Goal: Task Accomplishment & Management: Manage account settings

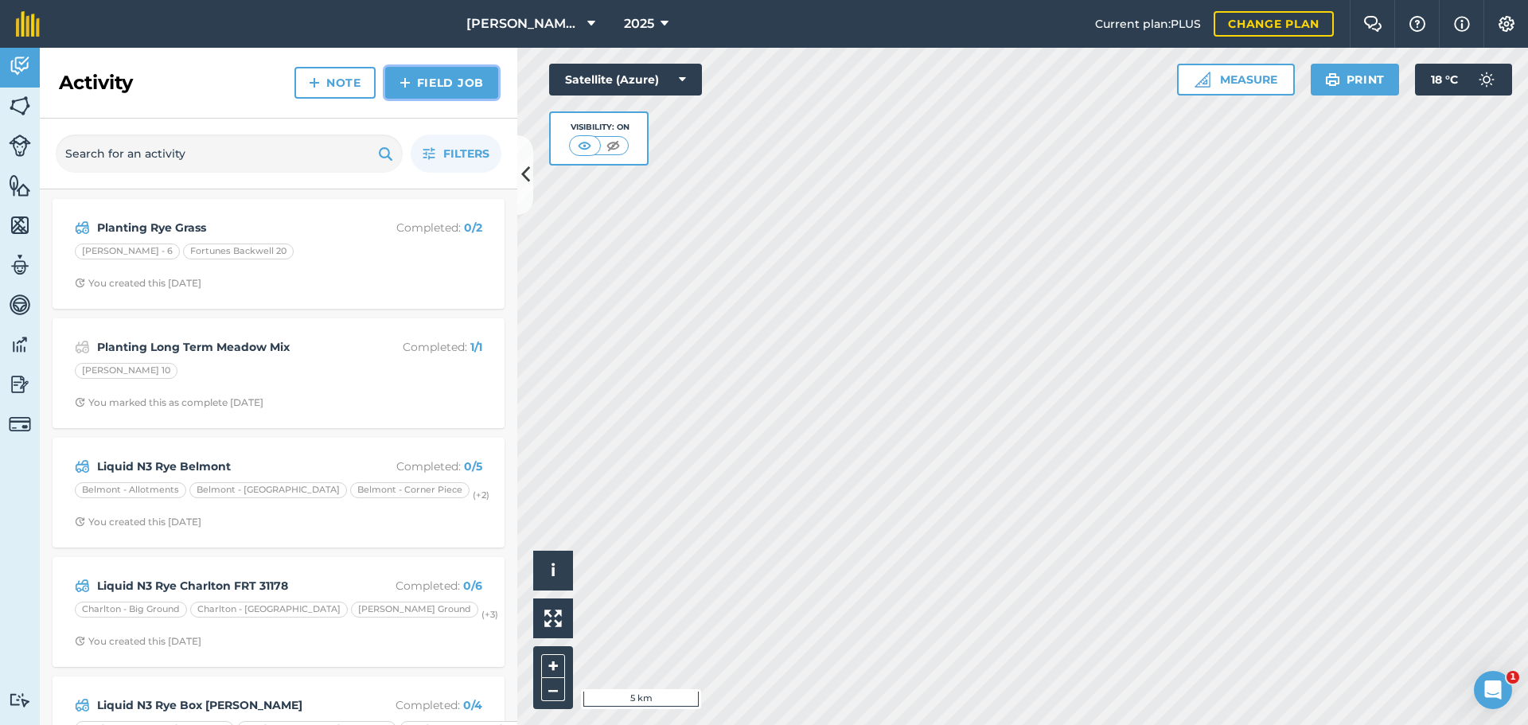
click at [396, 99] on link "Field Job" at bounding box center [441, 83] width 113 height 32
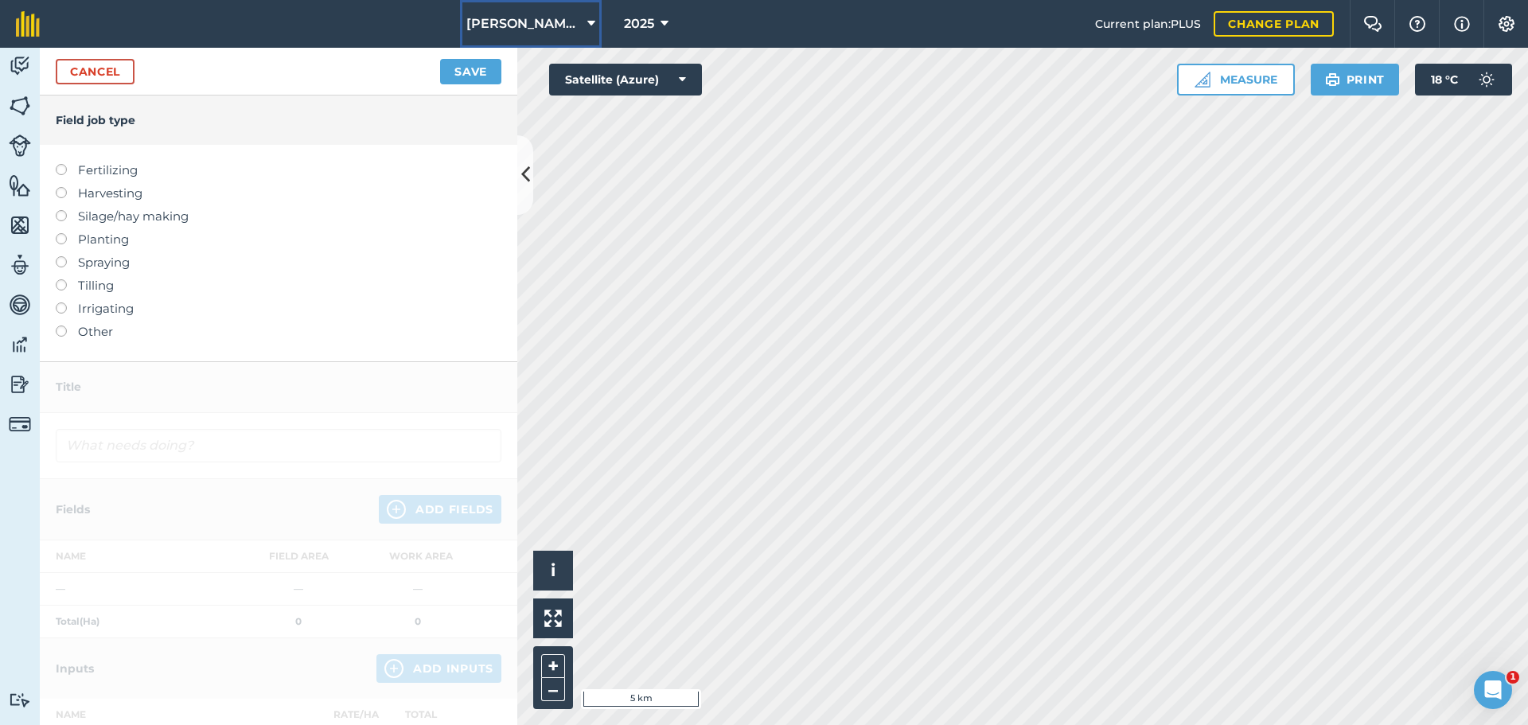
click at [565, 25] on button "[PERSON_NAME] Contracting" at bounding box center [531, 24] width 142 height 48
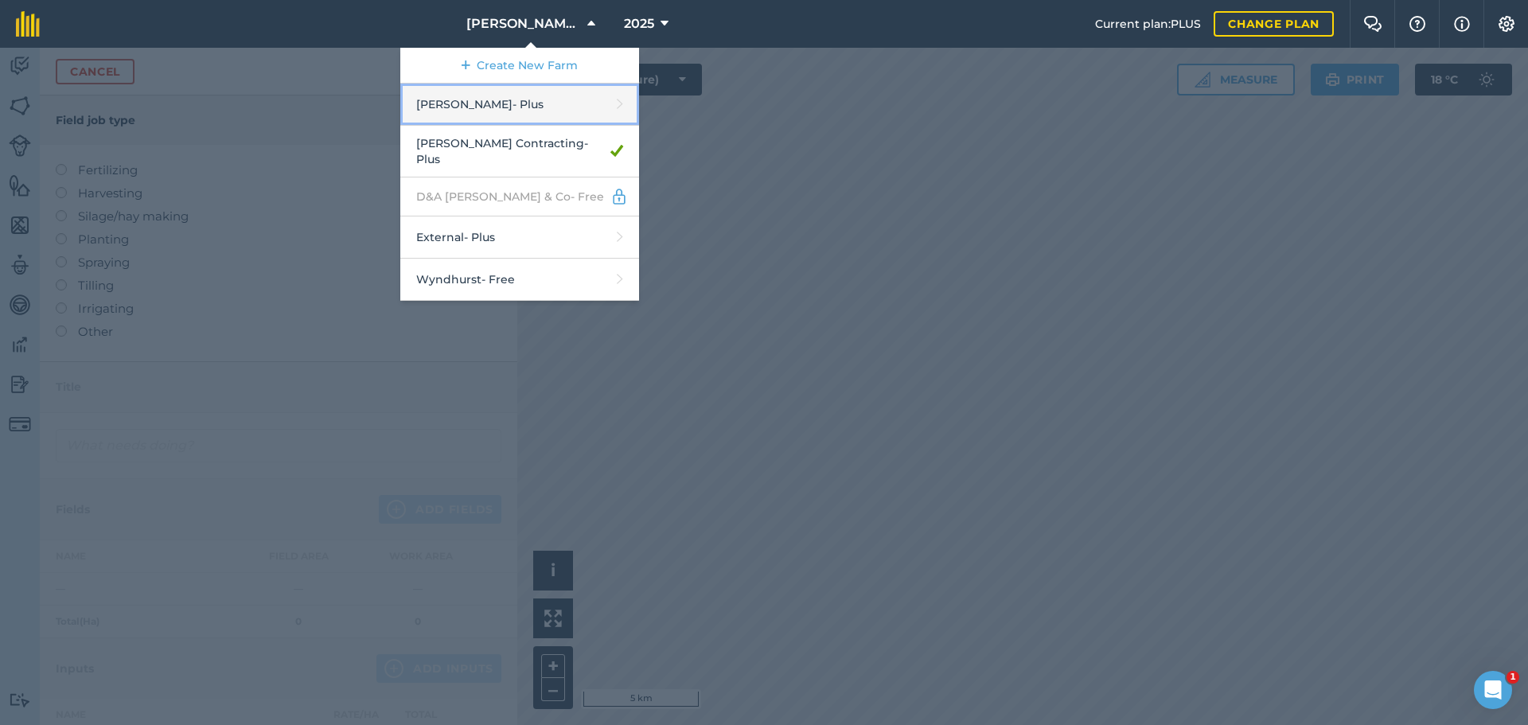
click at [448, 126] on link "[PERSON_NAME] - Plus" at bounding box center [519, 105] width 239 height 42
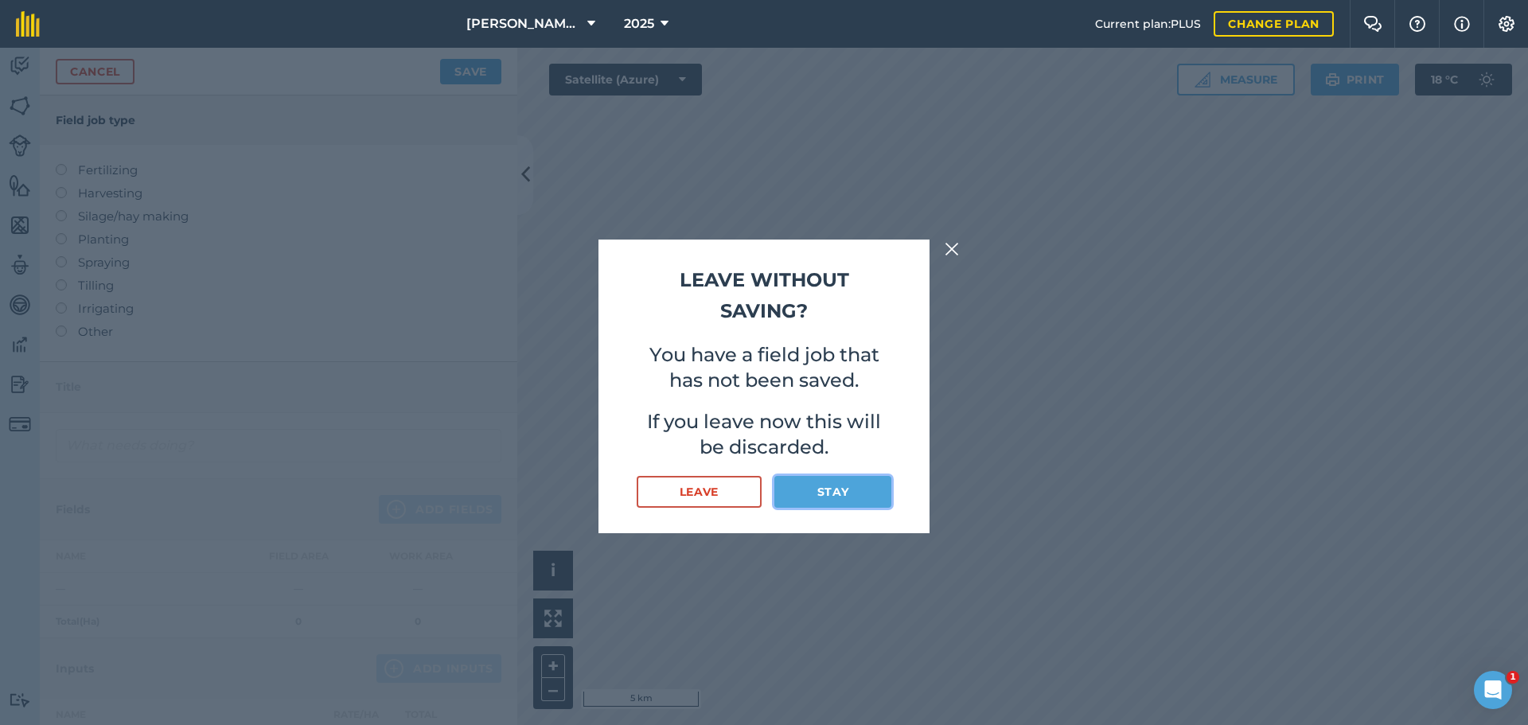
click at [842, 508] on button "Stay" at bounding box center [833, 492] width 117 height 32
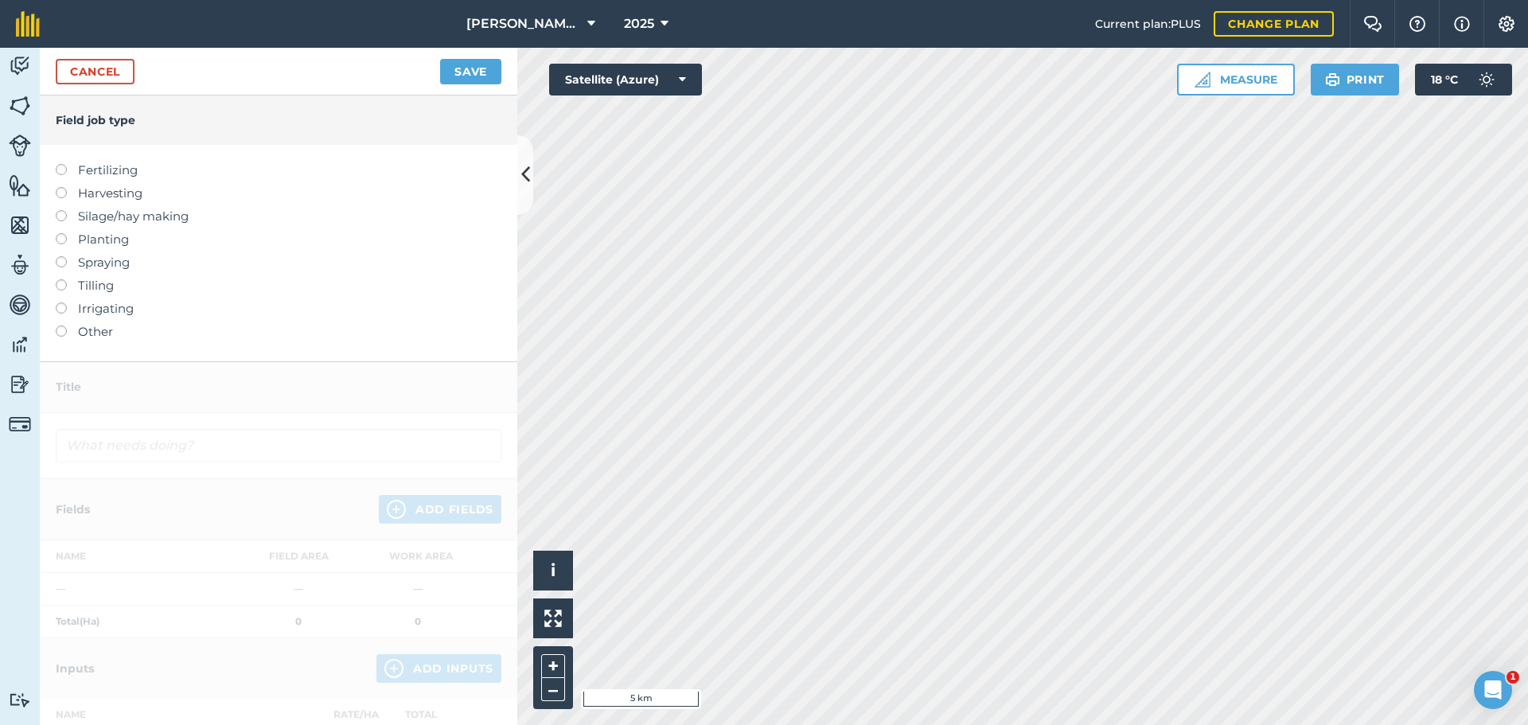
click at [64, 233] on label at bounding box center [67, 233] width 22 height 0
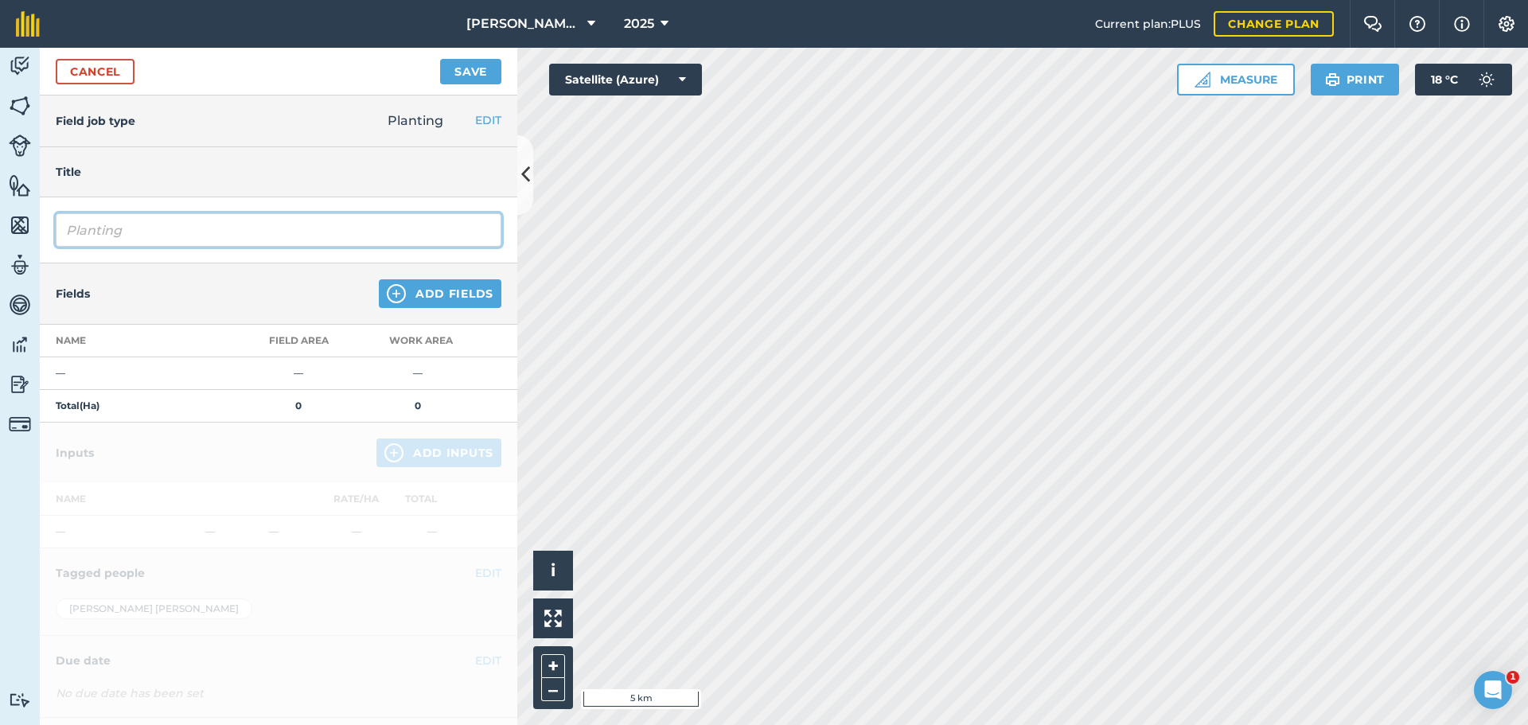
click at [242, 247] on input "Planting" at bounding box center [279, 229] width 446 height 33
type input "Planting WW1 BB DRL 32008"
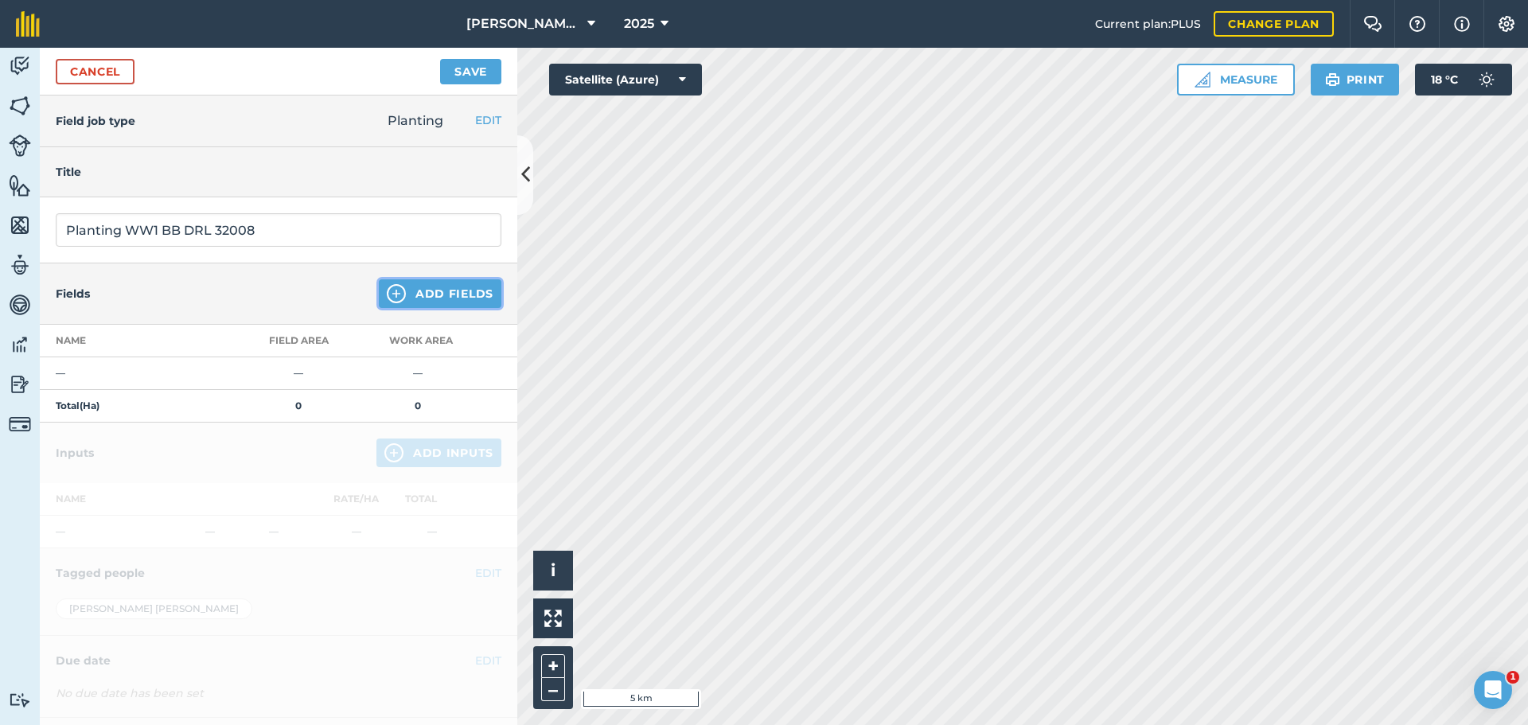
click at [427, 308] on button "Add Fields" at bounding box center [440, 293] width 123 height 29
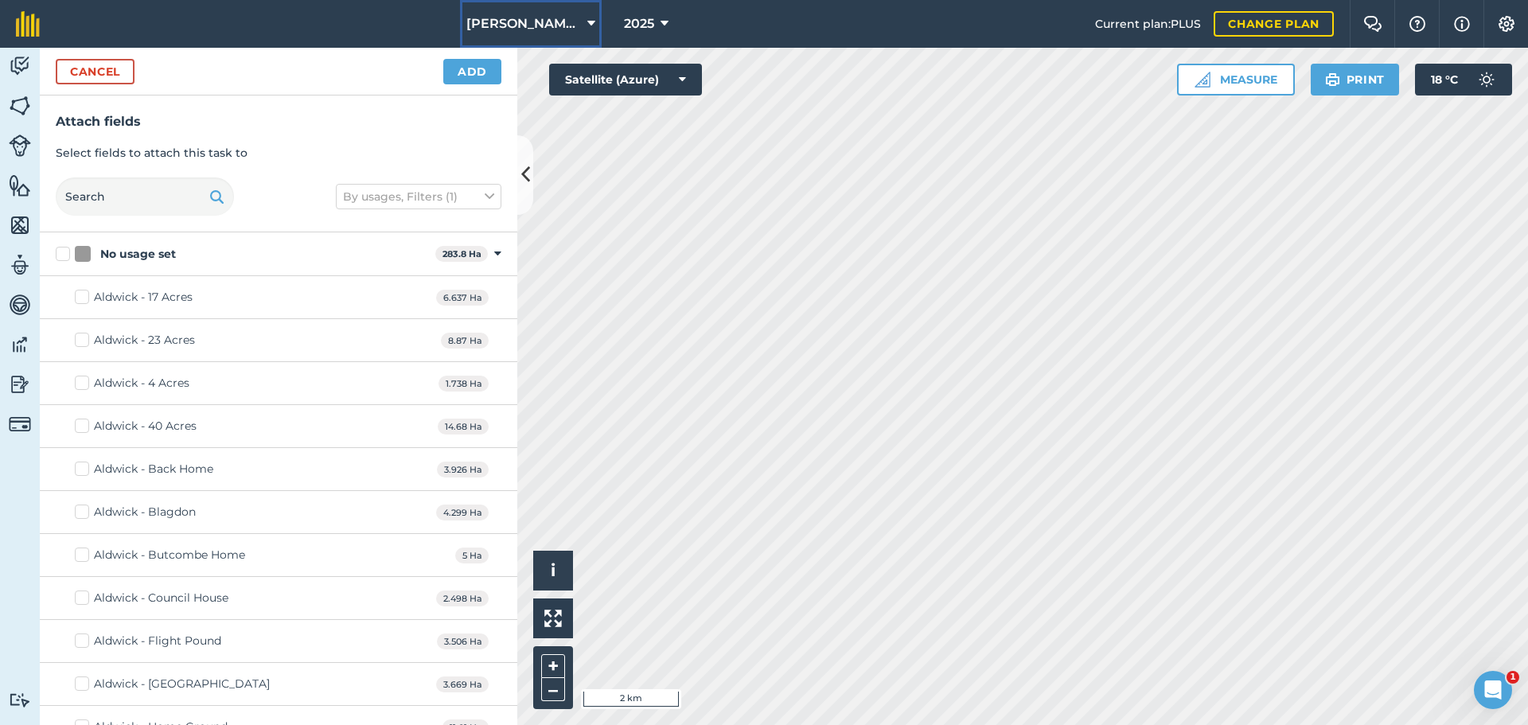
click at [552, 20] on button "[PERSON_NAME] Contracting" at bounding box center [531, 24] width 142 height 48
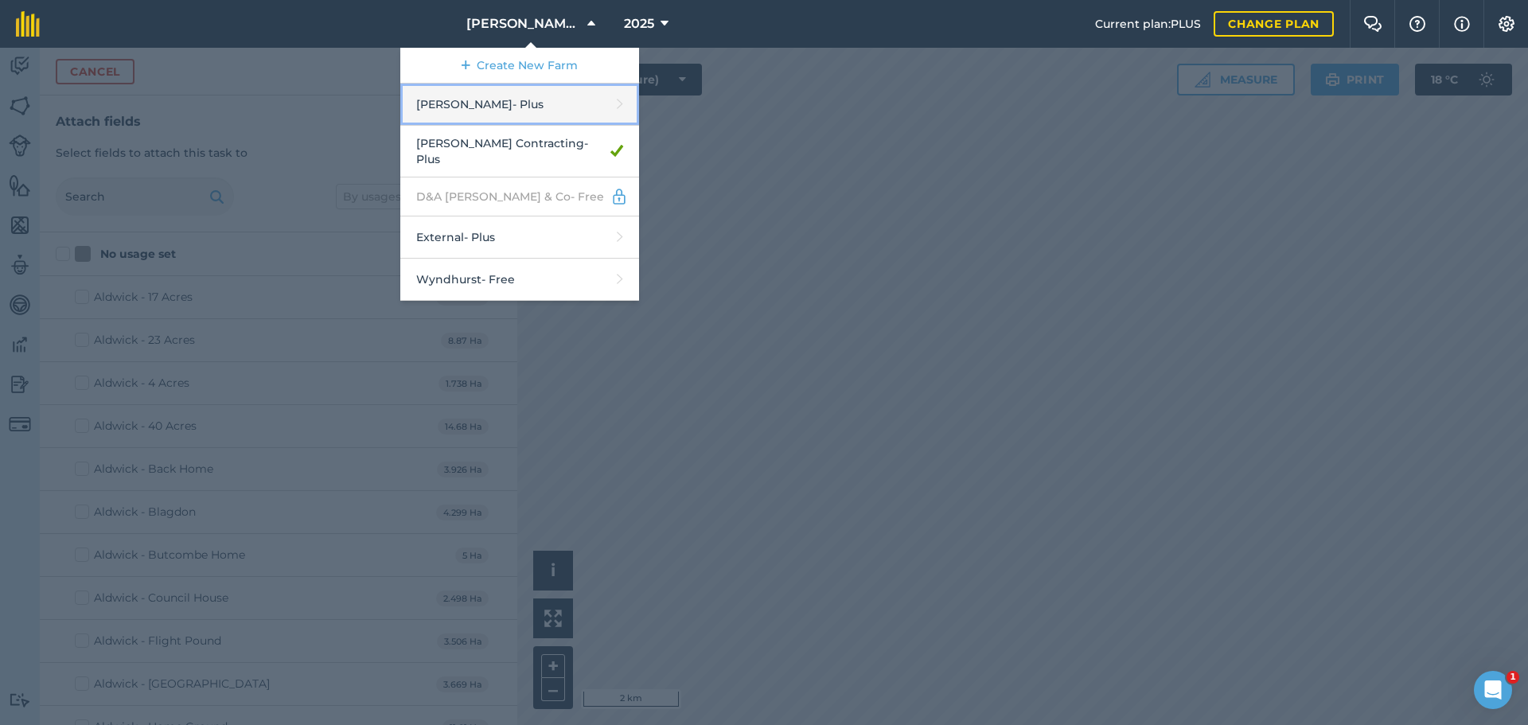
click at [445, 124] on link "[PERSON_NAME] - Plus" at bounding box center [519, 105] width 239 height 42
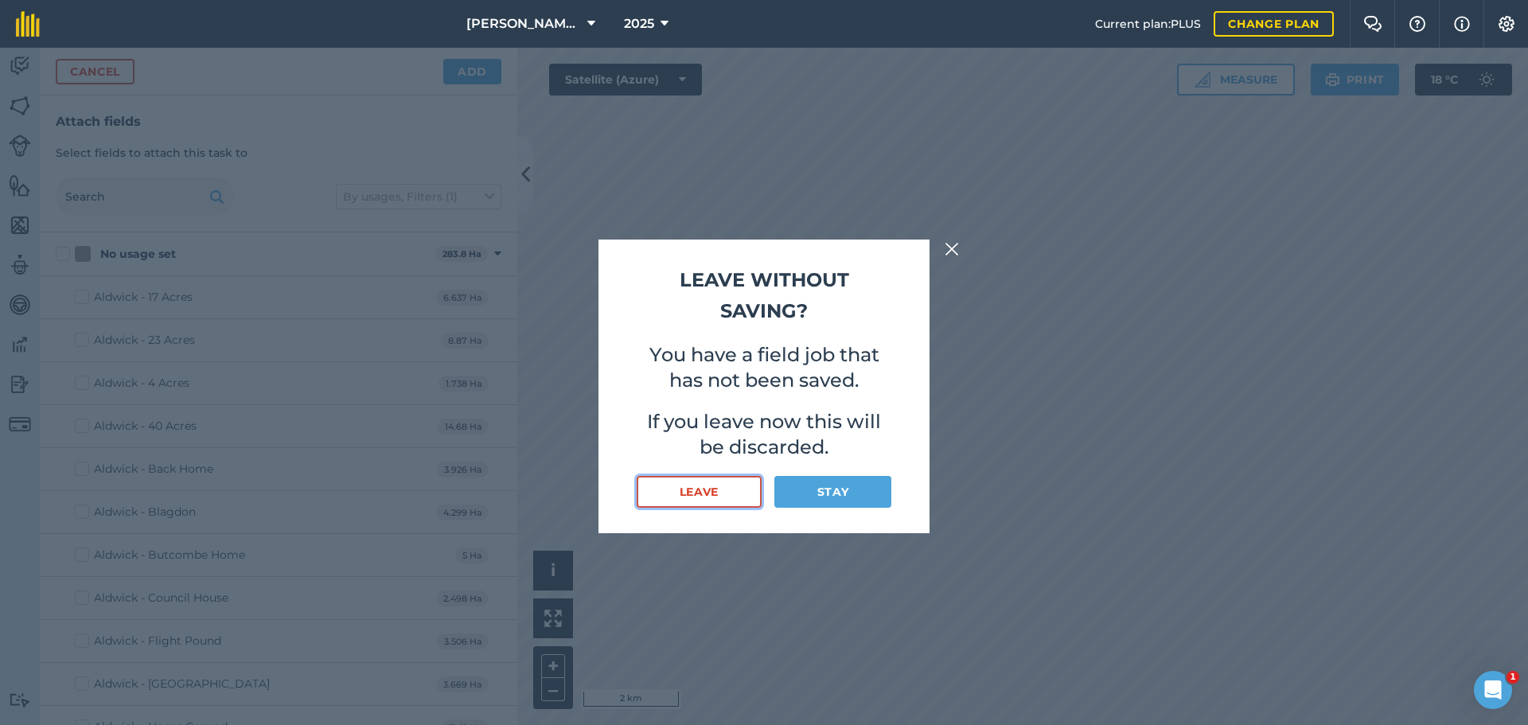
click at [687, 508] on button "Leave" at bounding box center [699, 492] width 125 height 32
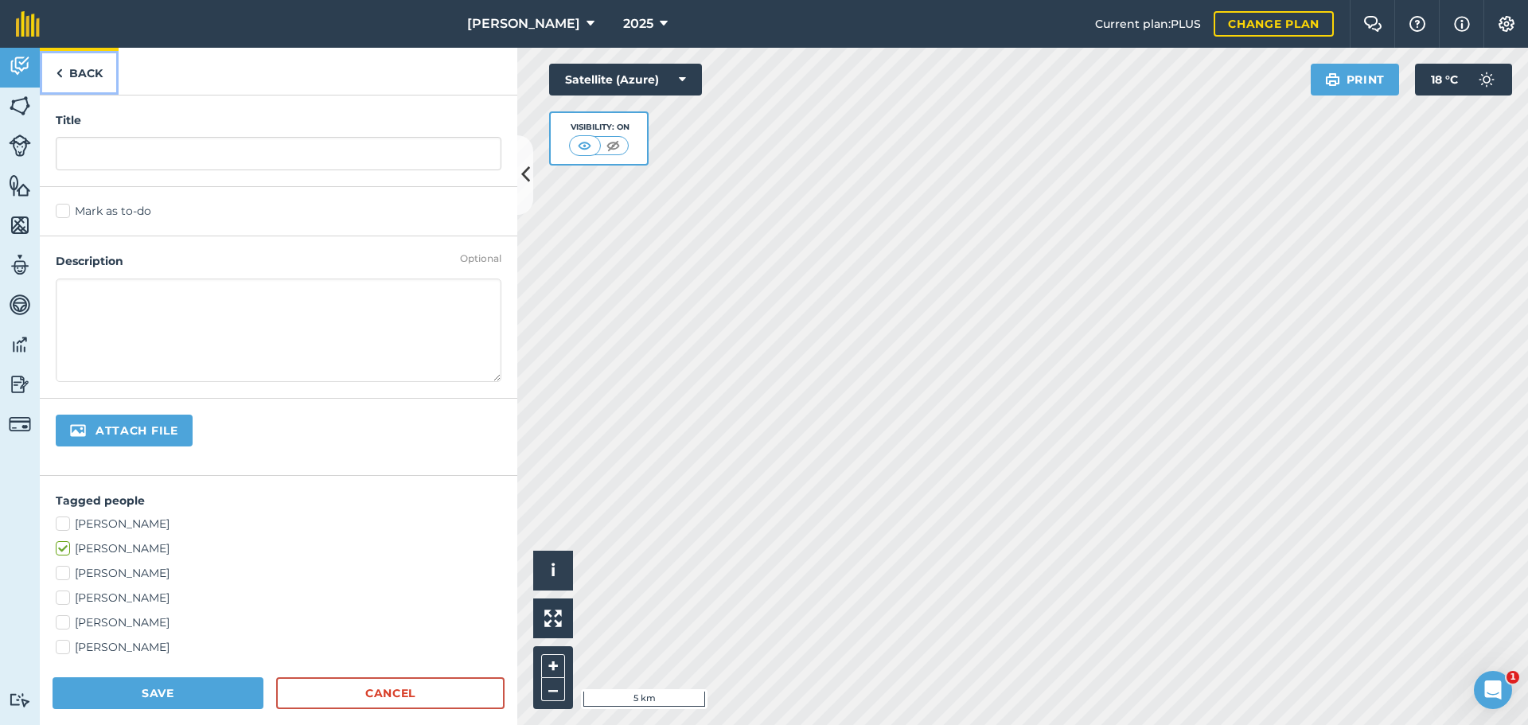
click at [70, 85] on link "Back" at bounding box center [79, 71] width 79 height 47
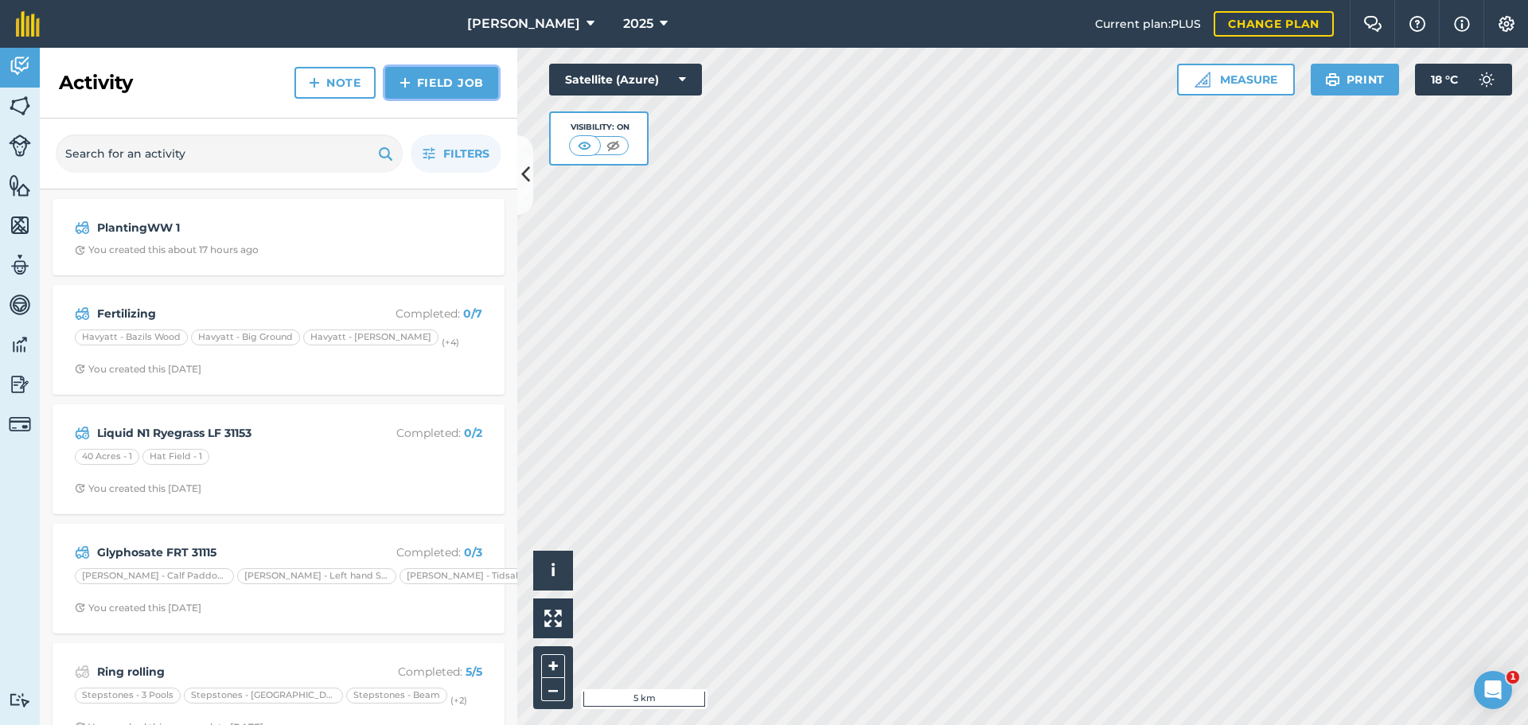
click at [431, 99] on link "Field Job" at bounding box center [441, 83] width 113 height 32
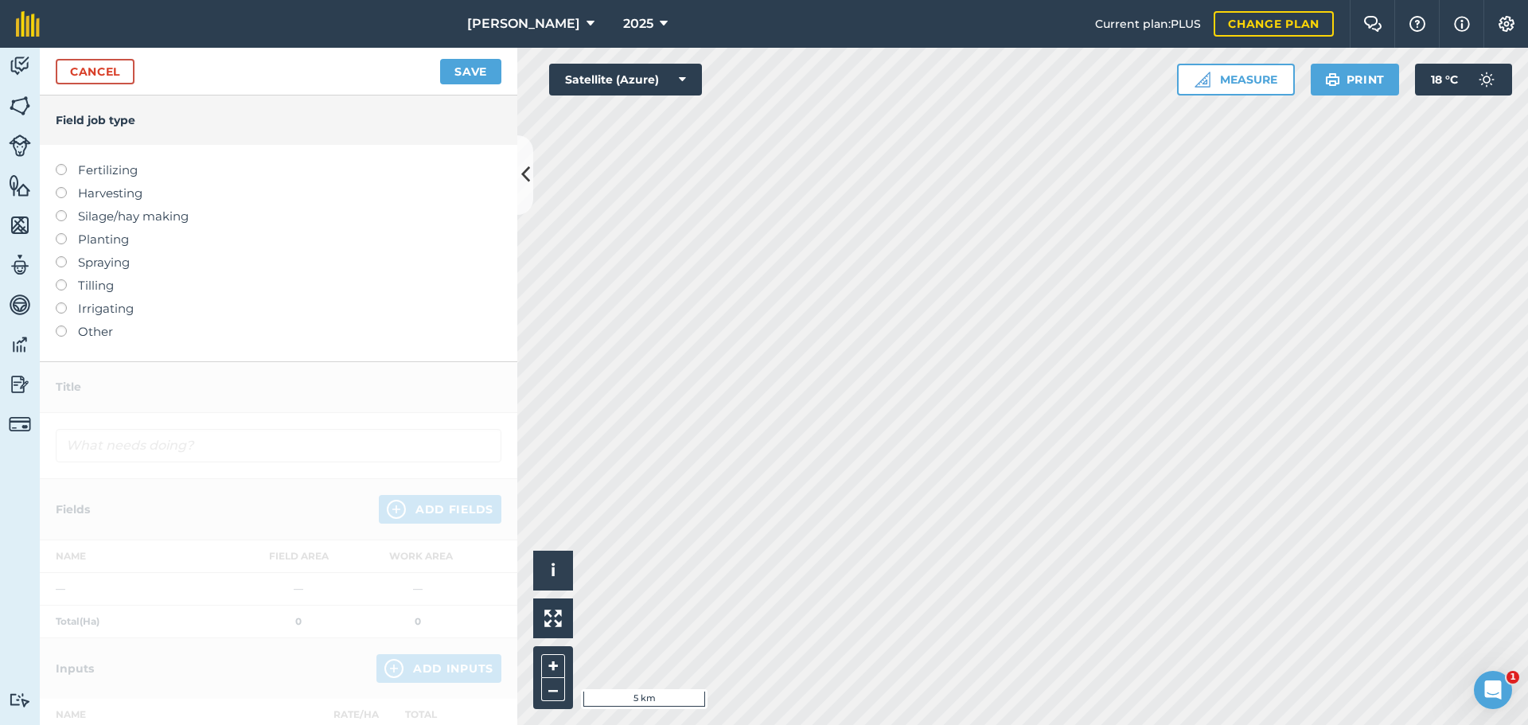
click at [68, 233] on label at bounding box center [67, 233] width 22 height 0
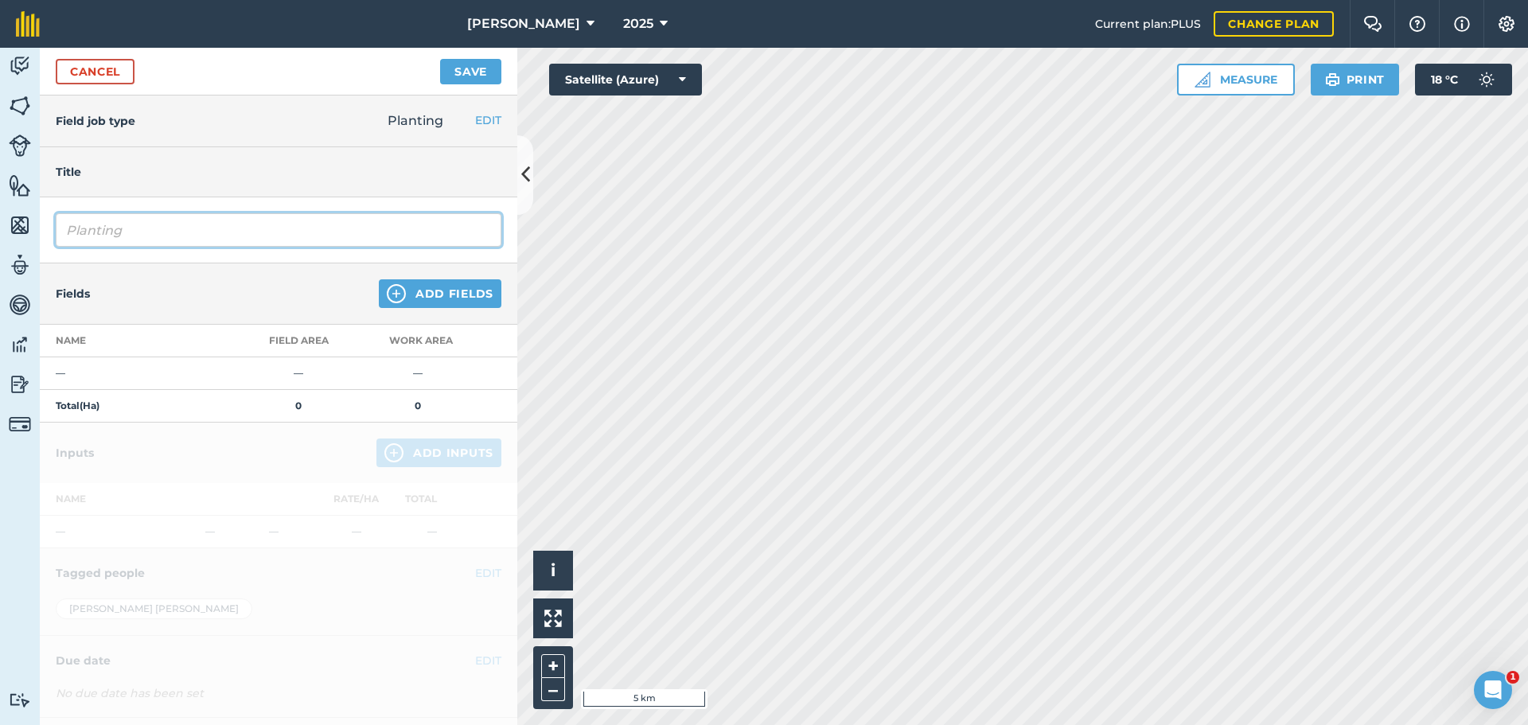
click at [221, 247] on input "Planting" at bounding box center [279, 229] width 446 height 33
click at [250, 247] on input "Planting WW1 BB DRL32008" at bounding box center [279, 229] width 446 height 33
click at [252, 247] on input "Planting WW1 BB DRL32008" at bounding box center [279, 229] width 446 height 33
type input "Planting WW1 BB DRL 32008"
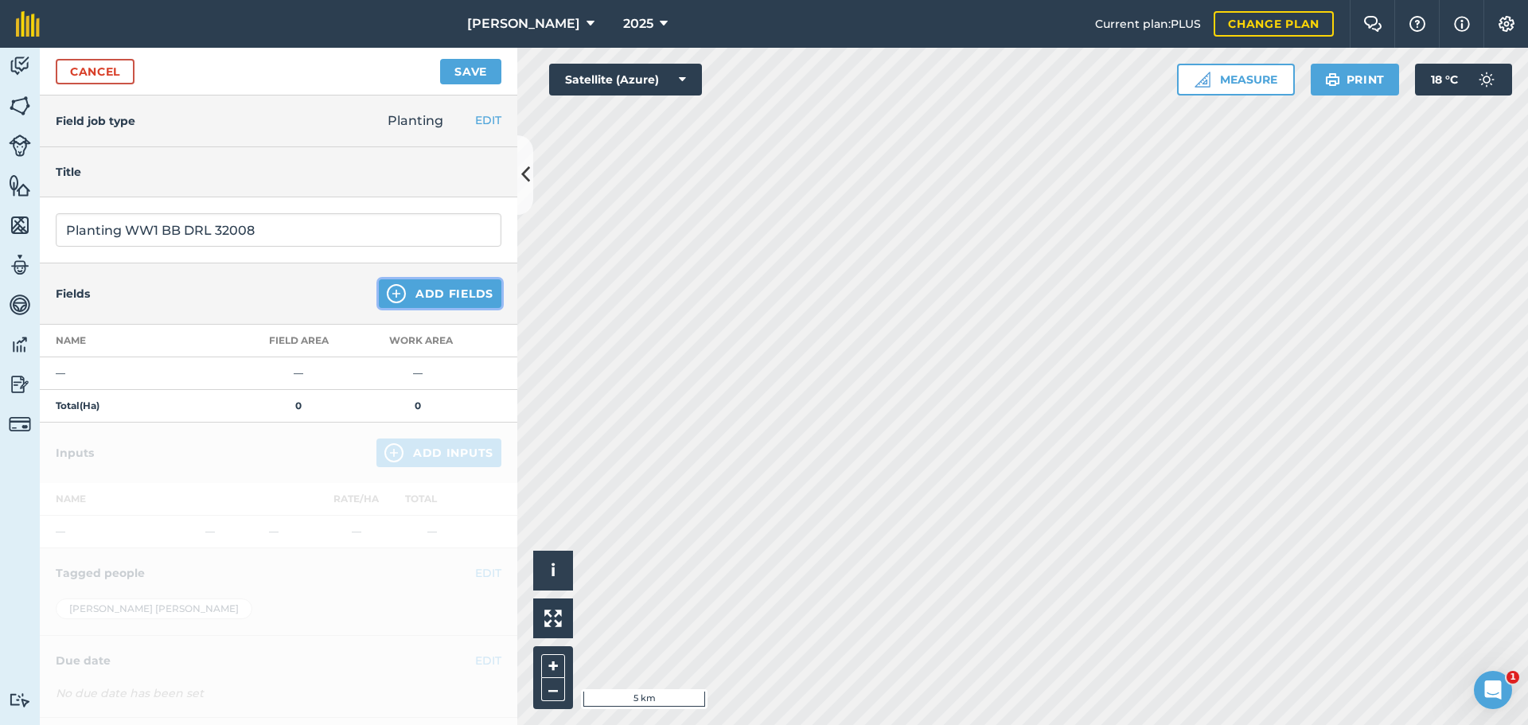
click at [469, 308] on button "Add Fields" at bounding box center [440, 293] width 123 height 29
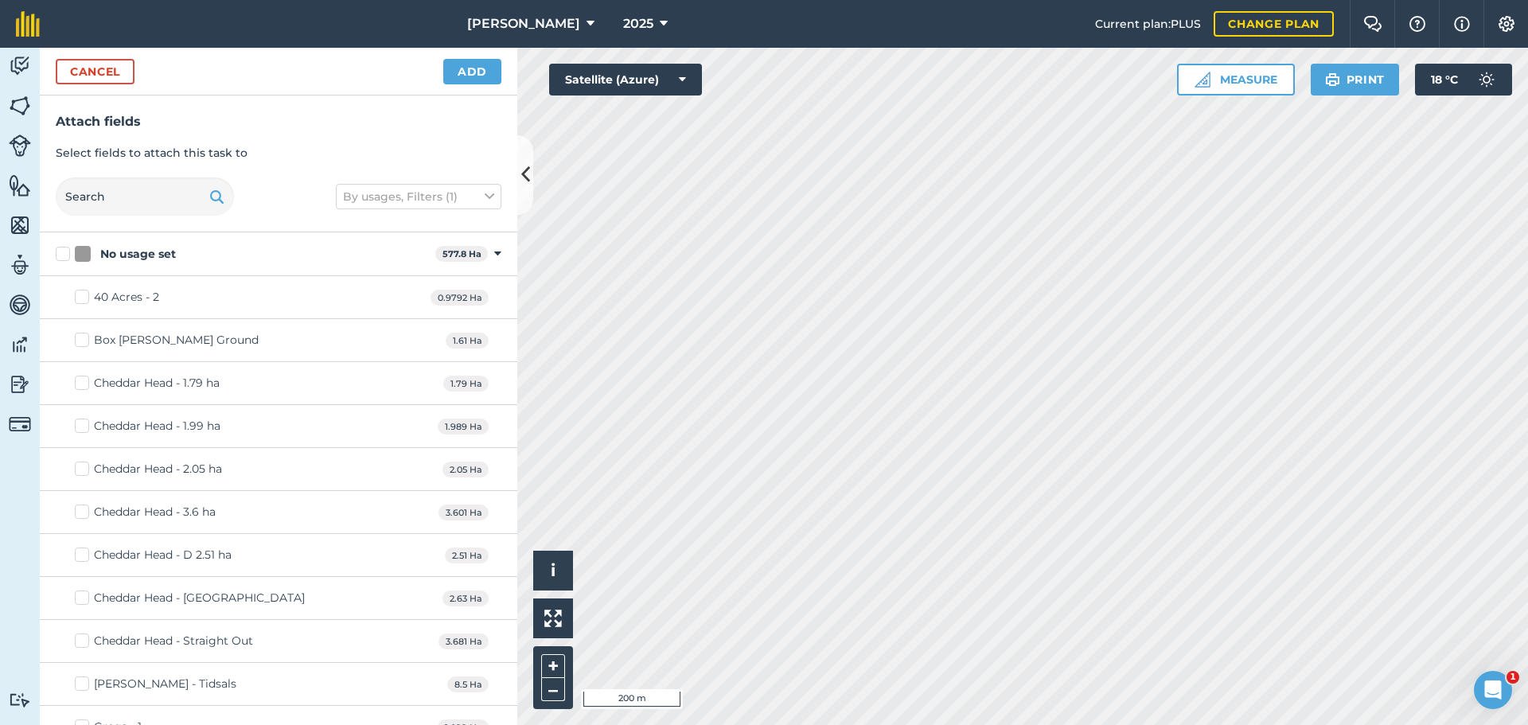
checkbox input "true"
click at [471, 84] on button "Add" at bounding box center [472, 71] width 58 height 25
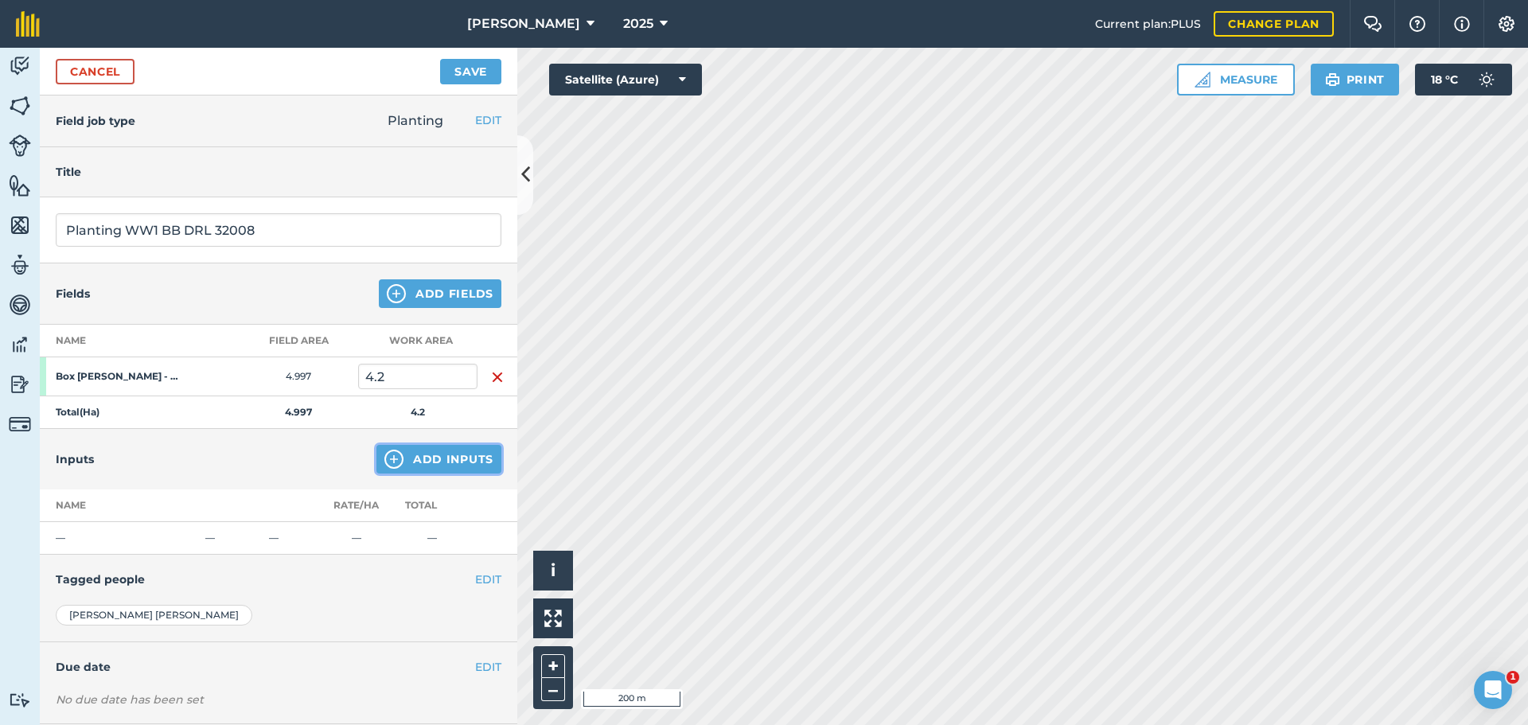
click at [435, 474] on button "Add Inputs" at bounding box center [439, 459] width 125 height 29
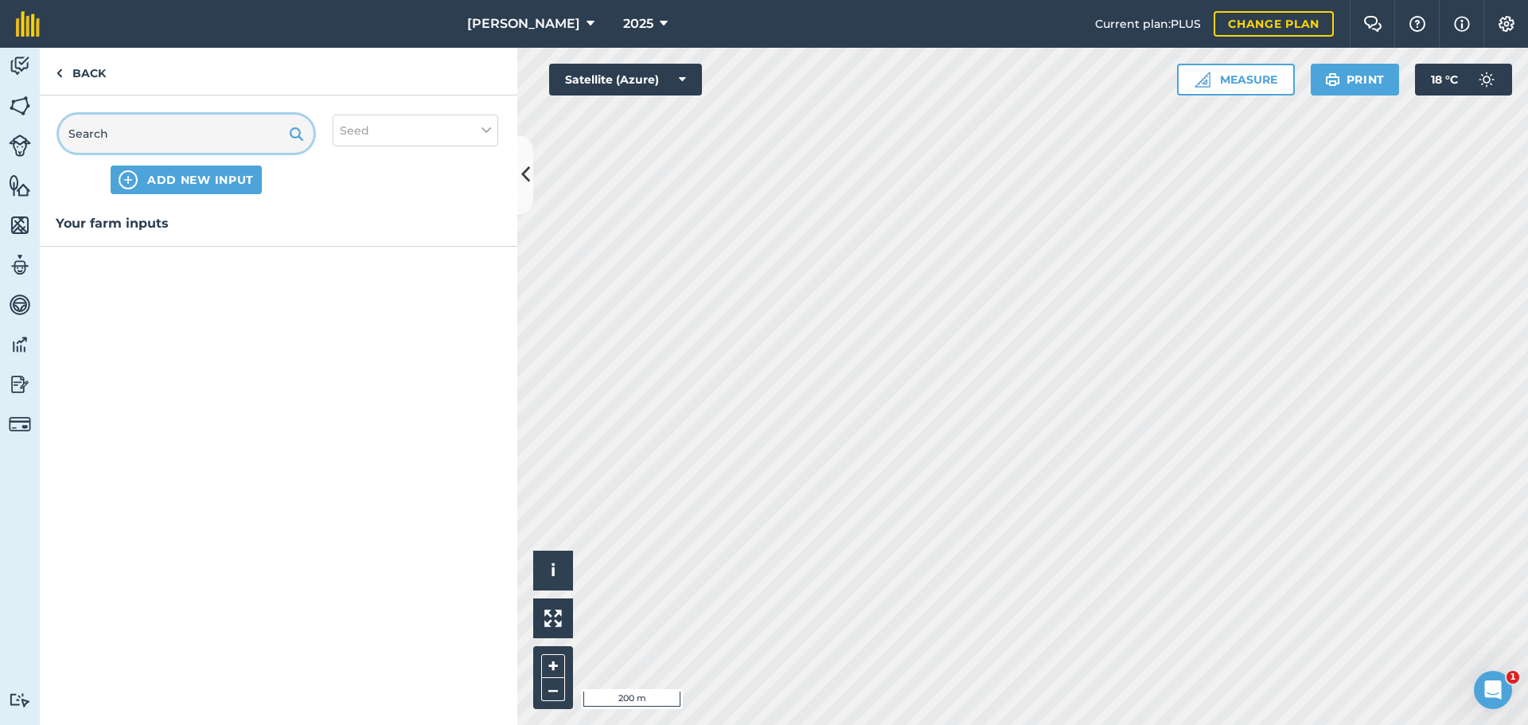
click at [177, 153] on input "text" at bounding box center [186, 134] width 255 height 38
click at [201, 188] on span "ADD NEW INPUT" at bounding box center [200, 180] width 107 height 16
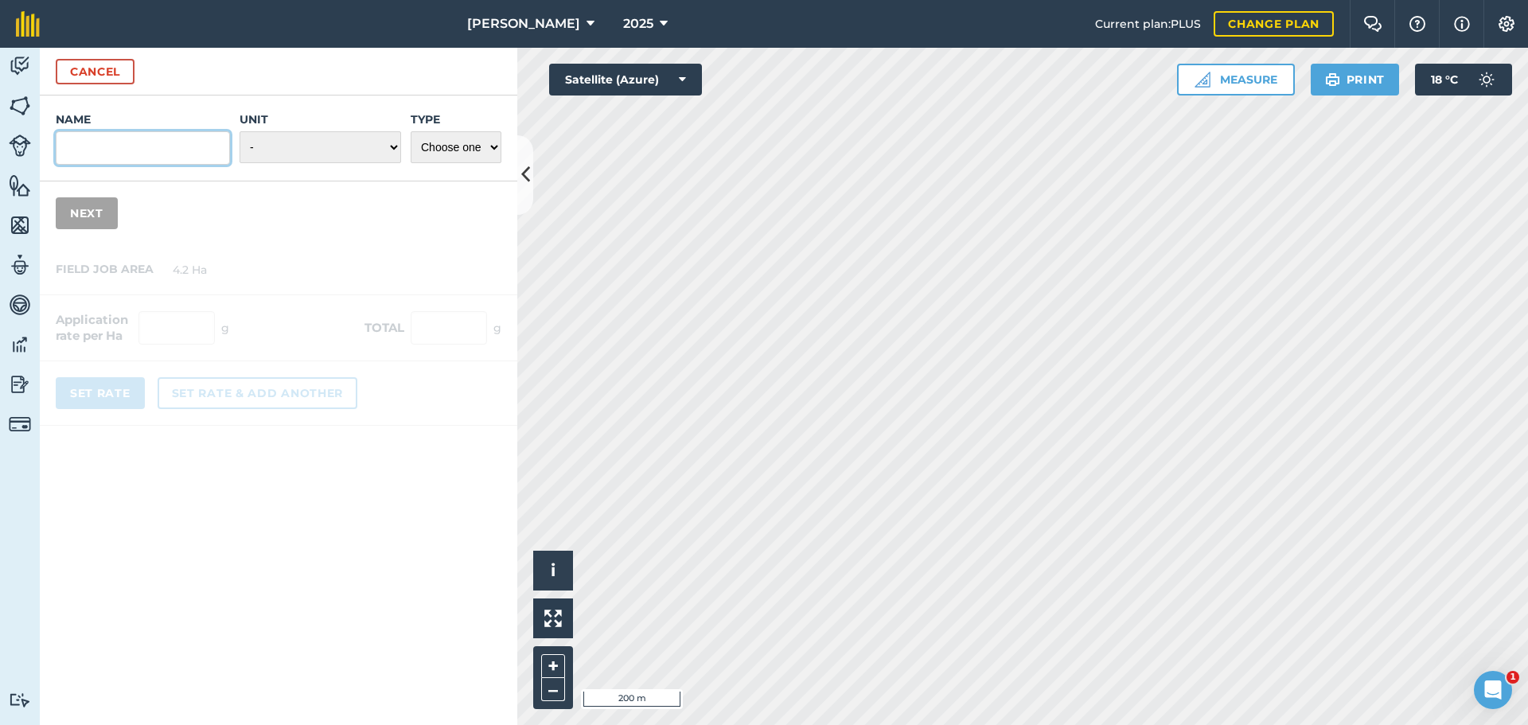
click at [163, 165] on input "Name" at bounding box center [143, 147] width 174 height 33
type input "m"
type input "Mayflower WW"
click at [317, 163] on select "- Grams/g Kilograms/kg Metric tonnes/t Millilitres/ml Litres/L Ounces/oz Pounds…" at bounding box center [321, 147] width 162 height 32
select select "KILOGRAMS"
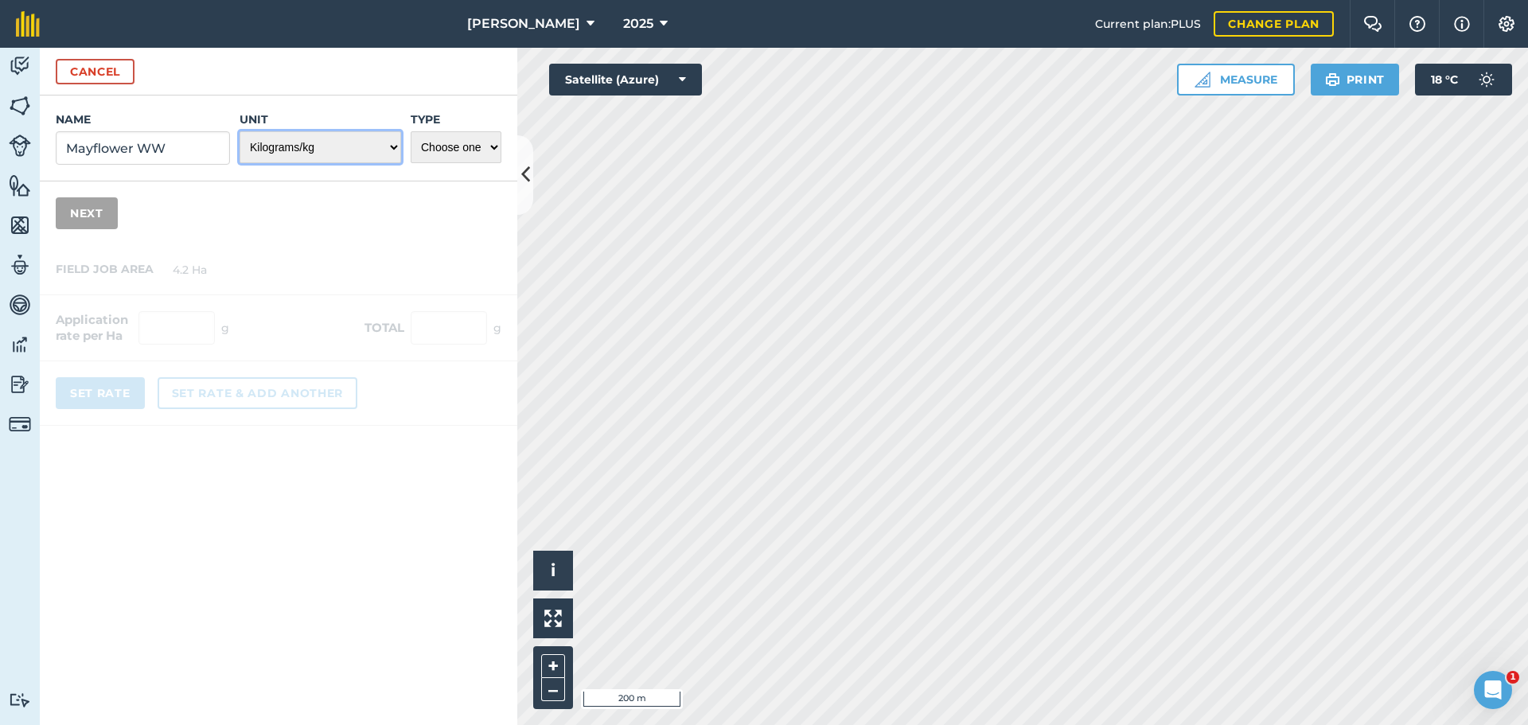
click at [240, 163] on select "- Grams/g Kilograms/kg Metric tonnes/t Millilitres/ml Litres/L Ounces/oz Pounds…" at bounding box center [321, 147] width 162 height 32
click at [444, 163] on select "Choose one Fertilizer Seed Spray Fuel Other" at bounding box center [456, 147] width 91 height 32
select select "SEED"
click at [411, 163] on select "Choose one Fertilizer Seed Spray Fuel Other" at bounding box center [456, 147] width 91 height 32
click at [115, 229] on button "Next" at bounding box center [87, 213] width 62 height 32
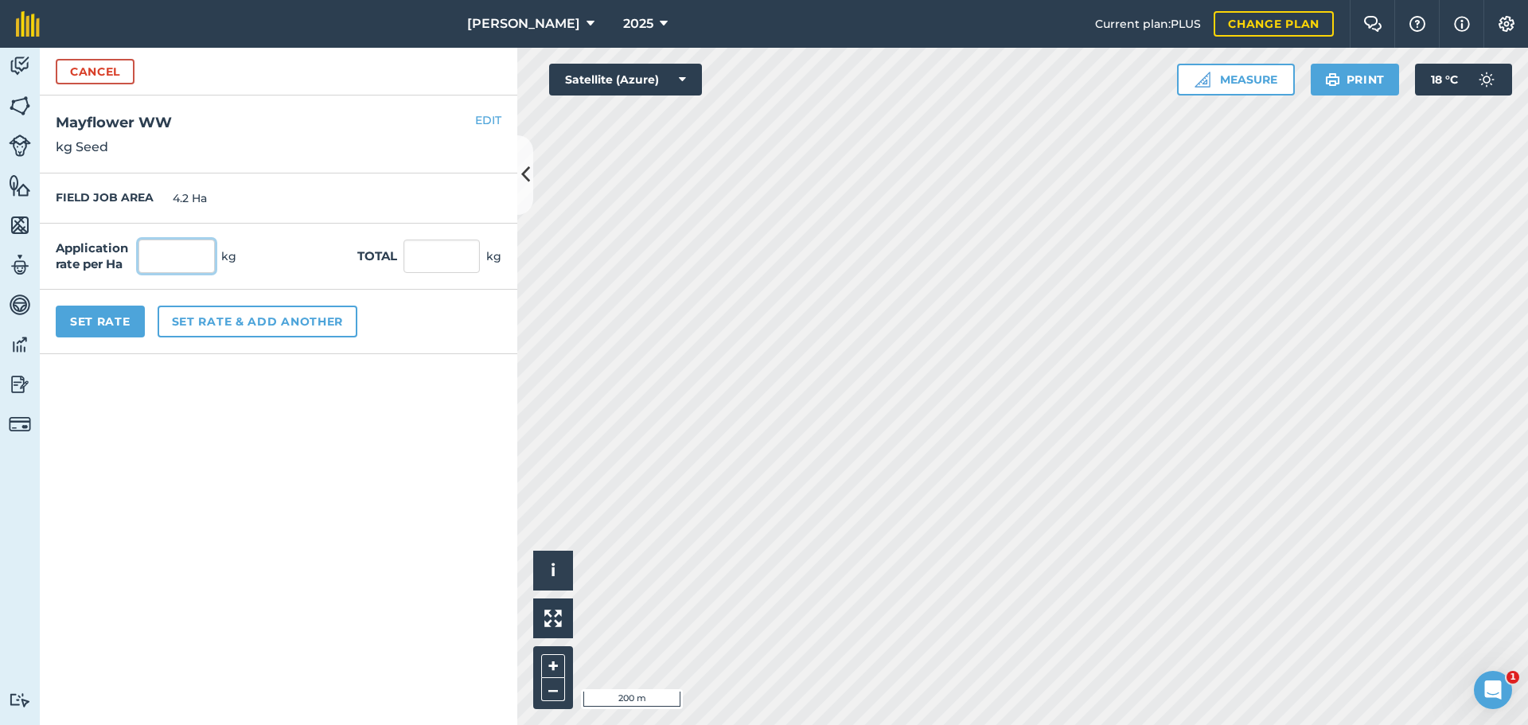
click at [196, 273] on input "text" at bounding box center [177, 256] width 76 height 33
click at [104, 338] on button "Set Rate" at bounding box center [100, 322] width 89 height 32
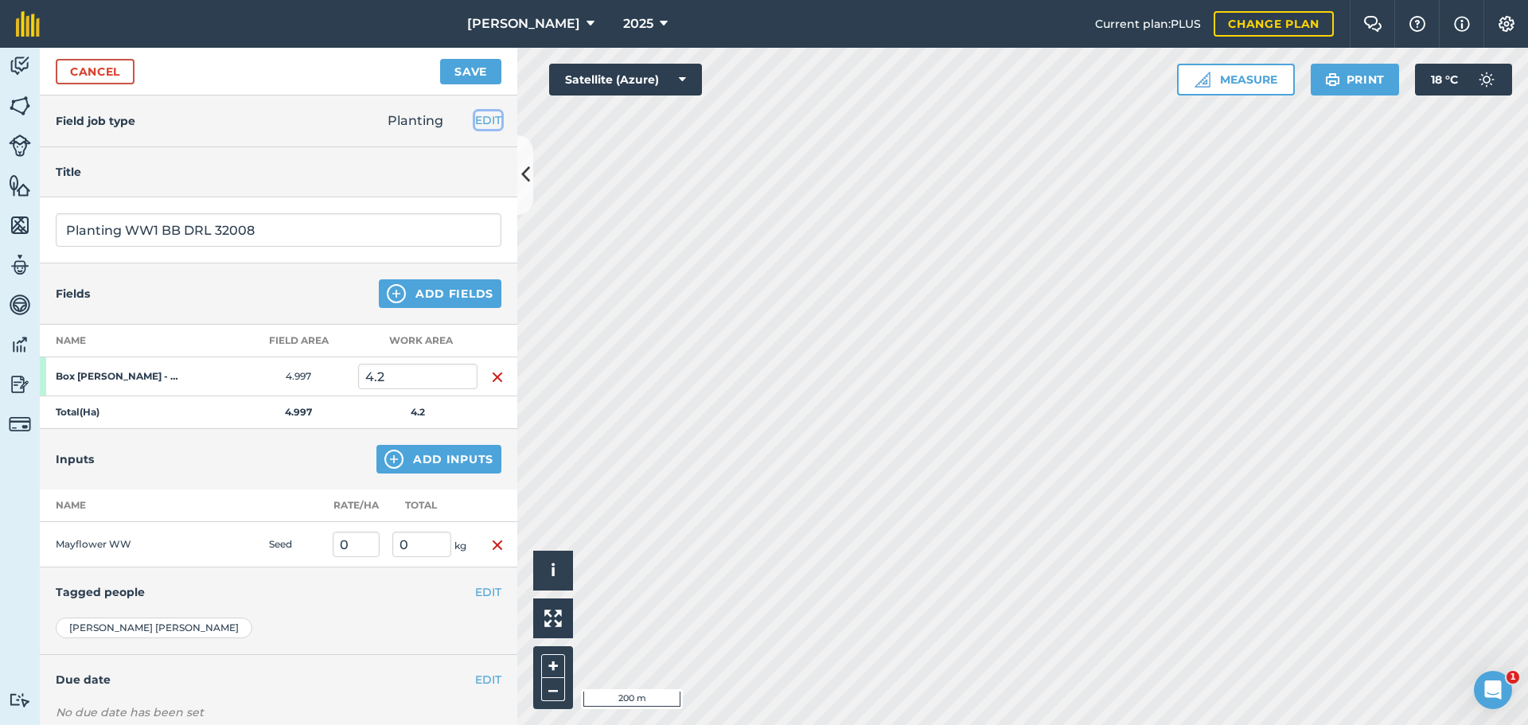
click at [475, 129] on button "EDIT" at bounding box center [488, 120] width 26 height 18
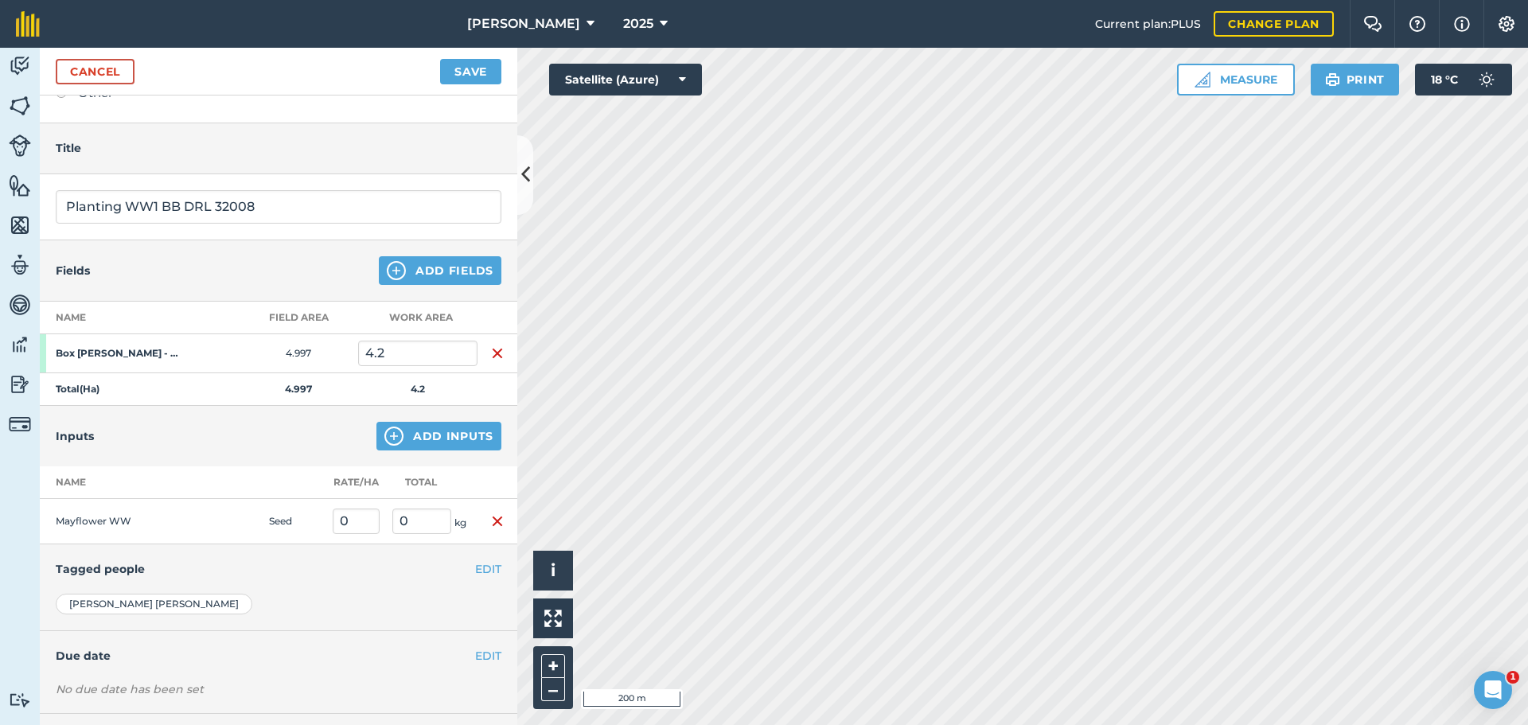
scroll to position [398, 0]
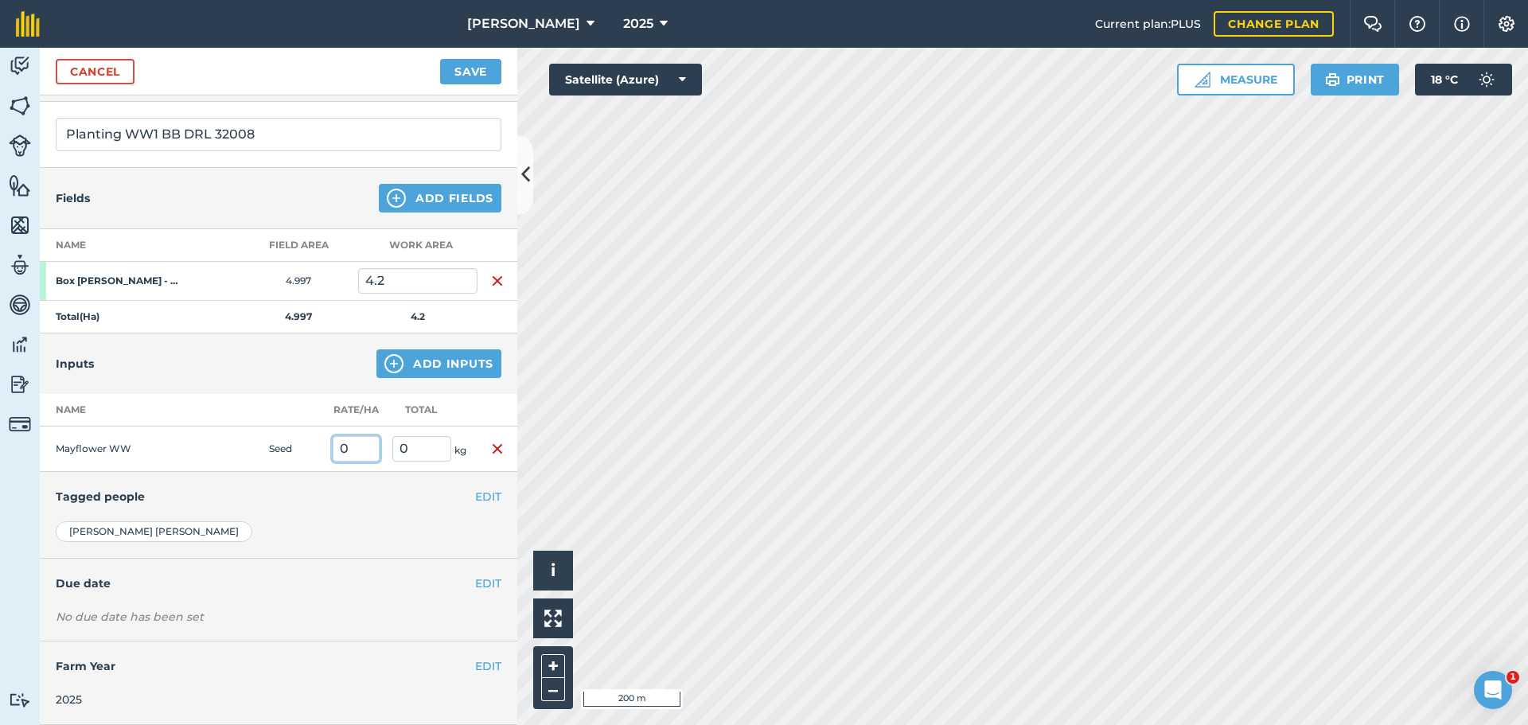
click at [362, 462] on input "0" at bounding box center [356, 448] width 47 height 25
type input "193.5"
type input "812.7"
click at [447, 84] on button "Save" at bounding box center [470, 71] width 61 height 25
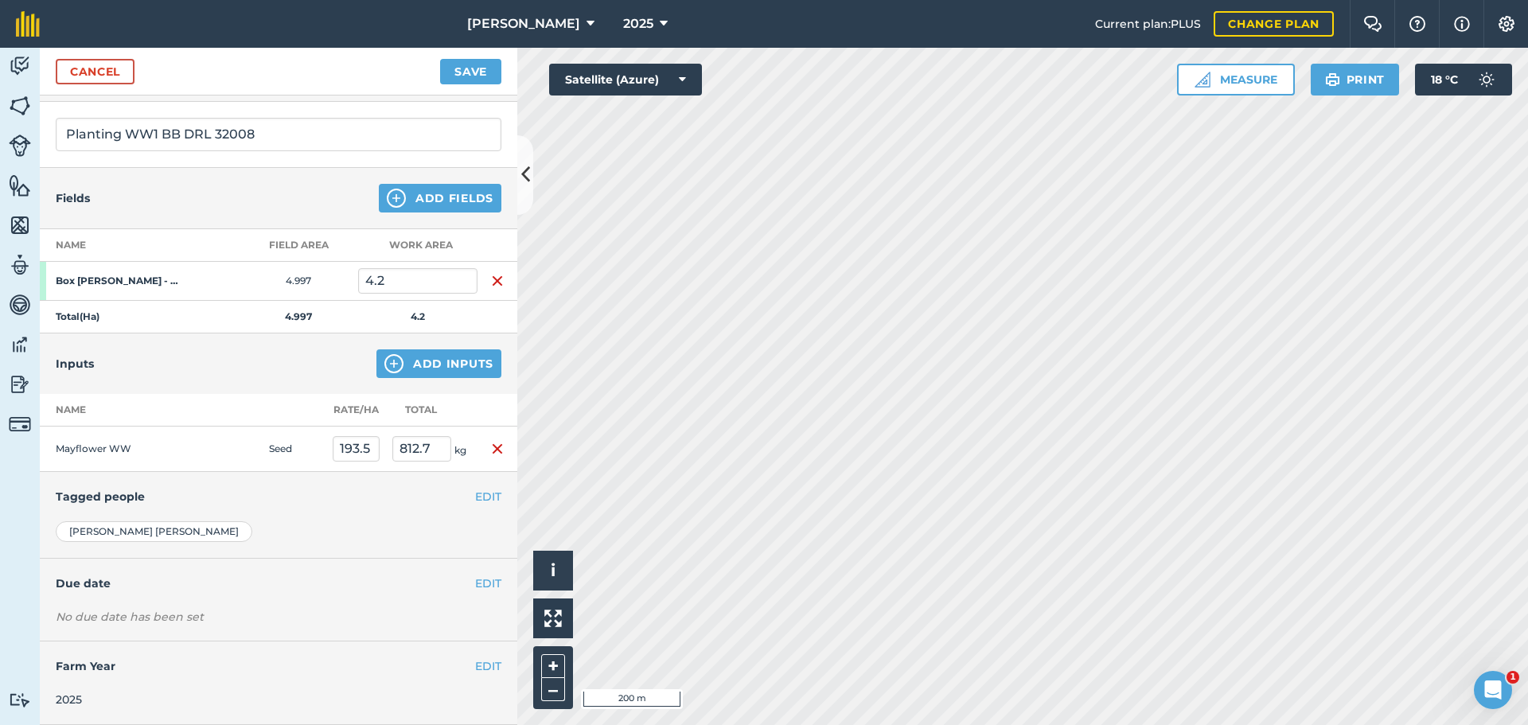
scroll to position [0, 0]
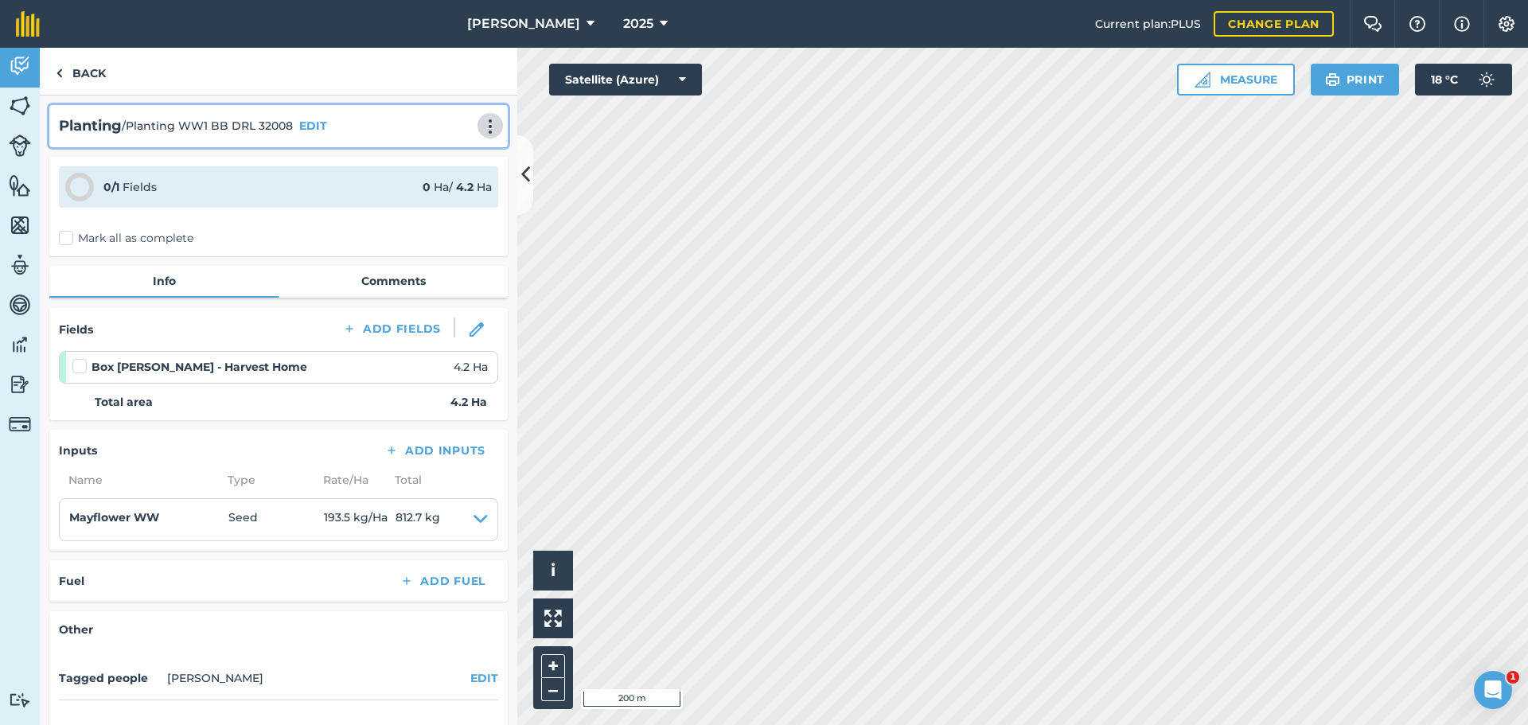
click at [481, 135] on img at bounding box center [490, 127] width 19 height 16
click at [406, 177] on link "Print" at bounding box center [457, 161] width 102 height 32
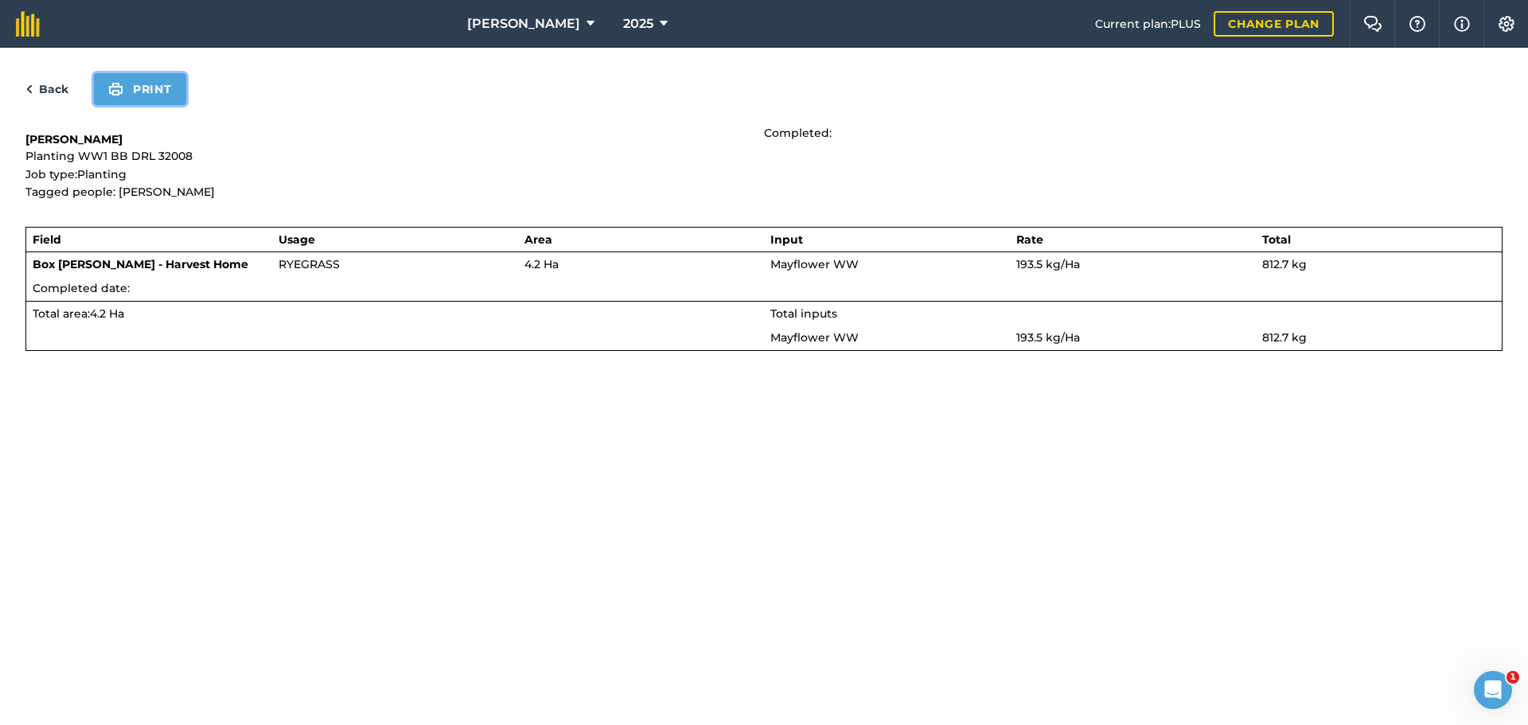
drag, startPoint x: 198, startPoint y: 113, endPoint x: 1179, endPoint y: 618, distance: 1103.0
click at [186, 105] on button "Print" at bounding box center [140, 89] width 92 height 32
click at [63, 99] on link "Back" at bounding box center [46, 89] width 43 height 19
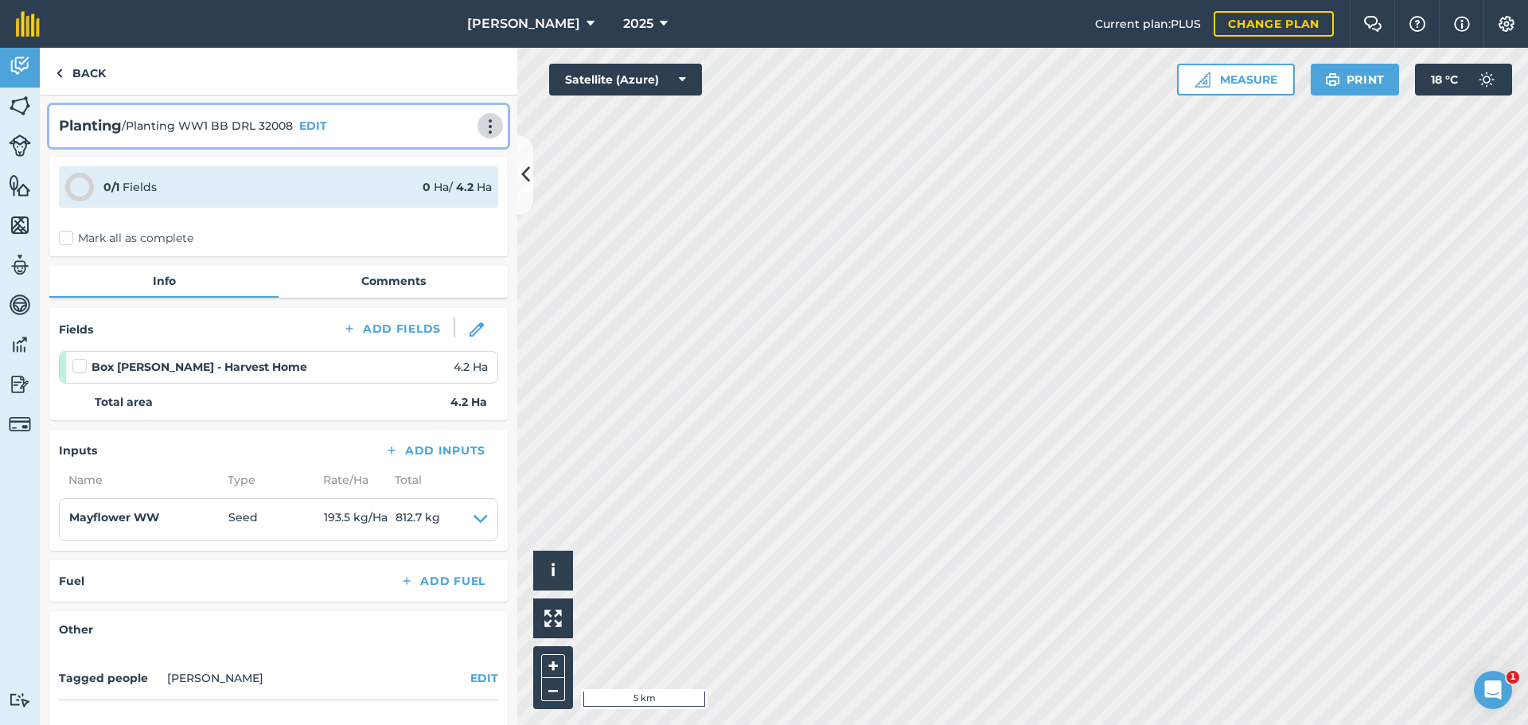
click at [481, 135] on img at bounding box center [490, 127] width 19 height 16
click at [426, 177] on link "Print" at bounding box center [457, 161] width 102 height 32
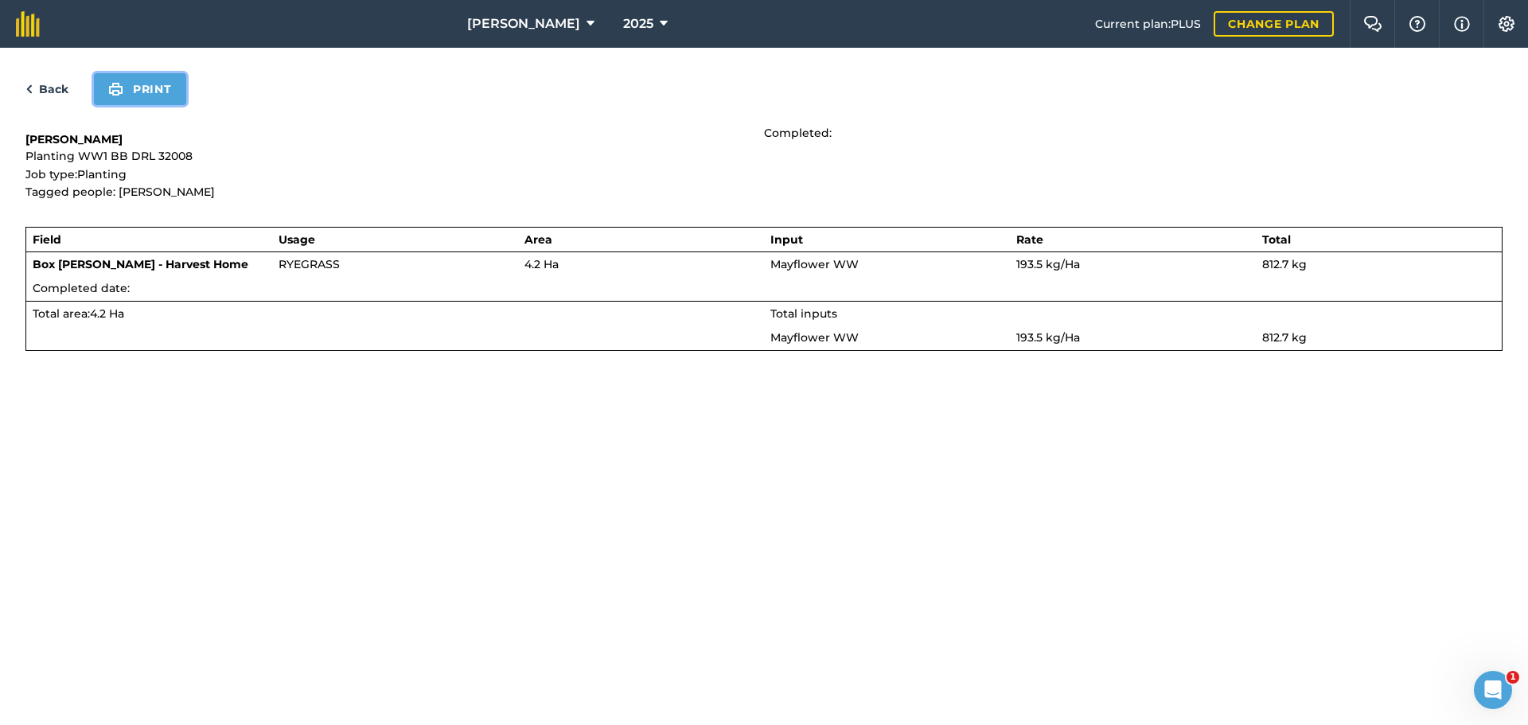
drag, startPoint x: 153, startPoint y: 110, endPoint x: 1180, endPoint y: 620, distance: 1146.7
click at [154, 105] on button "Print" at bounding box center [140, 89] width 92 height 32
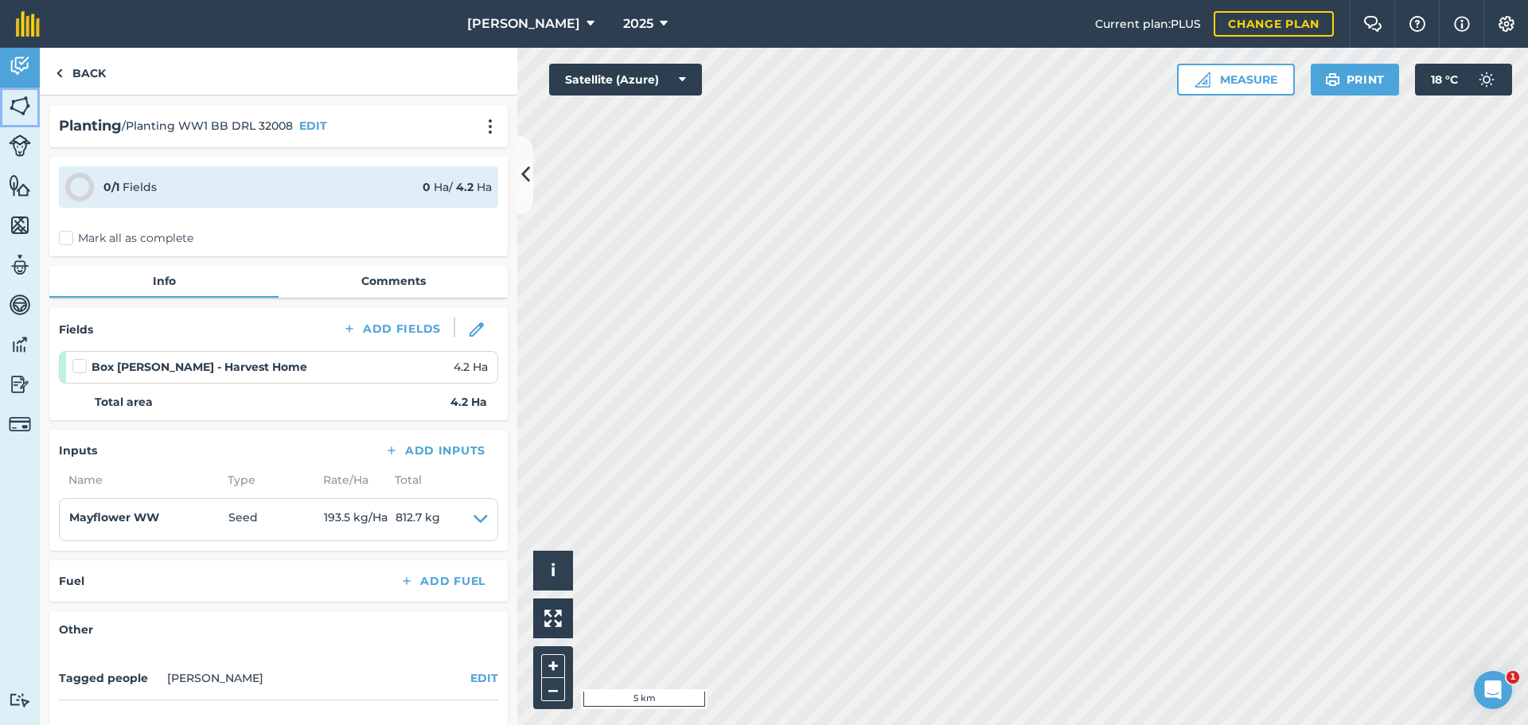
click at [14, 118] on img at bounding box center [20, 106] width 22 height 24
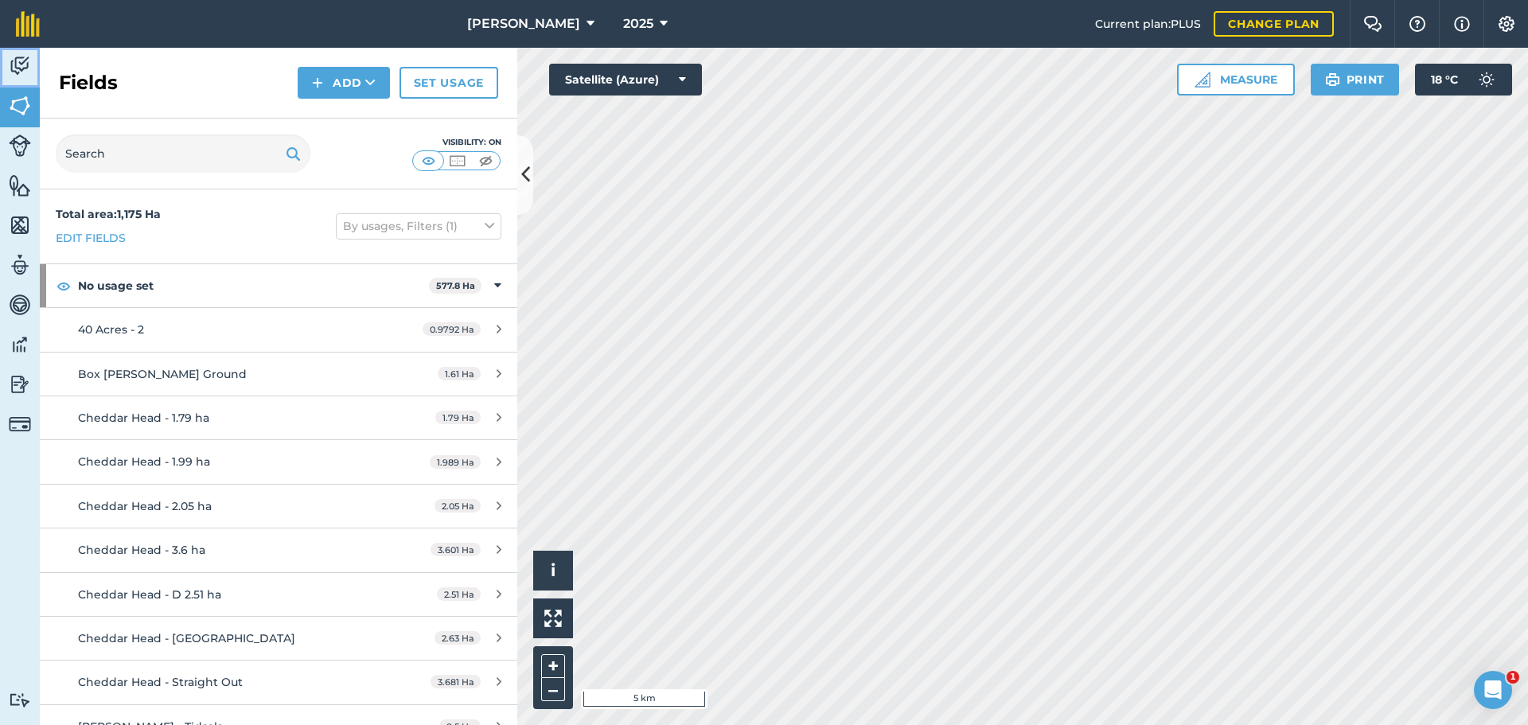
click at [14, 78] on img at bounding box center [20, 66] width 22 height 24
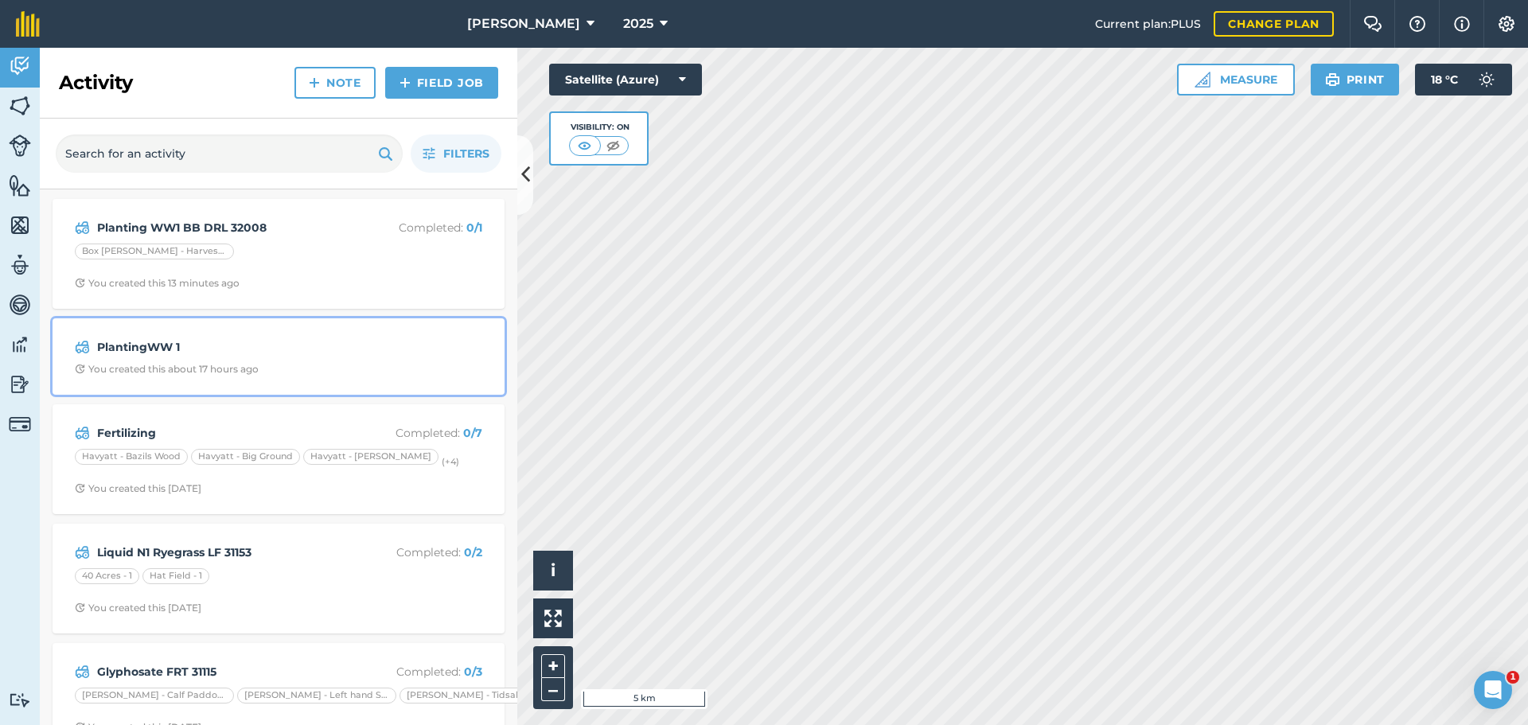
click at [310, 356] on strong "PlantingWW 1" at bounding box center [223, 347] width 252 height 18
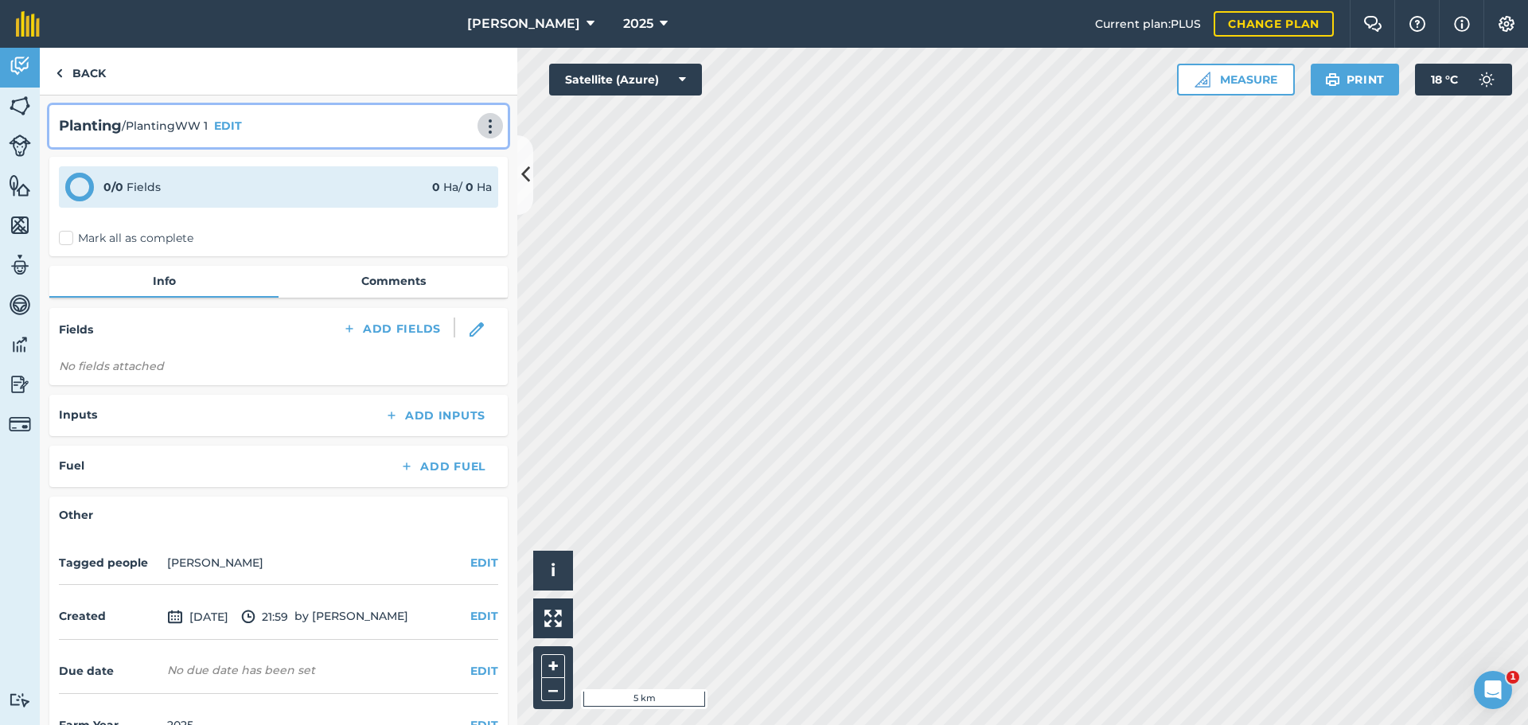
click at [481, 135] on img at bounding box center [490, 127] width 19 height 16
click at [424, 215] on link "Delete" at bounding box center [457, 199] width 102 height 32
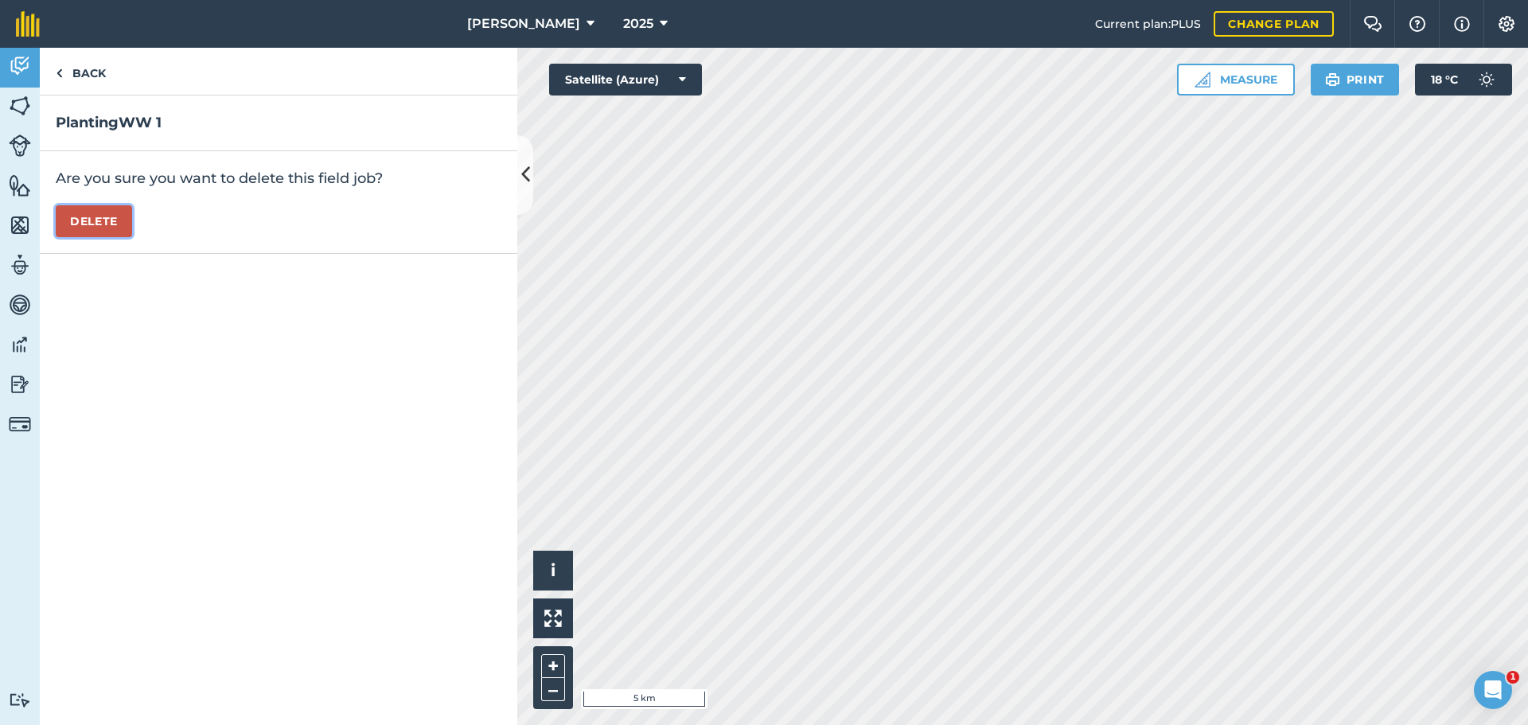
click at [132, 237] on button "Delete" at bounding box center [94, 221] width 76 height 32
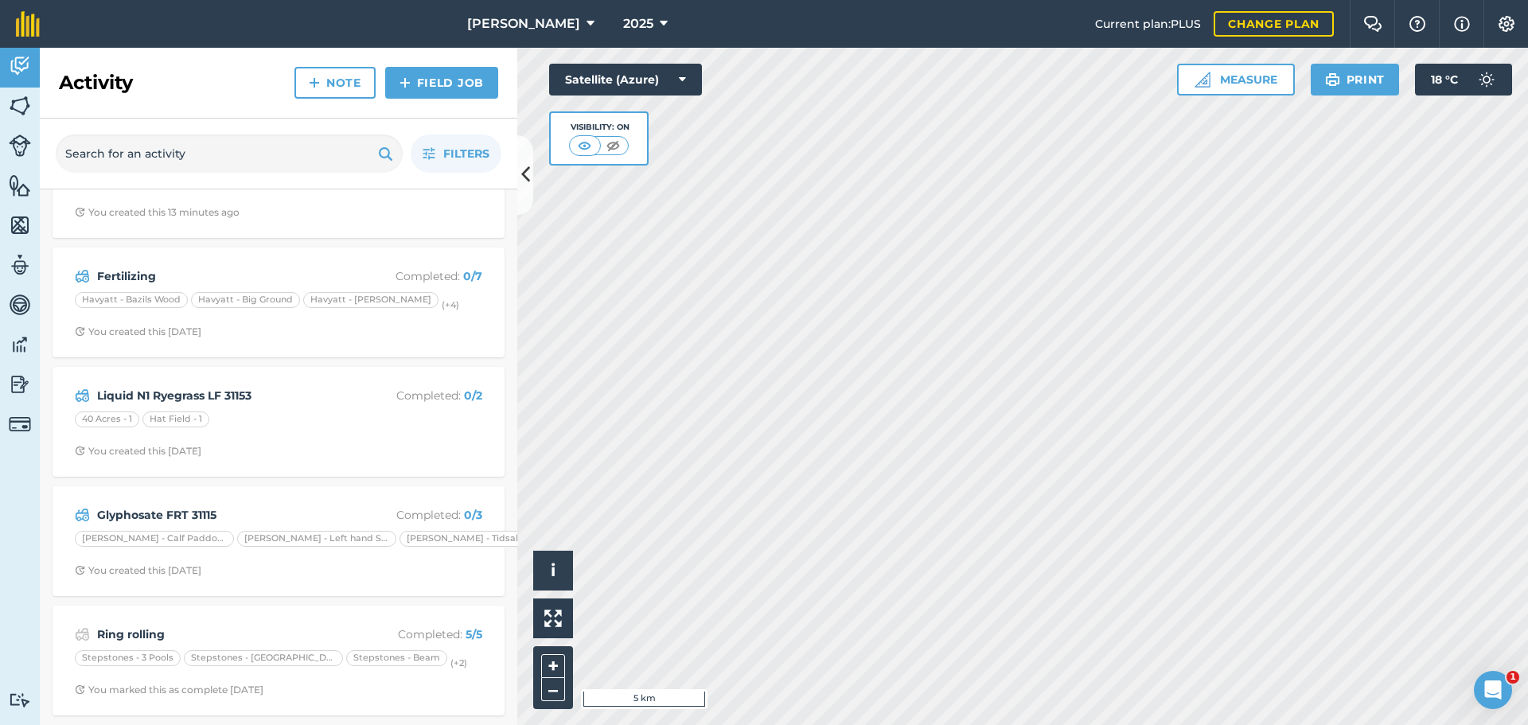
scroll to position [159, 0]
click at [416, 267] on p "Completed : 0 / 7" at bounding box center [419, 276] width 127 height 18
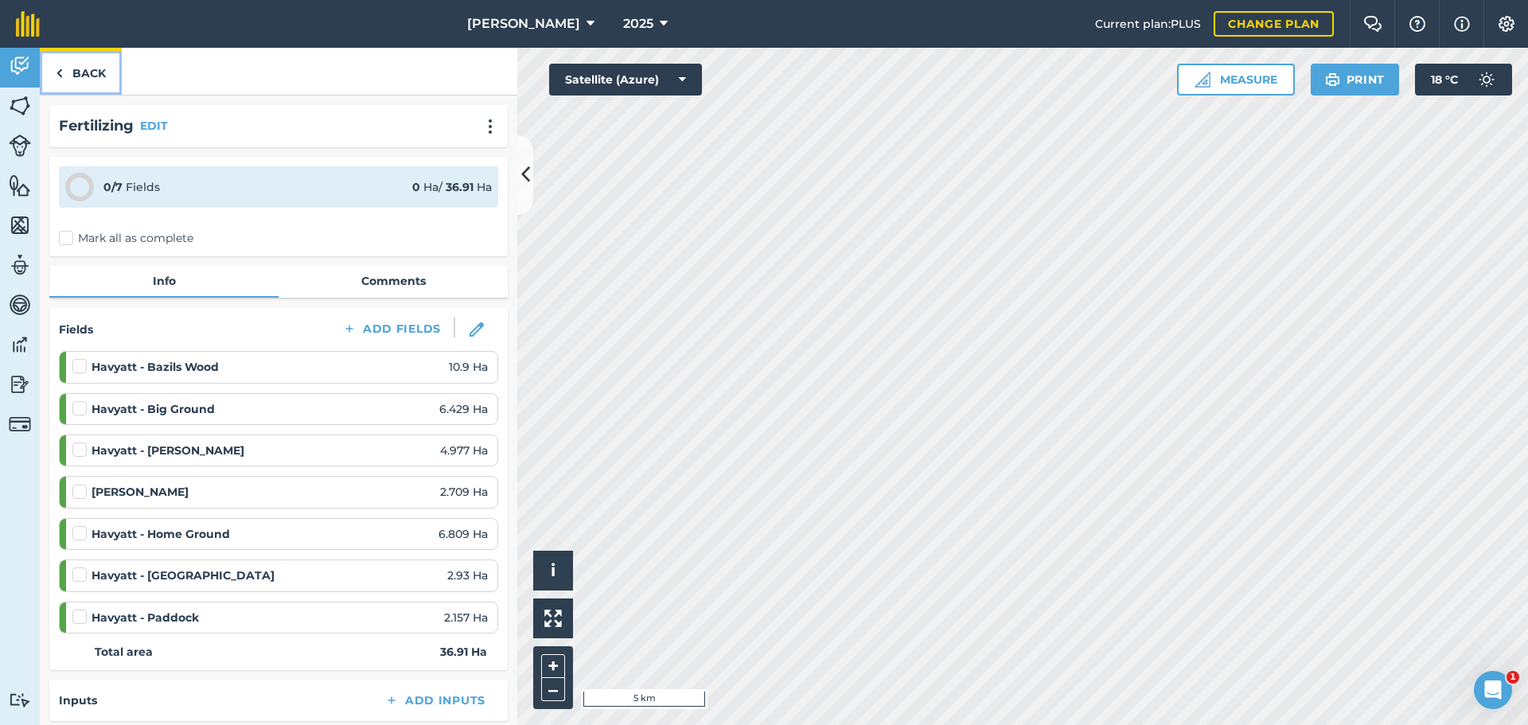
click at [68, 88] on link "Back" at bounding box center [81, 71] width 82 height 47
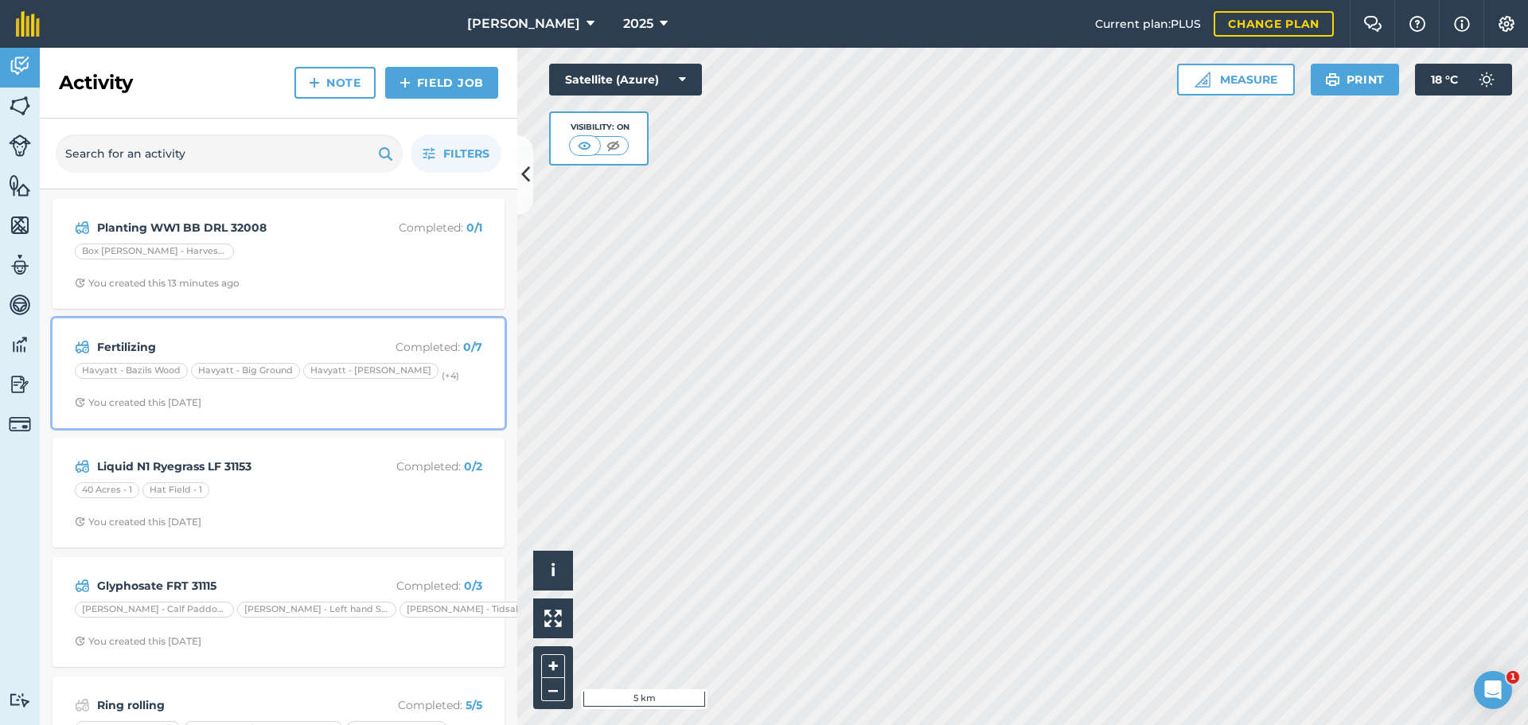
click at [377, 379] on div "Havyatt - [PERSON_NAME]" at bounding box center [370, 371] width 135 height 16
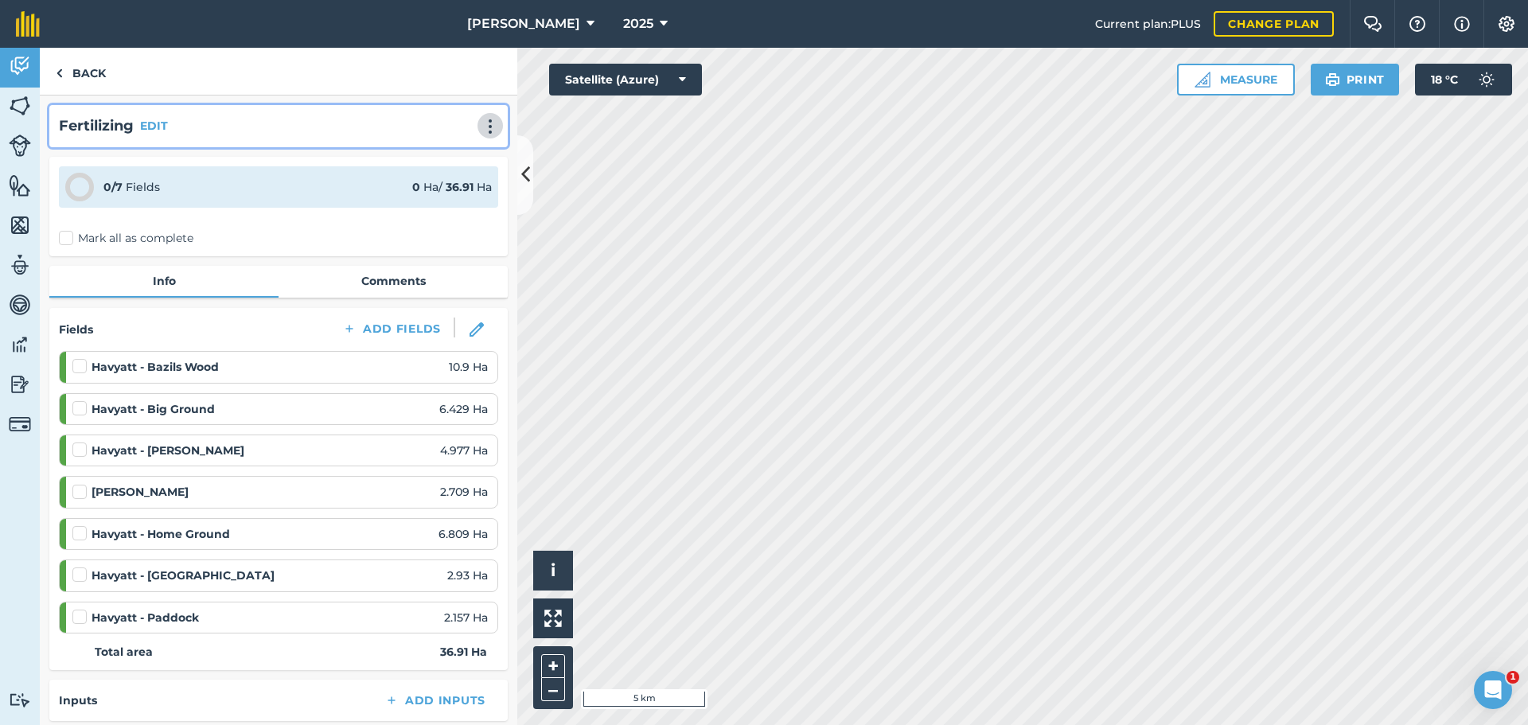
click at [481, 135] on img at bounding box center [490, 127] width 19 height 16
click at [431, 215] on link "Delete" at bounding box center [457, 199] width 102 height 32
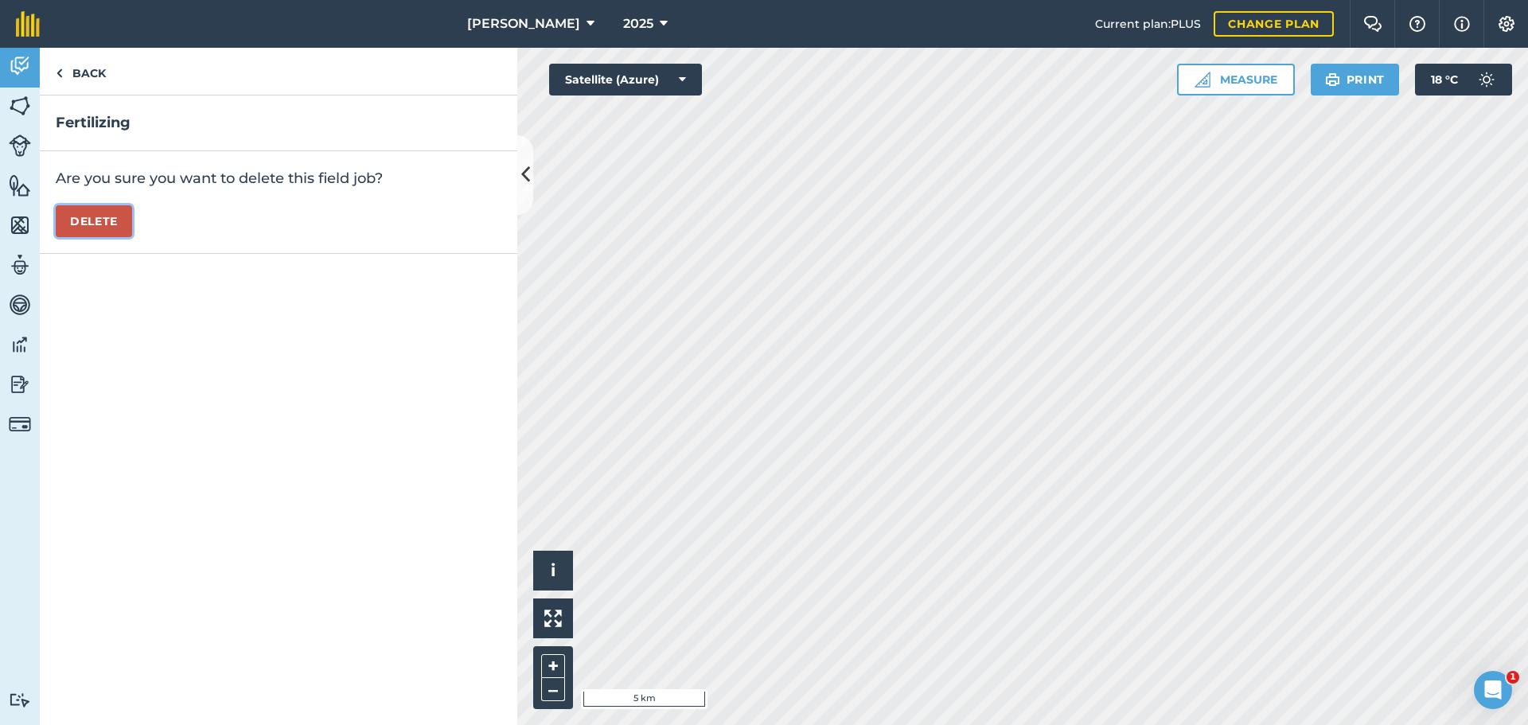
click at [132, 237] on button "Delete" at bounding box center [94, 221] width 76 height 32
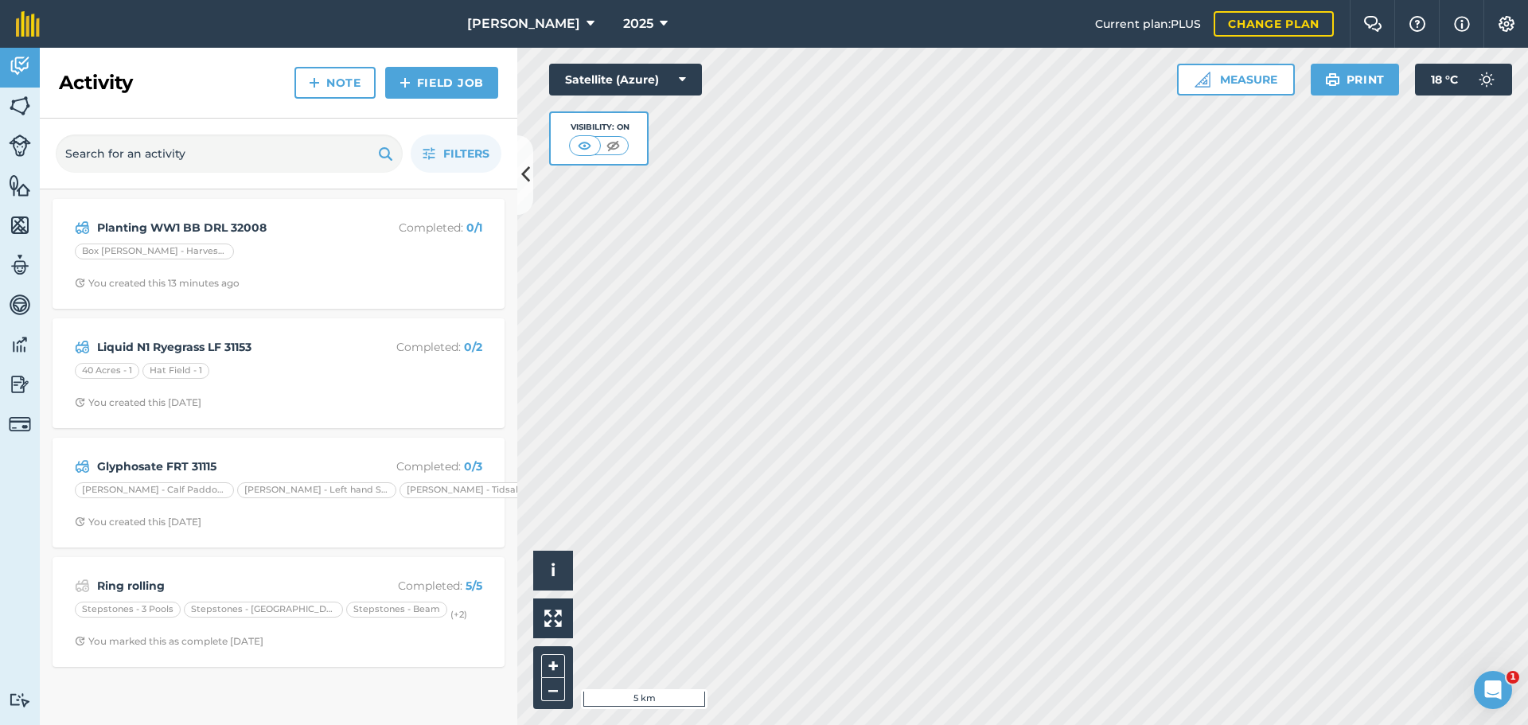
scroll to position [84, 0]
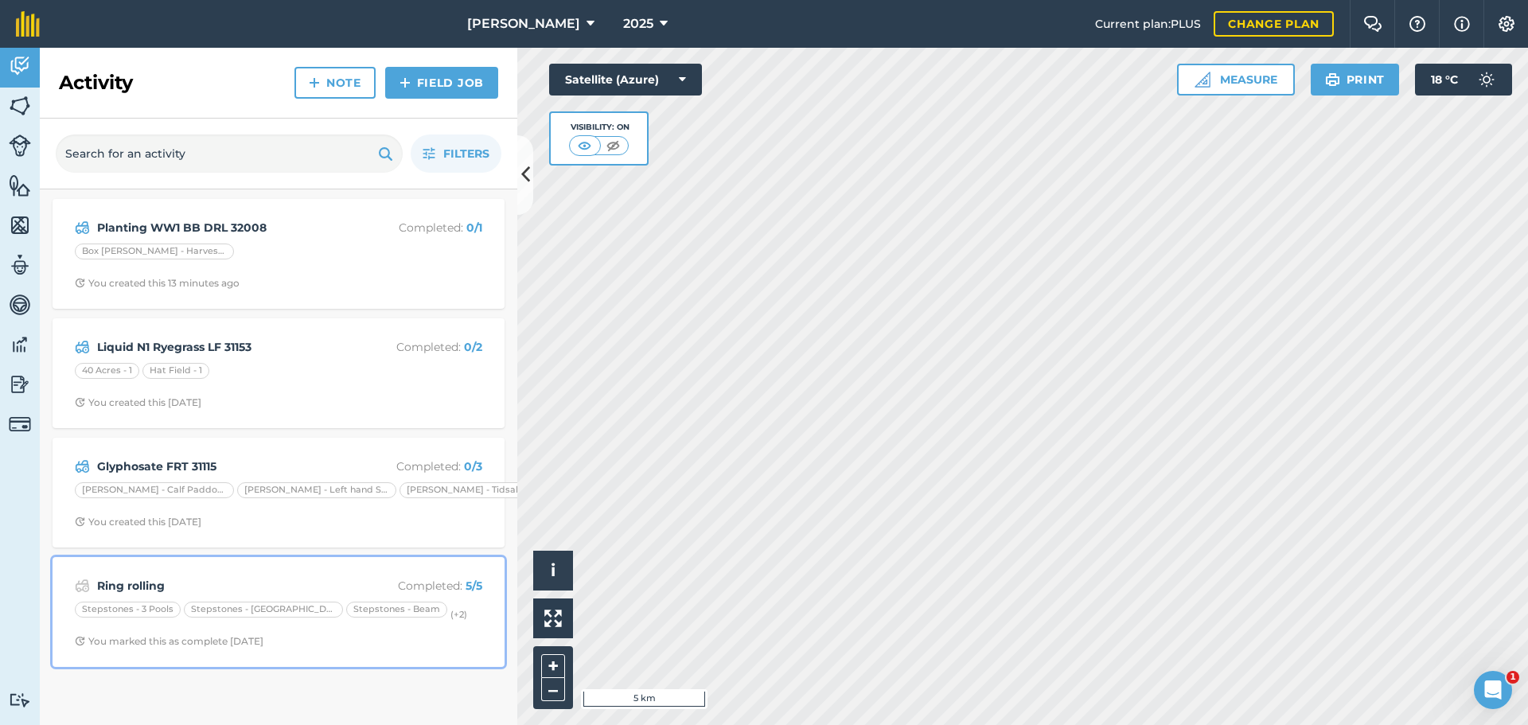
click at [462, 615] on div "Ring rolling Completed : 5 / 5 Stepstones - 3 Pools Stepstones - Barn Ground St…" at bounding box center [278, 612] width 433 height 91
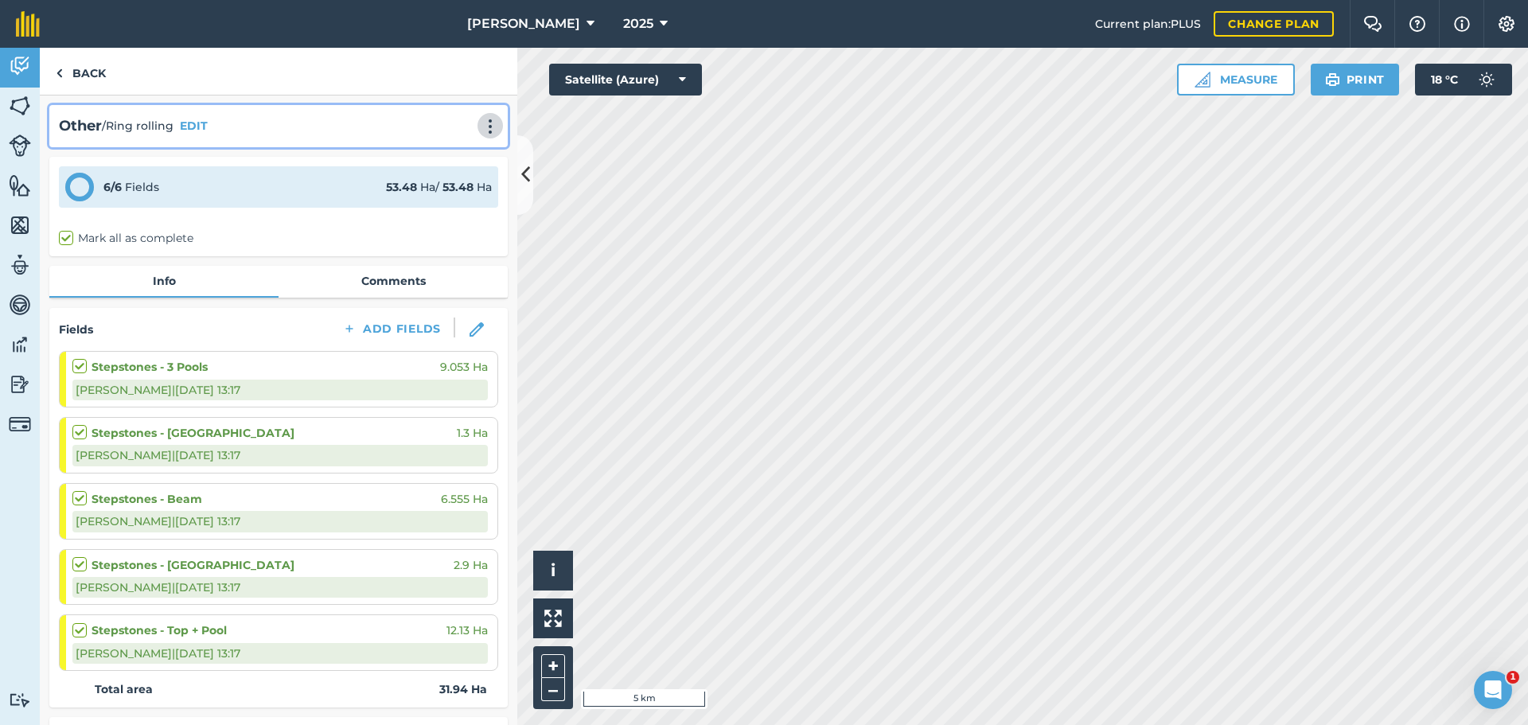
click at [481, 135] on img at bounding box center [490, 127] width 19 height 16
click at [424, 215] on link "Delete" at bounding box center [457, 199] width 102 height 32
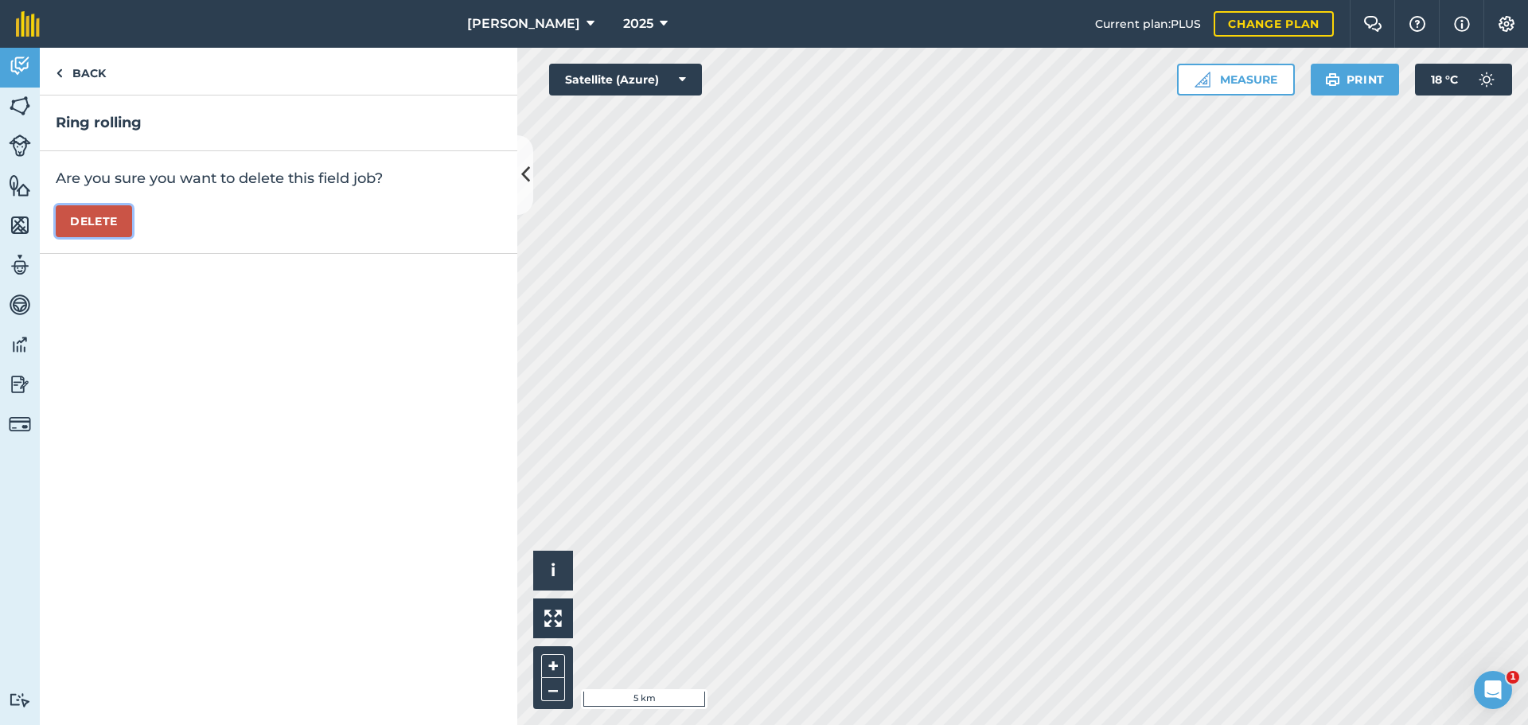
click at [99, 237] on button "Delete" at bounding box center [94, 221] width 76 height 32
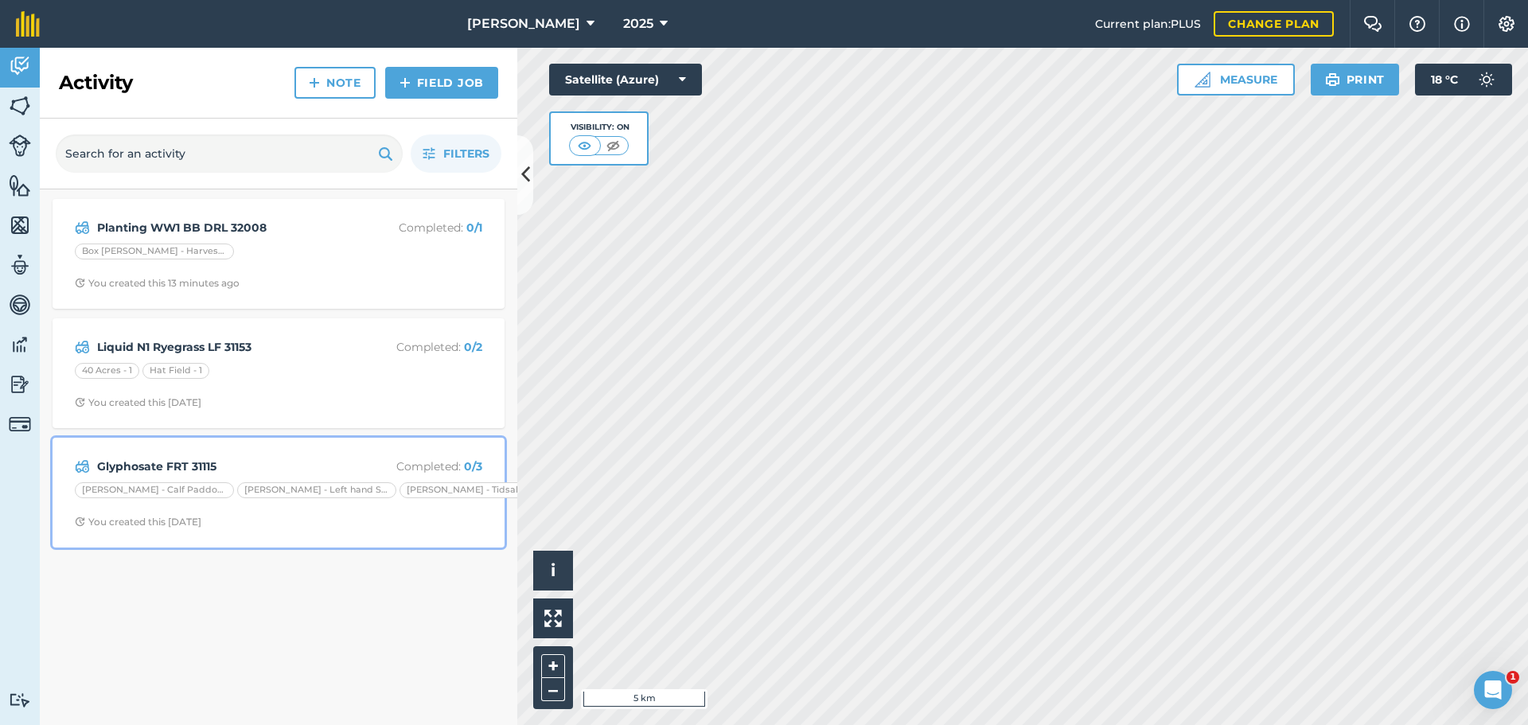
click at [439, 538] on div "Glyphosate FRT 31115 Completed : 0 / 3 Cribbs - Calf Paddock Cribbs - Left hand…" at bounding box center [278, 492] width 433 height 91
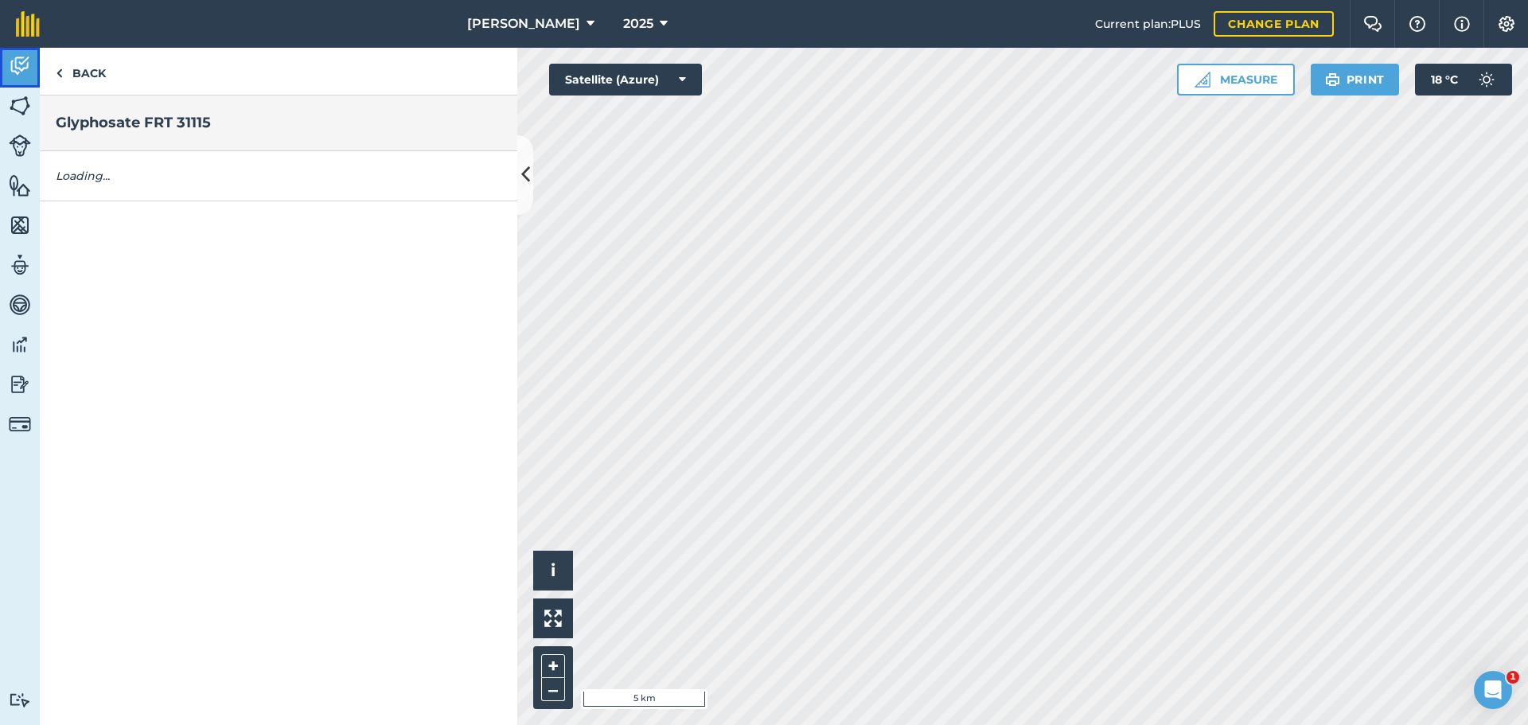
click at [25, 68] on img at bounding box center [20, 66] width 22 height 24
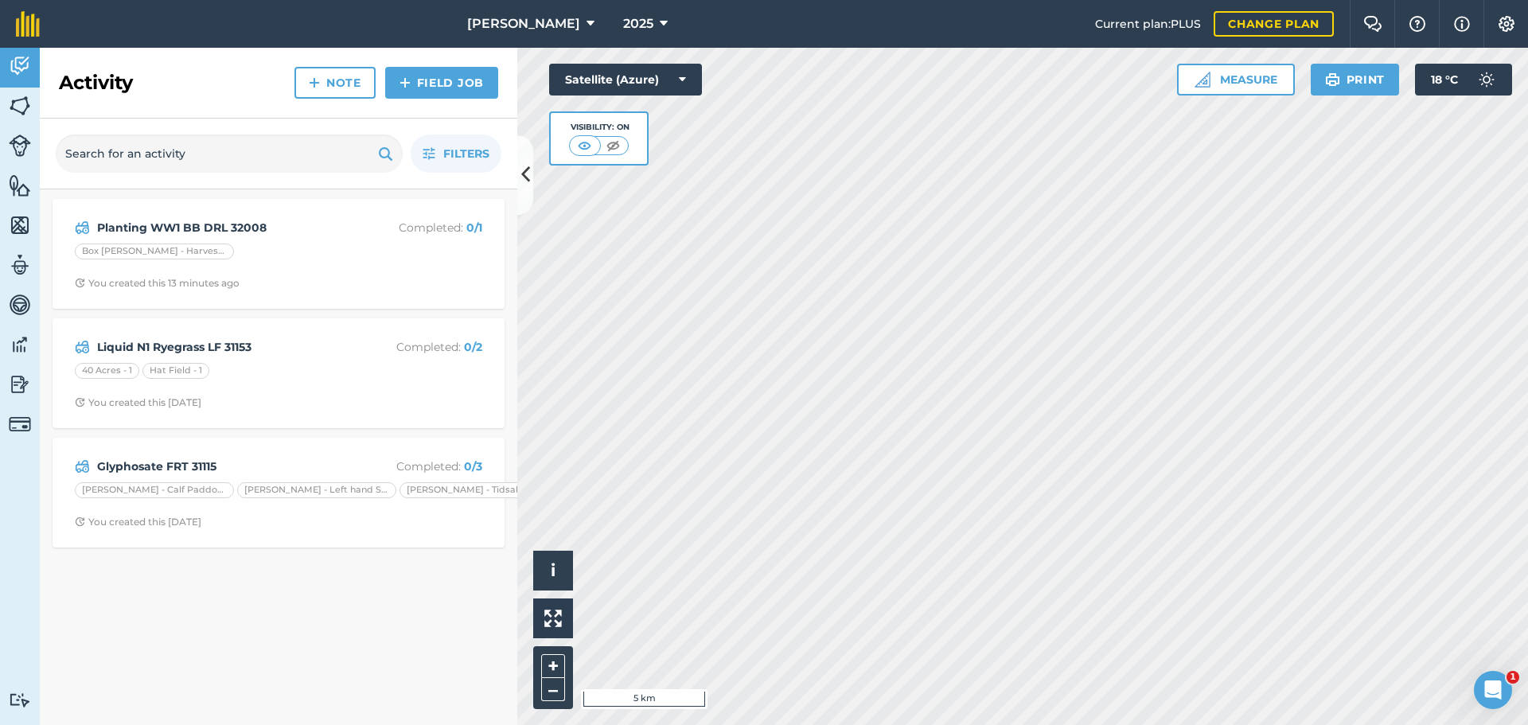
click at [314, 526] on div "Glyphosate FRT 31115 Completed : 0 / 3 Cribbs - Calf Paddock Cribbs - Left hand…" at bounding box center [279, 493] width 452 height 110
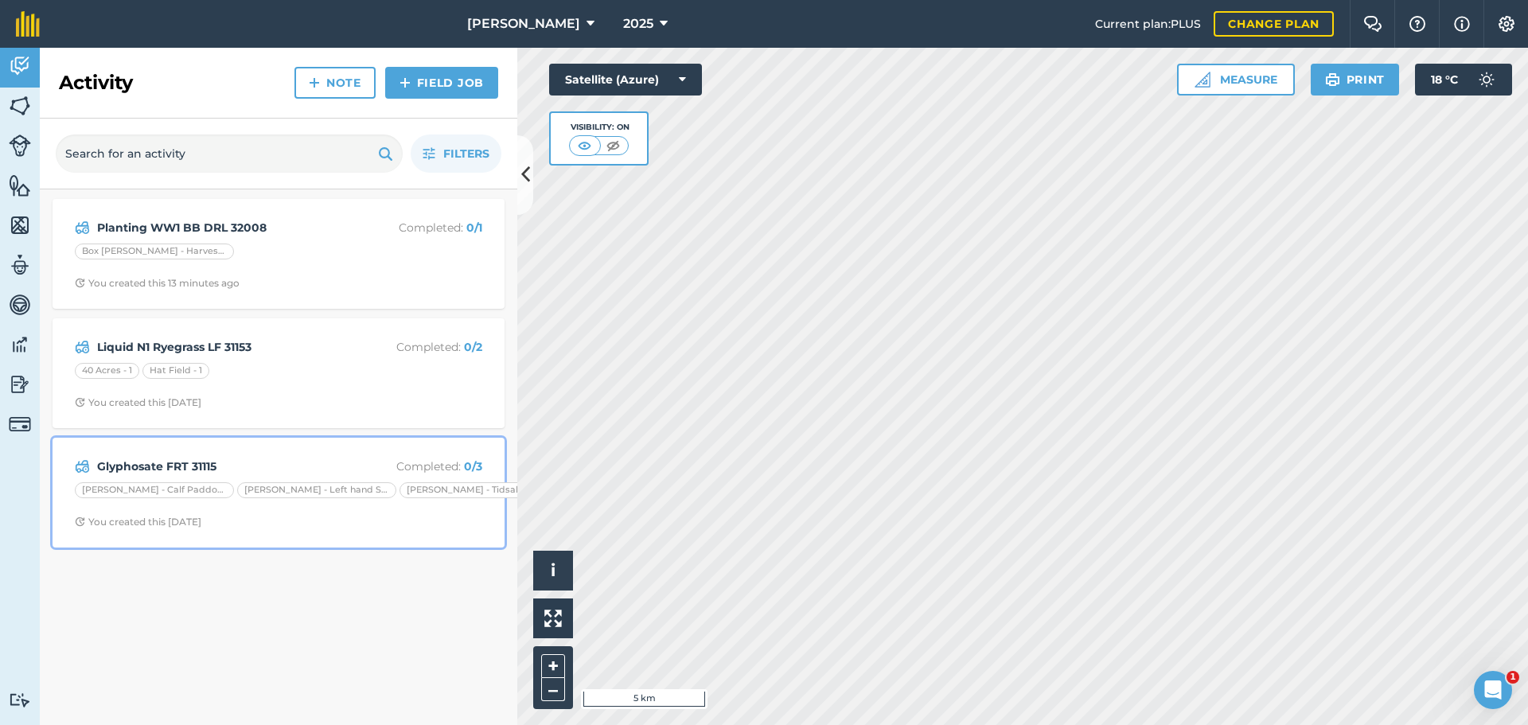
click at [317, 538] on div "Glyphosate FRT 31115 Completed : 0 / 3 Cribbs - Calf Paddock Cribbs - Left hand…" at bounding box center [278, 492] width 433 height 91
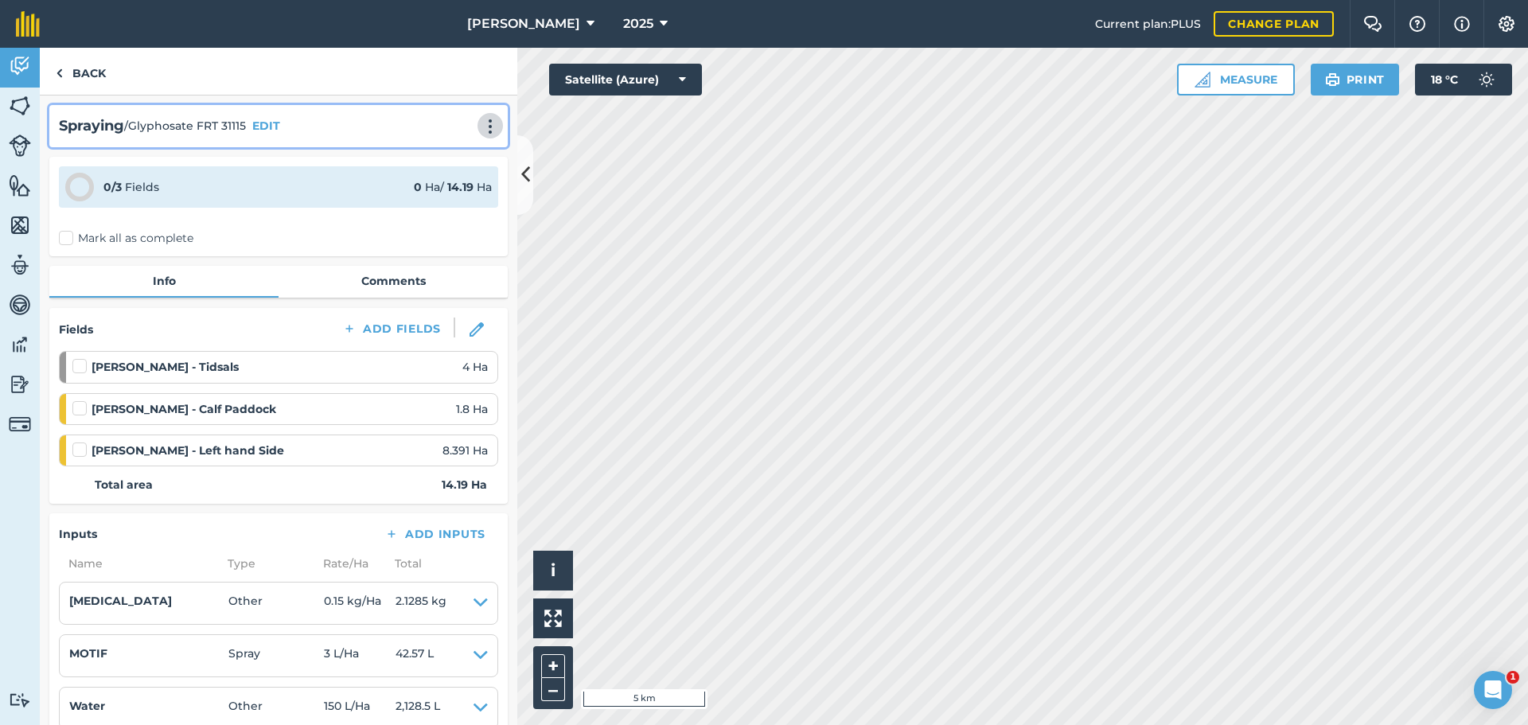
click at [481, 135] on img at bounding box center [490, 127] width 19 height 16
click at [414, 215] on link "Delete" at bounding box center [457, 199] width 102 height 32
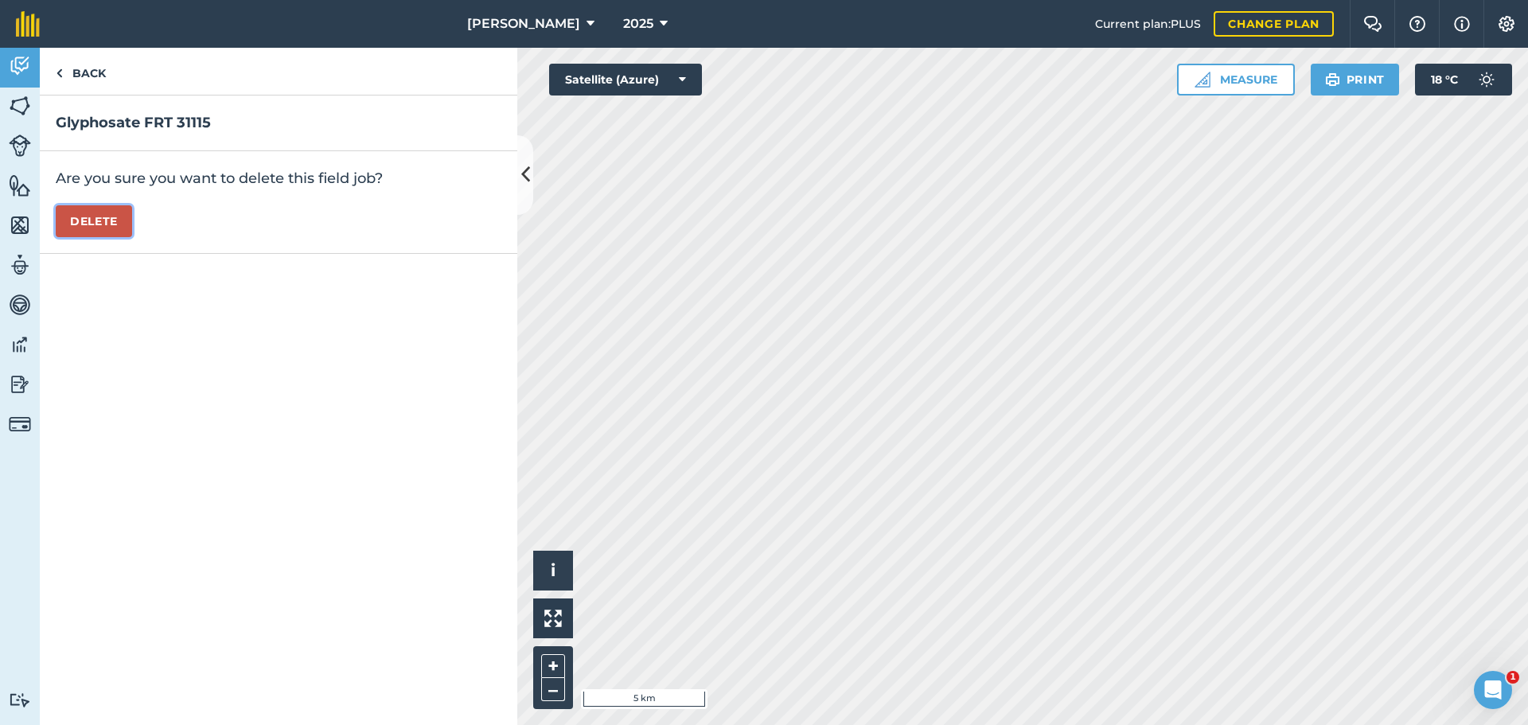
drag, startPoint x: 136, startPoint y: 271, endPoint x: 159, endPoint y: 338, distance: 71.5
click at [132, 237] on button "Delete" at bounding box center [94, 221] width 76 height 32
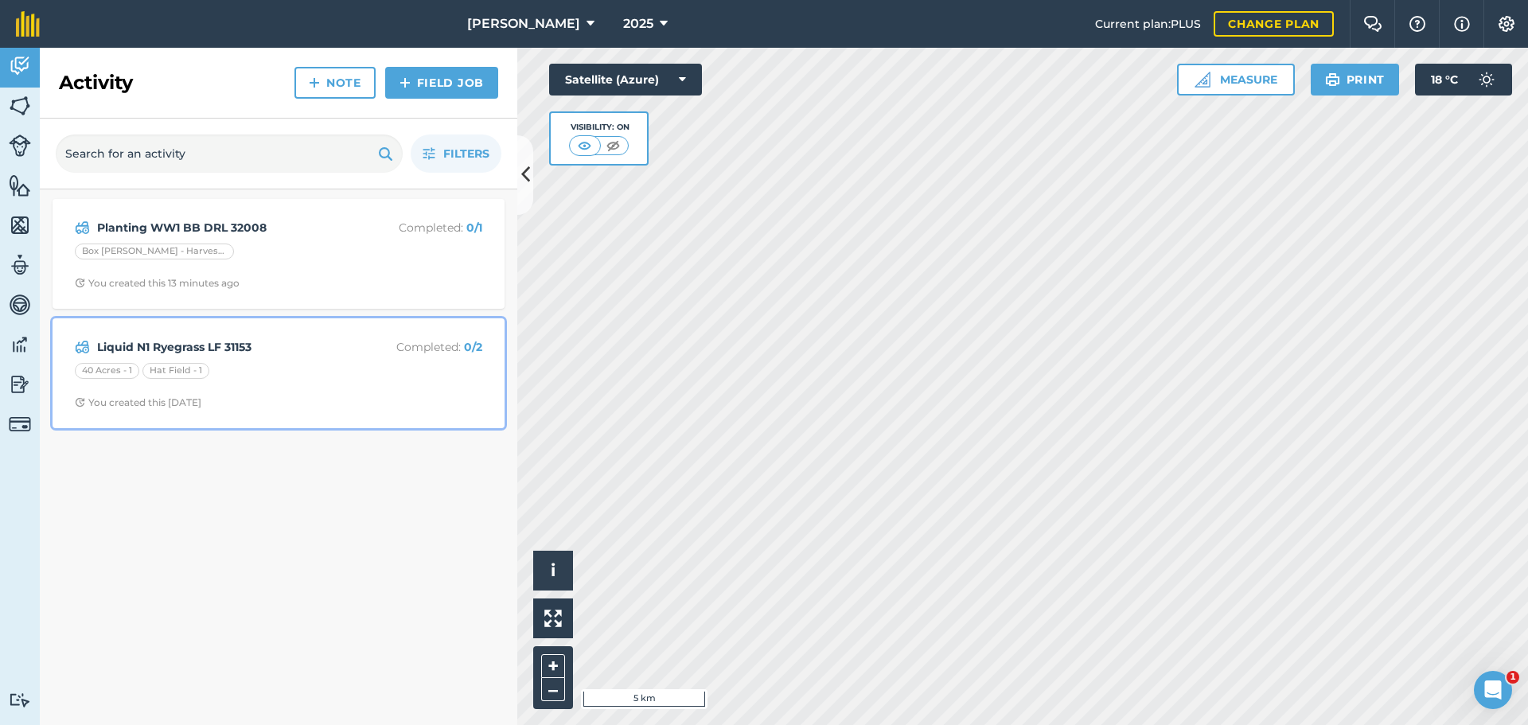
click at [427, 384] on div "40 Acres - 1 Hat Field - 1" at bounding box center [279, 373] width 408 height 21
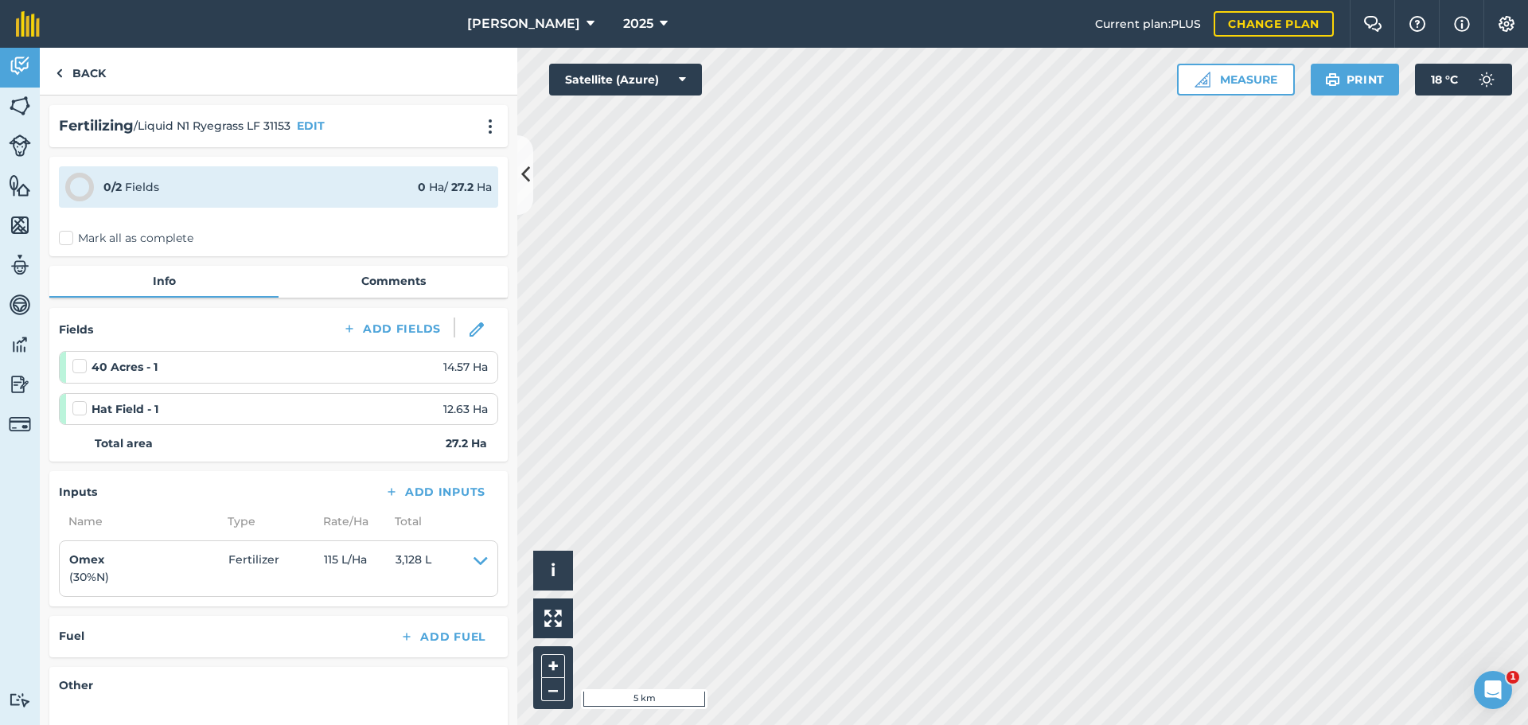
click at [483, 146] on div "Fertilizing / Liquid N1 Ryegrass LF 31153 EDIT" at bounding box center [278, 126] width 459 height 42
click at [481, 135] on img at bounding box center [490, 127] width 19 height 16
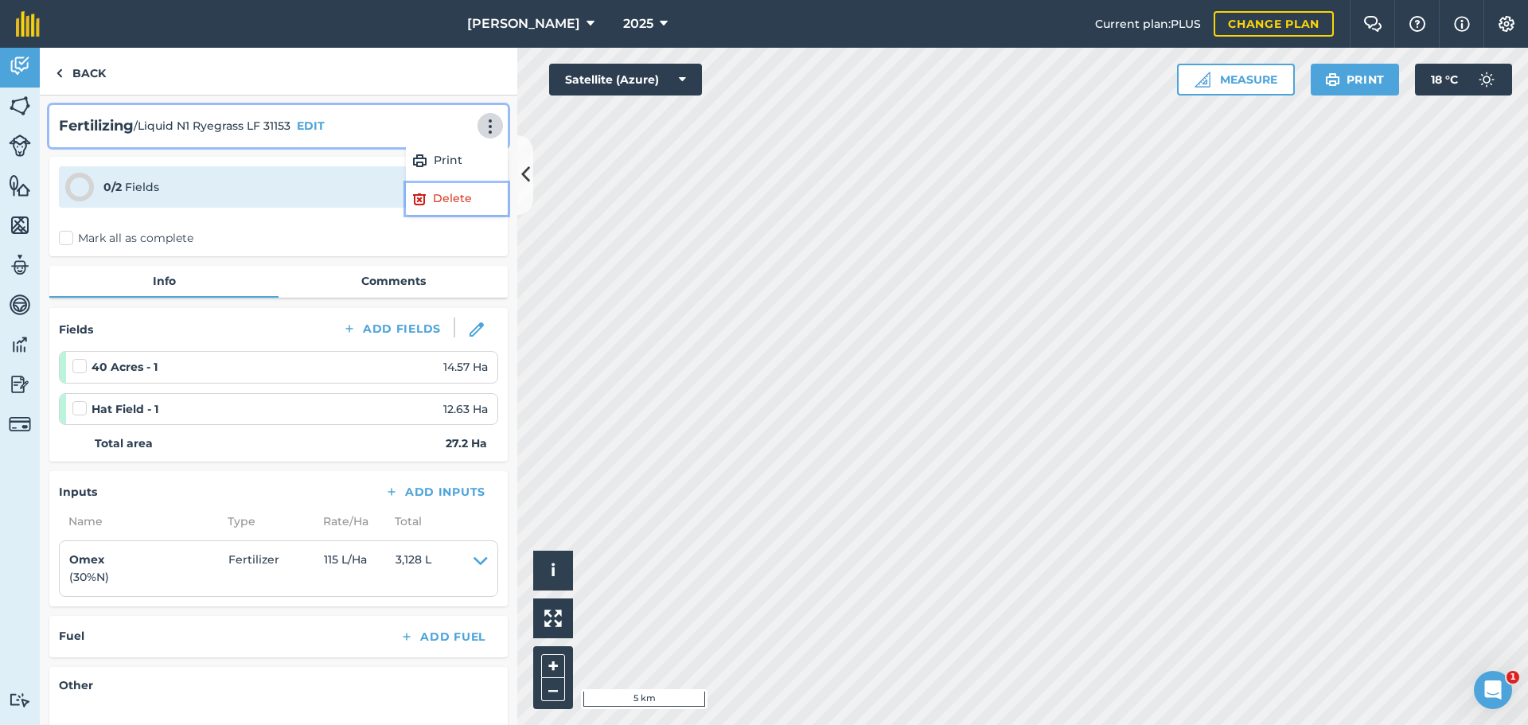
click at [406, 215] on link "Delete" at bounding box center [457, 199] width 102 height 32
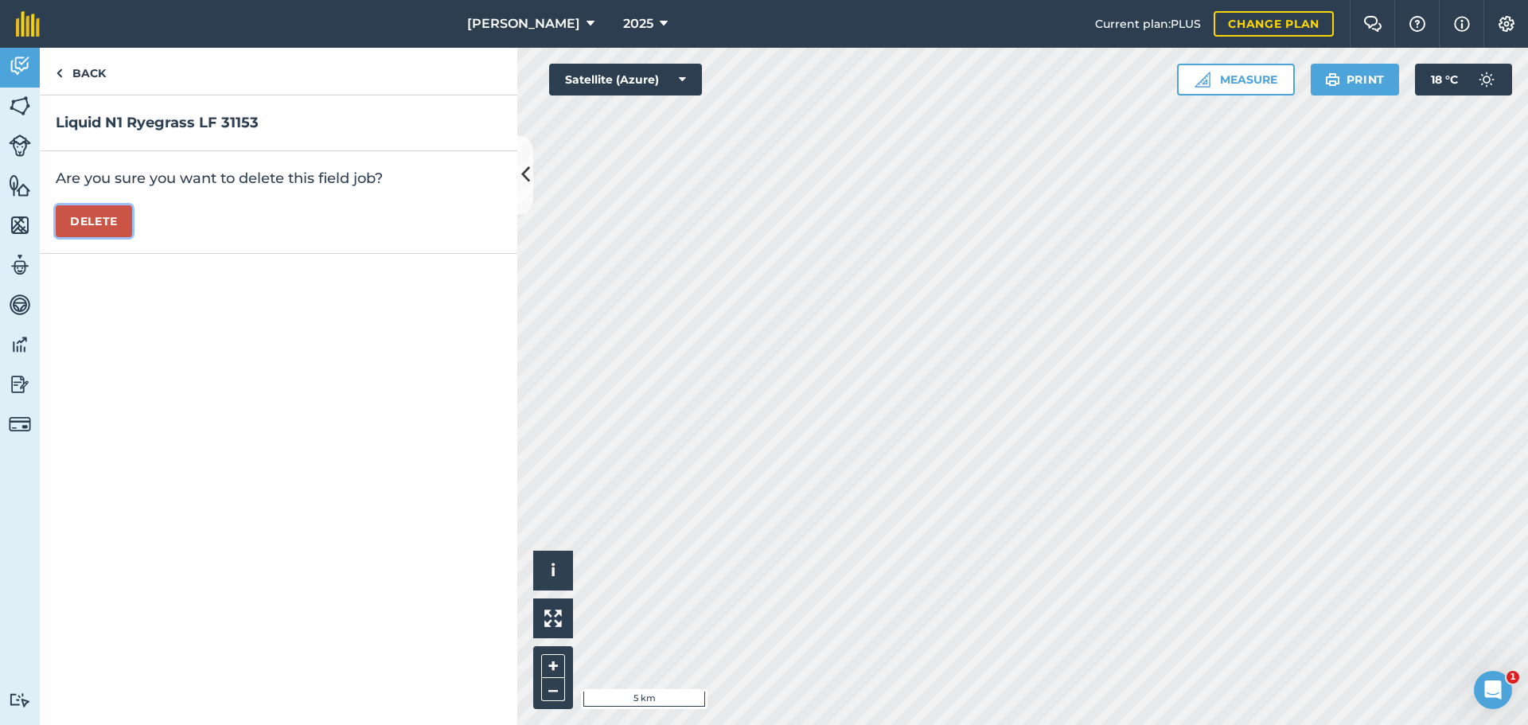
click at [132, 237] on button "Delete" at bounding box center [94, 221] width 76 height 32
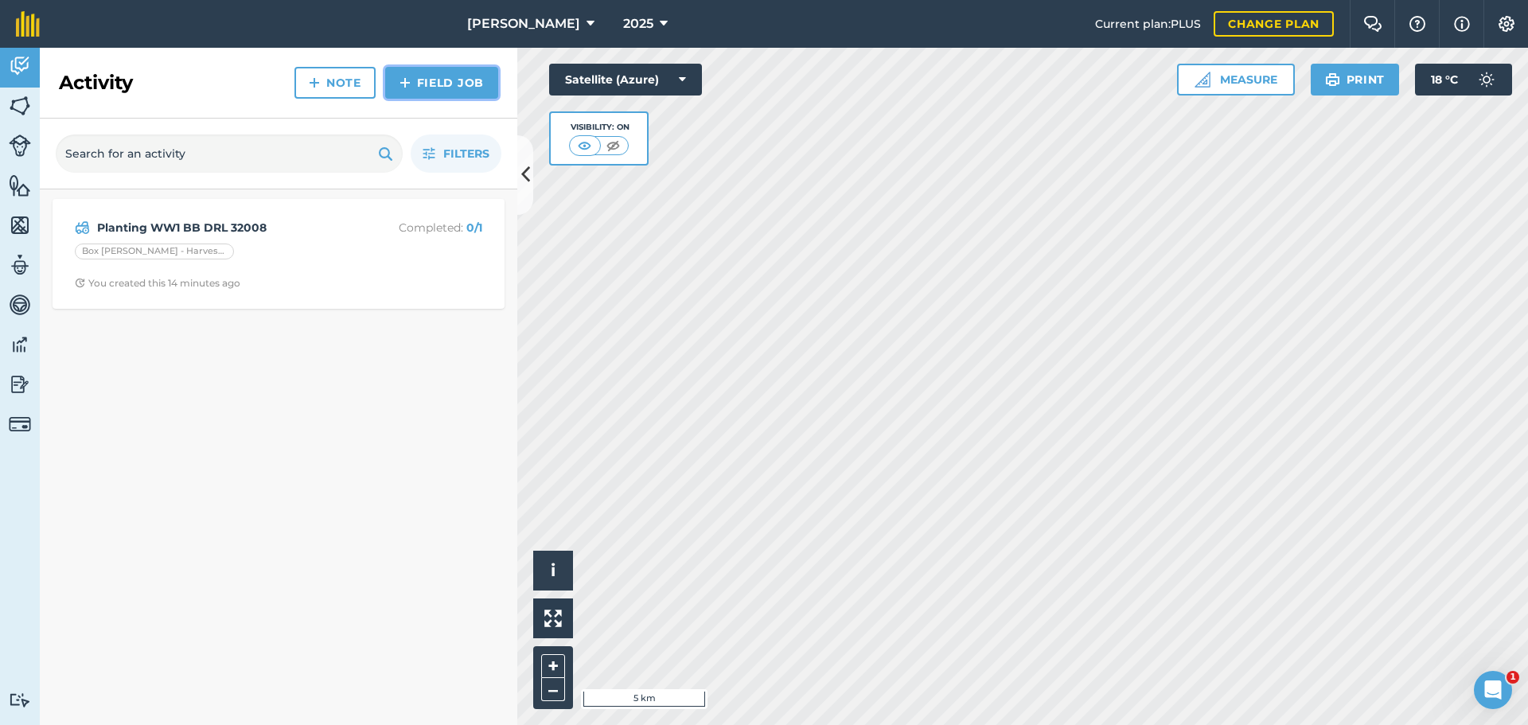
click at [447, 99] on link "Field Job" at bounding box center [441, 83] width 113 height 32
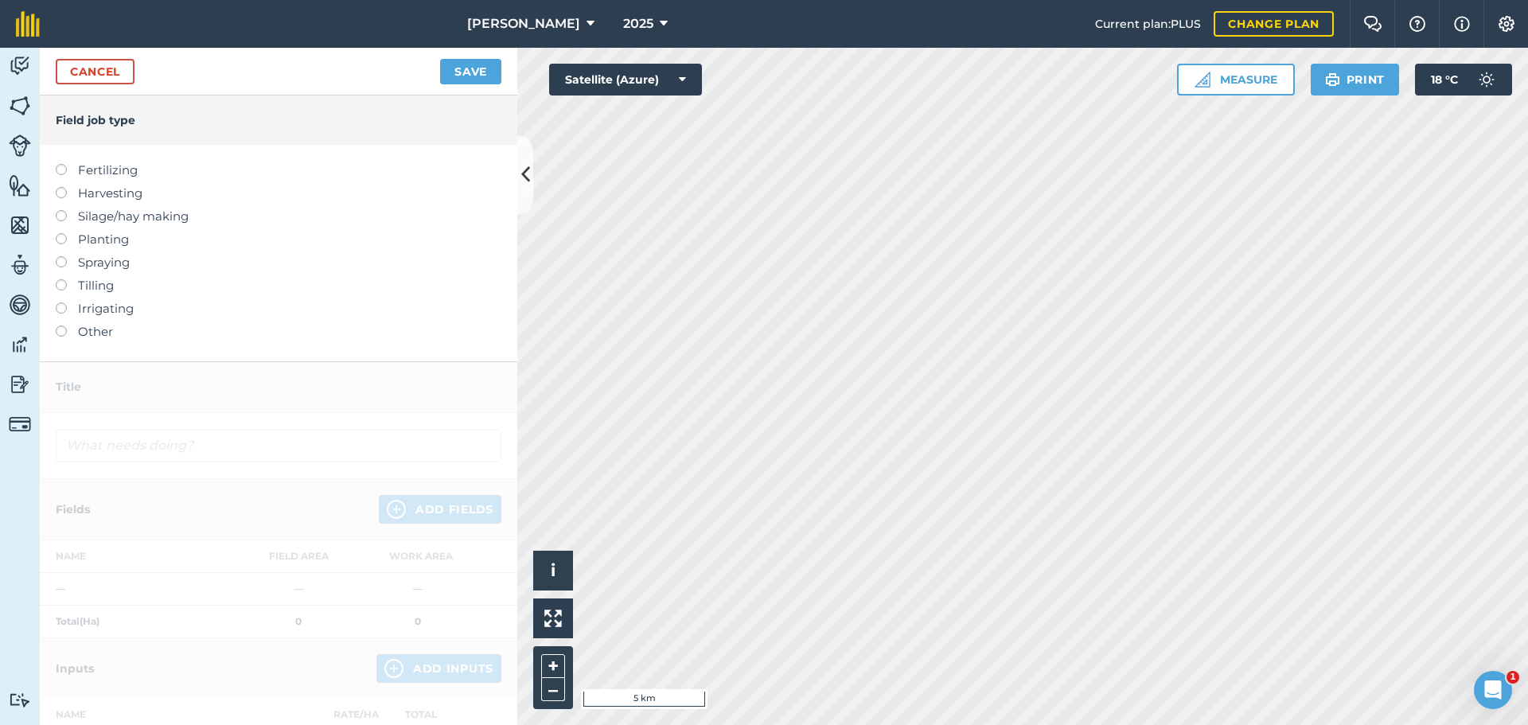
click at [63, 233] on label at bounding box center [67, 233] width 22 height 0
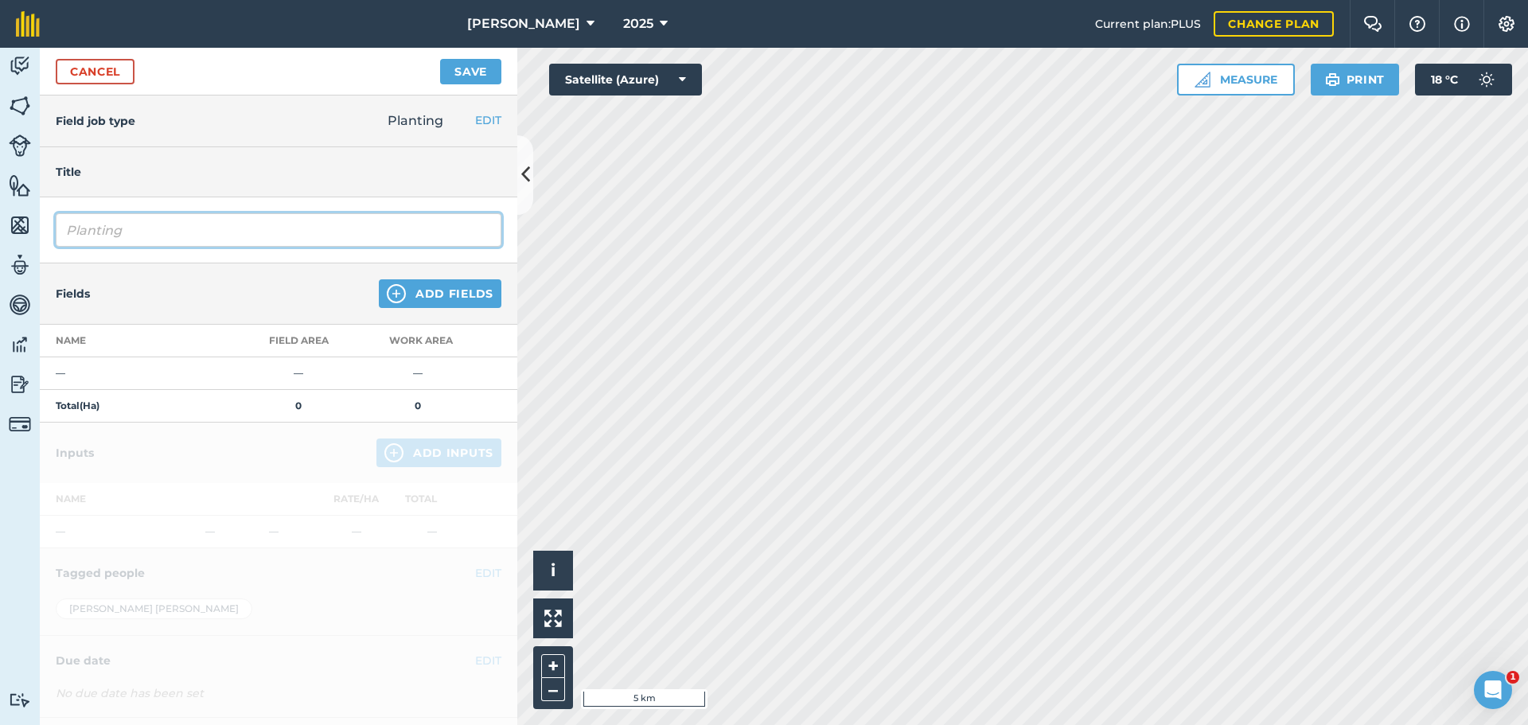
click at [286, 247] on input "Planting" at bounding box center [279, 229] width 446 height 33
click at [242, 247] on input "Planting" at bounding box center [279, 229] width 446 height 33
type input "Planting WW1 S Stones DRL 32028"
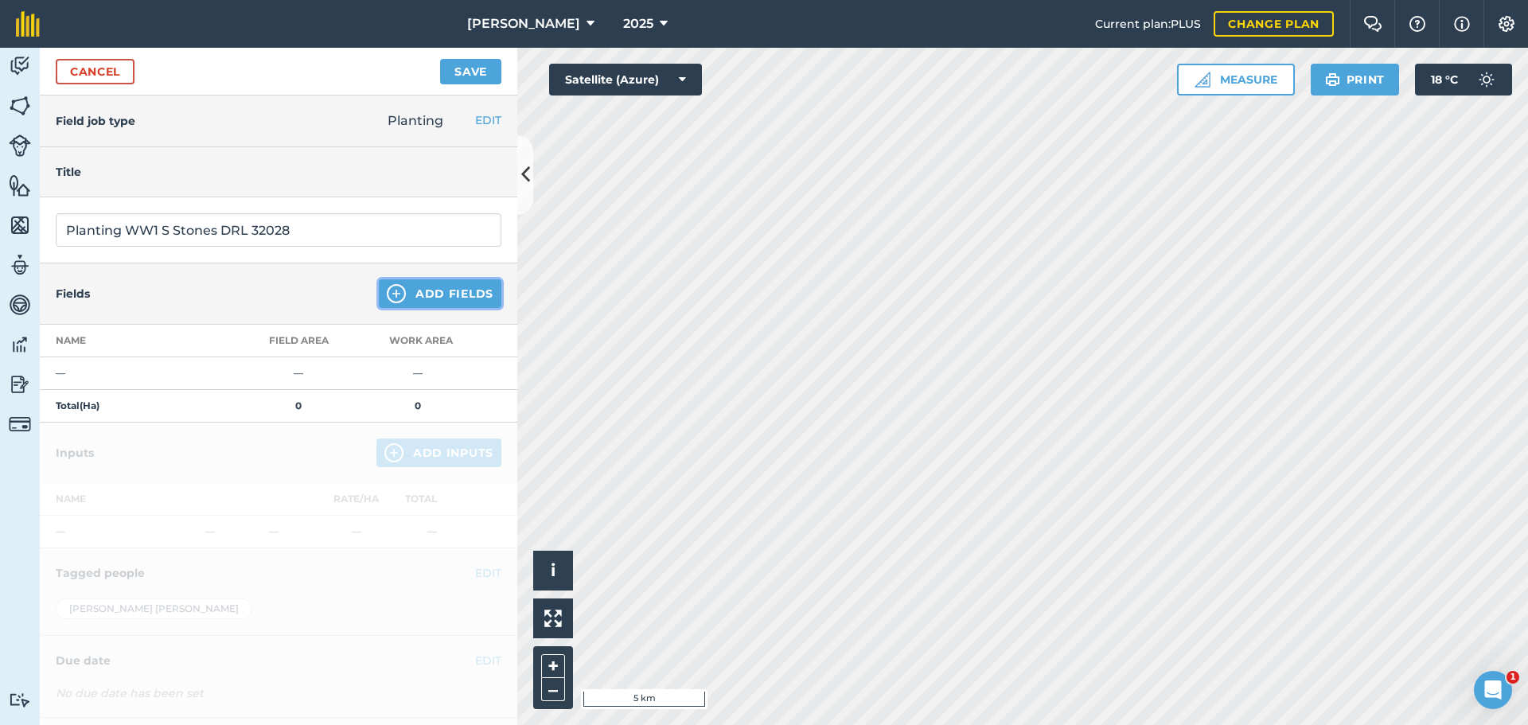
click at [413, 308] on button "Add Fields" at bounding box center [440, 293] width 123 height 29
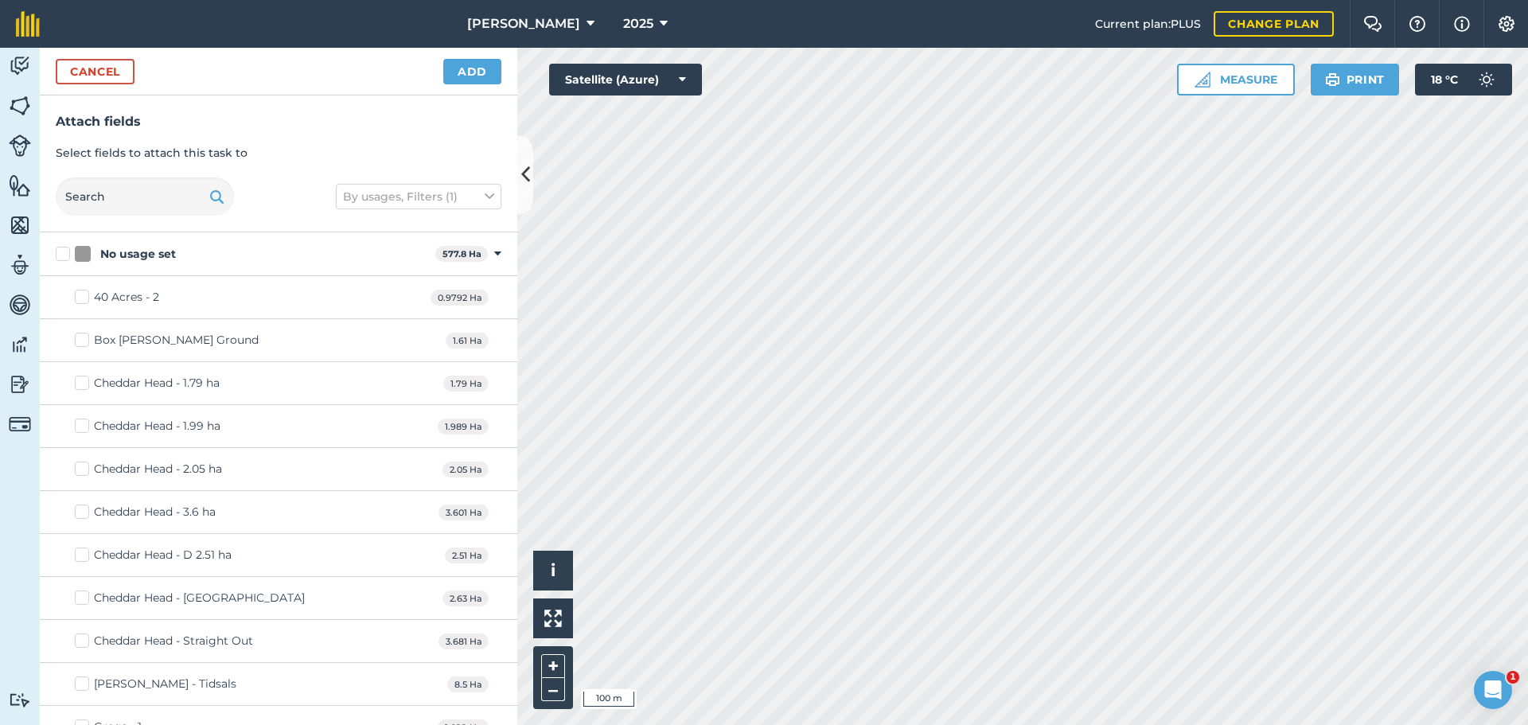
click at [1046, 724] on html "Alvis Brothers 2025 Current plan : PLUS Change plan Farm Chat Help Info Setting…" at bounding box center [764, 362] width 1528 height 725
checkbox input "true"
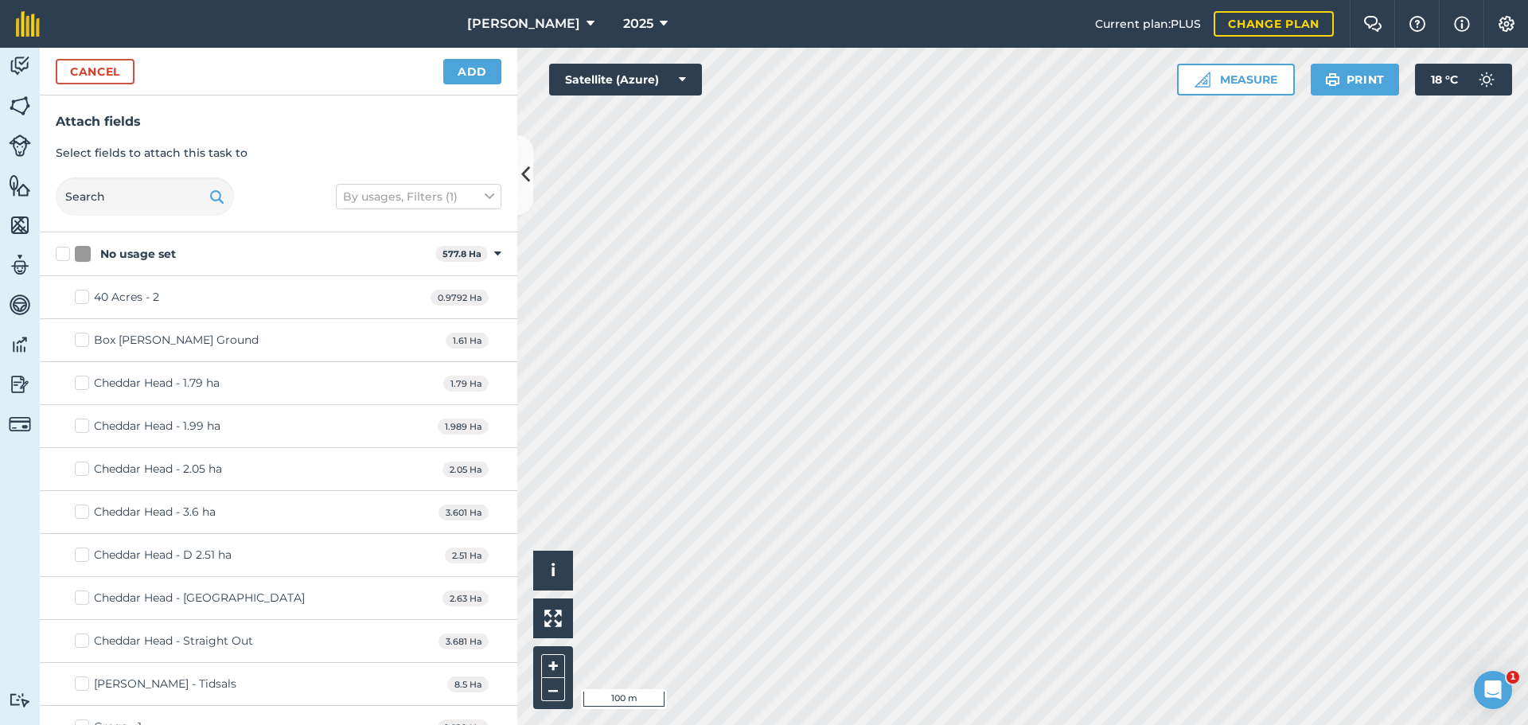
checkbox input "false"
checkbox input "true"
click at [479, 84] on button "Add" at bounding box center [472, 71] width 58 height 25
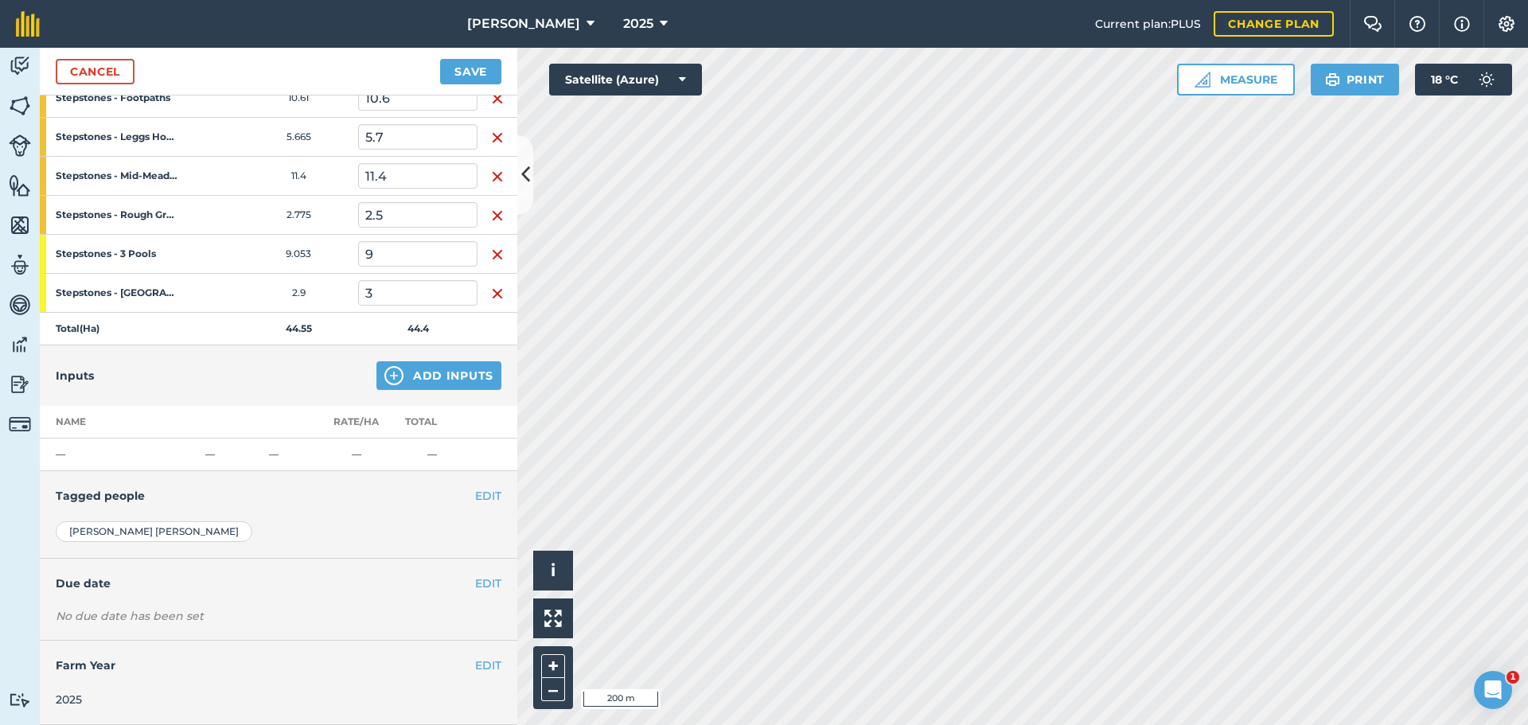
scroll to position [478, 0]
click at [435, 367] on button "Add Inputs" at bounding box center [439, 375] width 125 height 29
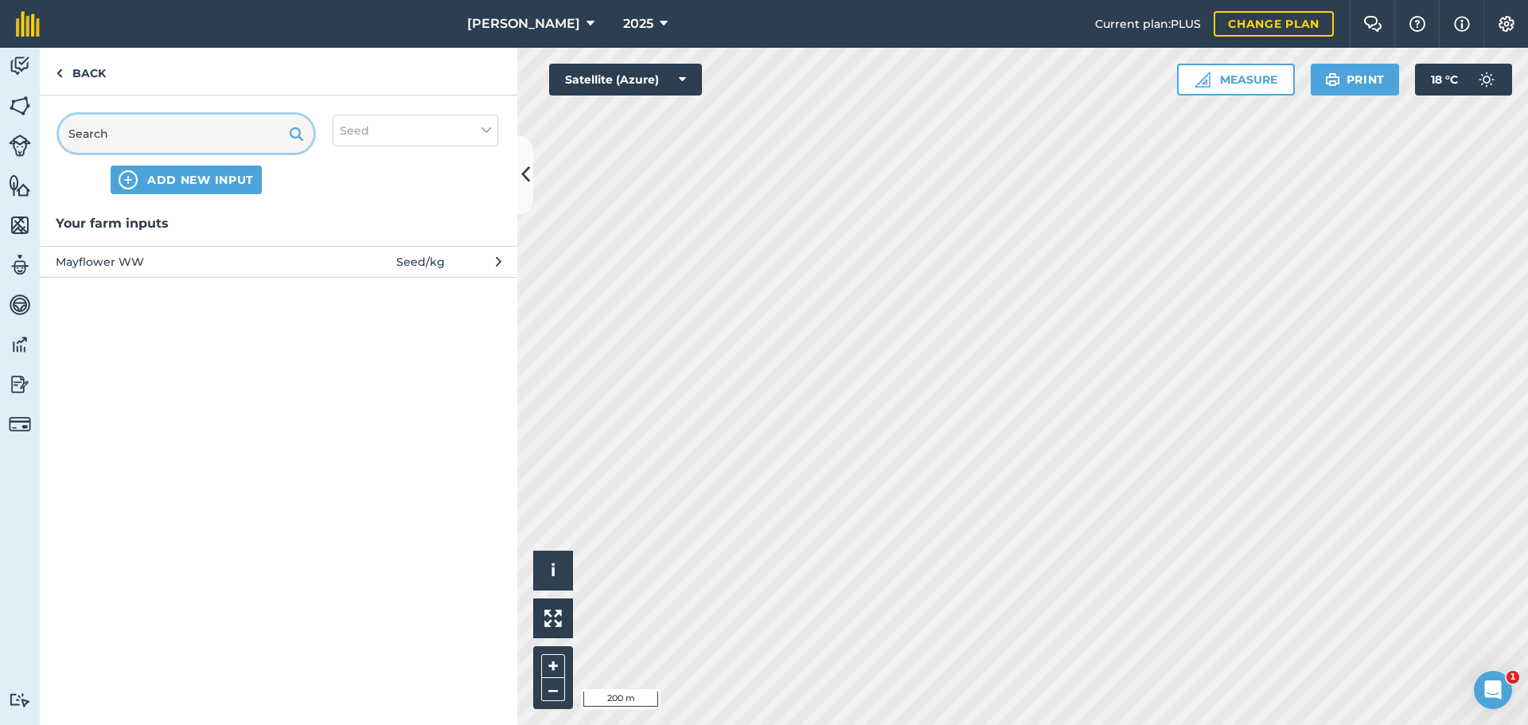
click at [152, 153] on input "text" at bounding box center [186, 134] width 255 height 38
click at [87, 95] on link "Back" at bounding box center [81, 71] width 82 height 47
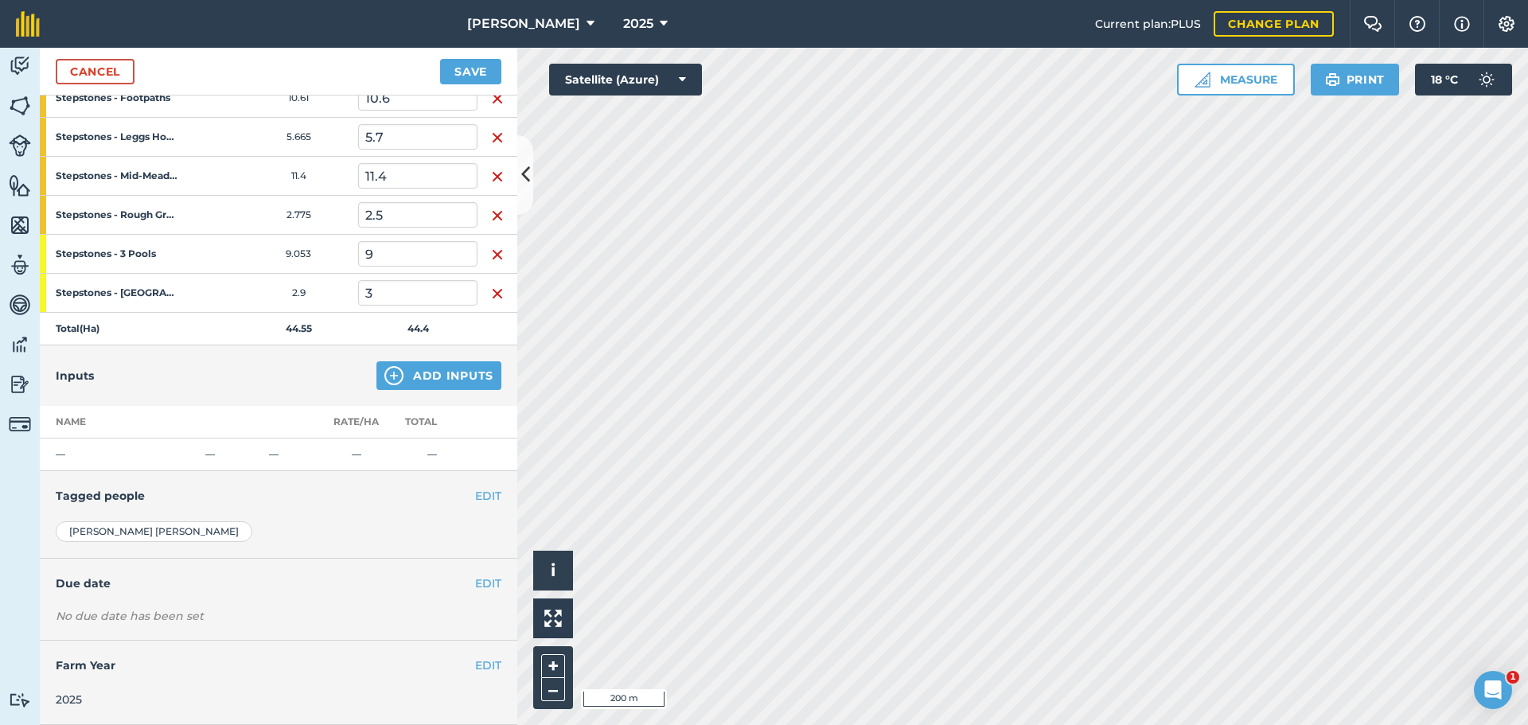
scroll to position [448, 0]
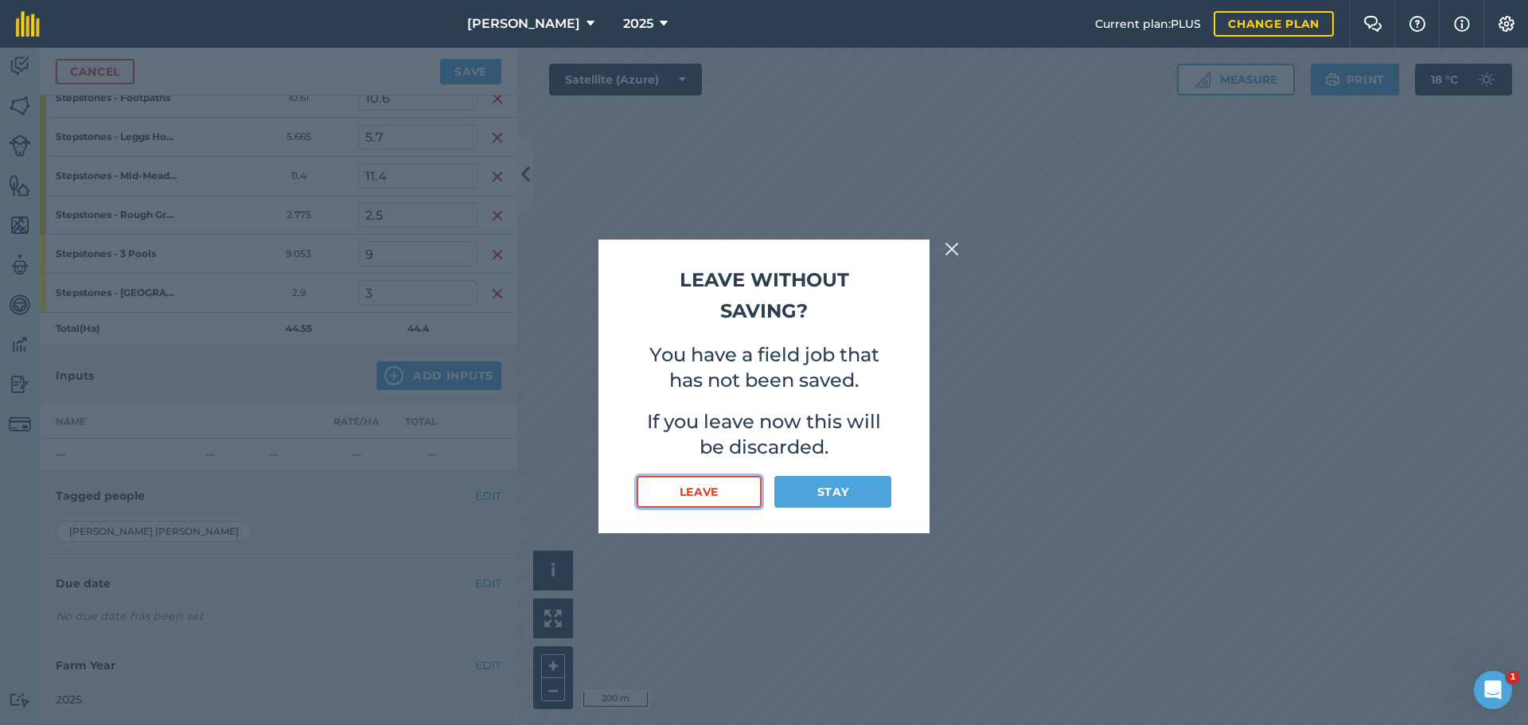
click at [691, 508] on button "Leave" at bounding box center [699, 492] width 125 height 32
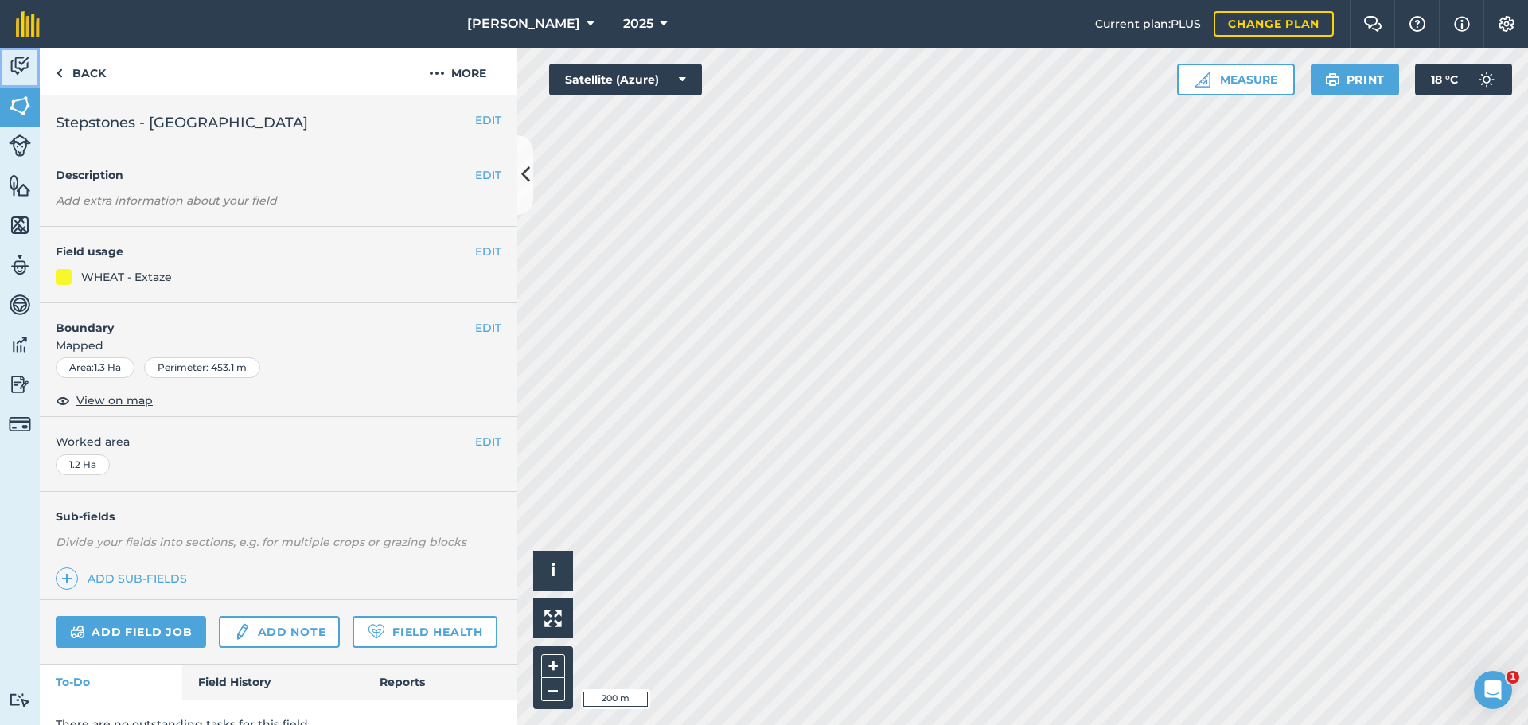
click at [23, 75] on img at bounding box center [20, 66] width 22 height 24
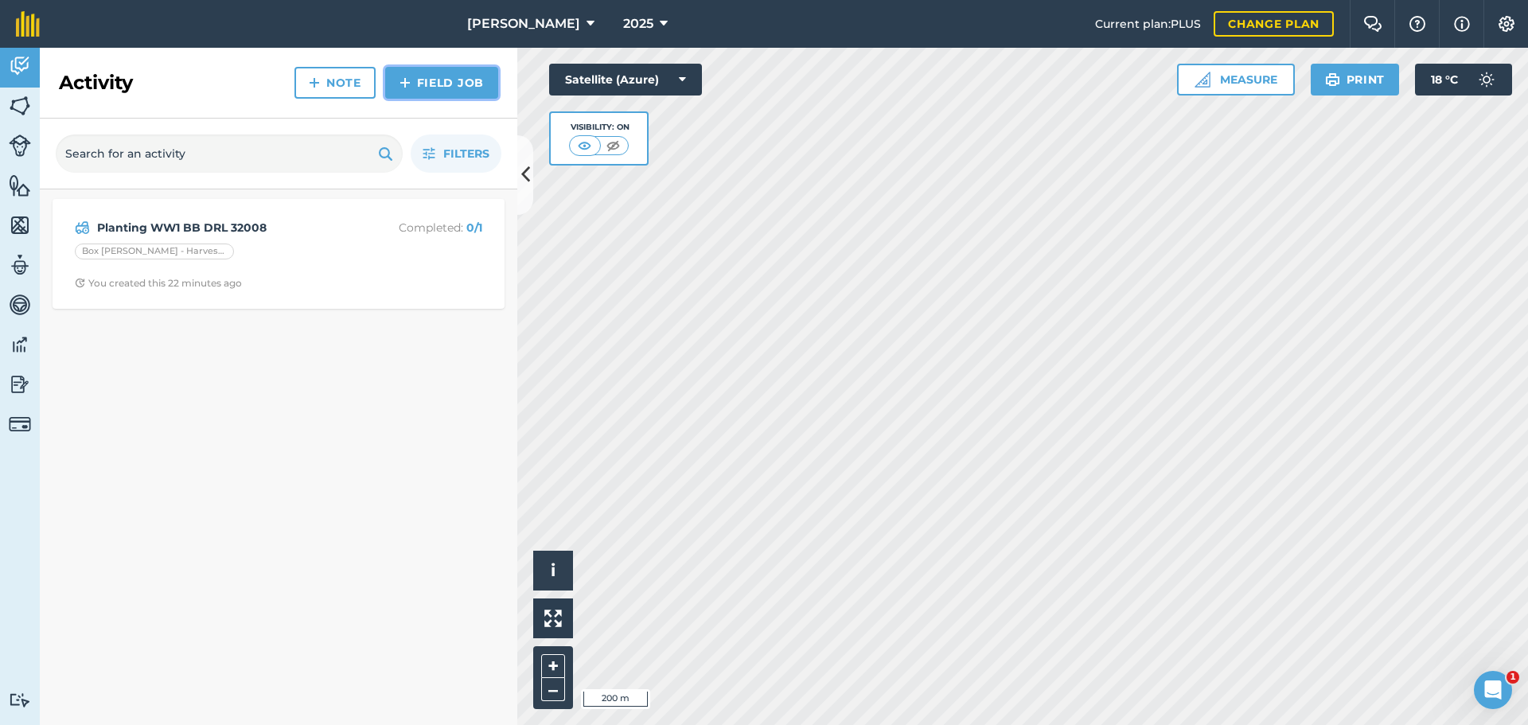
click at [447, 99] on link "Field Job" at bounding box center [441, 83] width 113 height 32
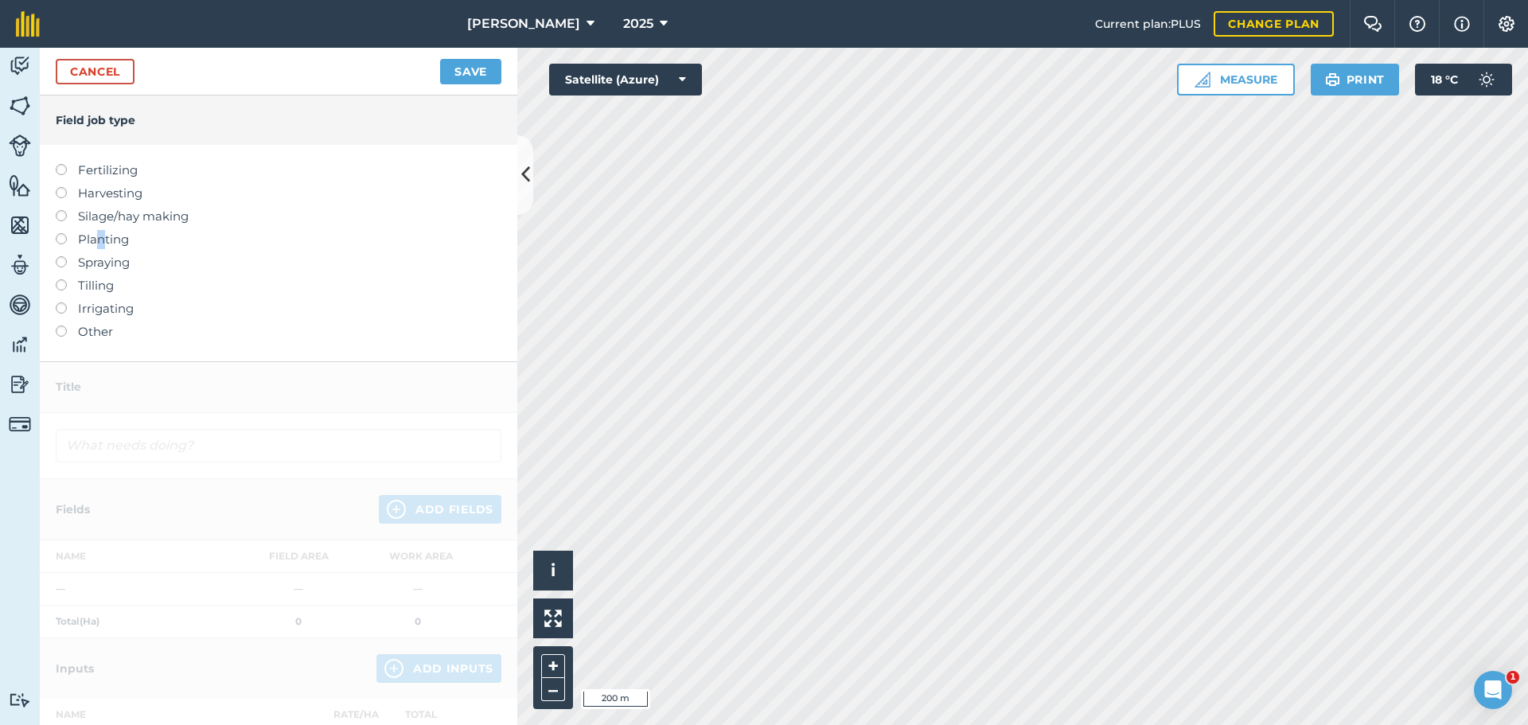
click at [105, 249] on label "Planting" at bounding box center [279, 239] width 446 height 19
click at [64, 233] on label at bounding box center [67, 233] width 22 height 0
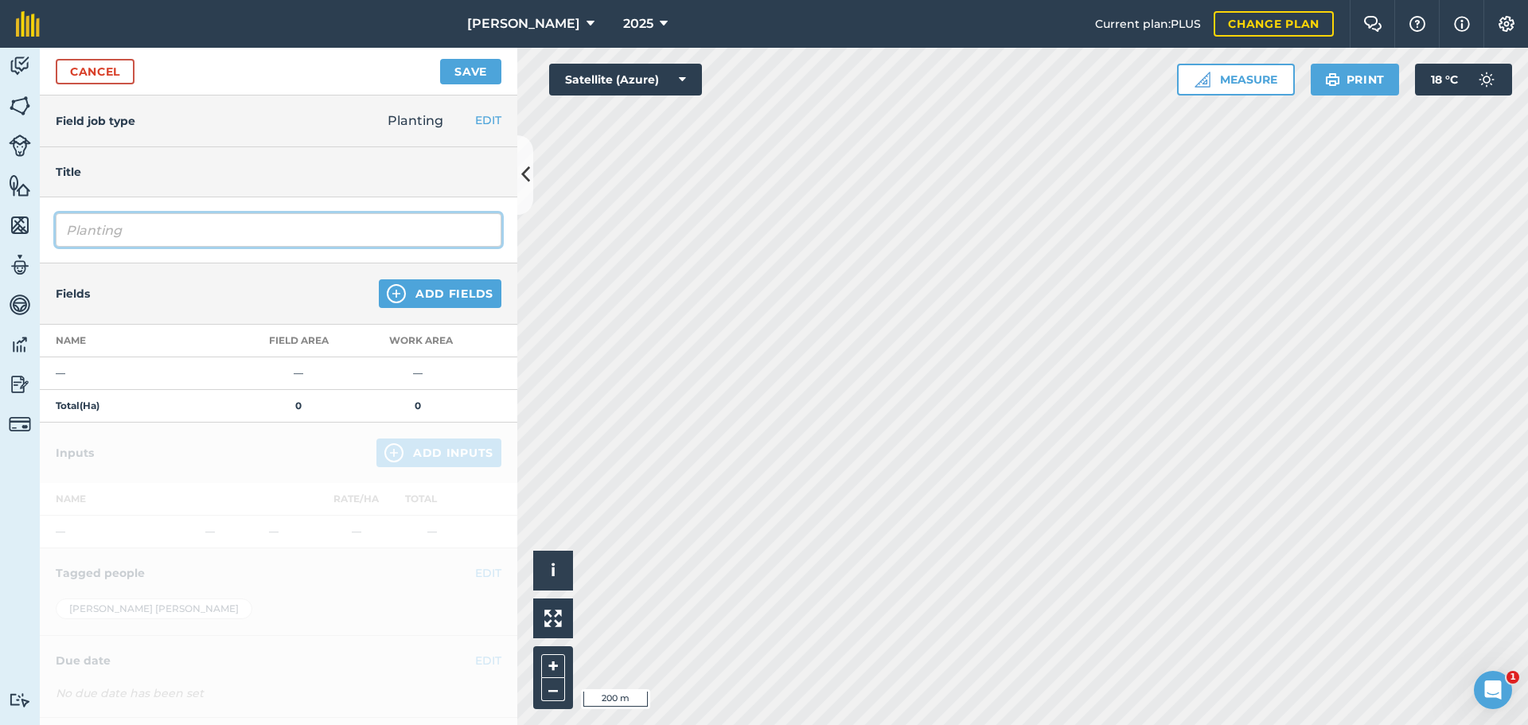
click at [145, 247] on input "Planting" at bounding box center [279, 229] width 446 height 33
type input "Planting WW1 S.Stones DRL"
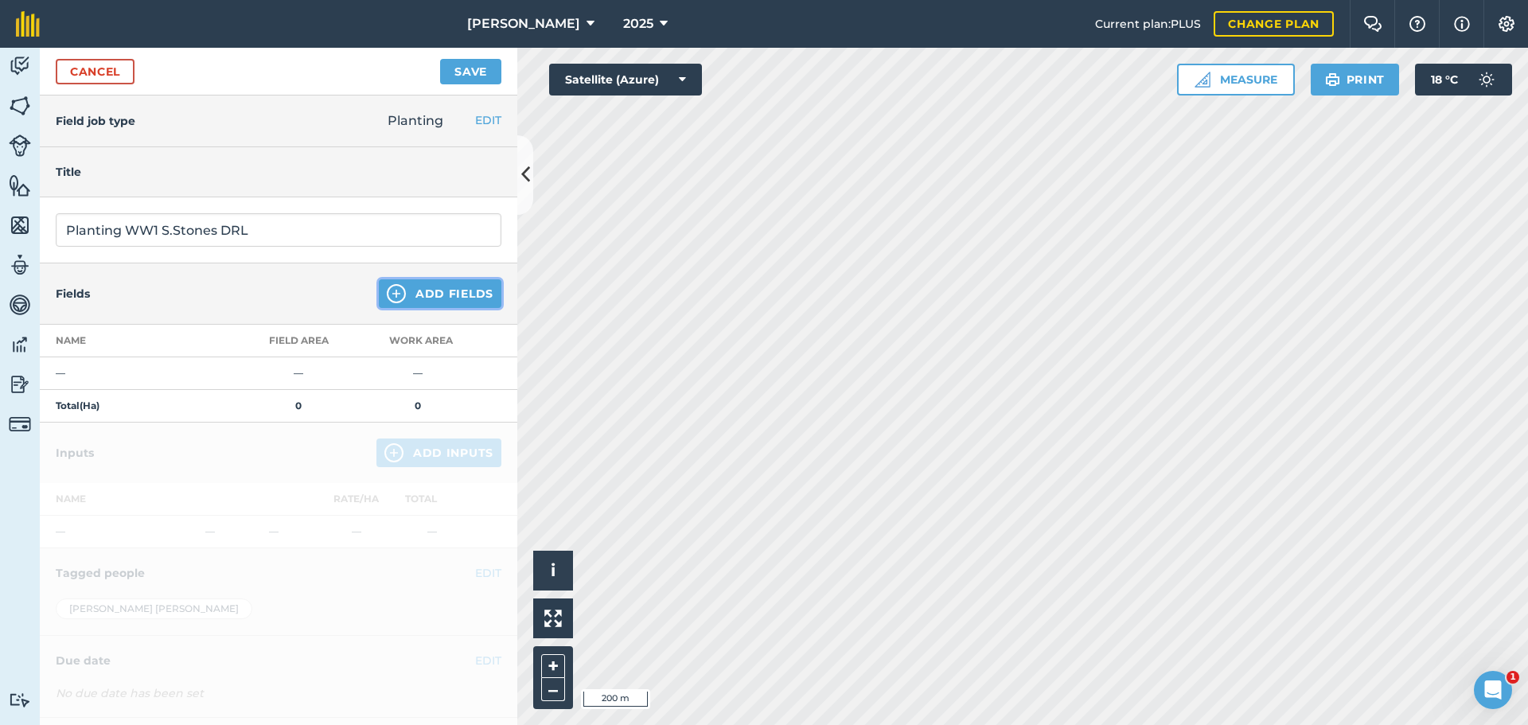
click at [388, 308] on button "Add Fields" at bounding box center [440, 293] width 123 height 29
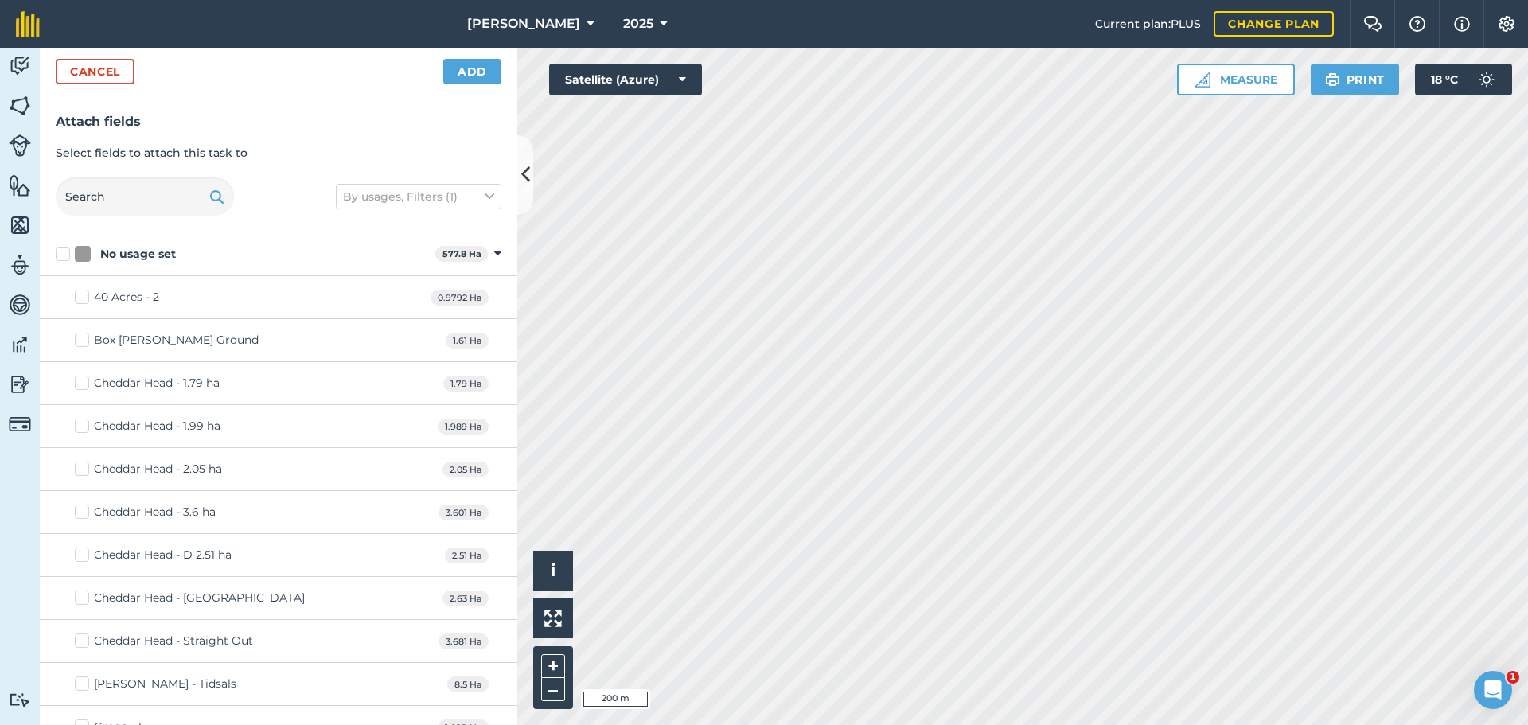
checkbox input "true"
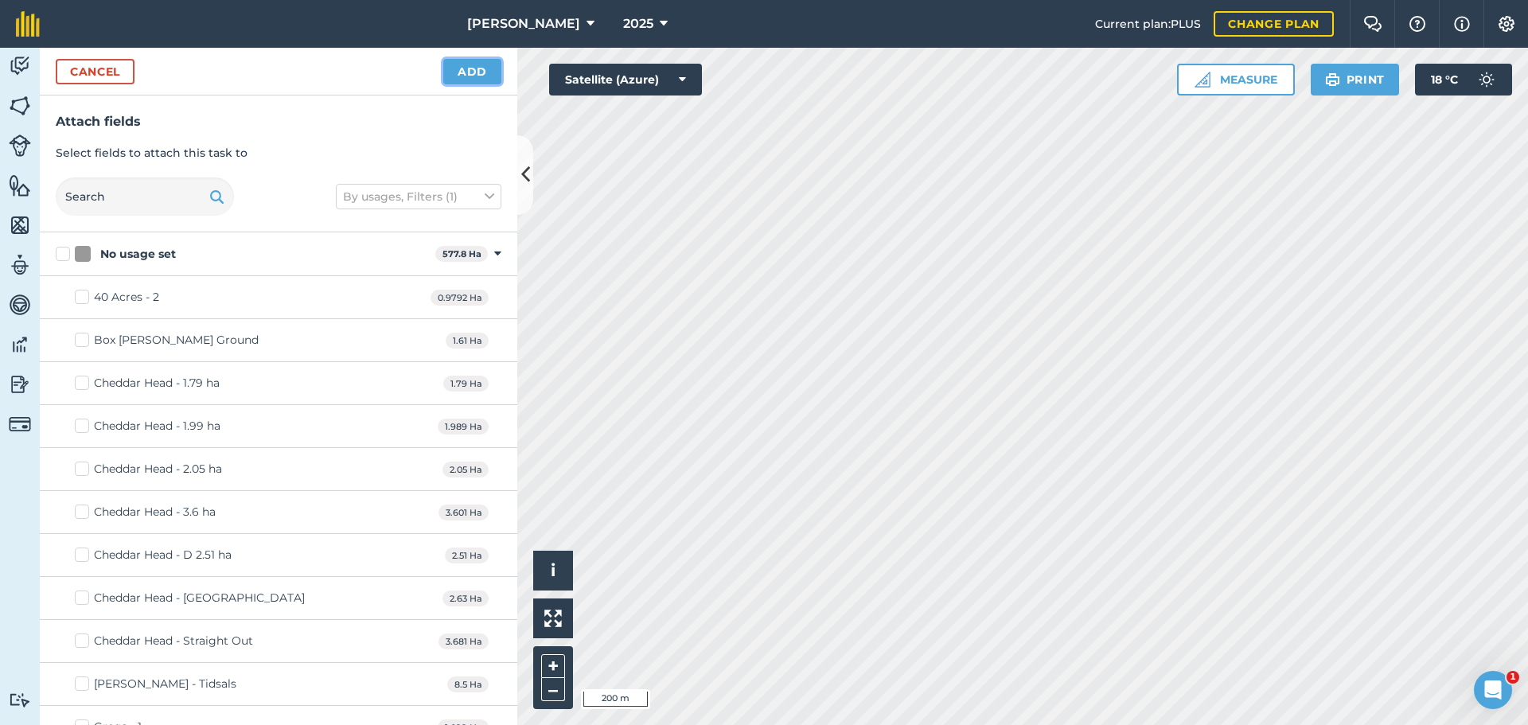
click at [469, 84] on button "Add" at bounding box center [472, 71] width 58 height 25
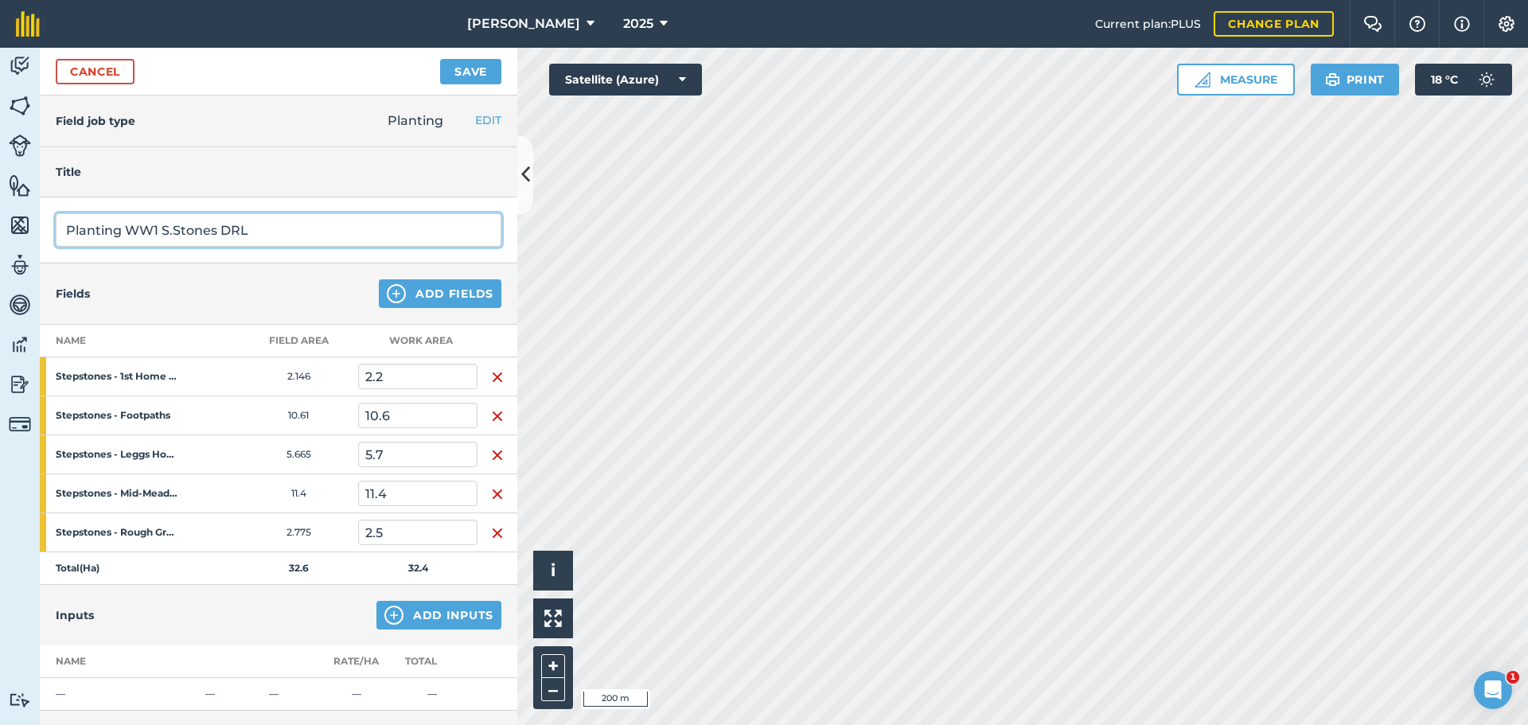
click at [332, 247] on input "Planting WW1 S.Stones DRL" at bounding box center [279, 229] width 446 height 33
click at [298, 247] on input "Planting WW1 S.Stones CLT32028" at bounding box center [279, 229] width 446 height 33
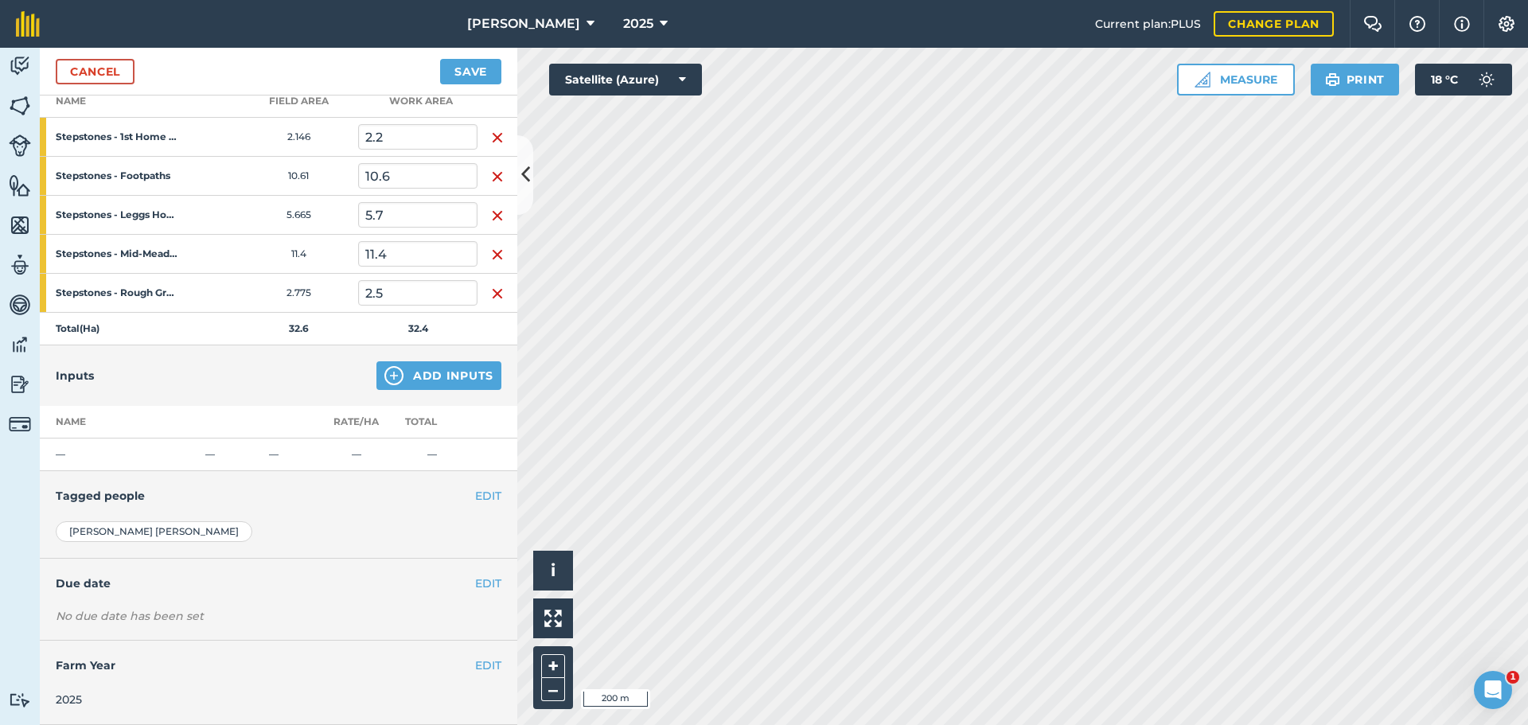
scroll to position [318, 0]
type input "Planting WW1 S.Stones CLT 32028"
click at [451, 390] on button "Add Inputs" at bounding box center [439, 375] width 125 height 29
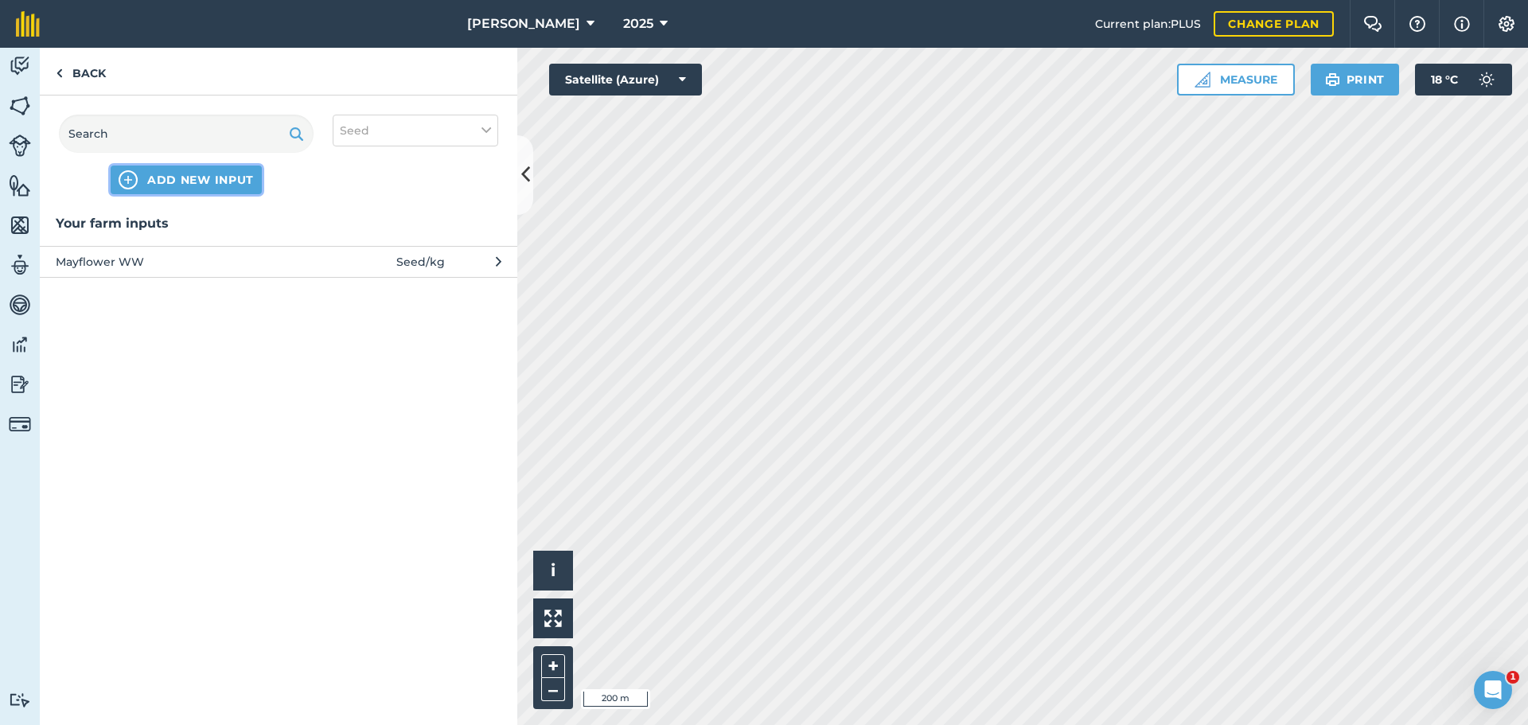
click at [195, 188] on span "ADD NEW INPUT" at bounding box center [200, 180] width 107 height 16
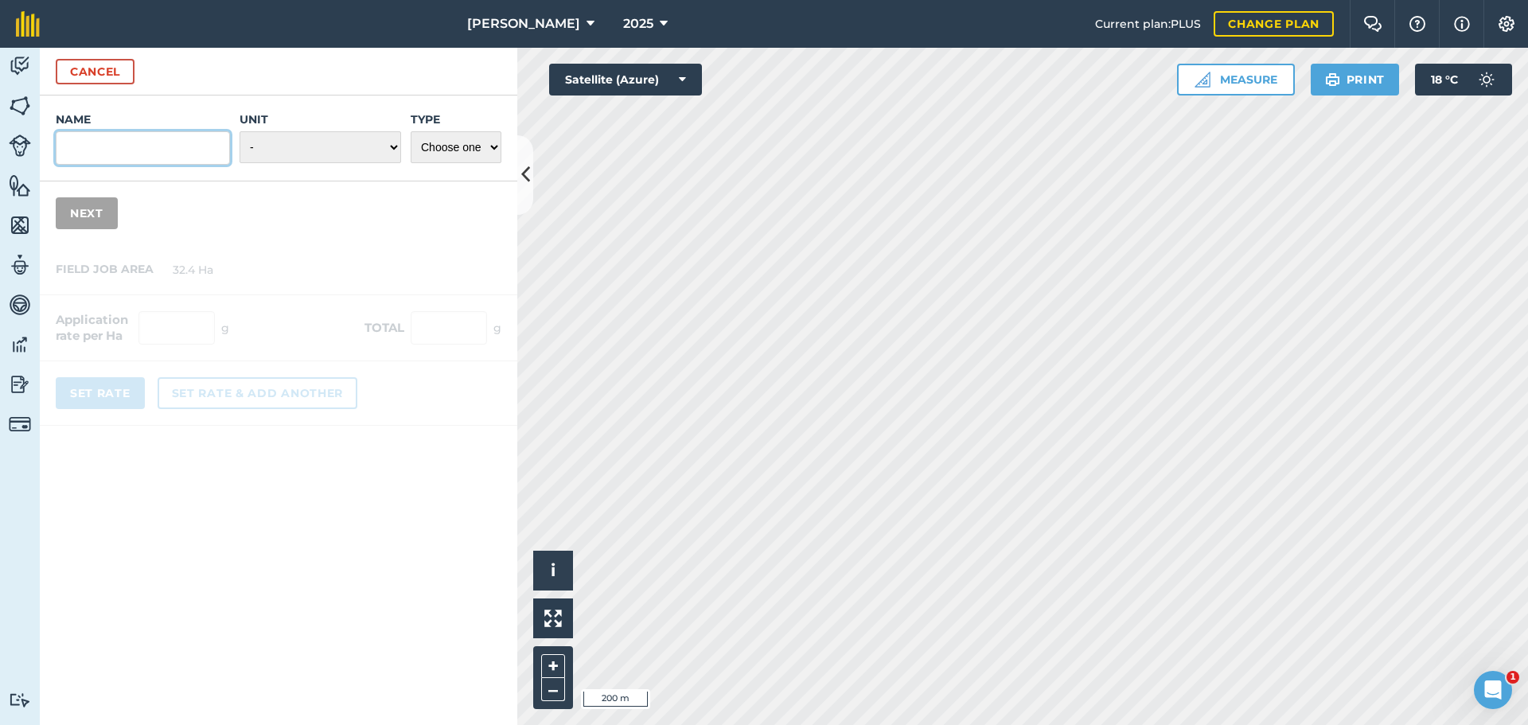
click at [132, 165] on input "Name" at bounding box center [143, 147] width 174 height 33
type input "Beowulf"
click at [306, 163] on select "- Grams/g Kilograms/kg Metric tonnes/t Millilitres/ml Litres/L Ounces/oz Pounds…" at bounding box center [321, 147] width 162 height 32
select select "KILOGRAMS"
click at [240, 163] on select "- Grams/g Kilograms/kg Metric tonnes/t Millilitres/ml Litres/L Ounces/oz Pounds…" at bounding box center [321, 147] width 162 height 32
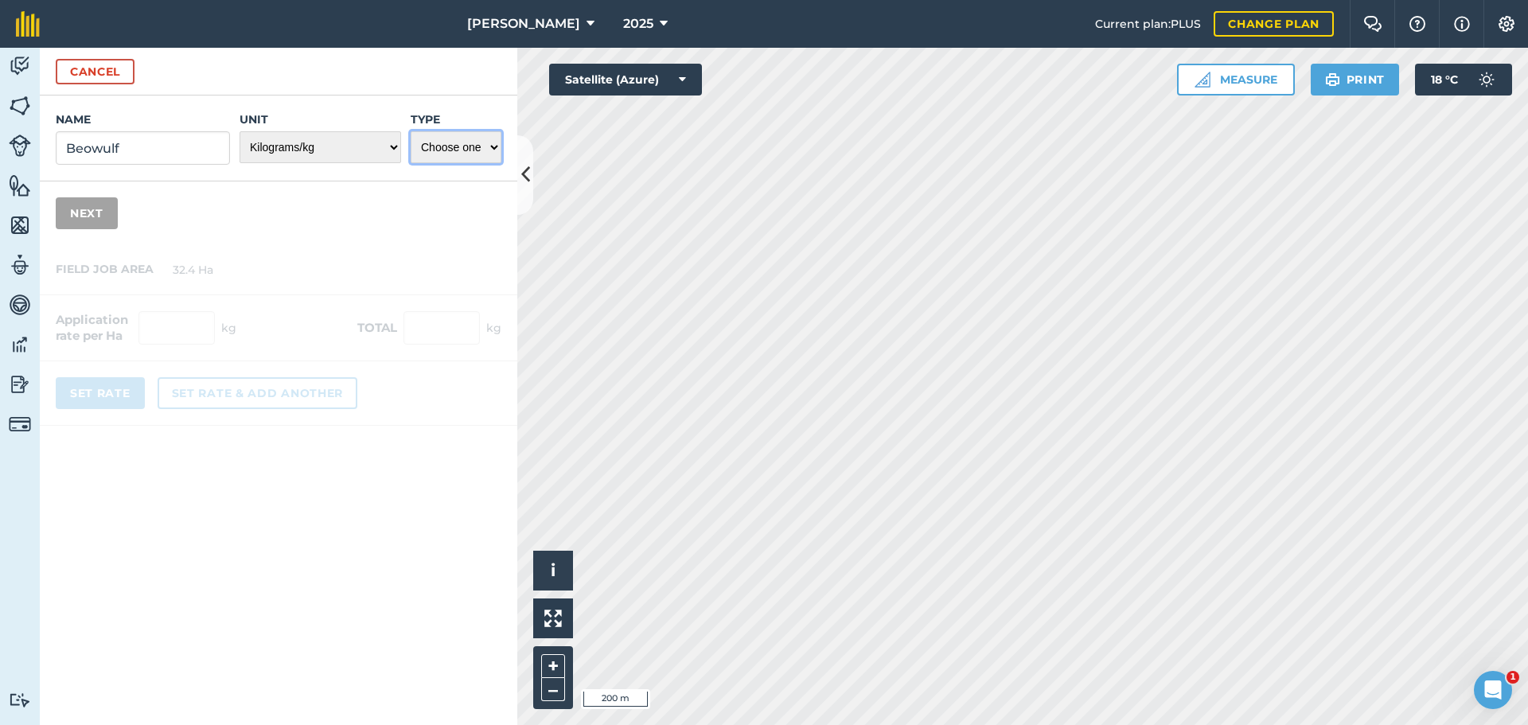
click at [445, 163] on select "Choose one Fertilizer Seed Spray Fuel Other" at bounding box center [456, 147] width 91 height 32
select select "SEED"
click at [411, 163] on select "Choose one Fertilizer Seed Spray Fuel Other" at bounding box center [456, 147] width 91 height 32
click at [96, 229] on button "Next" at bounding box center [87, 213] width 62 height 32
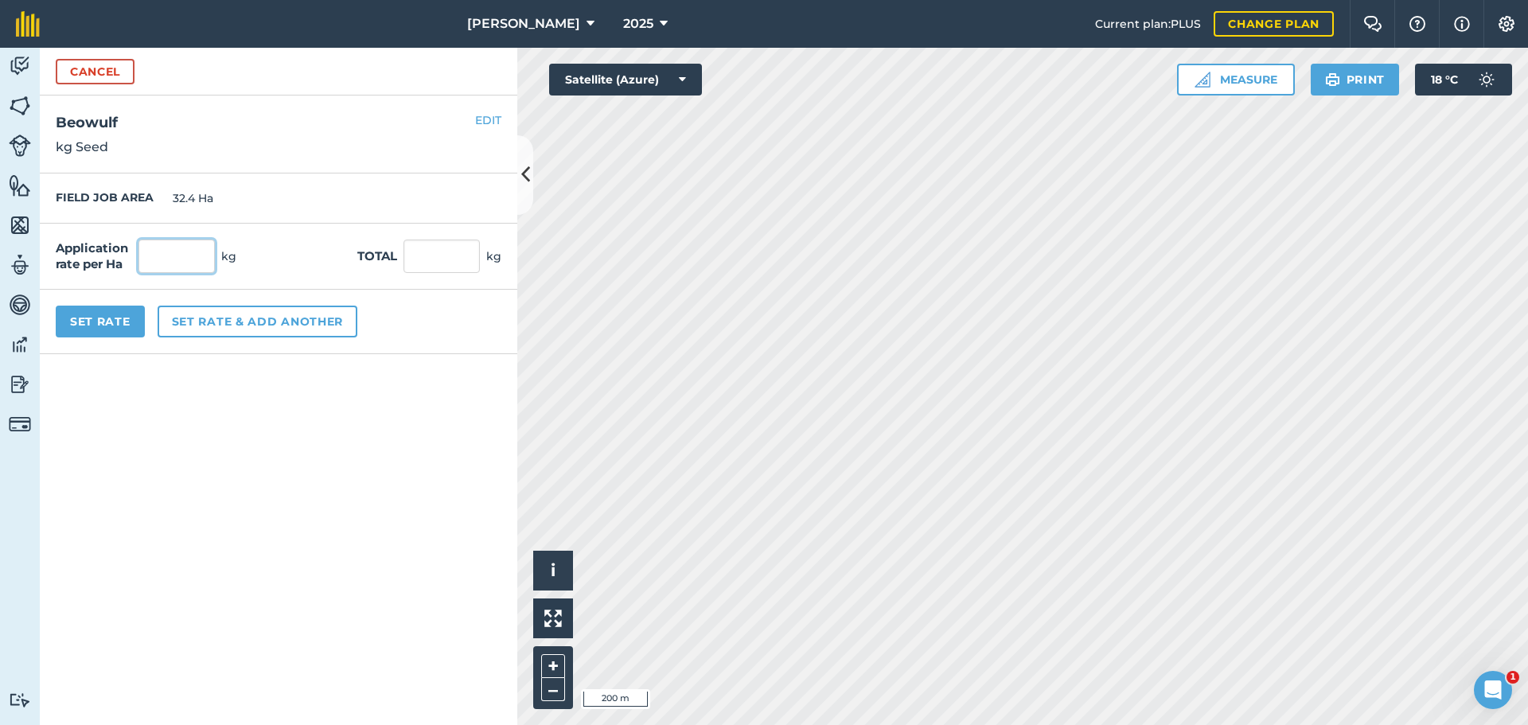
click at [215, 273] on input "text" at bounding box center [177, 256] width 76 height 33
type input "266"
type input "8,618.4"
click at [121, 338] on button "Set Rate" at bounding box center [100, 322] width 89 height 32
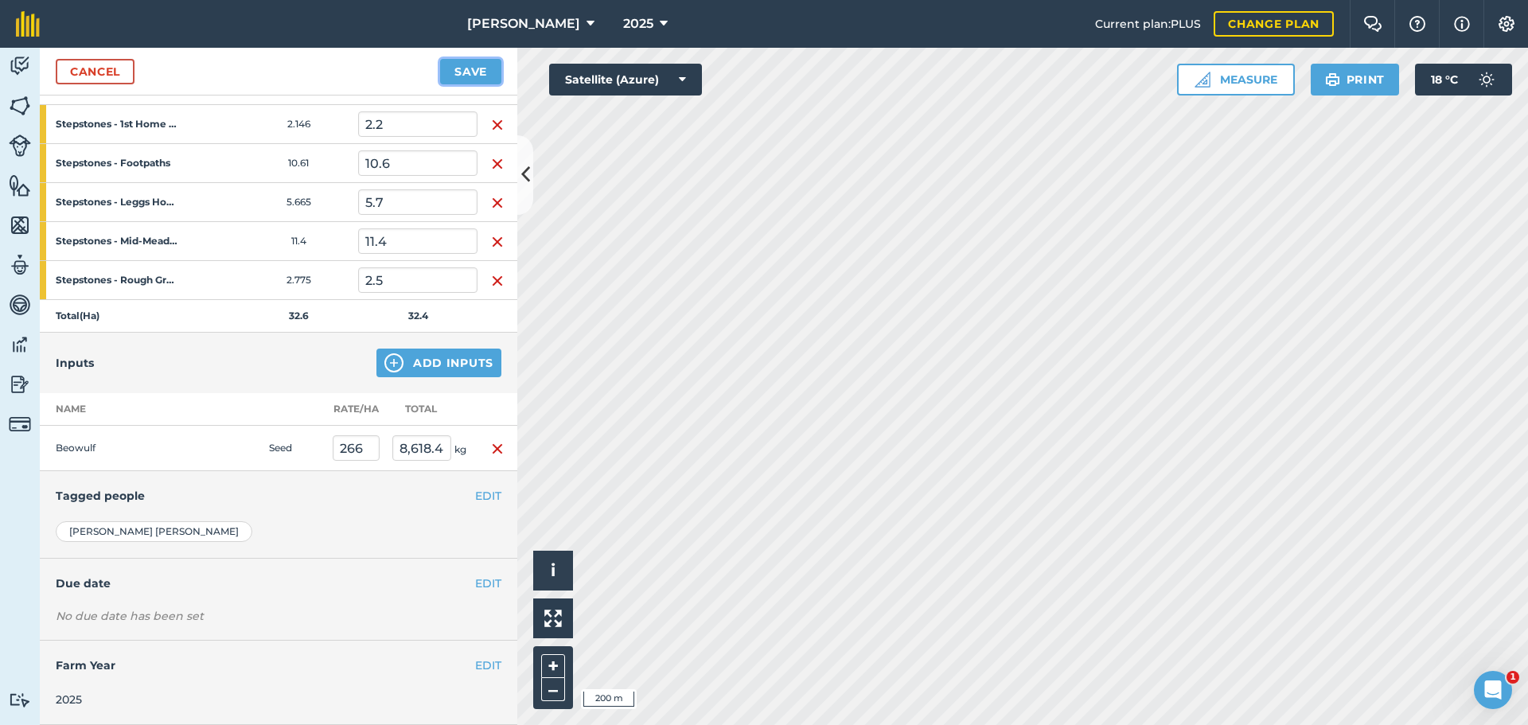
click at [478, 84] on button "Save" at bounding box center [470, 71] width 61 height 25
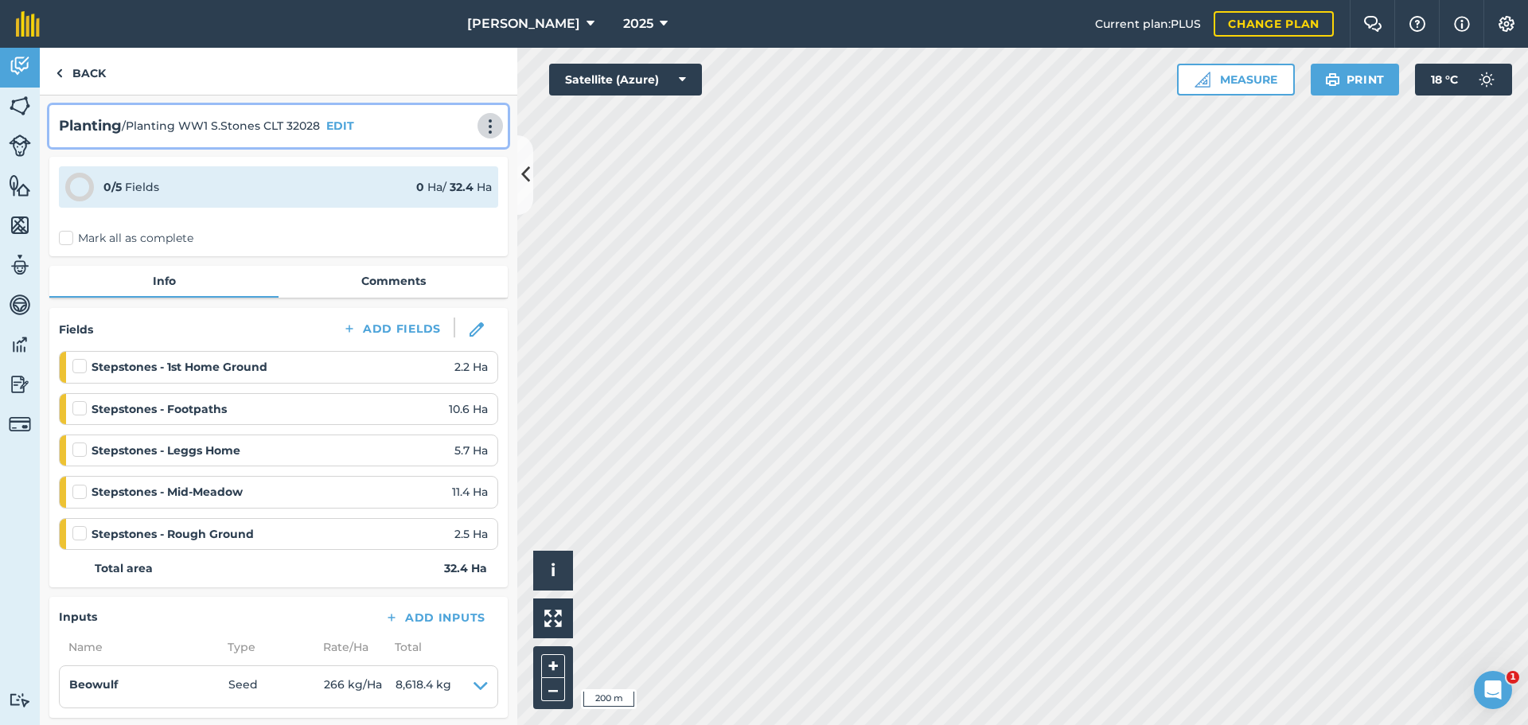
click at [481, 135] on img at bounding box center [490, 127] width 19 height 16
click at [416, 177] on link "Print" at bounding box center [457, 161] width 102 height 32
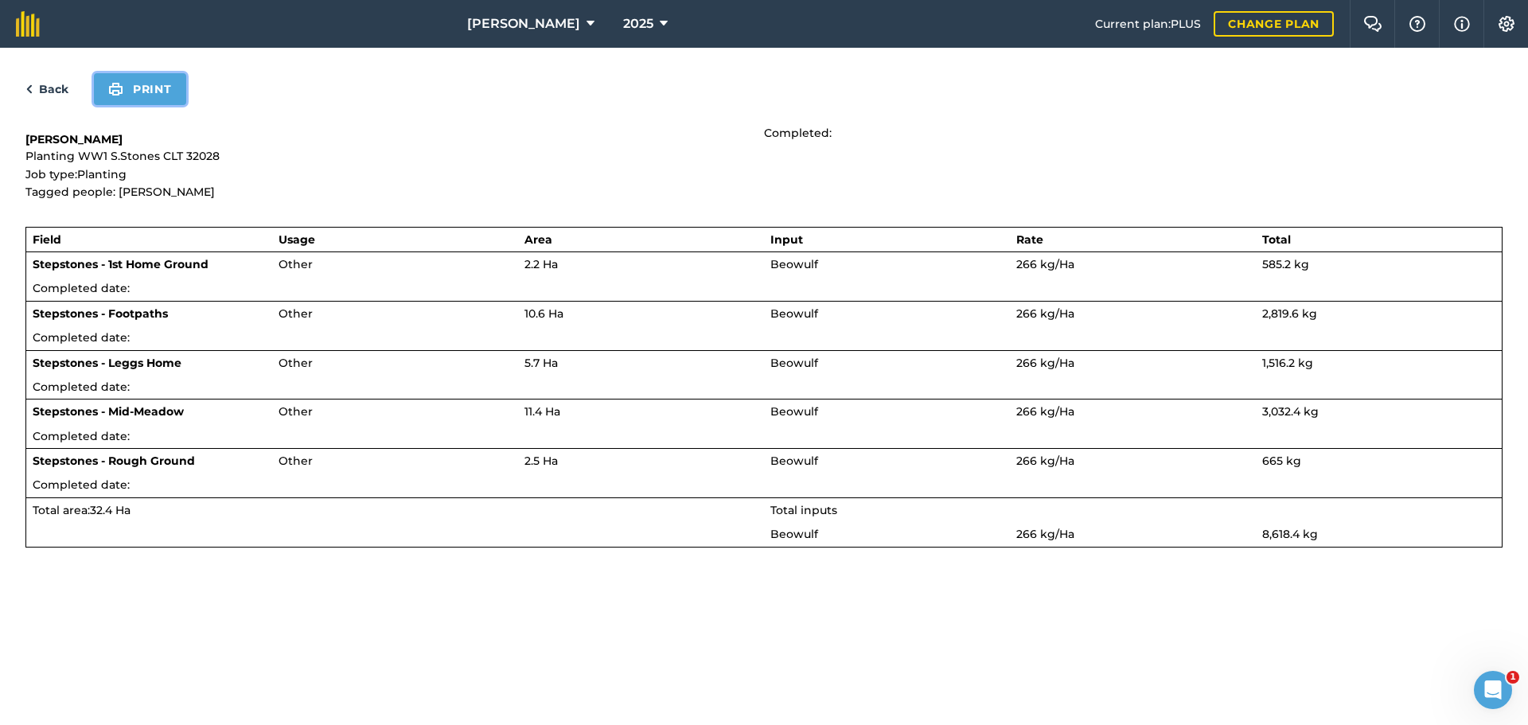
drag, startPoint x: 181, startPoint y: 109, endPoint x: 1177, endPoint y: 627, distance: 1122.7
click at [180, 105] on button "Print" at bounding box center [140, 89] width 92 height 32
click at [62, 99] on link "Back" at bounding box center [46, 89] width 43 height 19
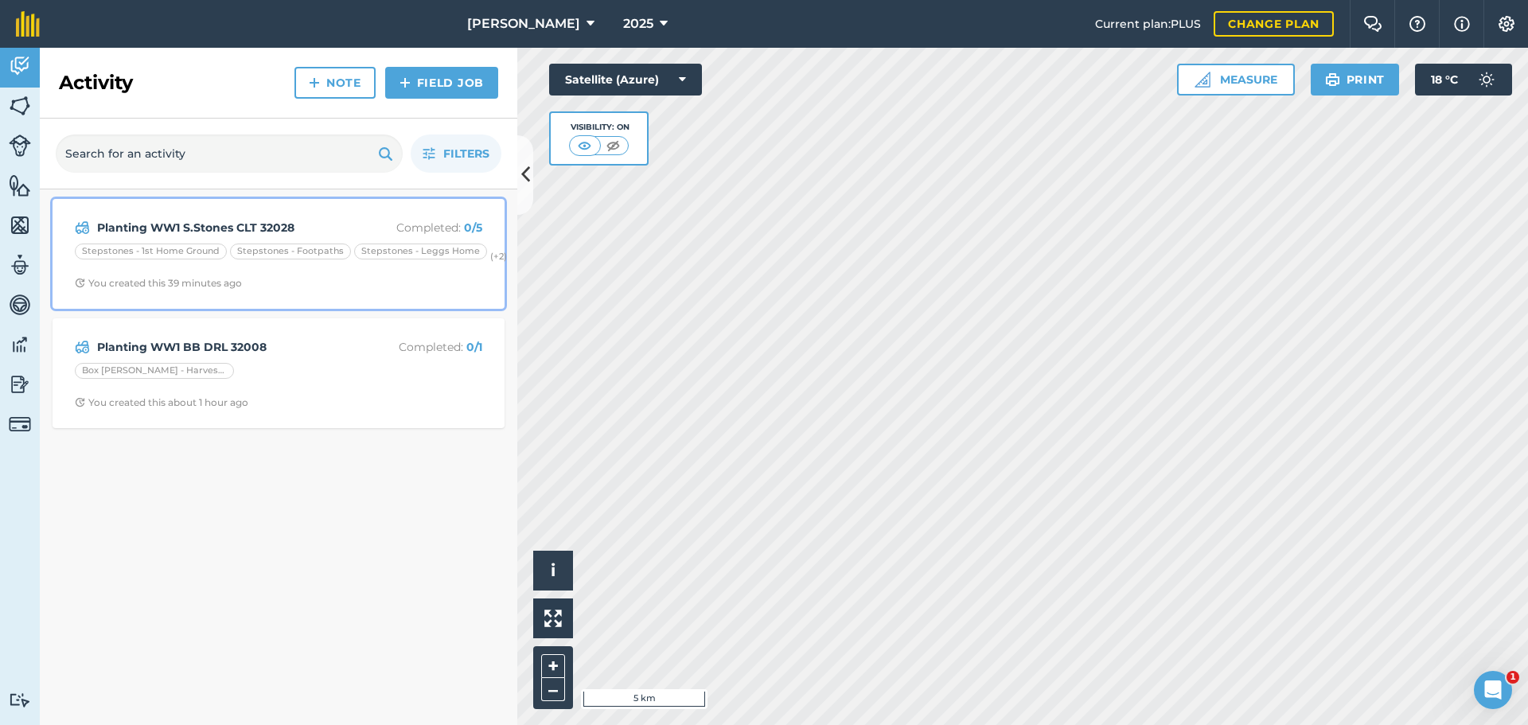
click at [351, 260] on div "Stepstones - Footpaths" at bounding box center [290, 252] width 121 height 16
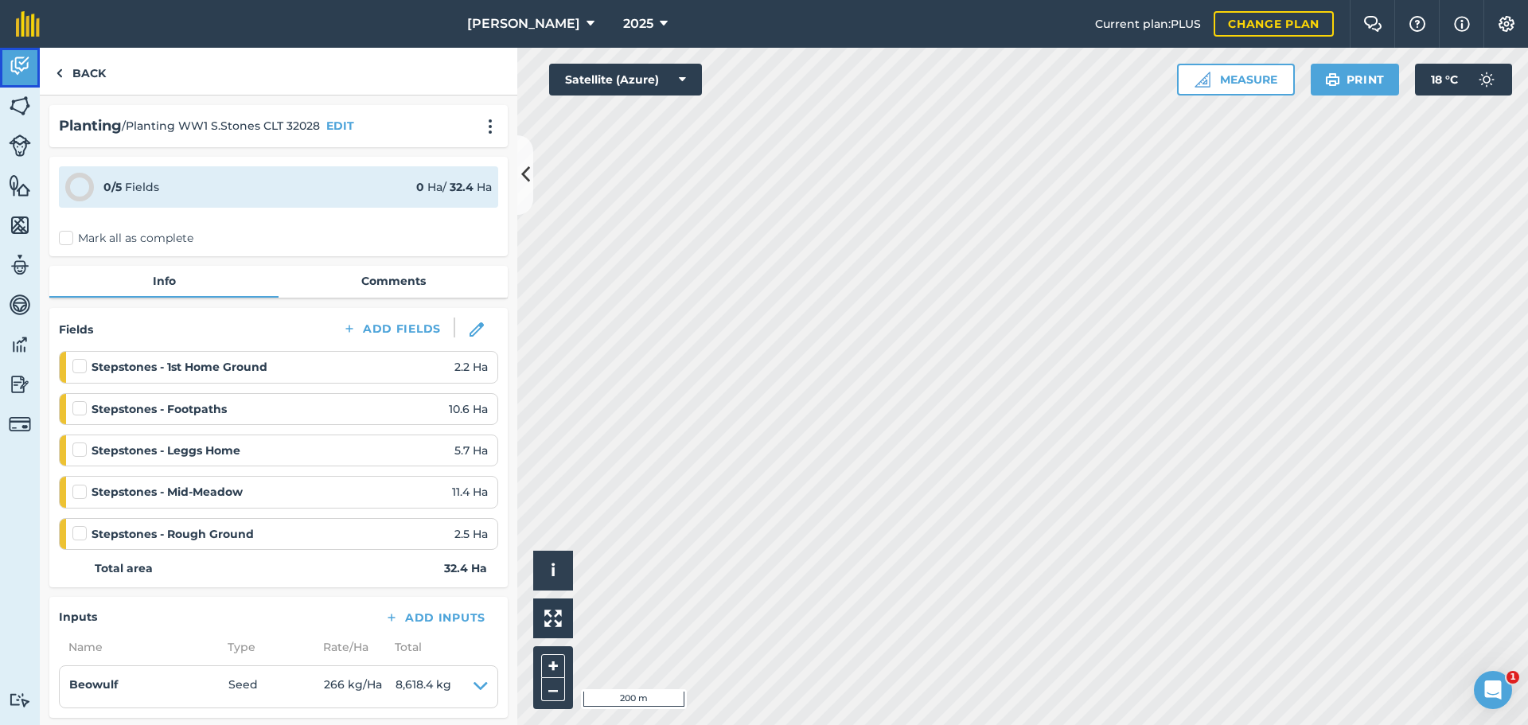
click at [21, 78] on img at bounding box center [20, 66] width 22 height 24
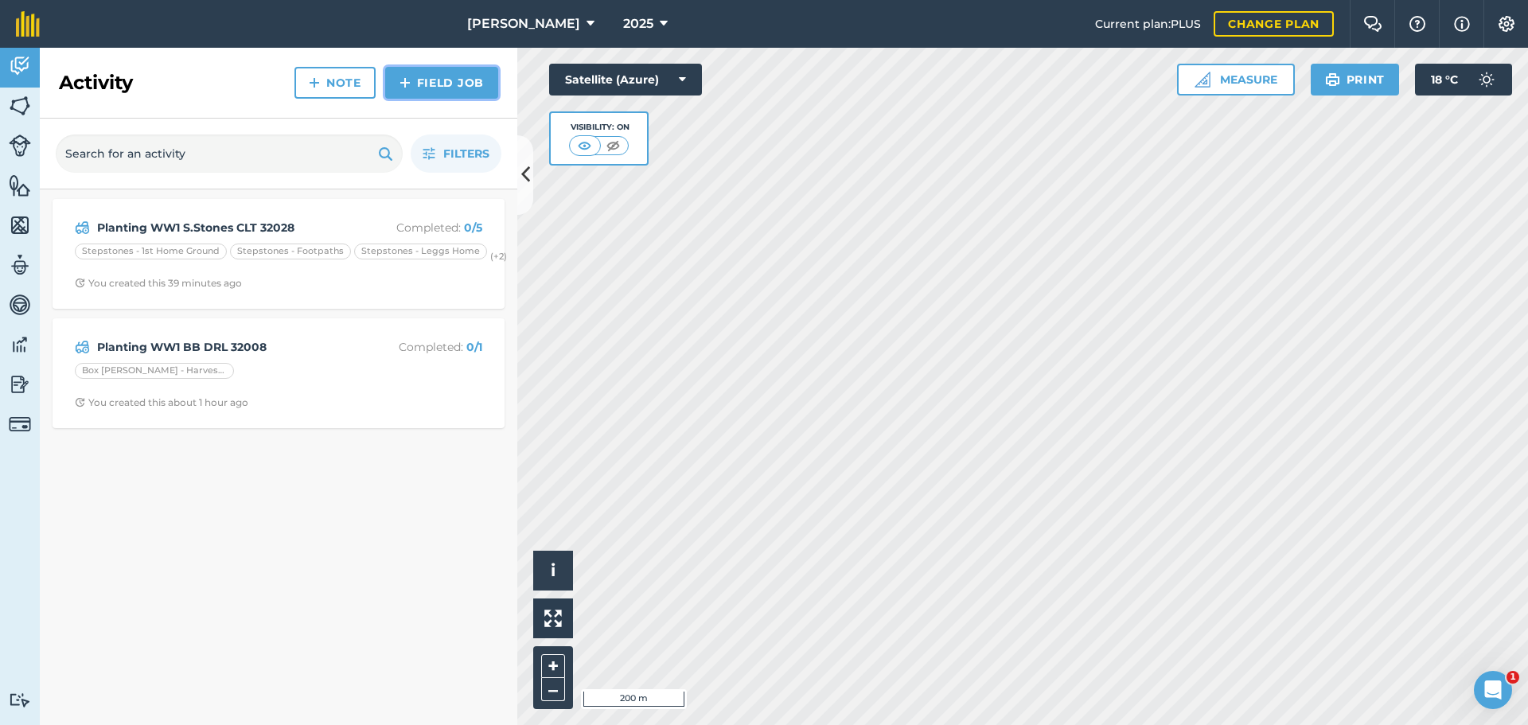
click at [431, 99] on link "Field Job" at bounding box center [441, 83] width 113 height 32
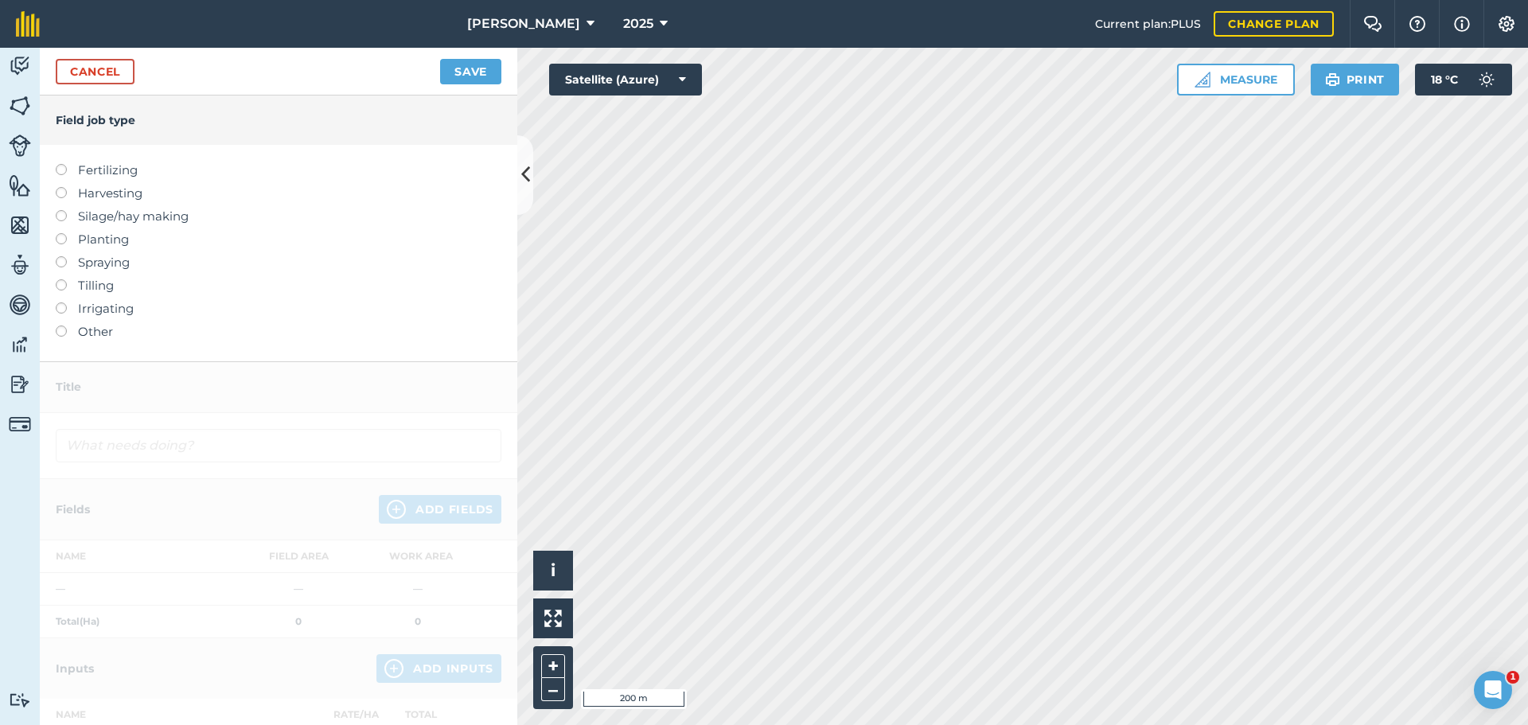
click at [67, 233] on label at bounding box center [67, 233] width 22 height 0
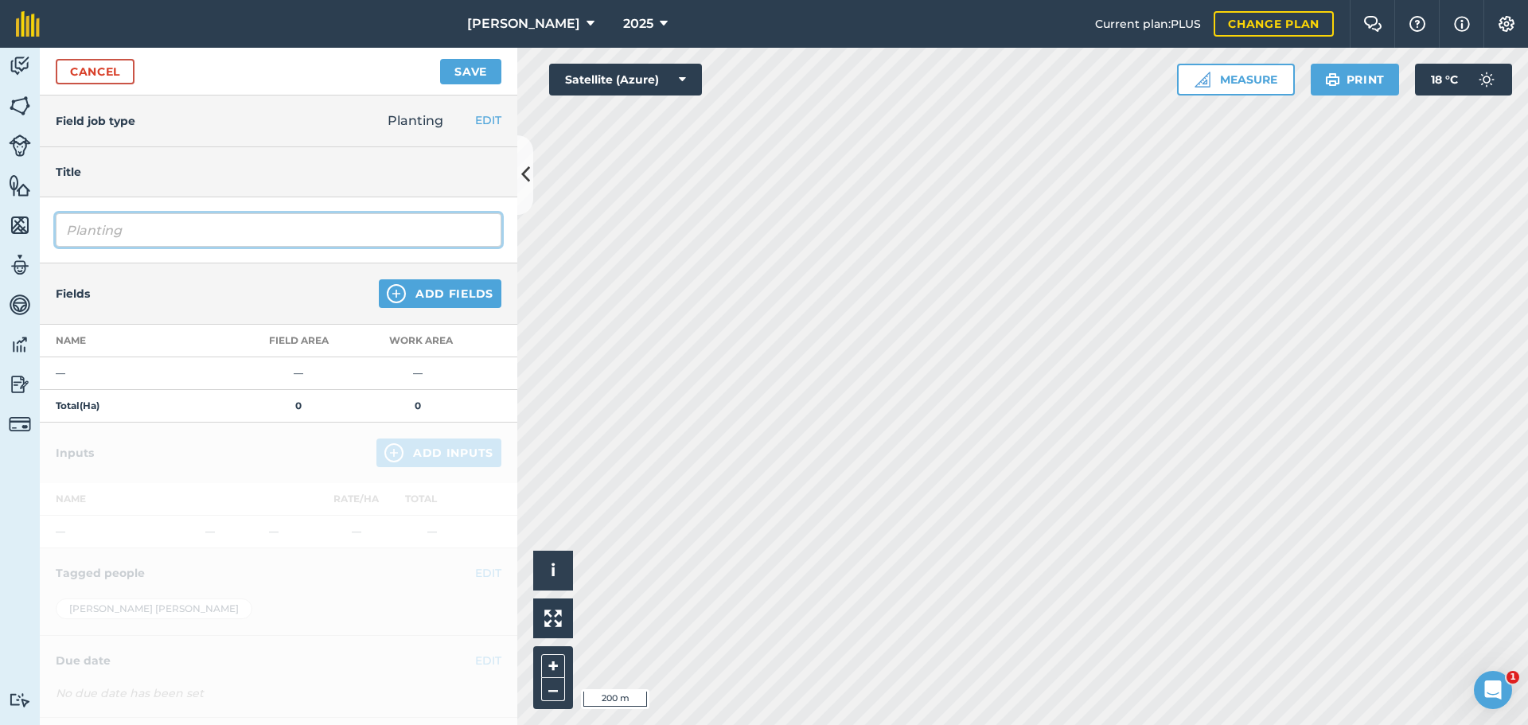
click at [200, 247] on input "Planting" at bounding box center [279, 229] width 446 height 33
click at [226, 247] on input "Planting WW1 rEG CLT32032" at bounding box center [279, 229] width 446 height 33
click at [257, 247] on input "Planting WW1 Reg CLT32032" at bounding box center [279, 229] width 446 height 33
type input "Planting WW1 Reg CLT 32032"
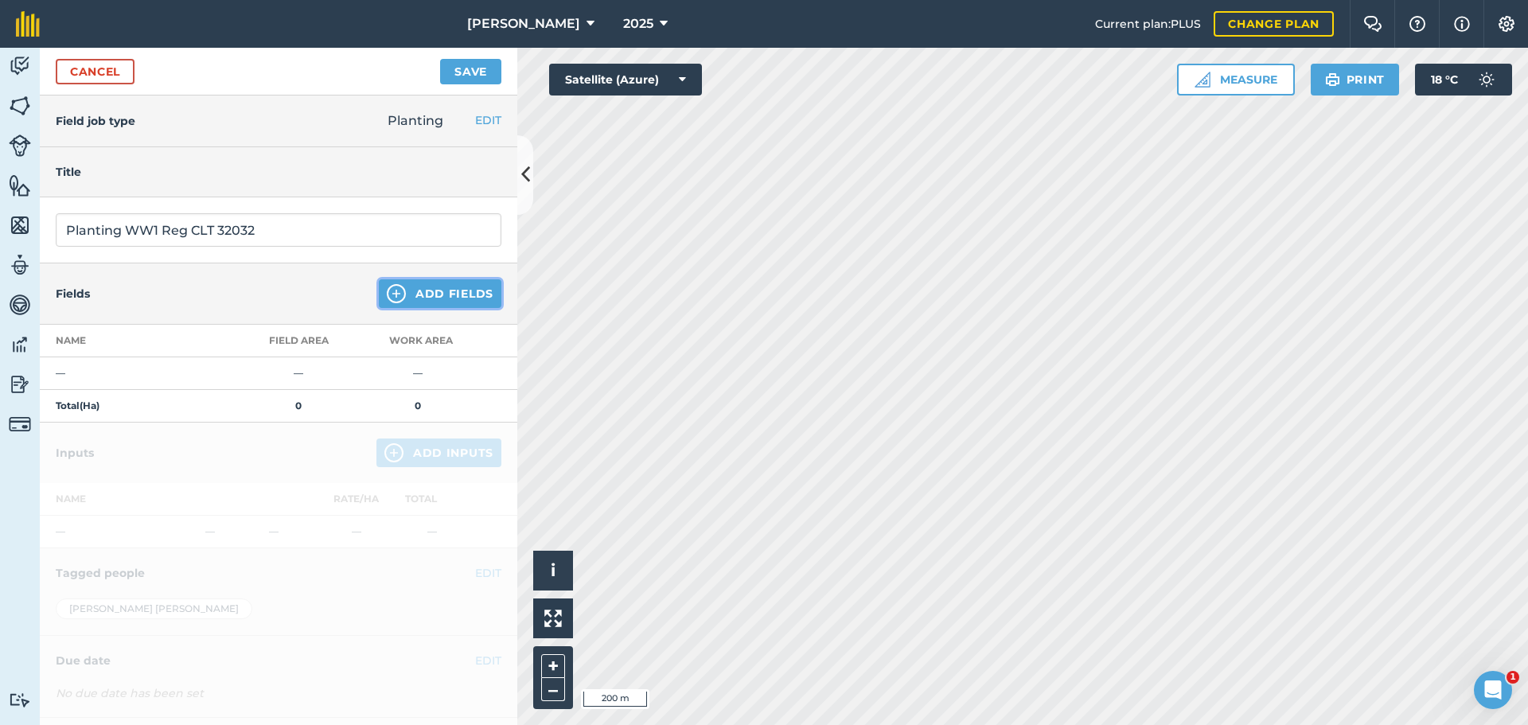
click at [423, 308] on button "Add Fields" at bounding box center [440, 293] width 123 height 29
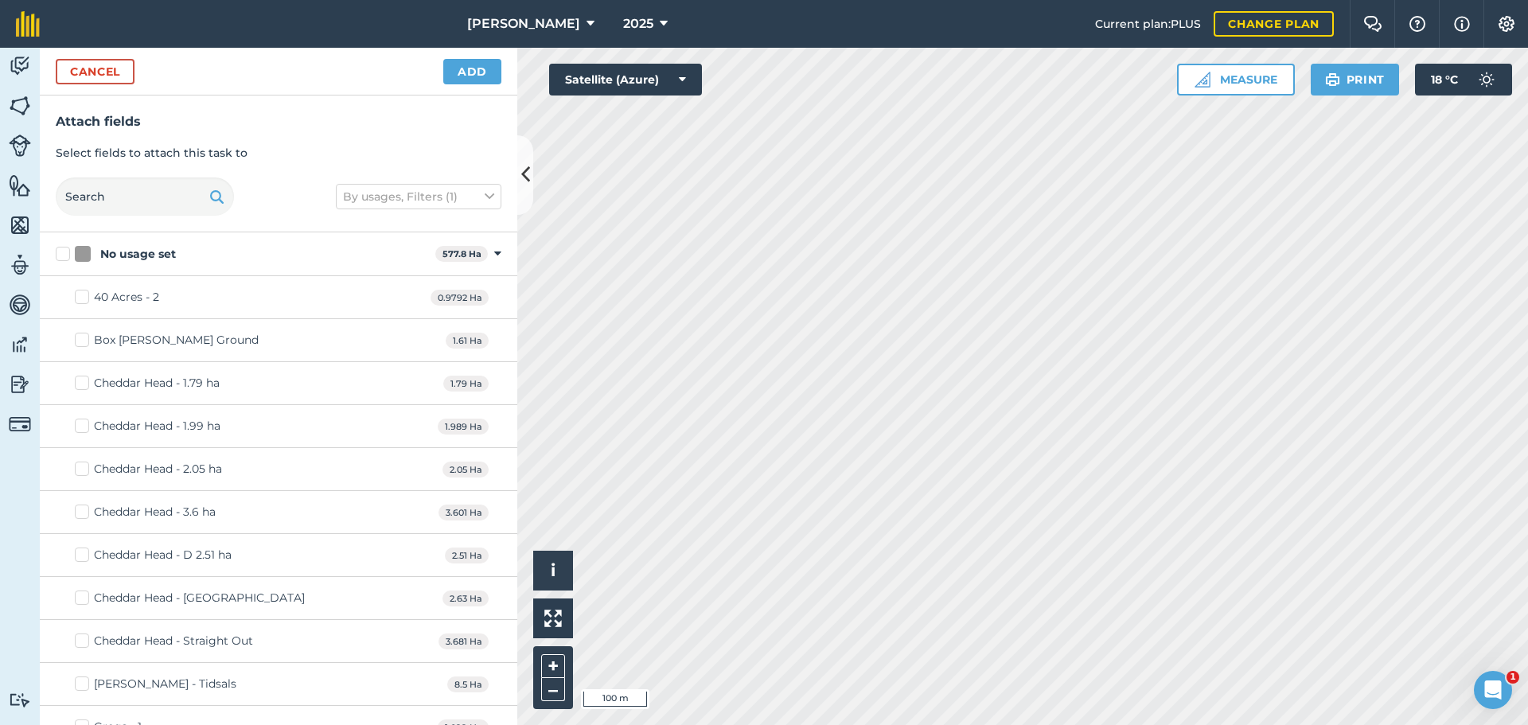
checkbox input "true"
click at [446, 84] on button "Add" at bounding box center [472, 71] width 58 height 25
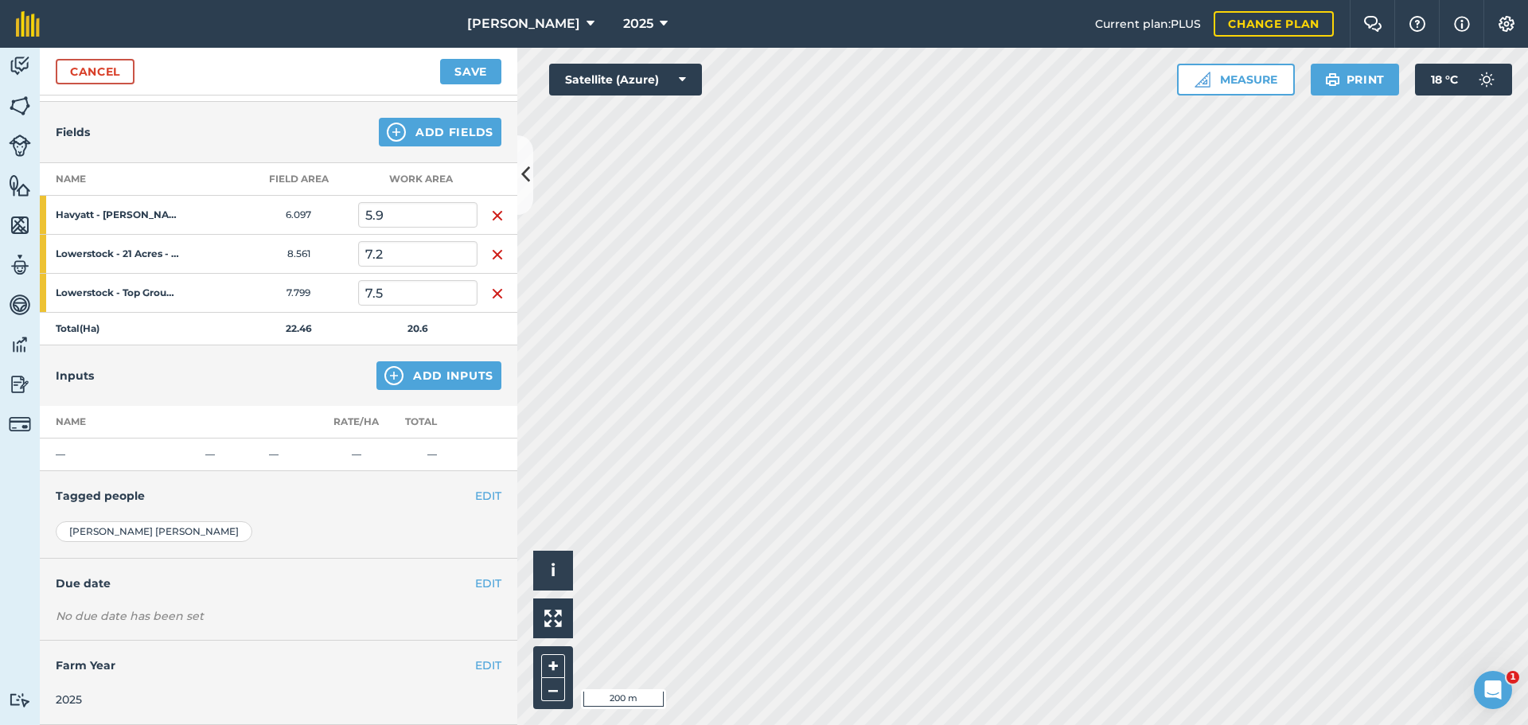
scroll to position [239, 0]
click at [412, 390] on button "Add Inputs" at bounding box center [439, 375] width 125 height 29
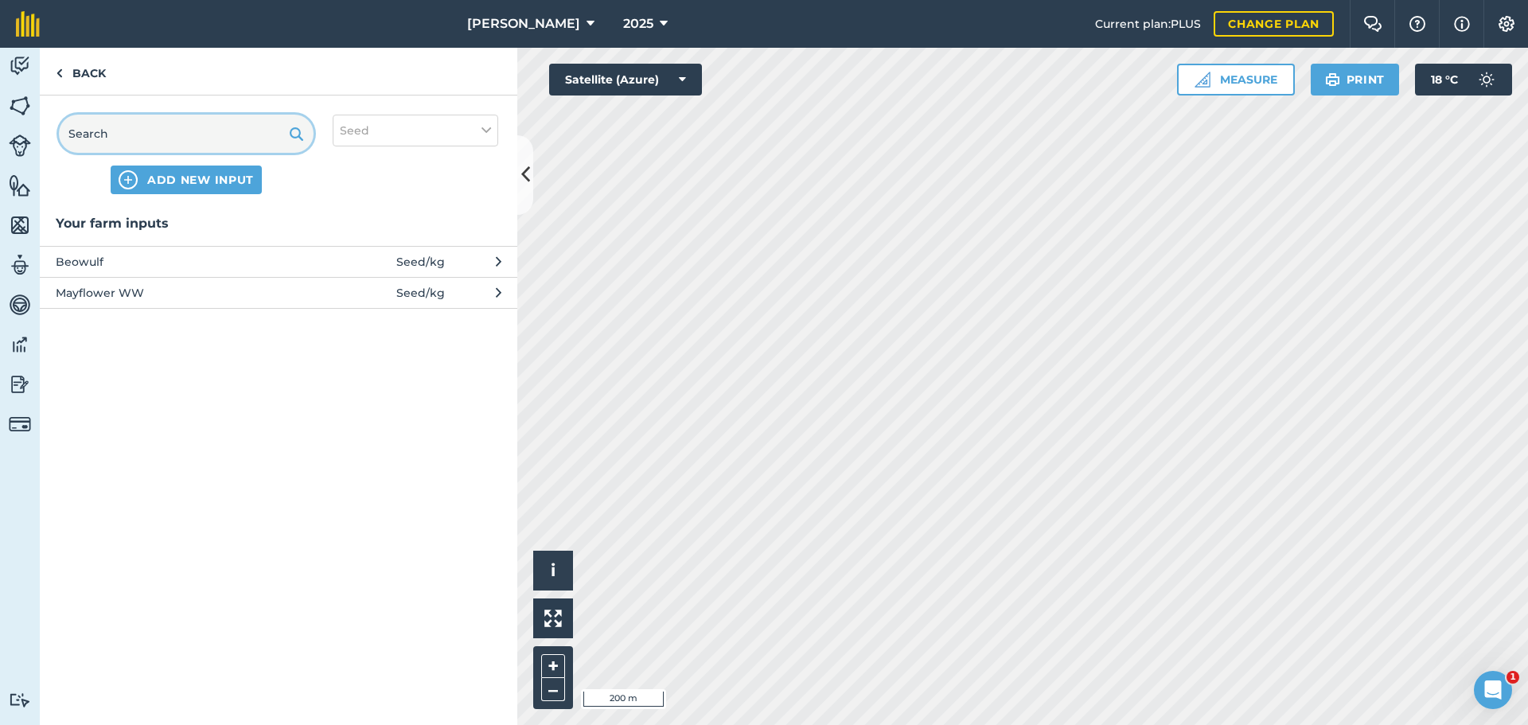
click at [201, 153] on input "text" at bounding box center [186, 134] width 255 height 38
type input "[PERSON_NAME]"
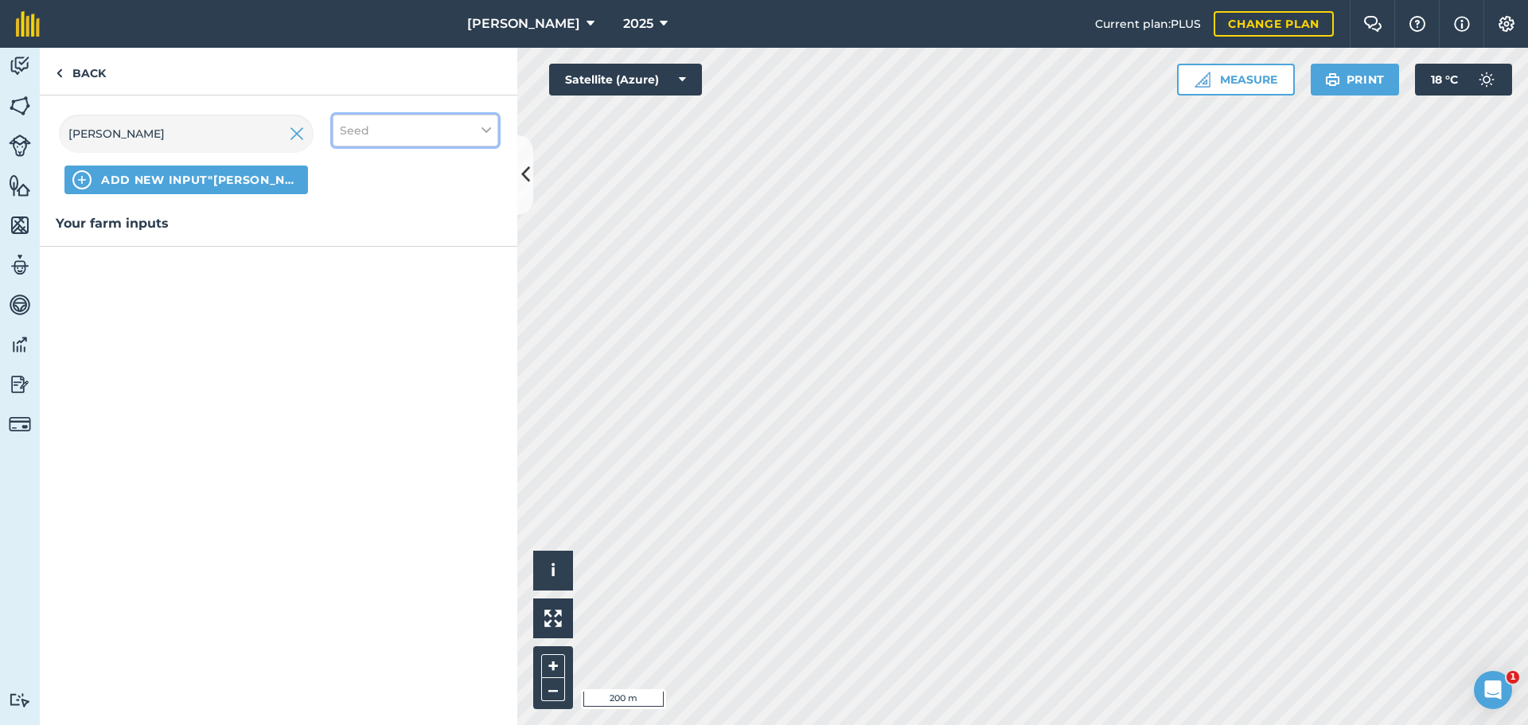
click at [448, 146] on button "Seed" at bounding box center [416, 131] width 166 height 32
click at [308, 194] on button "ADD NEW INPUT "[PERSON_NAME]"" at bounding box center [186, 180] width 244 height 29
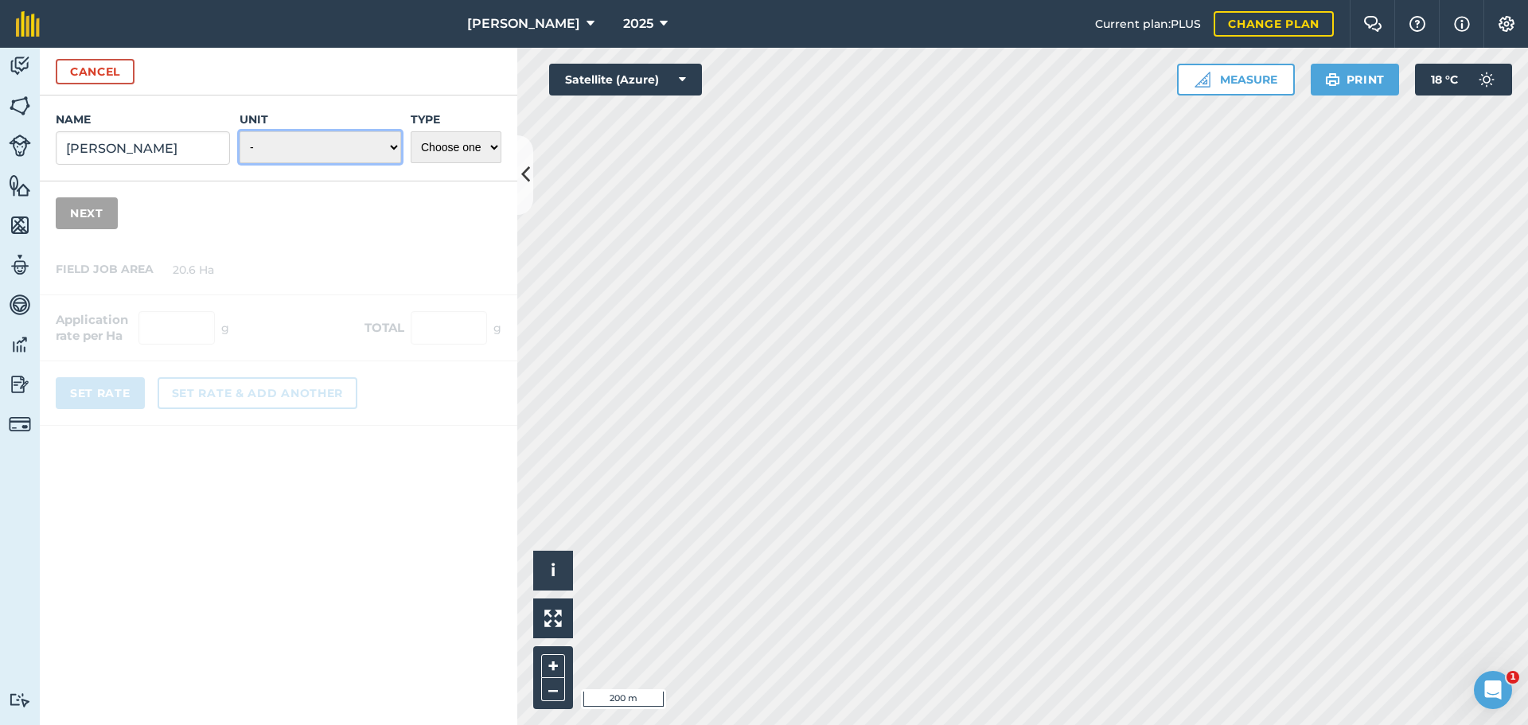
click at [256, 163] on select "- Grams/g Kilograms/kg Metric tonnes/t Millilitres/ml Litres/L Ounces/oz Pounds…" at bounding box center [321, 147] width 162 height 32
select select "KILOGRAMS"
click at [240, 163] on select "- Grams/g Kilograms/kg Metric tonnes/t Millilitres/ml Litres/L Ounces/oz Pounds…" at bounding box center [321, 147] width 162 height 32
click at [454, 163] on select "Choose one Fertilizer Seed Spray Fuel Other" at bounding box center [456, 147] width 91 height 32
select select "SEED"
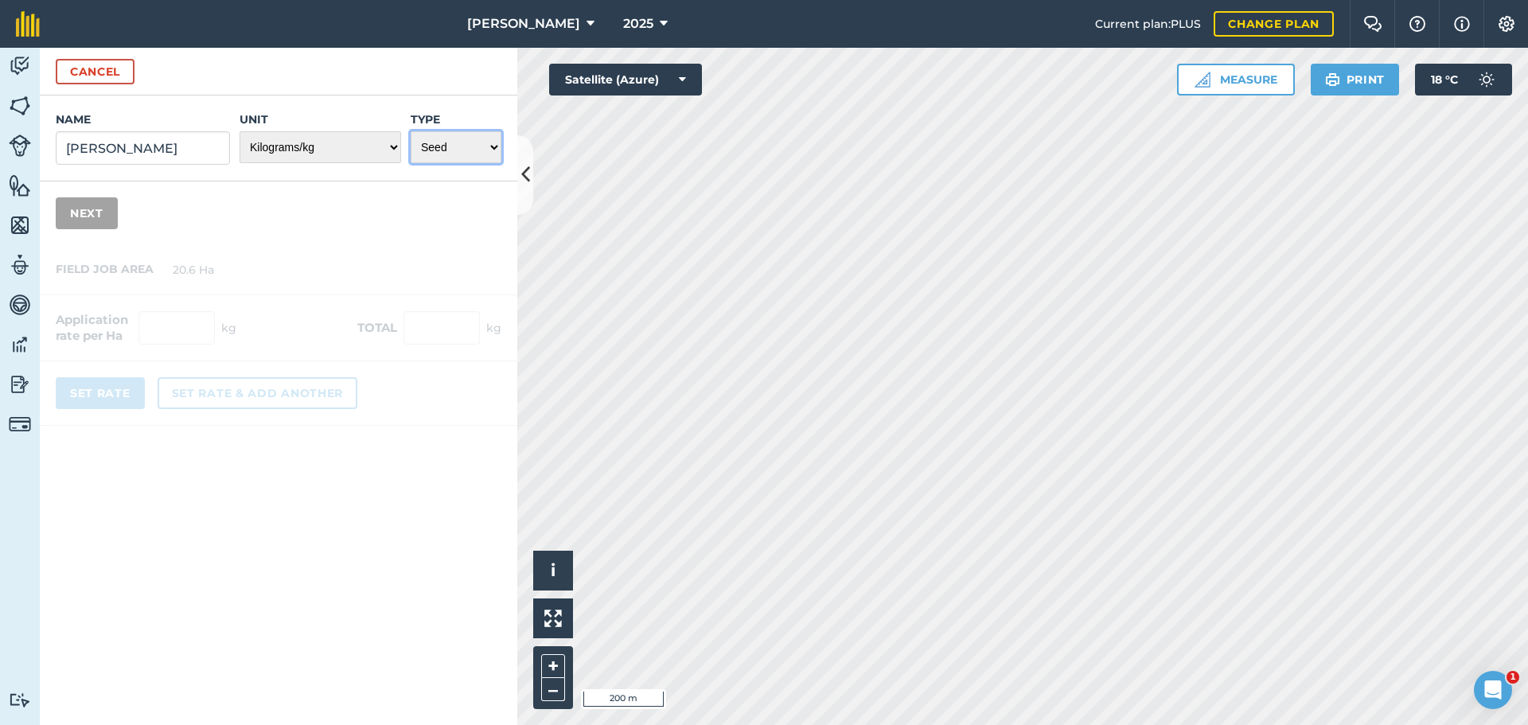
click at [411, 163] on select "Choose one Fertilizer Seed Spray Fuel Other" at bounding box center [456, 147] width 91 height 32
click at [103, 229] on button "Next" at bounding box center [87, 213] width 62 height 32
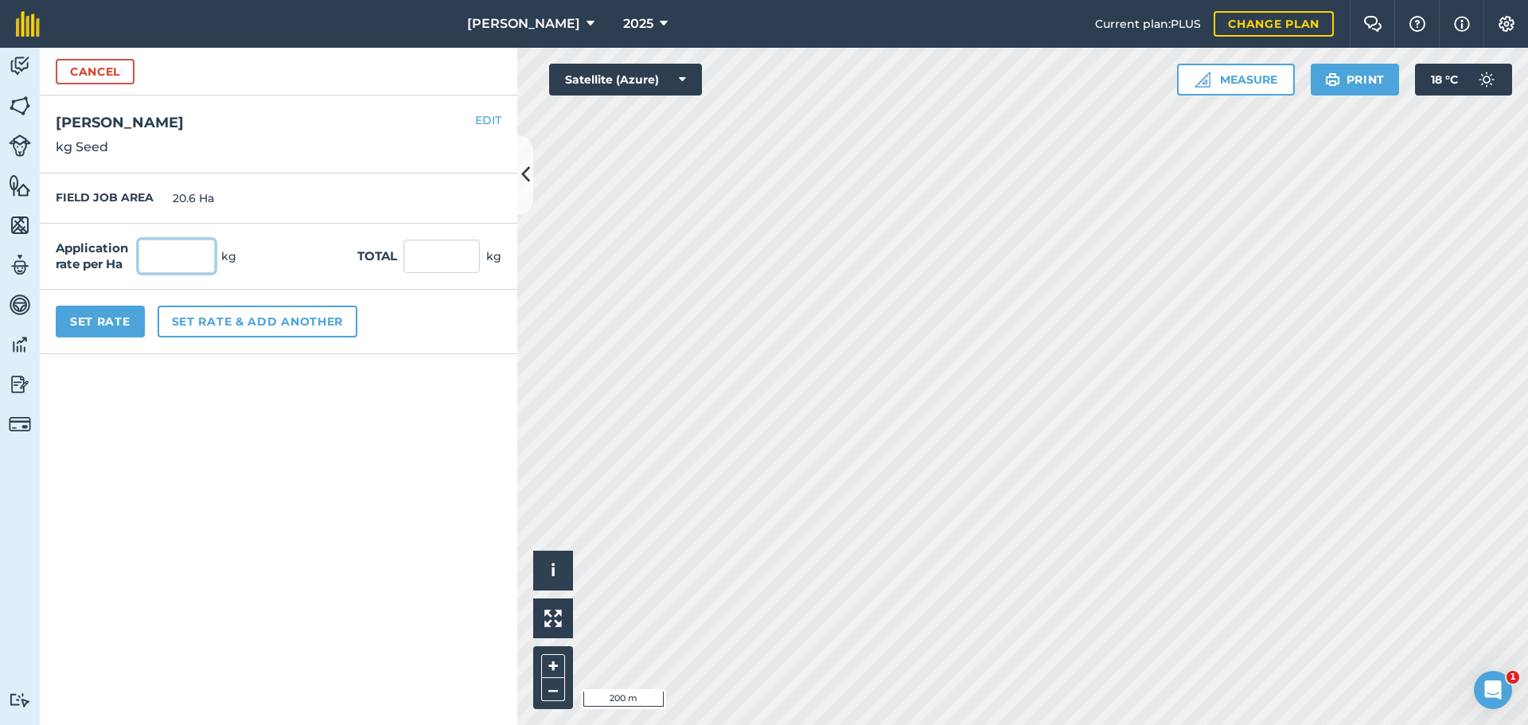
click at [179, 273] on input "text" at bounding box center [177, 256] width 76 height 33
type input "207"
type input "4,264.2"
click at [115, 338] on button "Set Rate" at bounding box center [100, 322] width 89 height 32
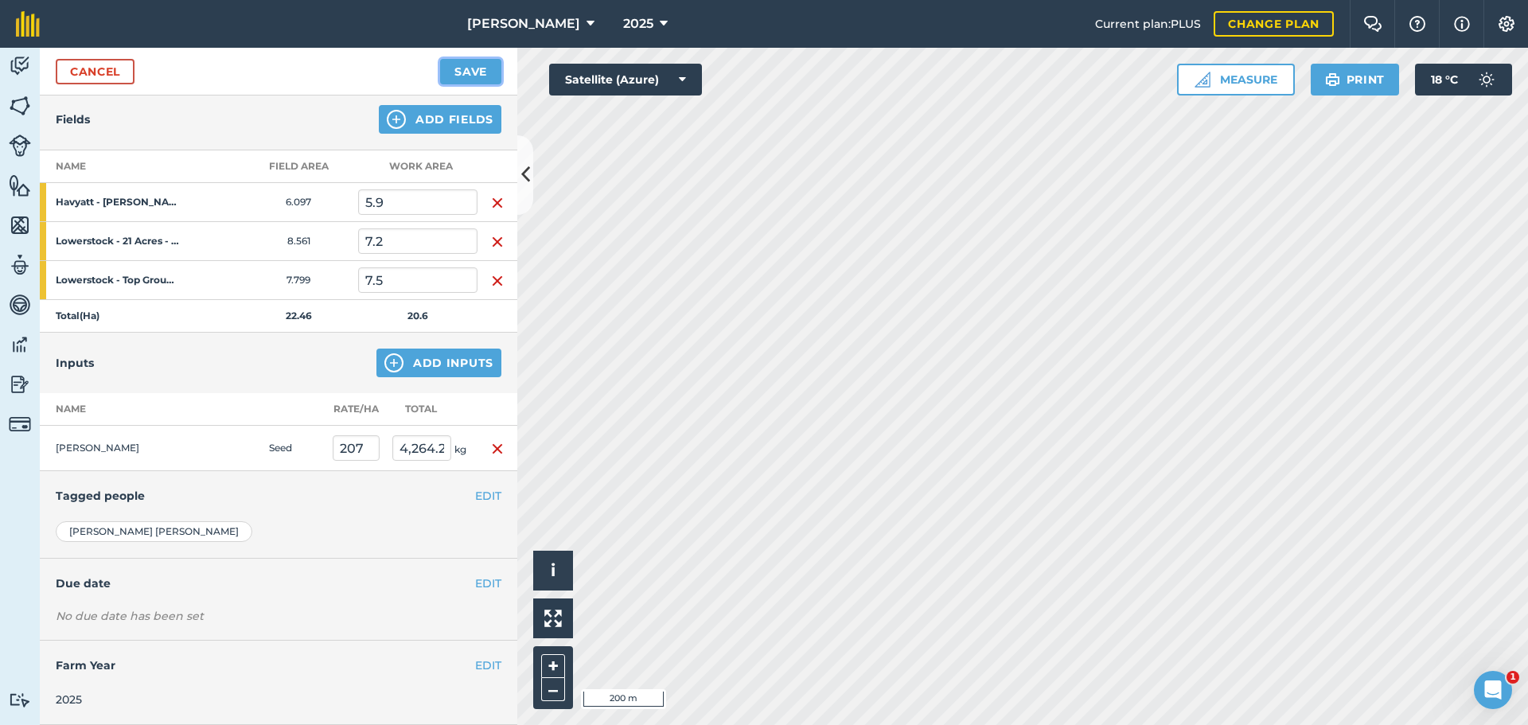
click at [475, 84] on button "Save" at bounding box center [470, 71] width 61 height 25
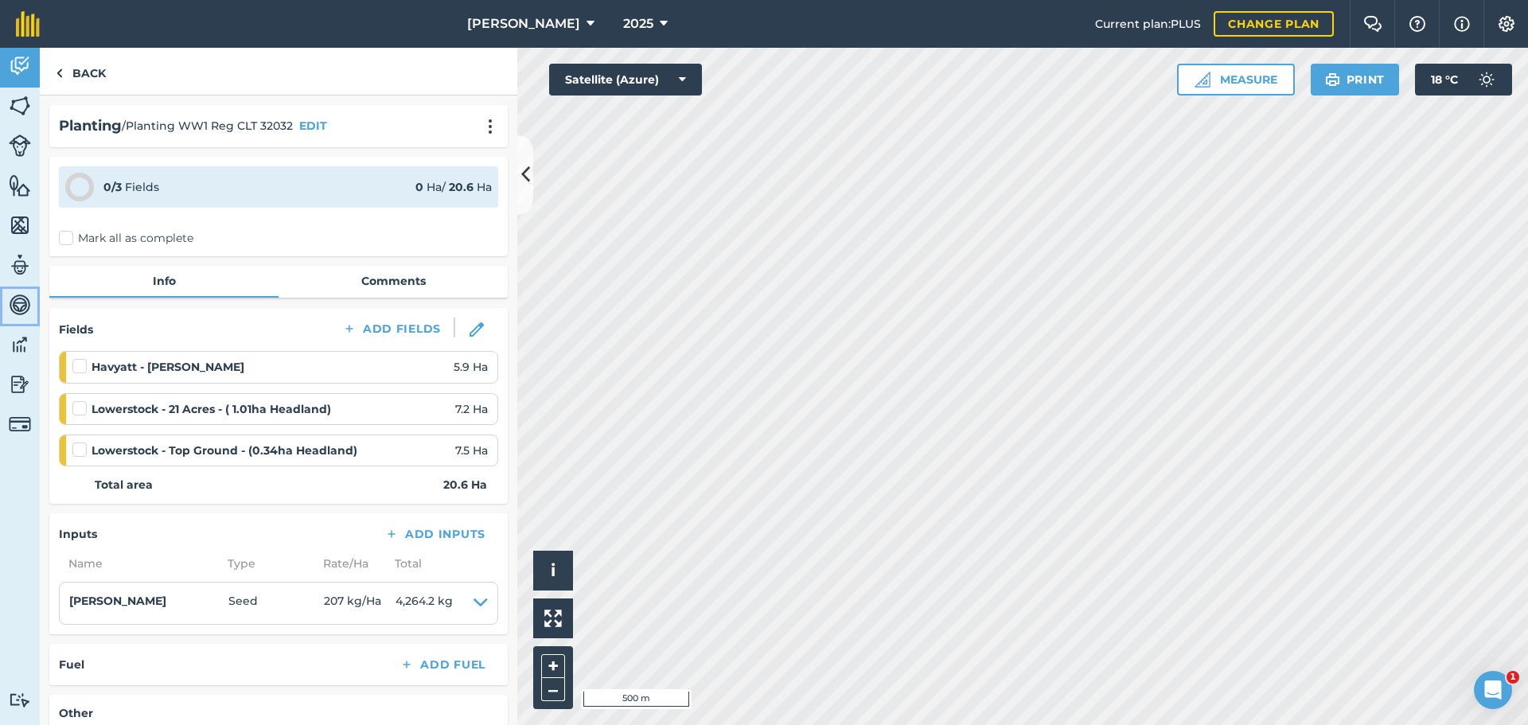
click at [20, 304] on img at bounding box center [20, 305] width 22 height 24
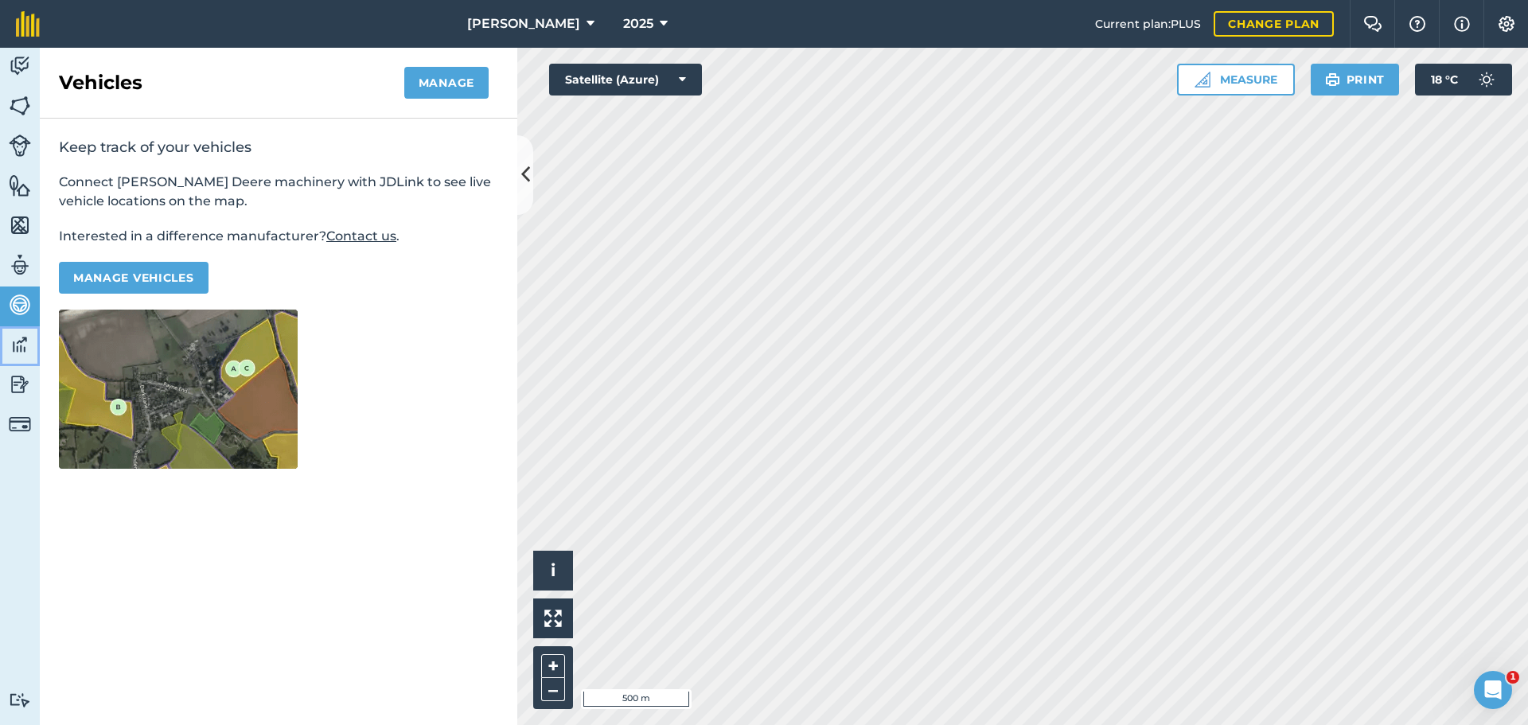
click at [15, 357] on img at bounding box center [20, 345] width 22 height 24
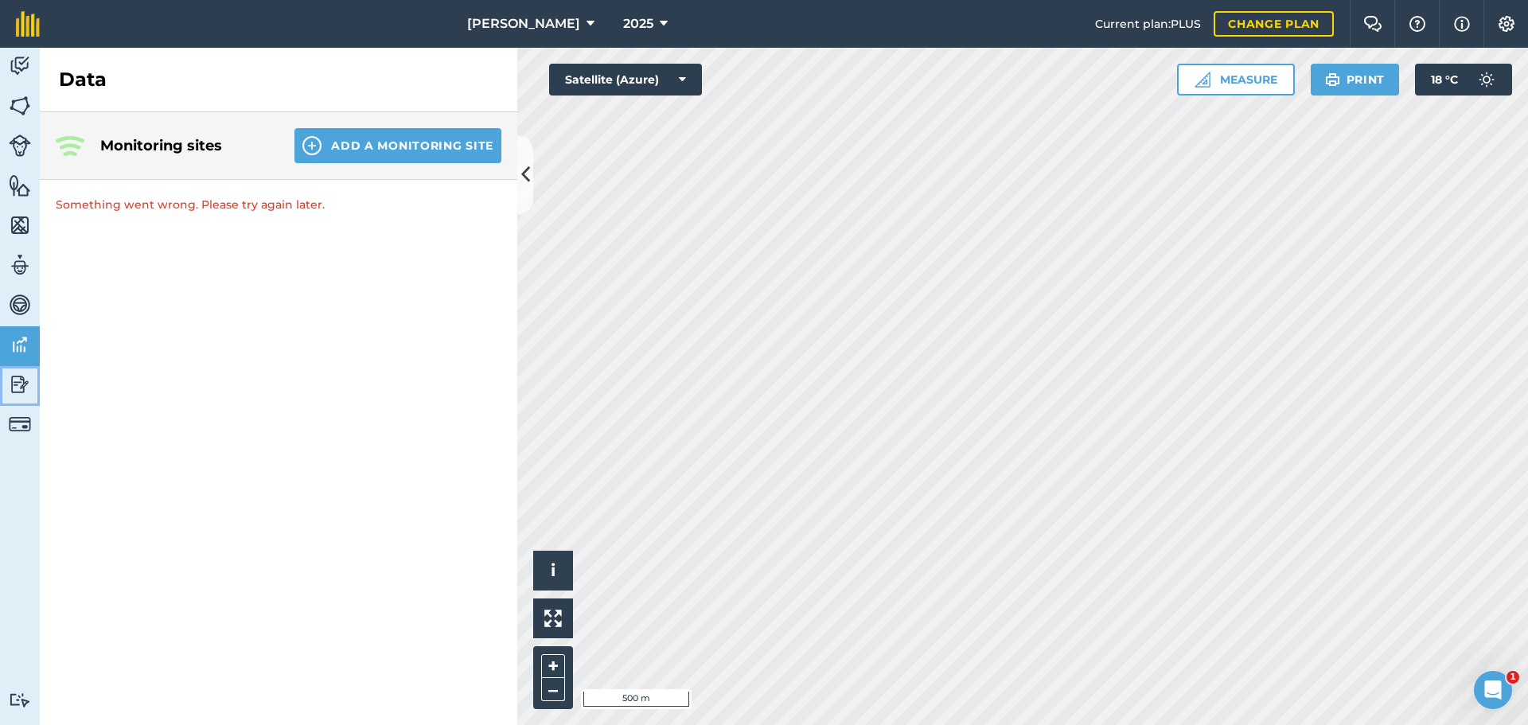
click at [25, 396] on img at bounding box center [20, 385] width 22 height 24
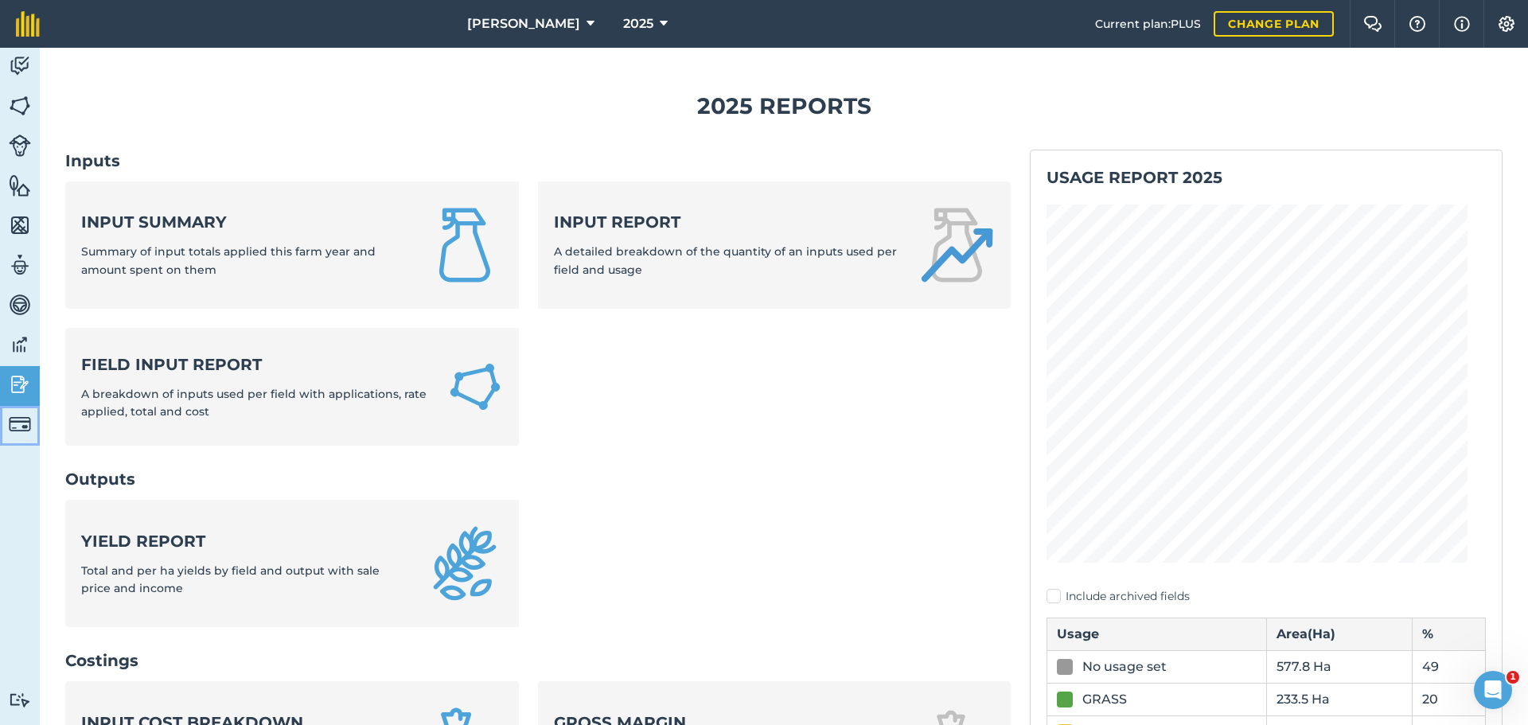
click at [21, 426] on img at bounding box center [20, 424] width 22 height 22
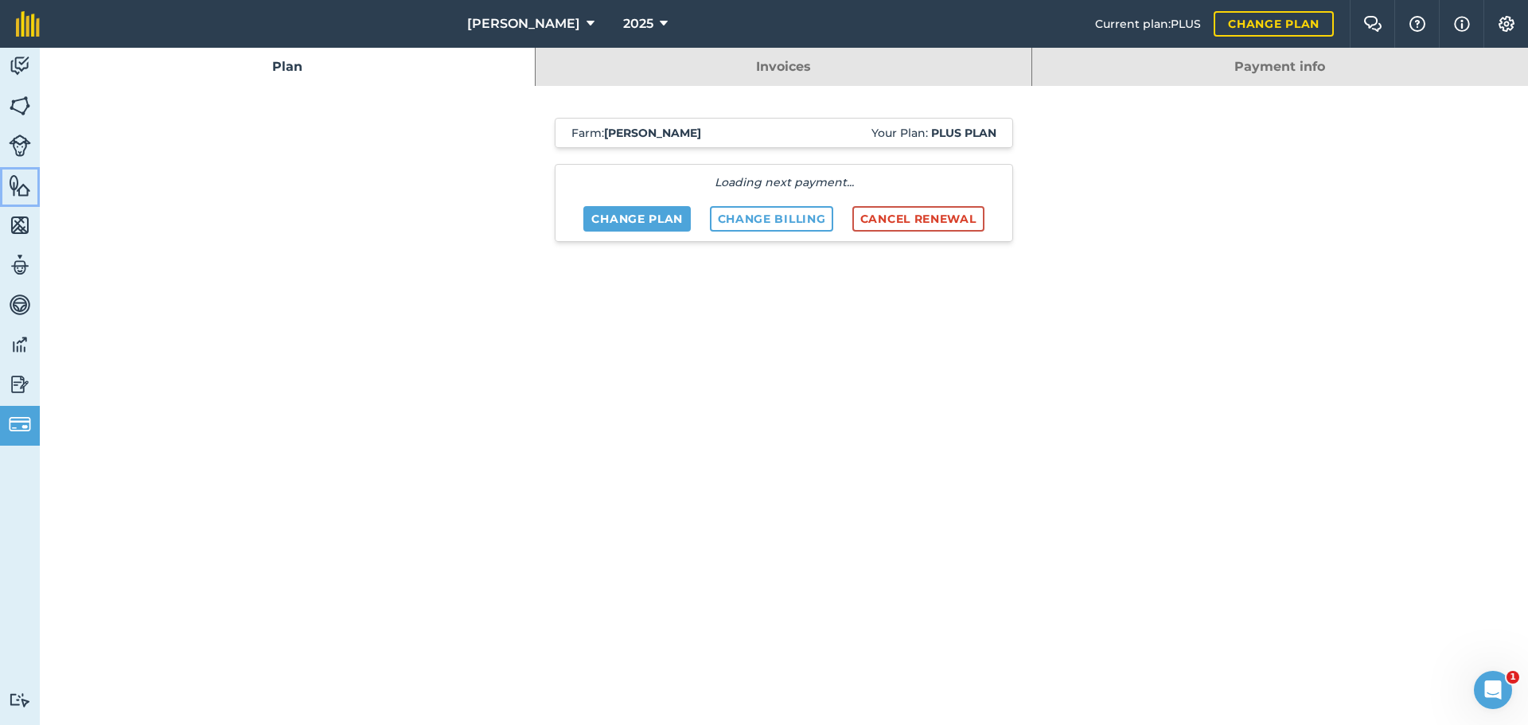
click at [15, 192] on img at bounding box center [20, 186] width 22 height 24
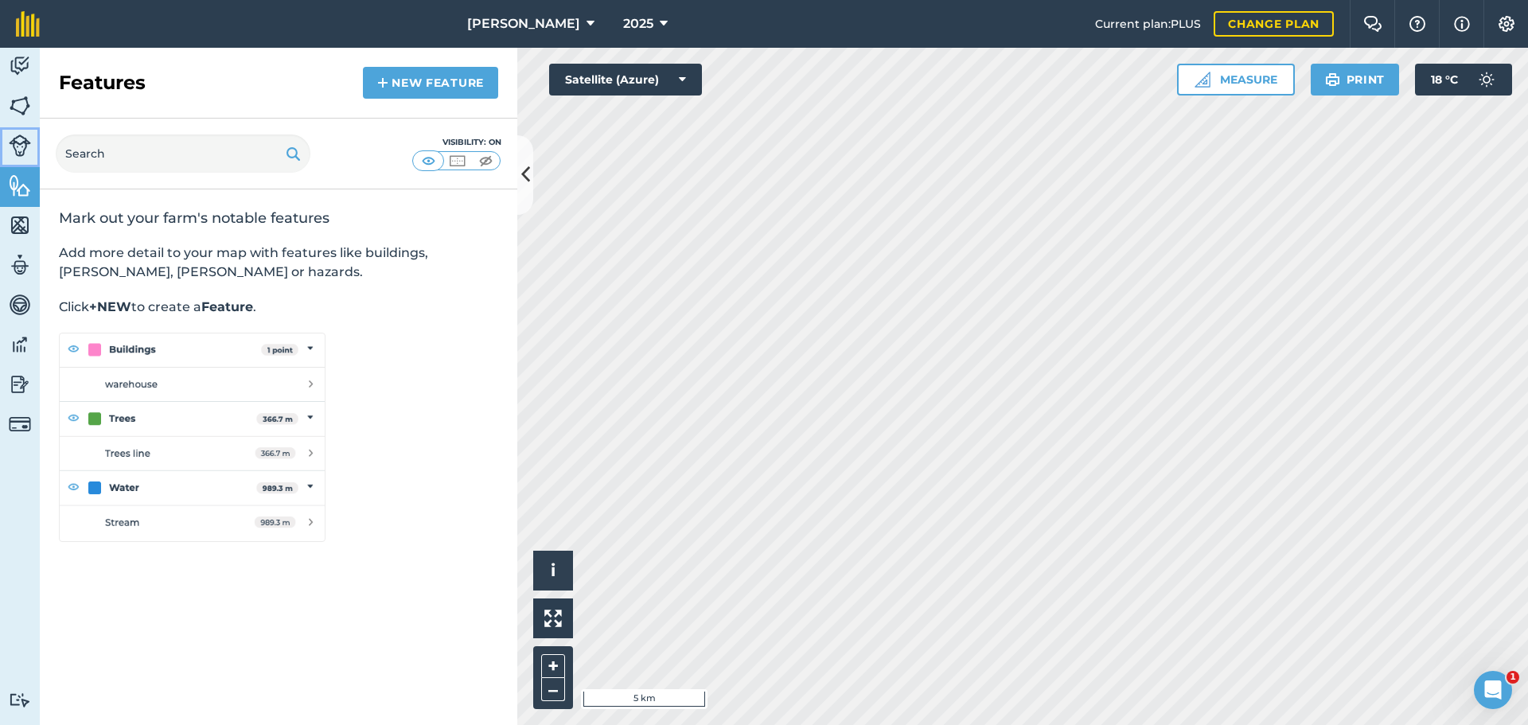
click at [13, 156] on img at bounding box center [20, 146] width 22 height 22
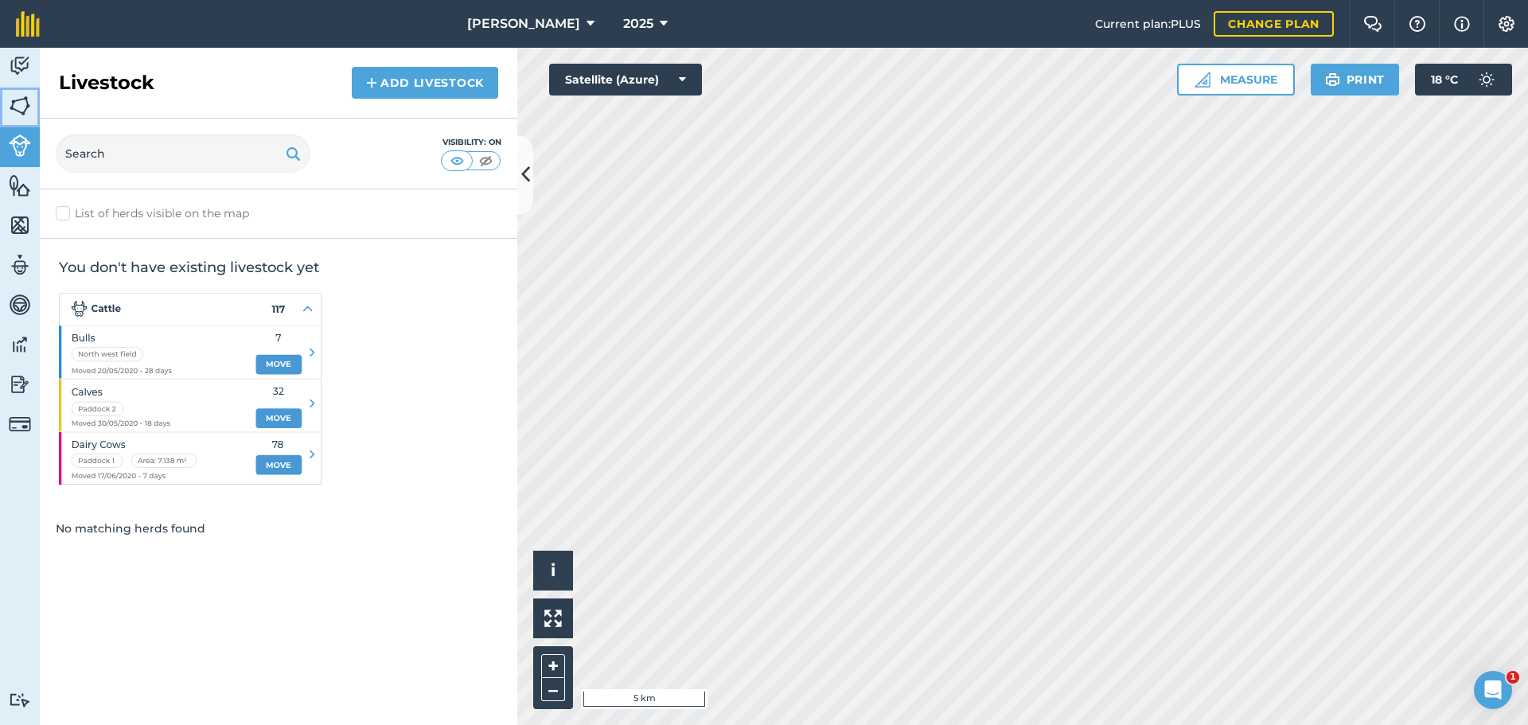
click at [21, 118] on img at bounding box center [20, 106] width 22 height 24
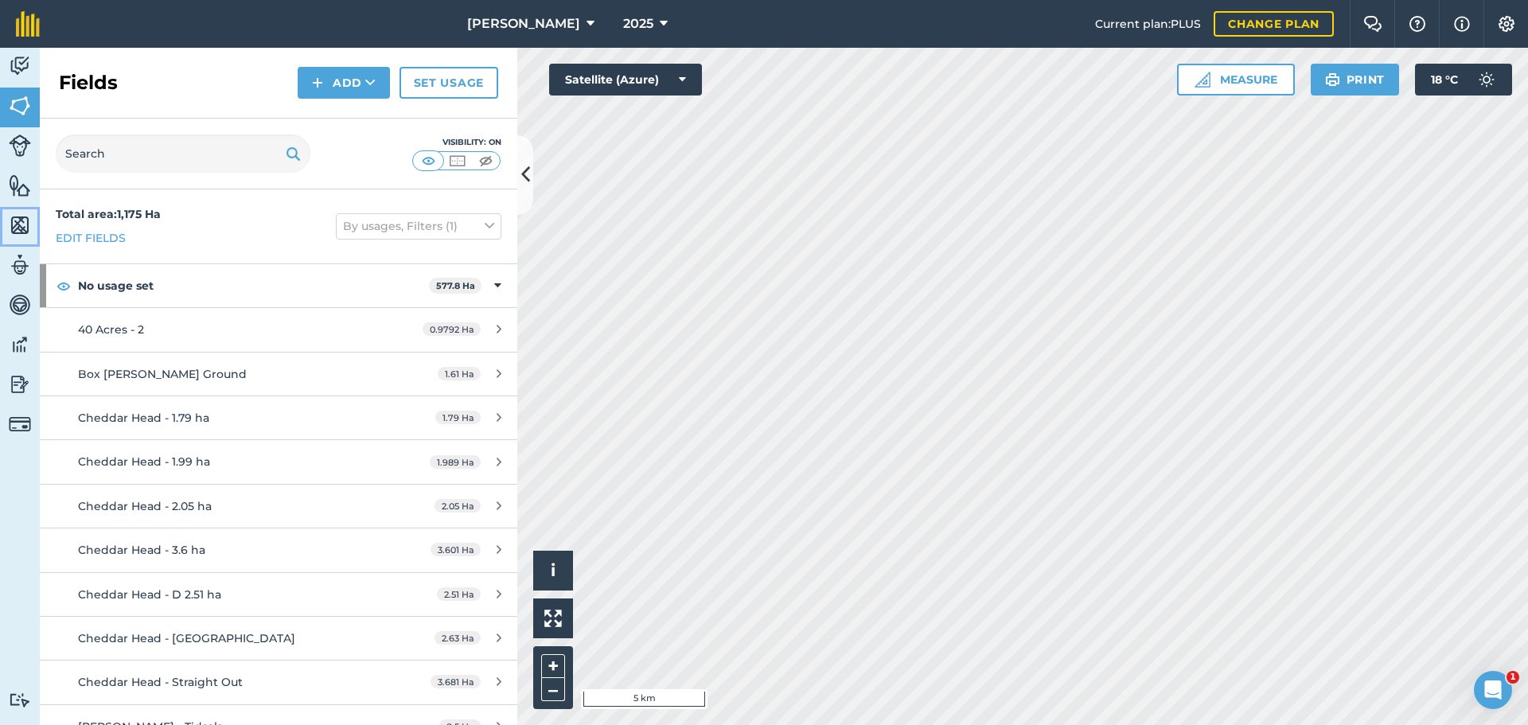
click at [19, 237] on img at bounding box center [20, 225] width 22 height 24
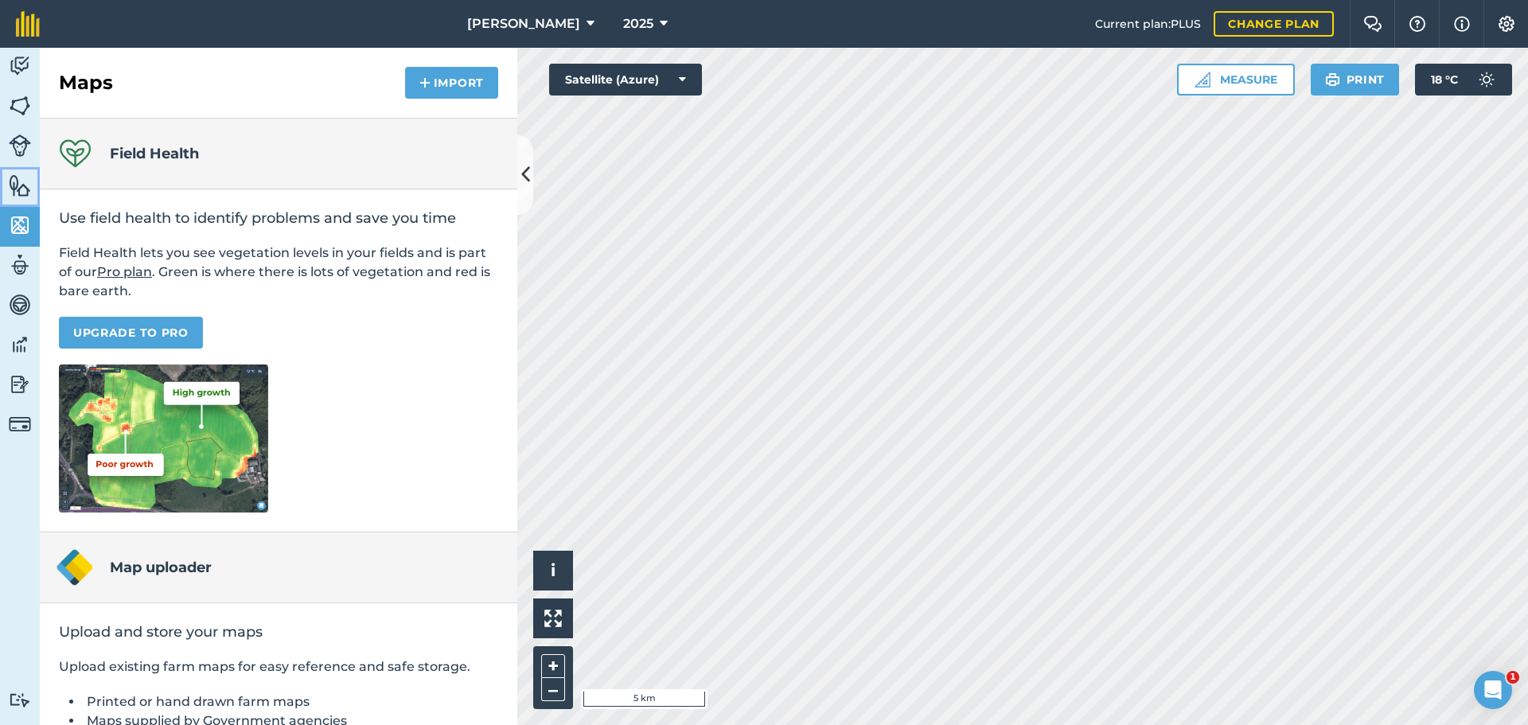
click at [16, 193] on img at bounding box center [20, 186] width 22 height 24
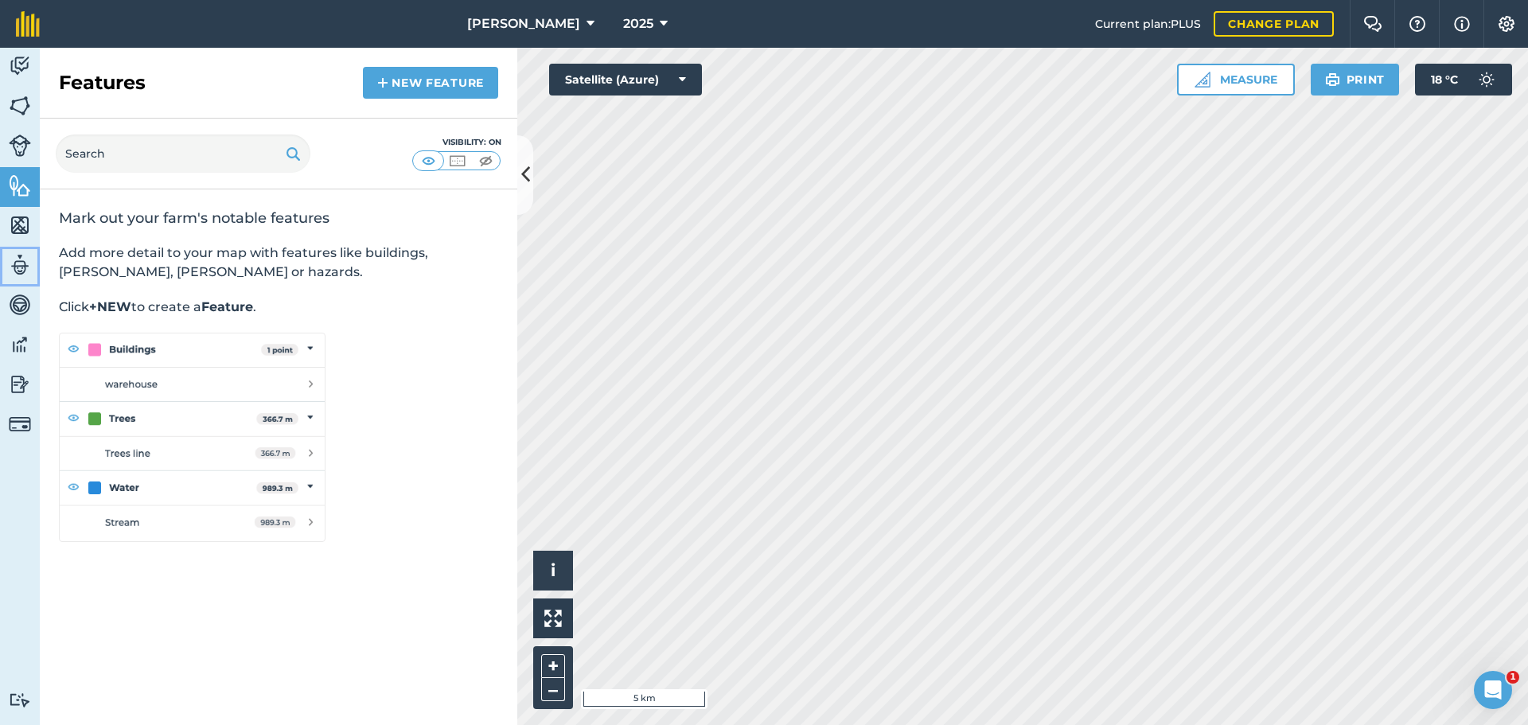
click at [16, 277] on img at bounding box center [20, 265] width 22 height 24
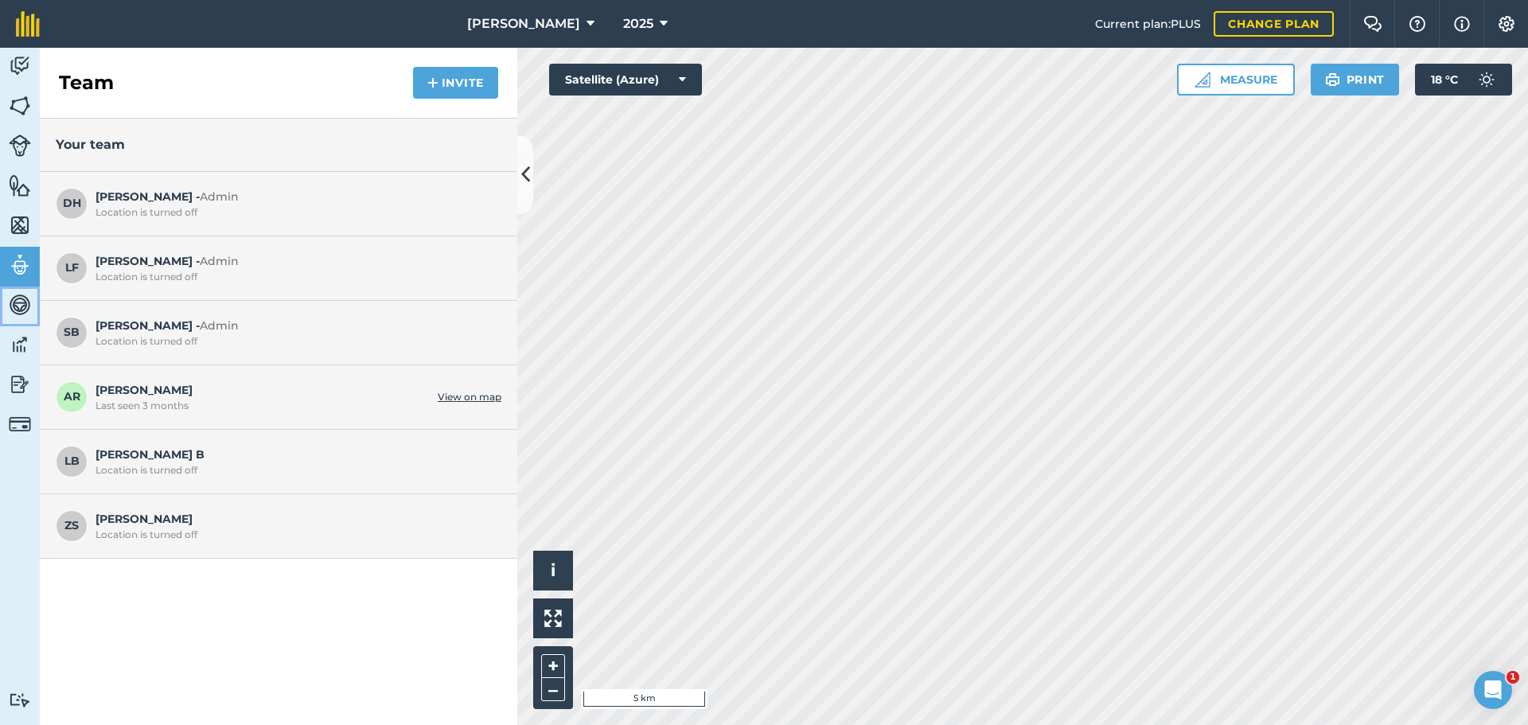
click at [19, 317] on img at bounding box center [20, 305] width 22 height 24
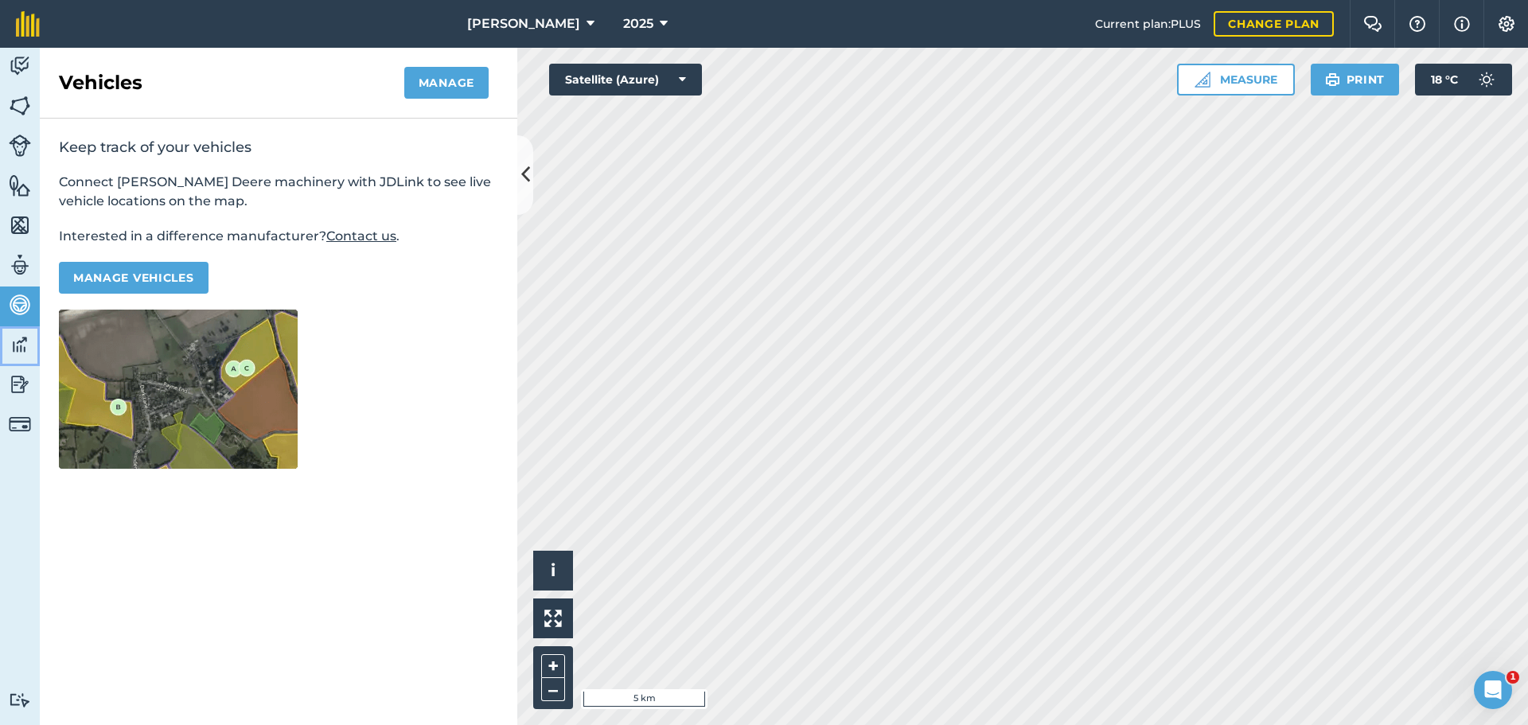
click at [14, 357] on img at bounding box center [20, 345] width 22 height 24
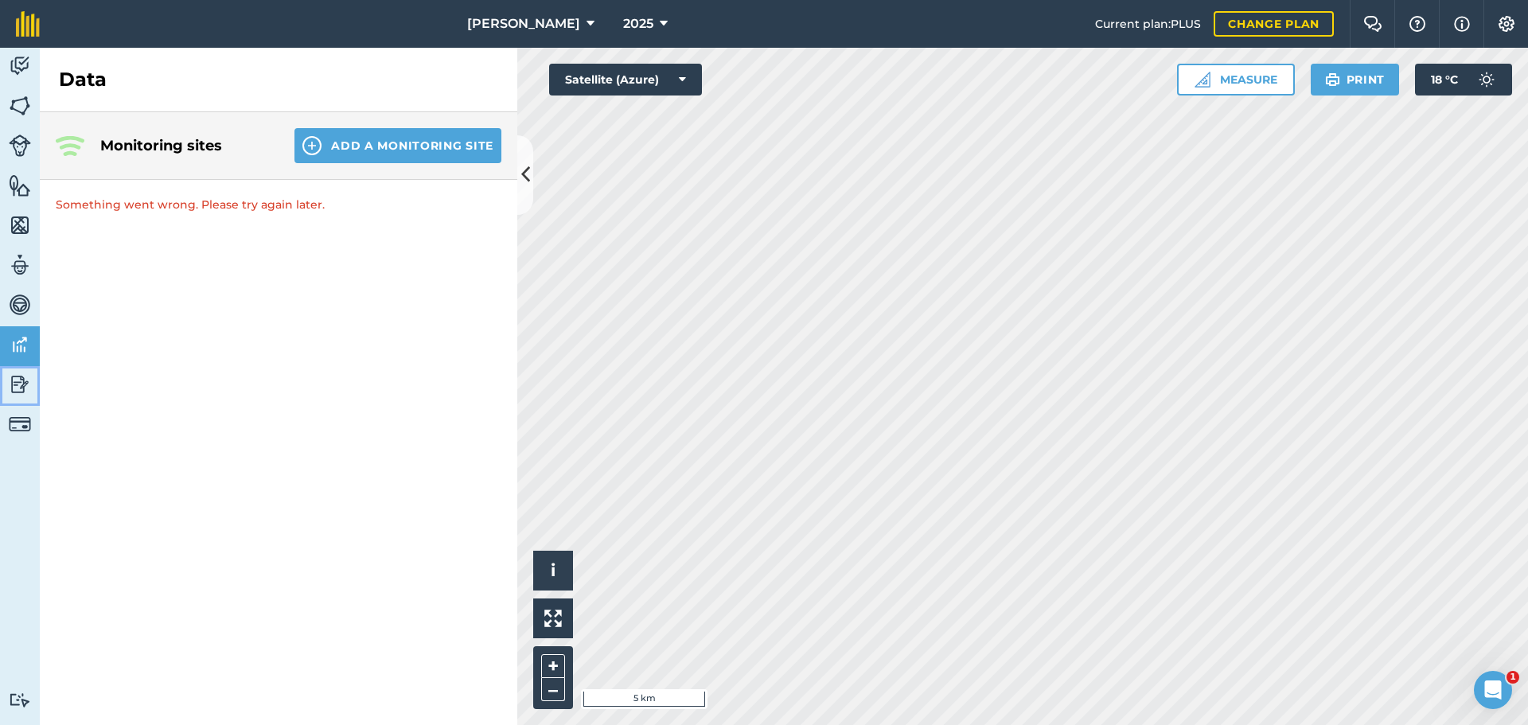
click at [17, 396] on img at bounding box center [20, 385] width 22 height 24
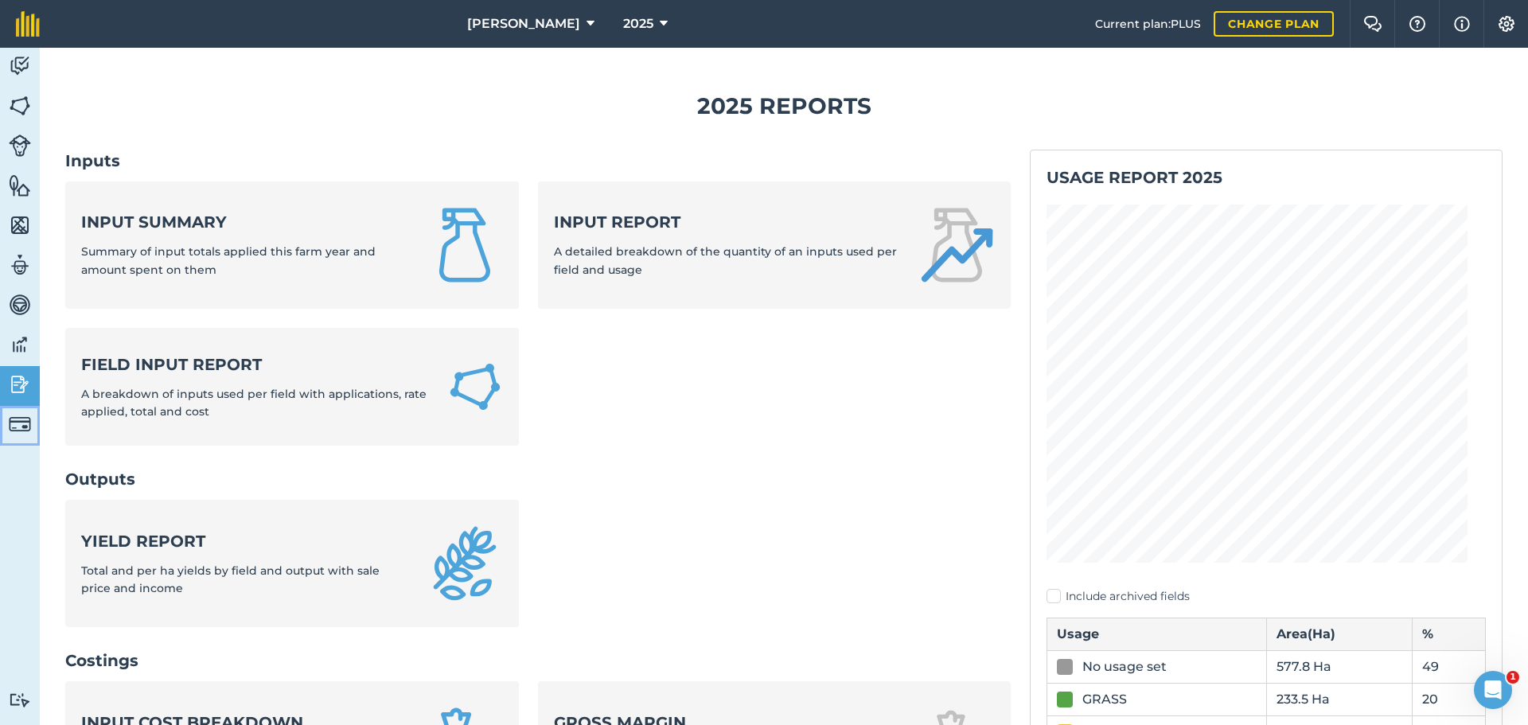
click at [21, 435] on img at bounding box center [20, 424] width 22 height 22
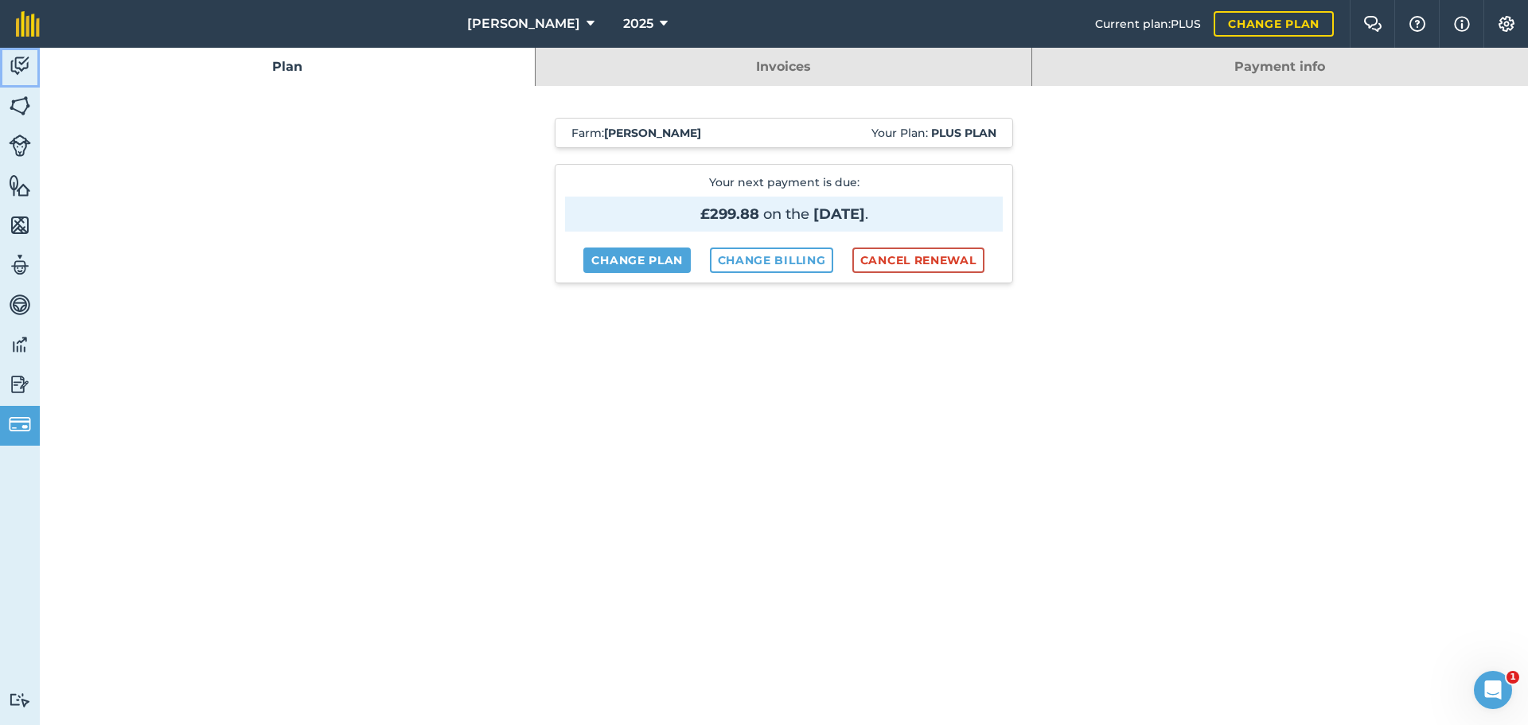
click at [24, 78] on img at bounding box center [20, 66] width 22 height 24
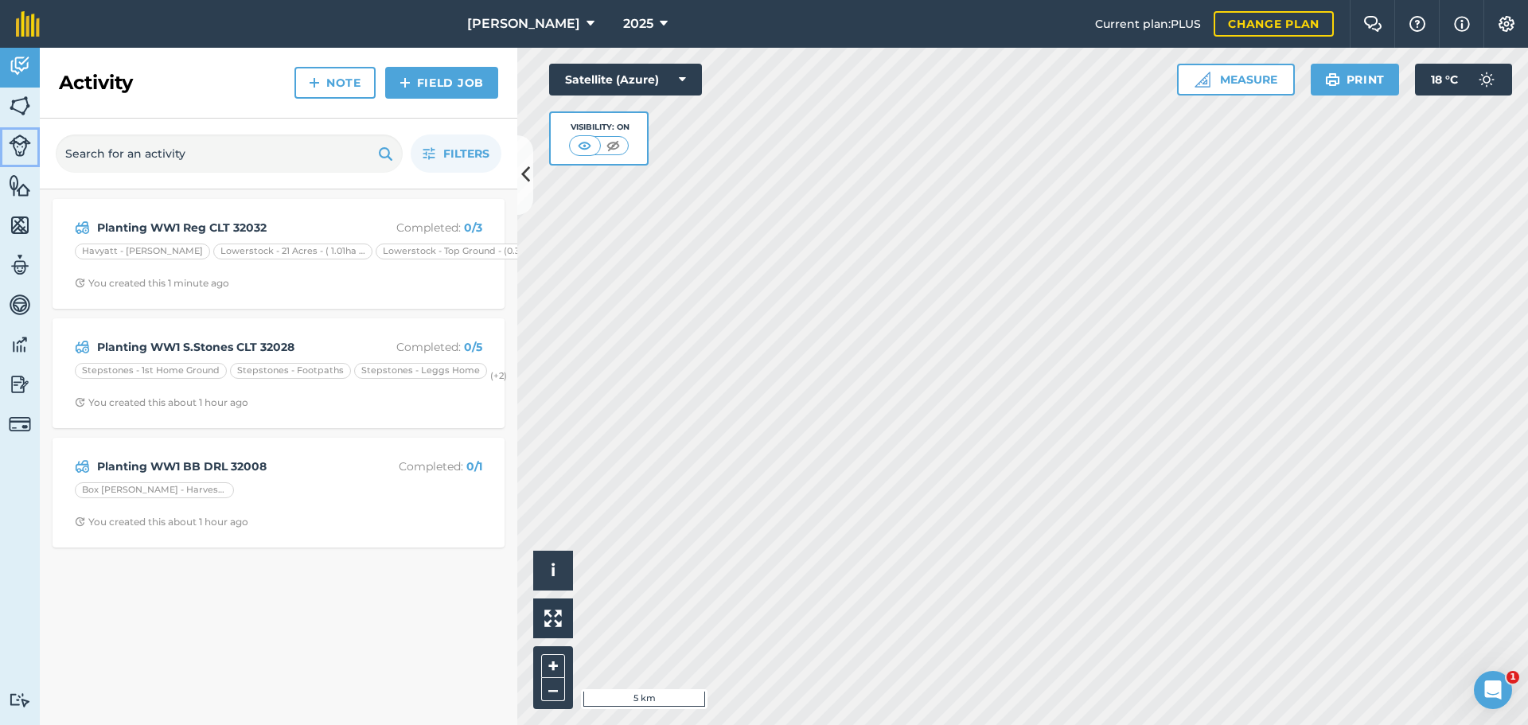
click at [25, 157] on img at bounding box center [20, 146] width 22 height 22
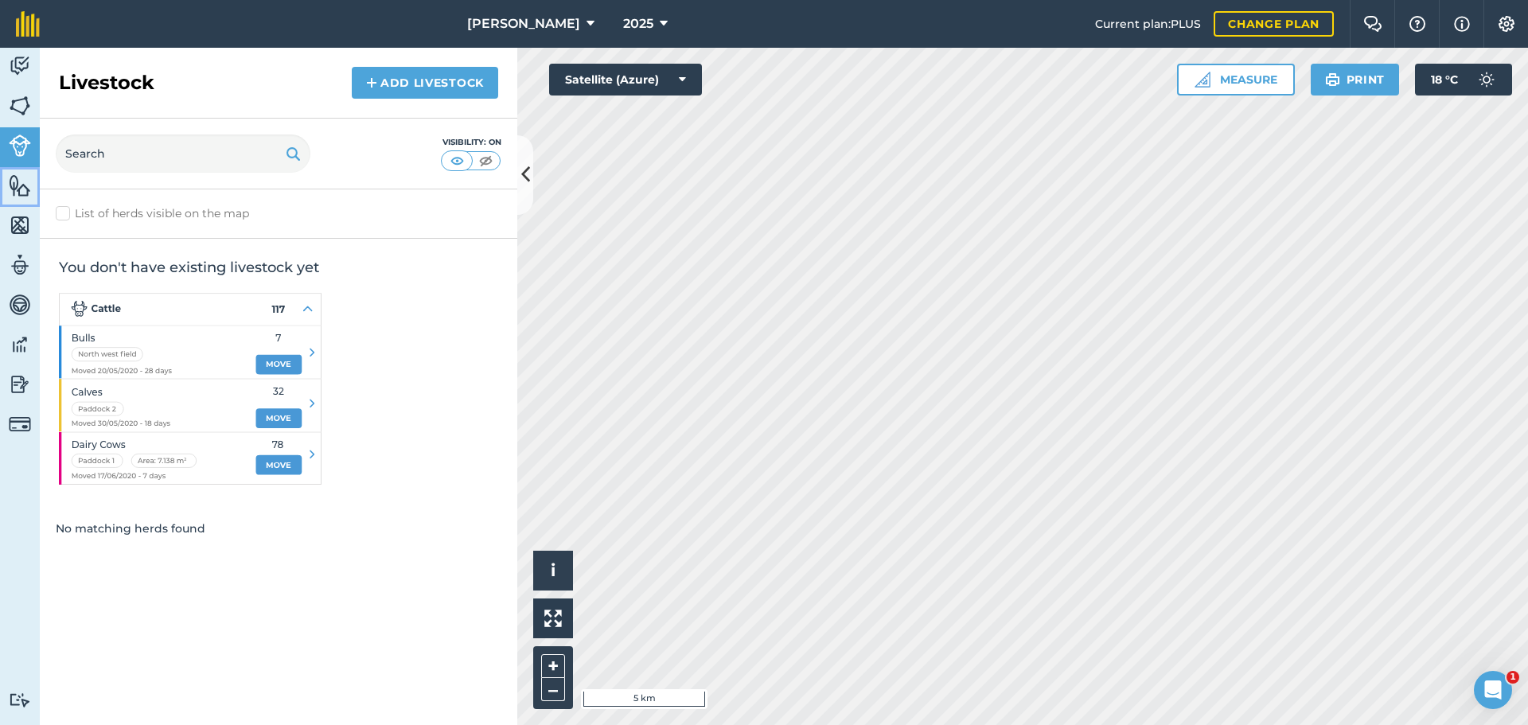
click at [8, 197] on link "Features" at bounding box center [20, 187] width 40 height 40
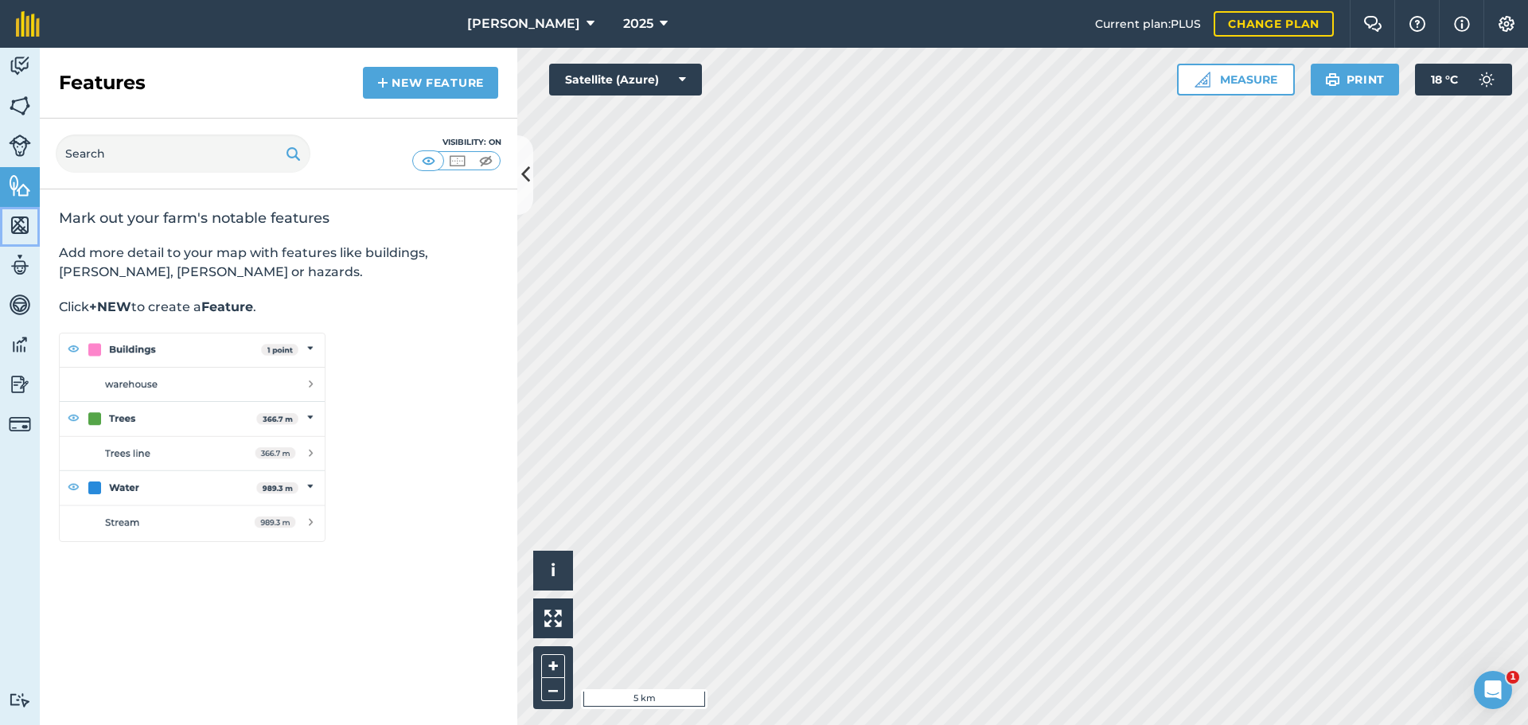
click at [22, 247] on link "Maps" at bounding box center [20, 227] width 40 height 40
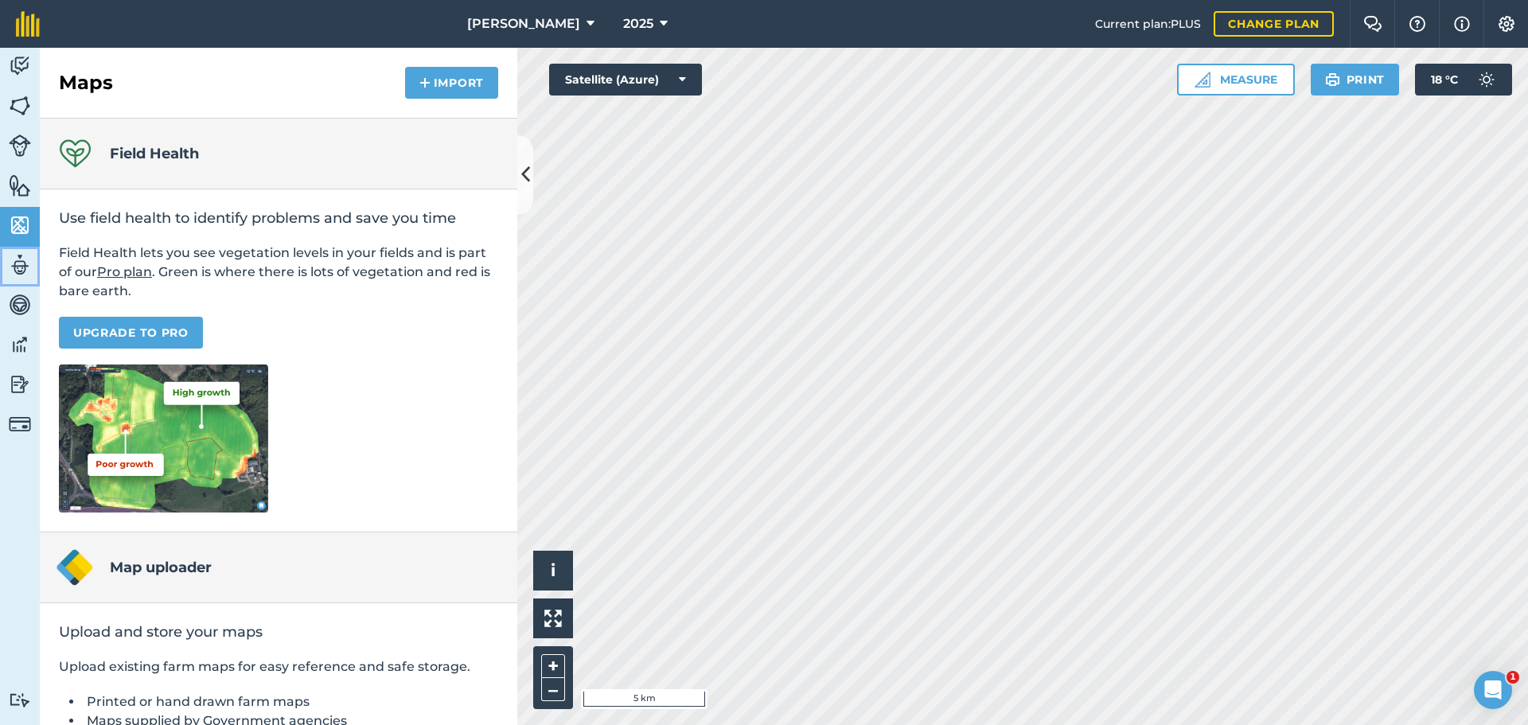
click at [12, 277] on img at bounding box center [20, 265] width 22 height 24
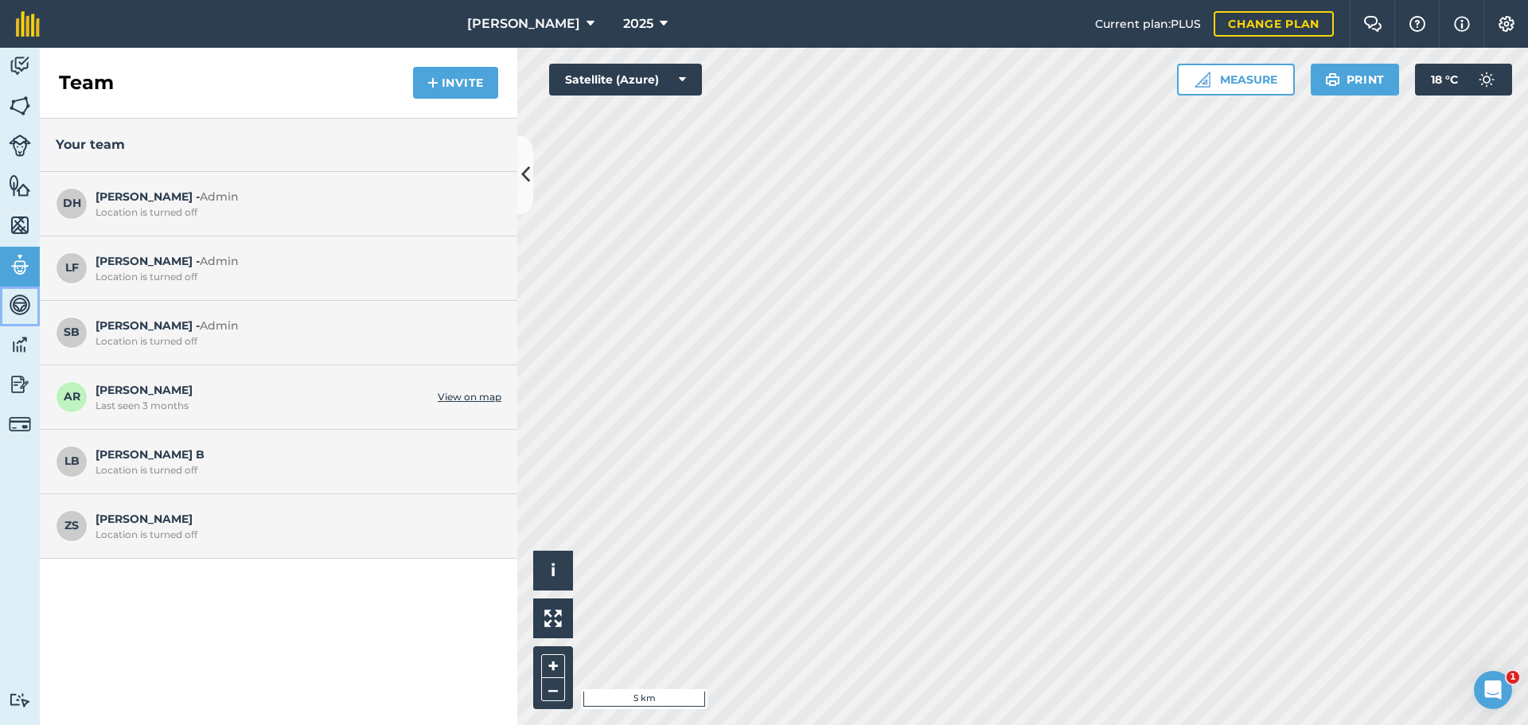
click at [17, 326] on link "Vehicles" at bounding box center [20, 307] width 40 height 40
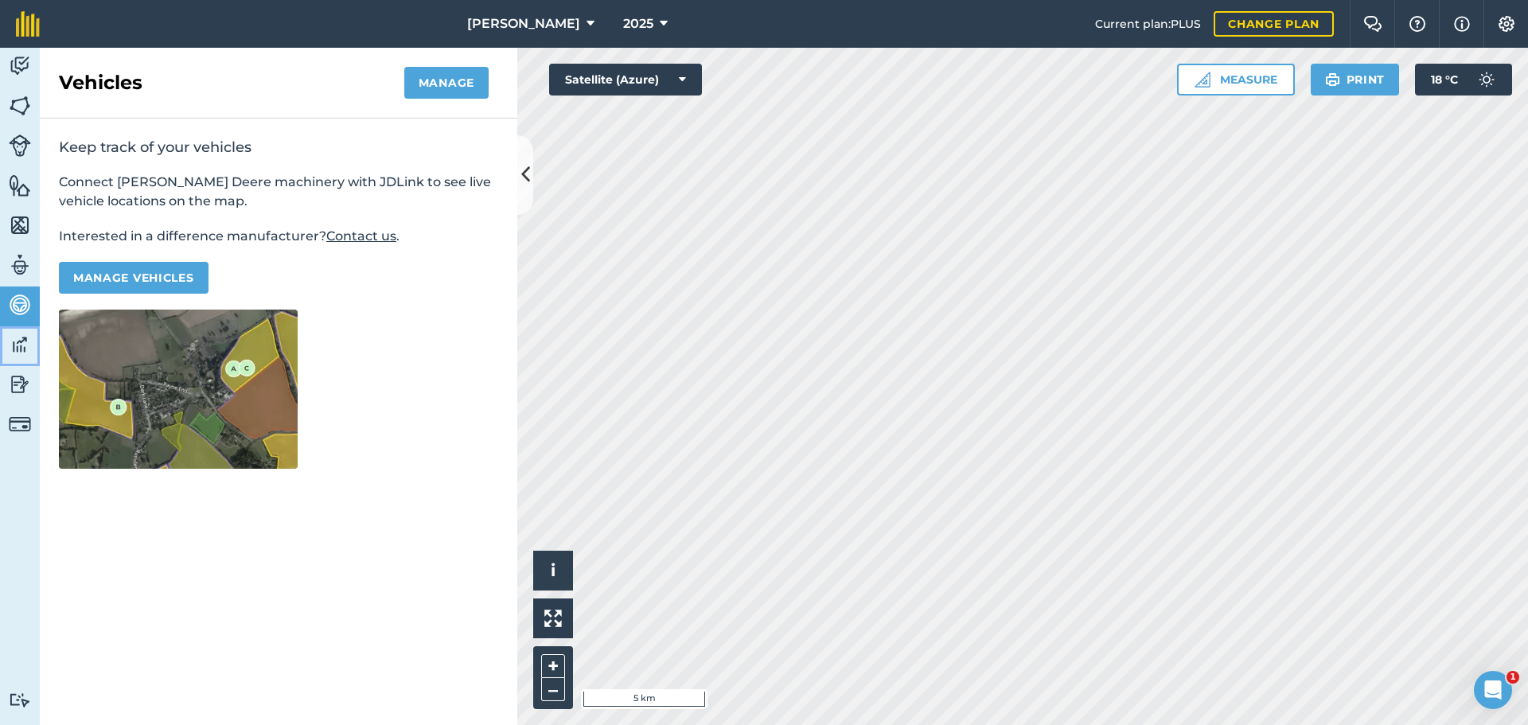
click at [17, 357] on img at bounding box center [20, 345] width 22 height 24
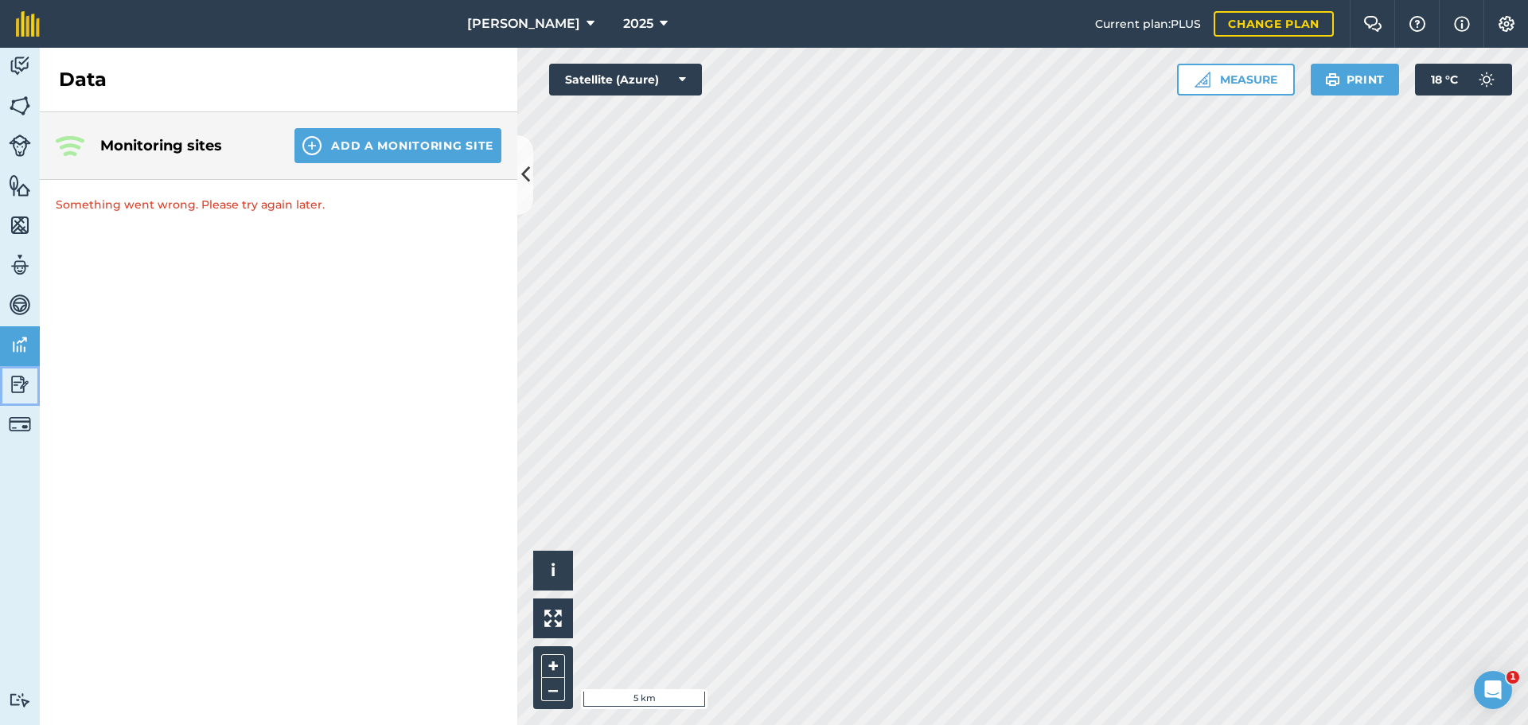
click at [12, 388] on img at bounding box center [20, 385] width 22 height 24
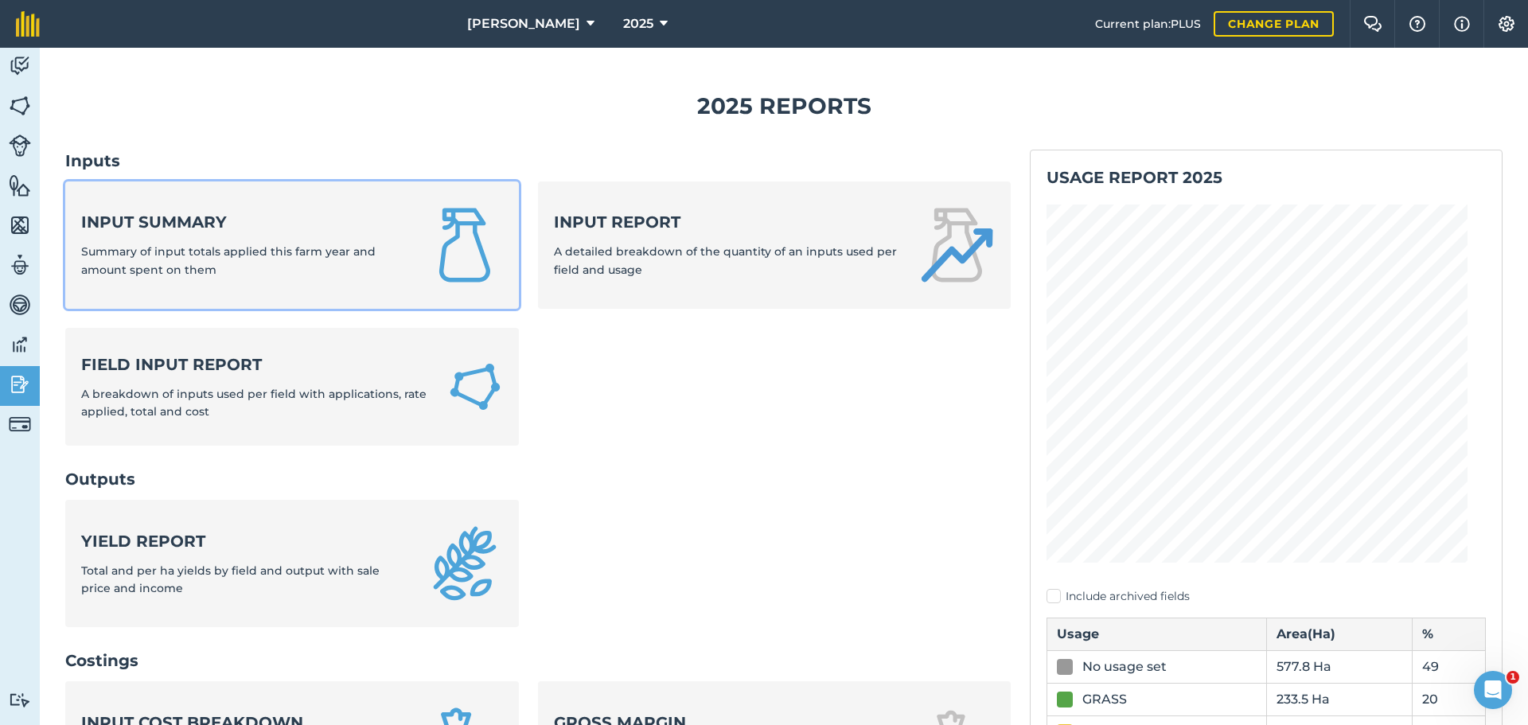
click at [160, 233] on strong "Input summary" at bounding box center [244, 222] width 326 height 22
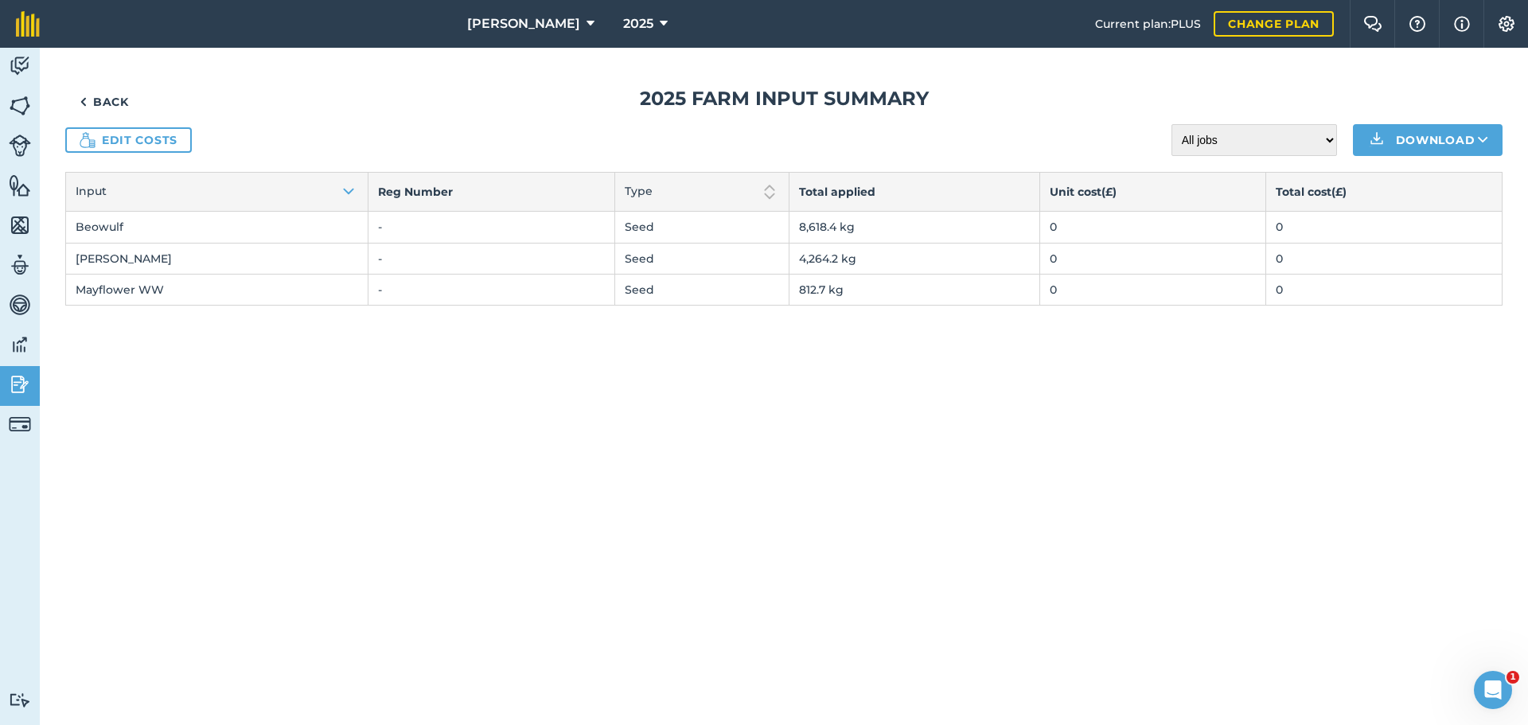
click at [225, 243] on td "Beowulf" at bounding box center [217, 227] width 303 height 31
click at [212, 243] on td "Beowulf" at bounding box center [217, 227] width 303 height 31
click at [339, 201] on img at bounding box center [348, 191] width 19 height 19
click at [209, 243] on td "Beowulf" at bounding box center [217, 227] width 303 height 31
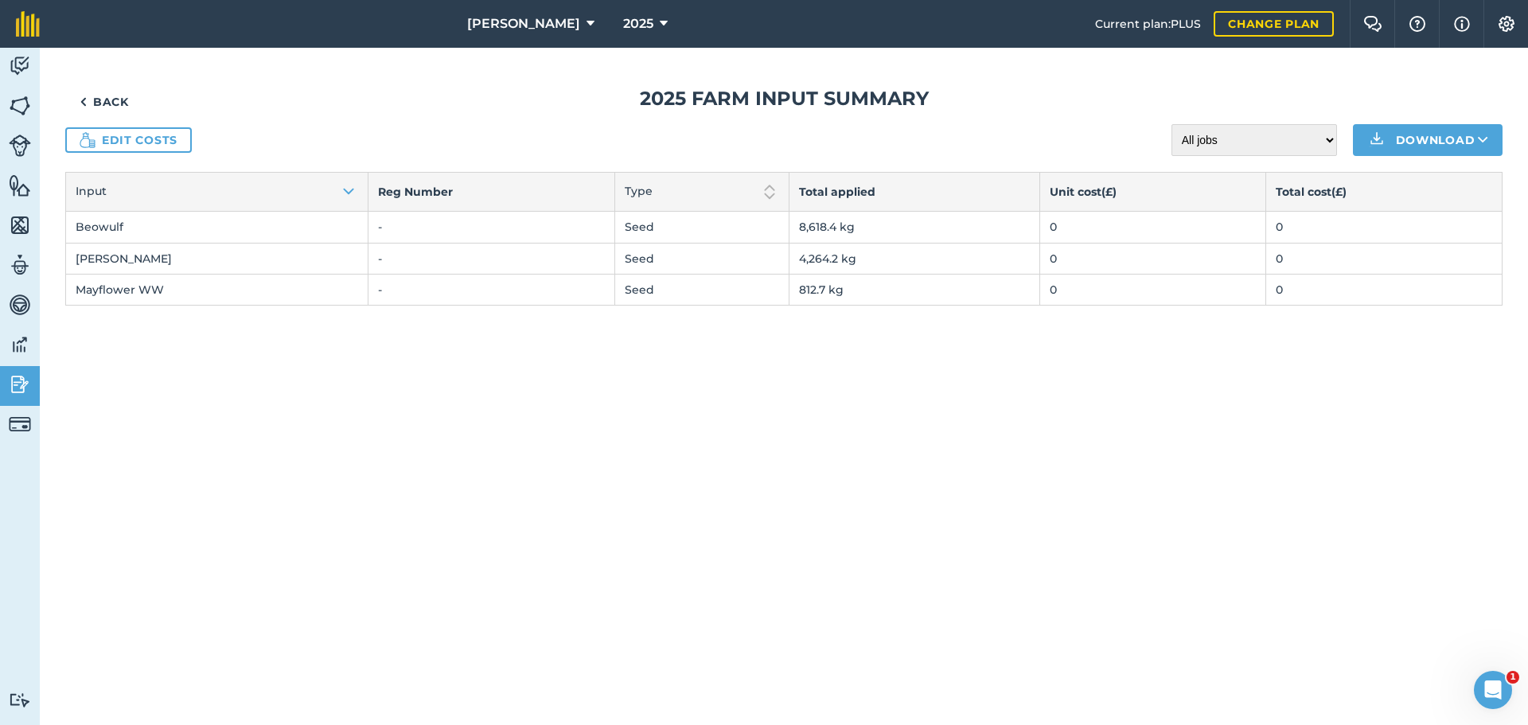
click at [206, 243] on td "Beowulf" at bounding box center [217, 227] width 303 height 31
click at [11, 72] on img at bounding box center [20, 66] width 22 height 24
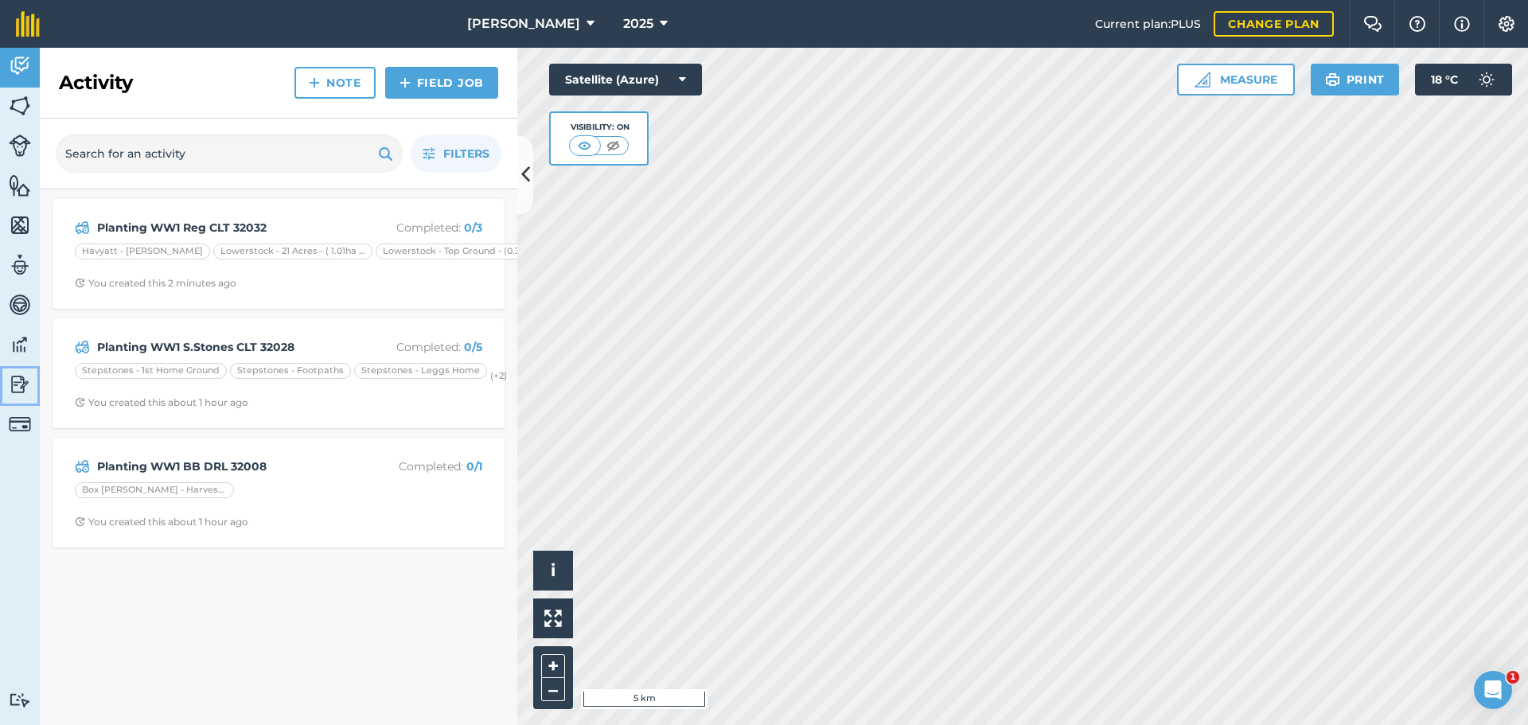
click at [29, 389] on img at bounding box center [20, 385] width 22 height 24
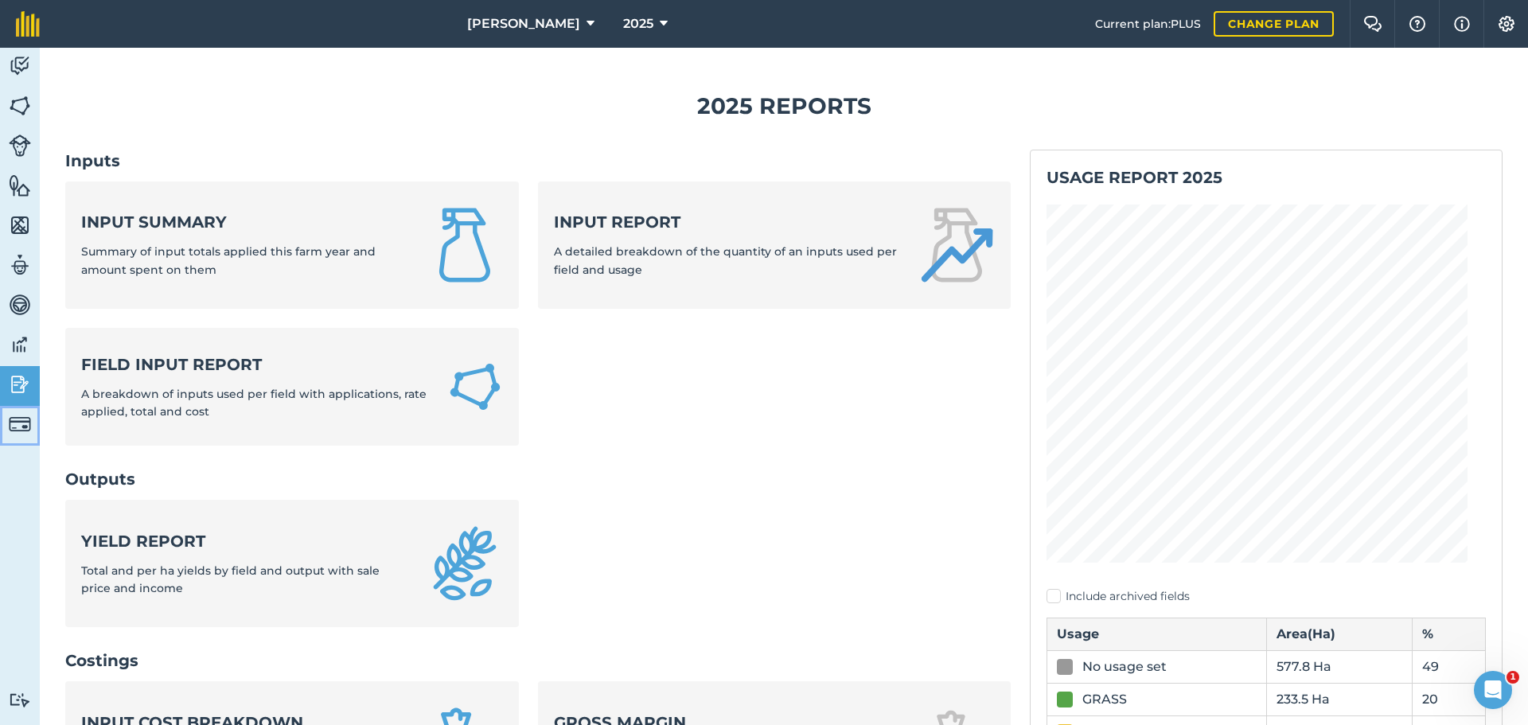
click at [13, 434] on img at bounding box center [20, 424] width 22 height 22
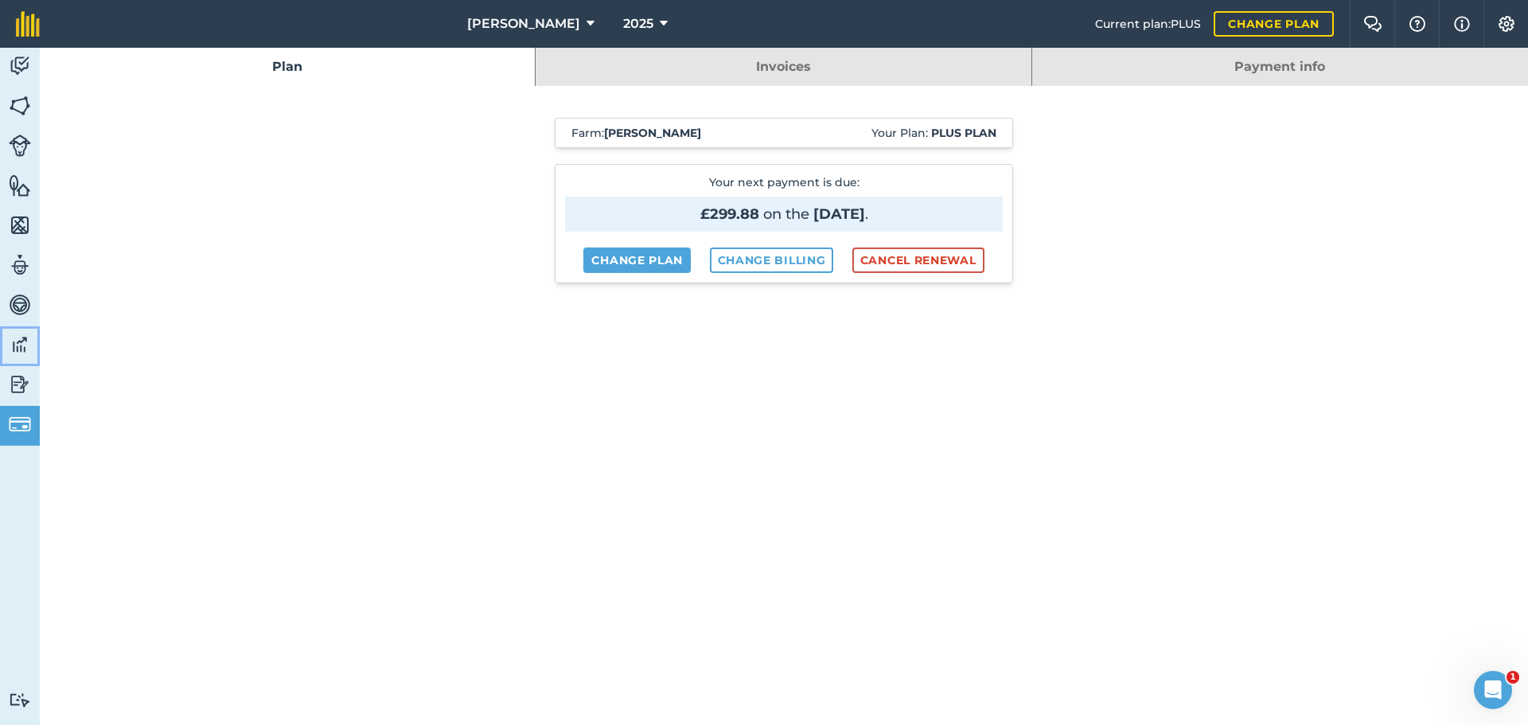
click at [15, 366] on link "Data" at bounding box center [20, 346] width 40 height 40
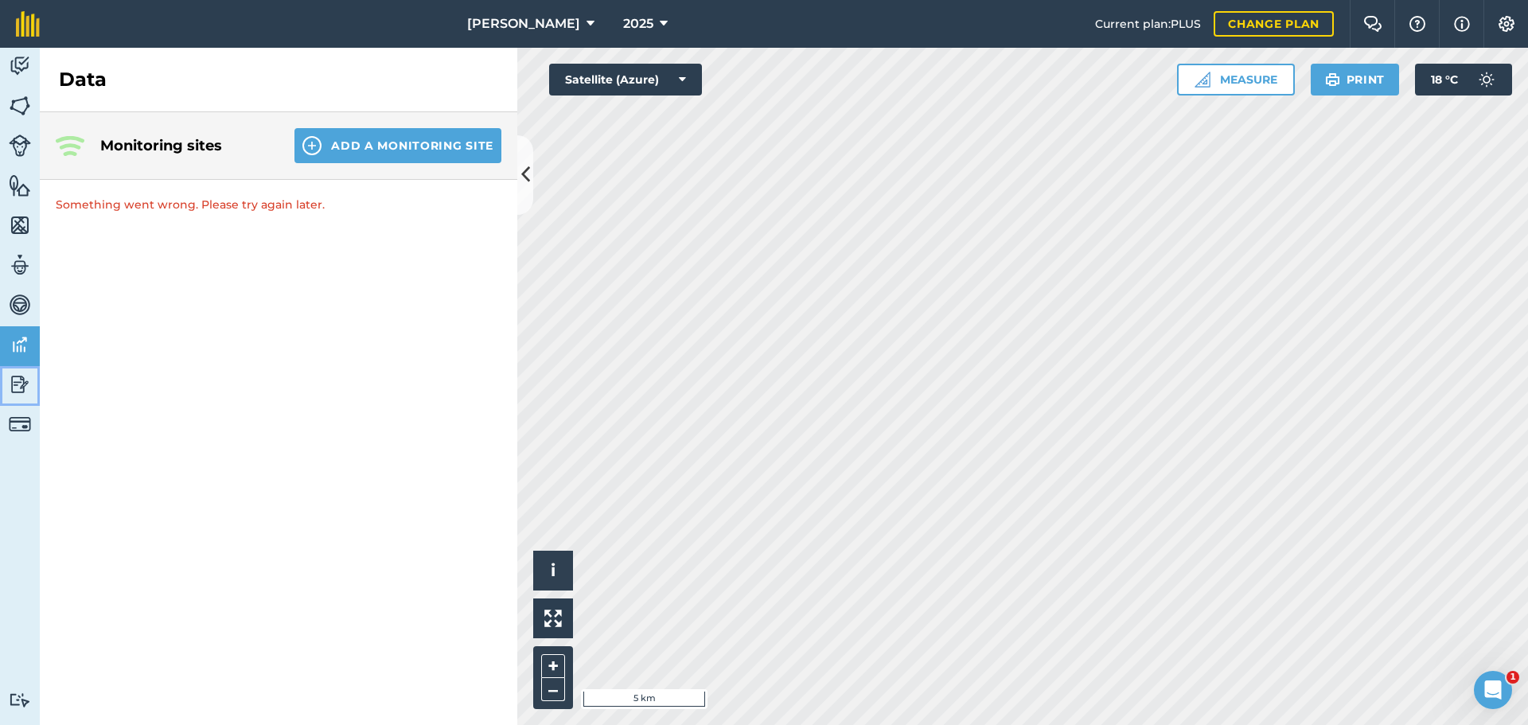
click at [14, 396] on img at bounding box center [20, 385] width 22 height 24
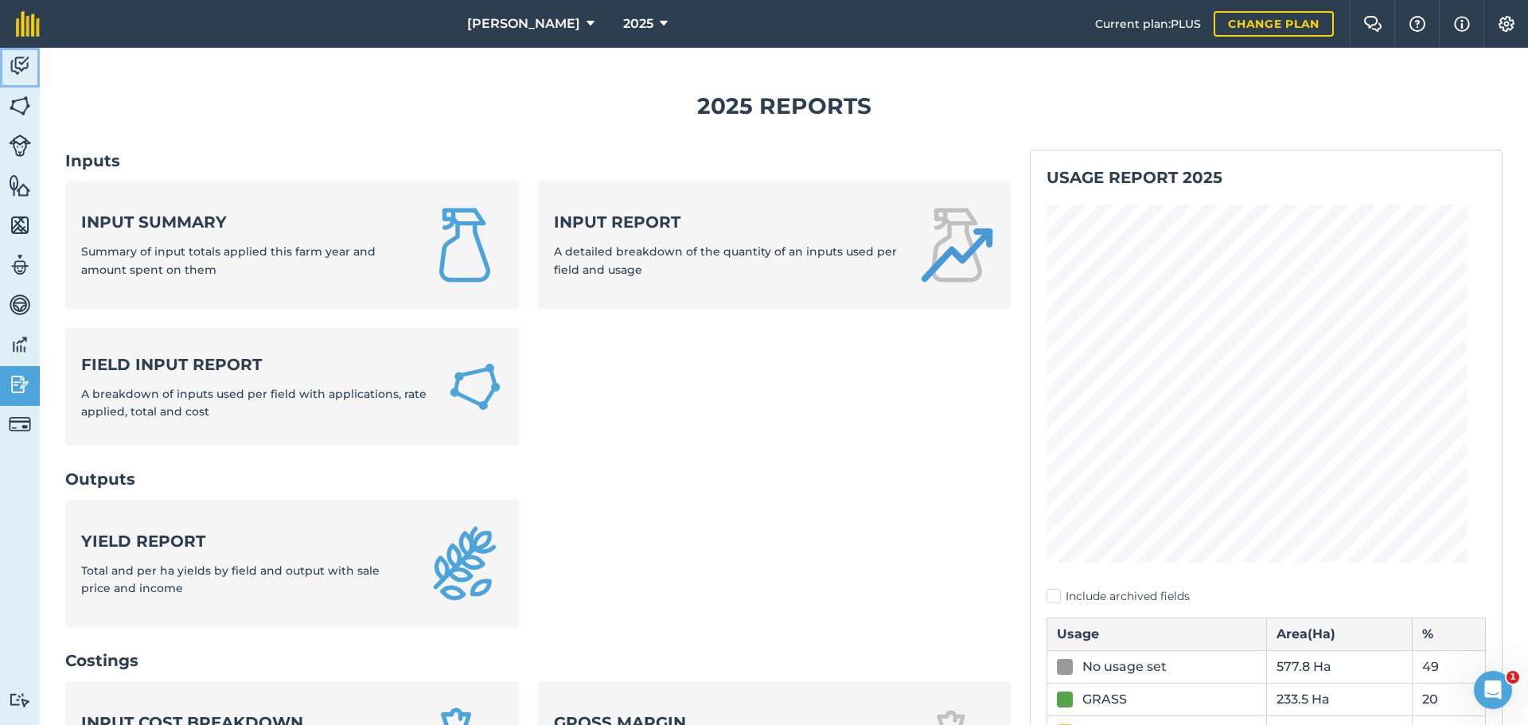
click at [22, 78] on img at bounding box center [20, 66] width 22 height 24
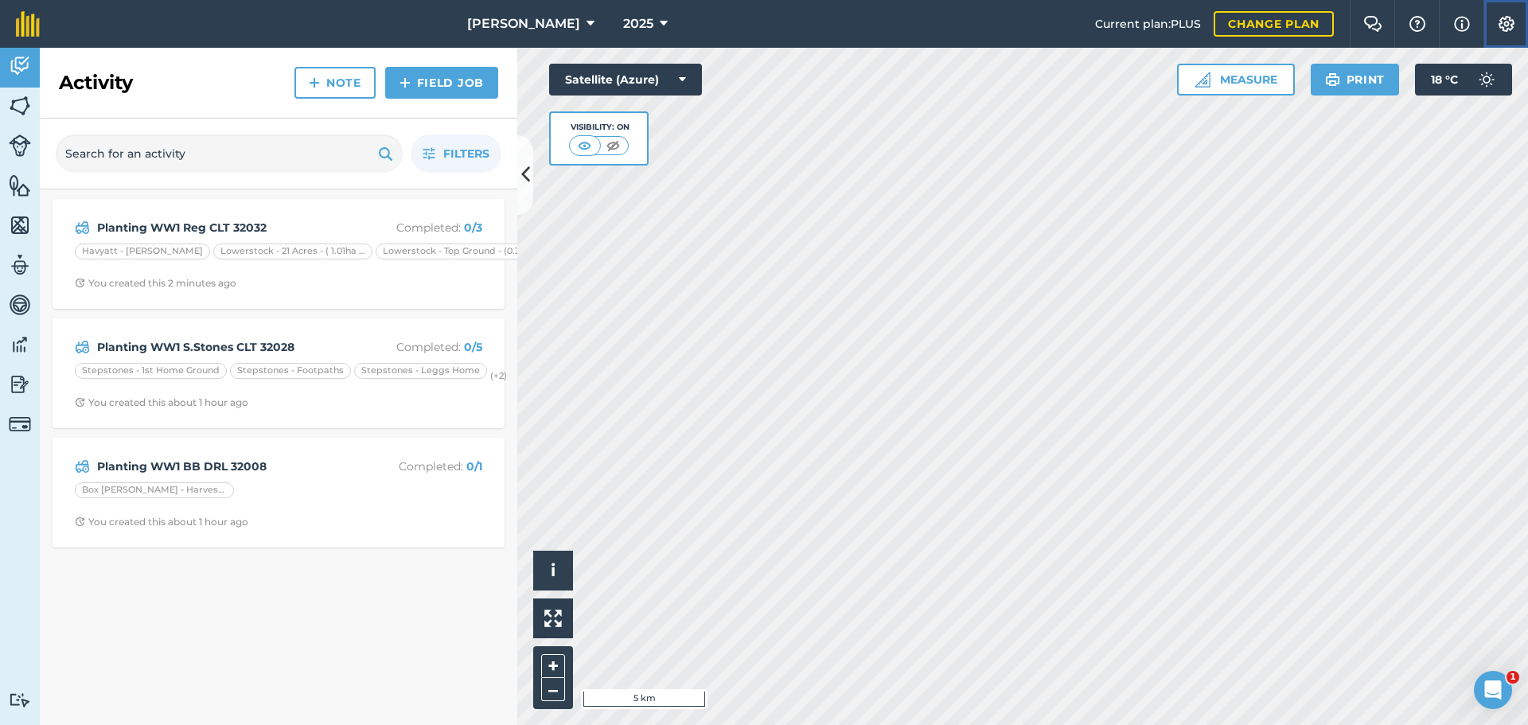
click at [1497, 27] on img at bounding box center [1506, 24] width 19 height 16
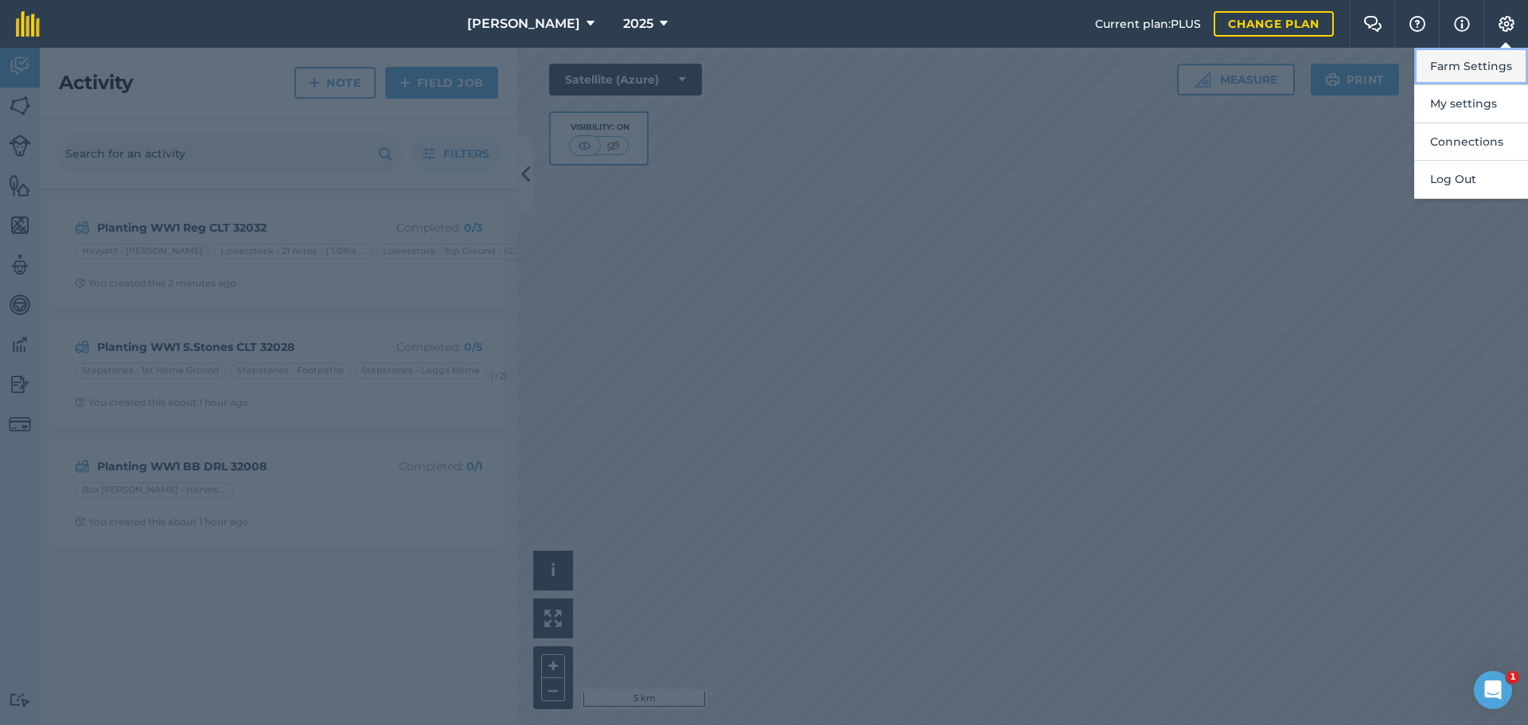
click at [1478, 76] on button "Farm Settings" at bounding box center [1472, 66] width 114 height 37
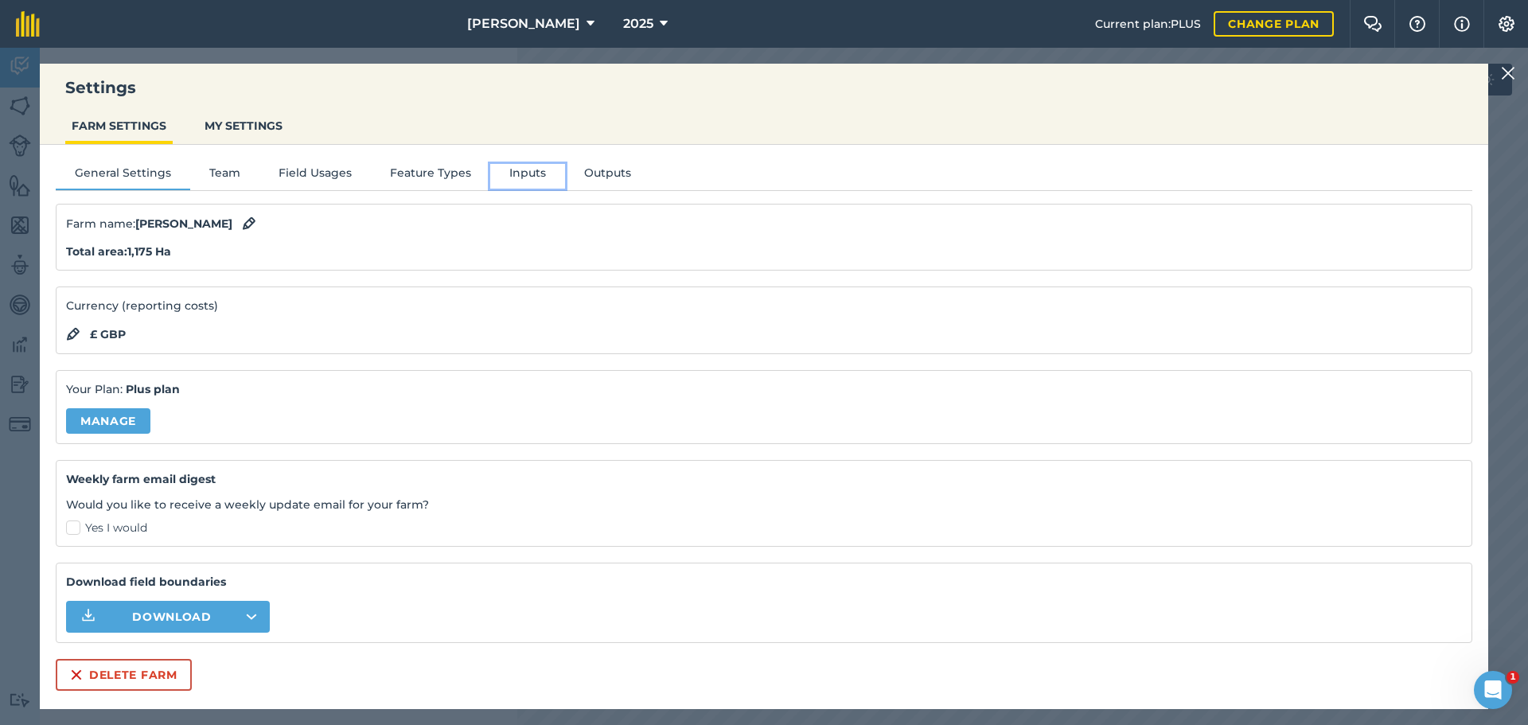
click at [565, 188] on button "Inputs" at bounding box center [527, 176] width 75 height 24
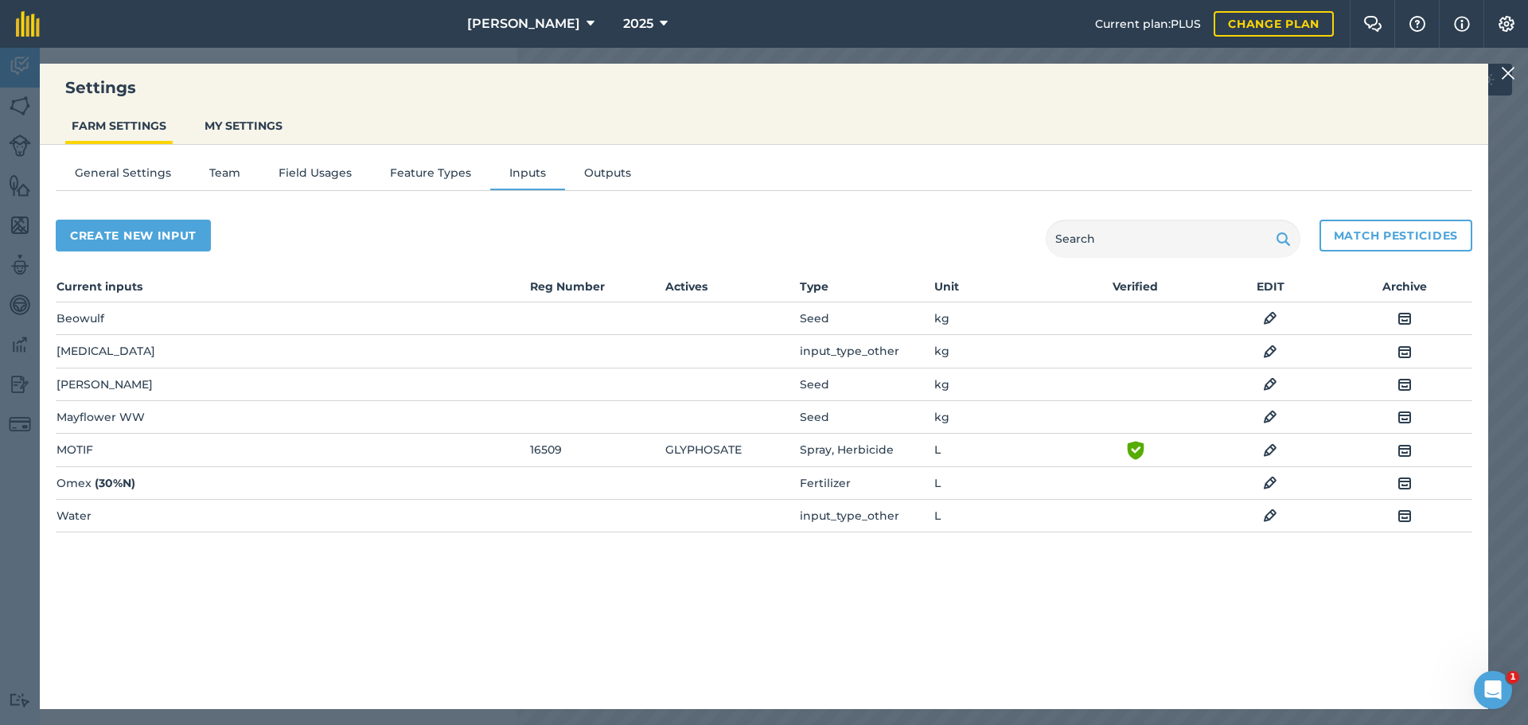
click at [130, 335] on td "Beowulf" at bounding box center [292, 319] width 472 height 33
click at [160, 252] on button "Create new input" at bounding box center [133, 236] width 155 height 32
select select "SEED"
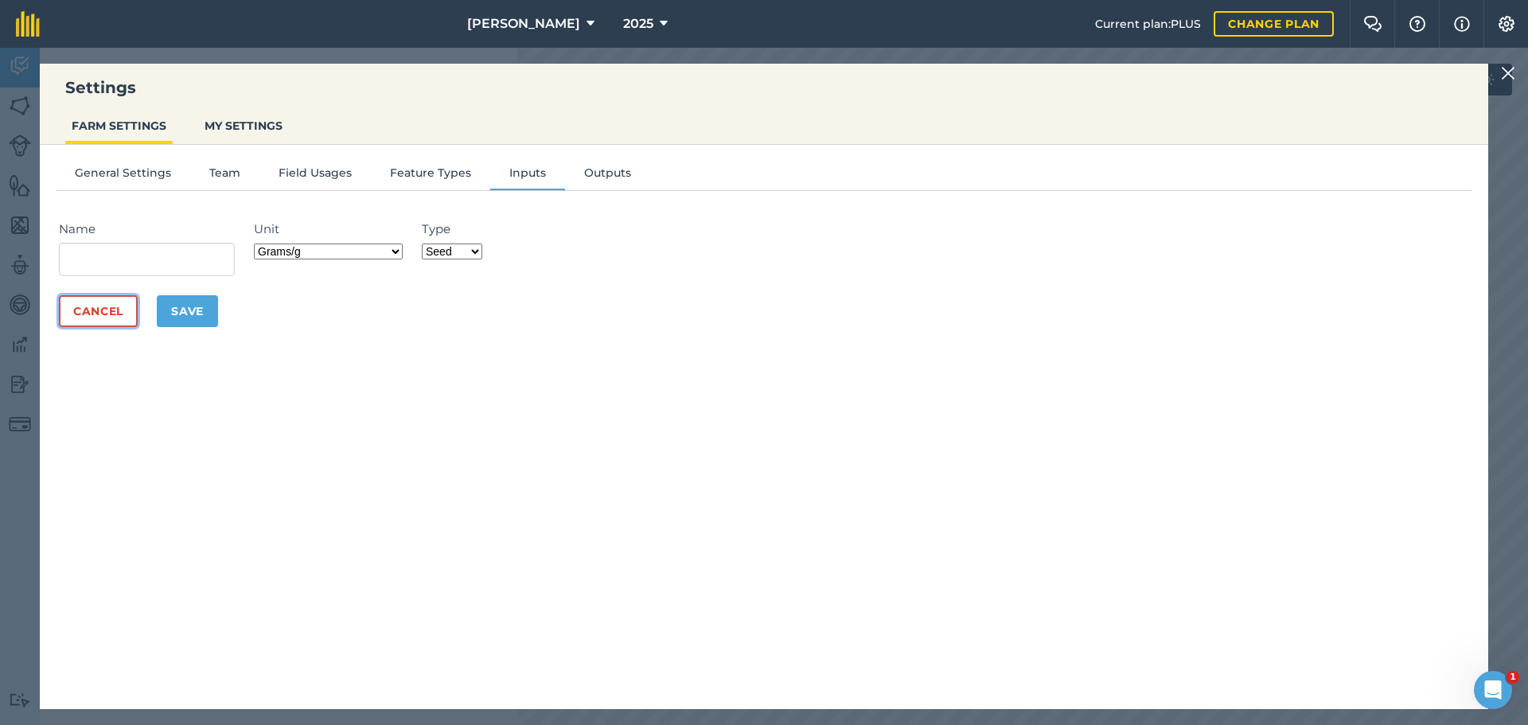
click at [123, 327] on button "Cancel" at bounding box center [98, 311] width 79 height 32
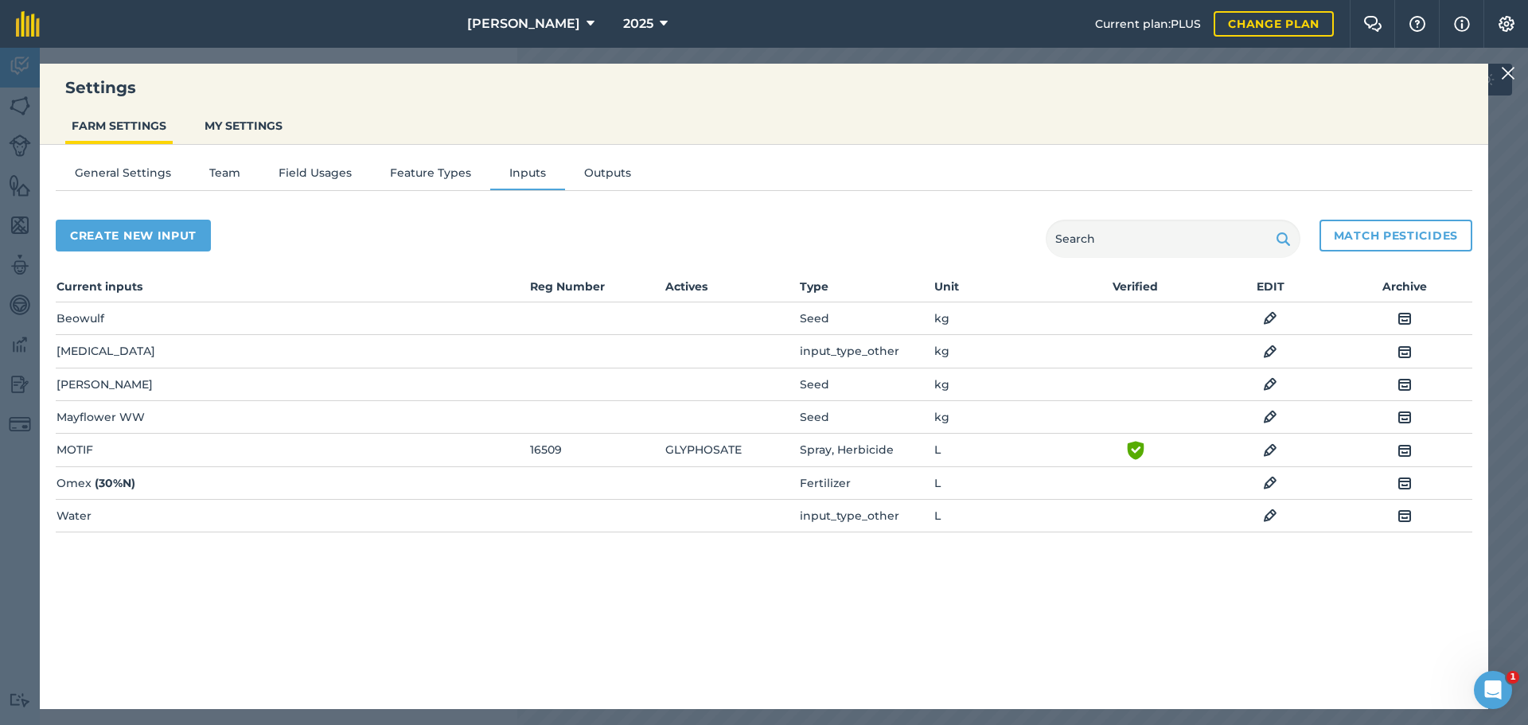
click at [158, 335] on td "Beowulf" at bounding box center [292, 319] width 472 height 33
click at [1273, 303] on th "EDIT" at bounding box center [1271, 289] width 135 height 25
click at [1268, 328] on img at bounding box center [1270, 318] width 14 height 19
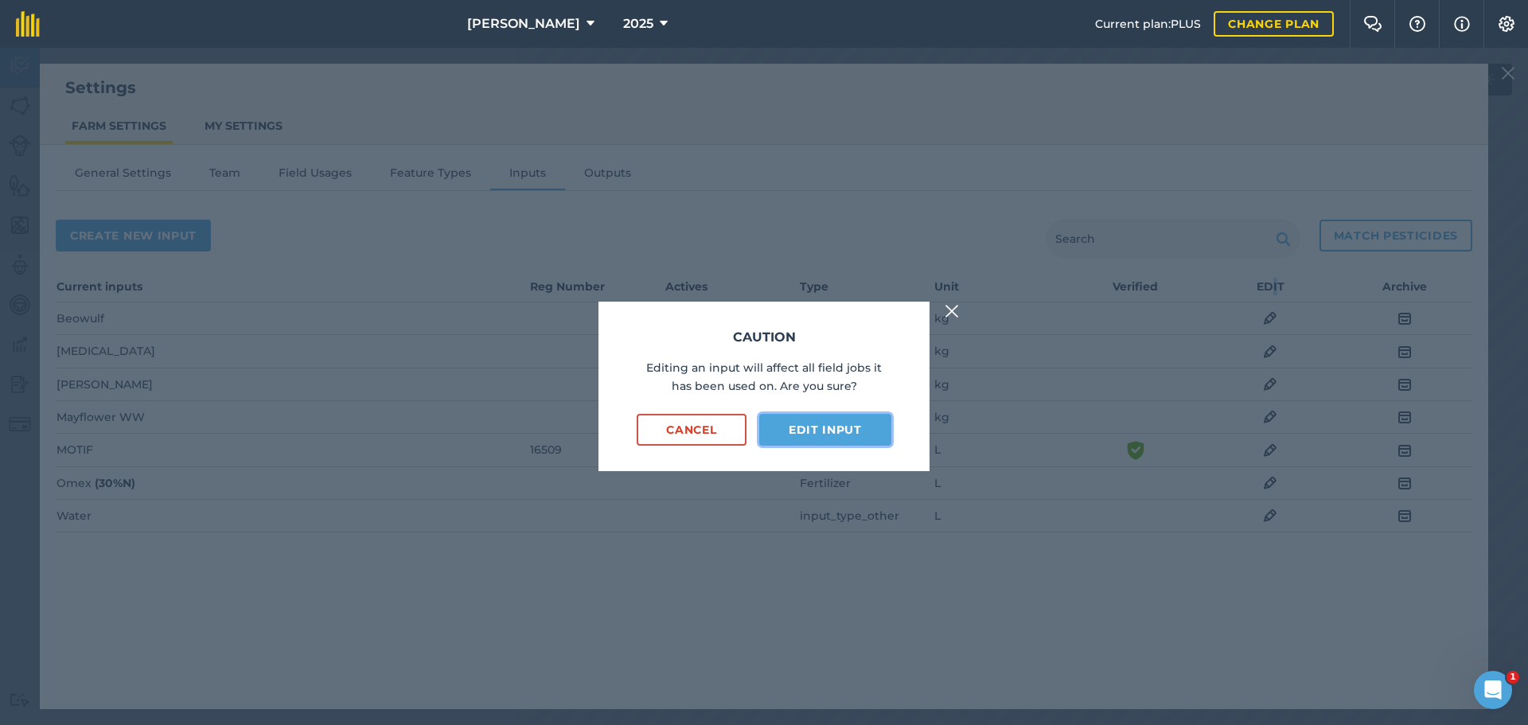
click at [806, 430] on button "Edit input" at bounding box center [825, 430] width 132 height 32
select select "KILOGRAMS"
select select "SEED"
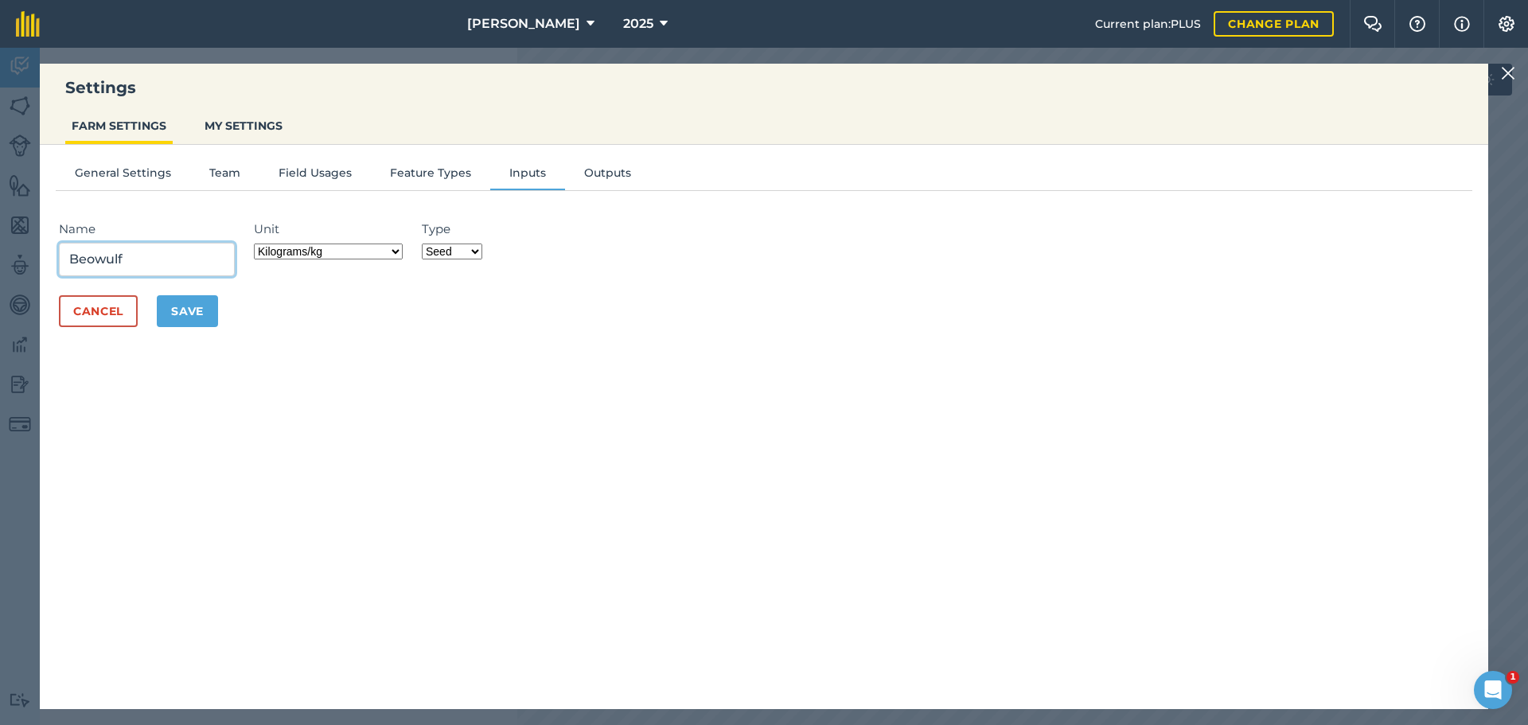
click at [166, 276] on input "Beowulf" at bounding box center [147, 259] width 176 height 33
type input "Beowulf WW"
click at [217, 327] on button "Save" at bounding box center [187, 311] width 61 height 32
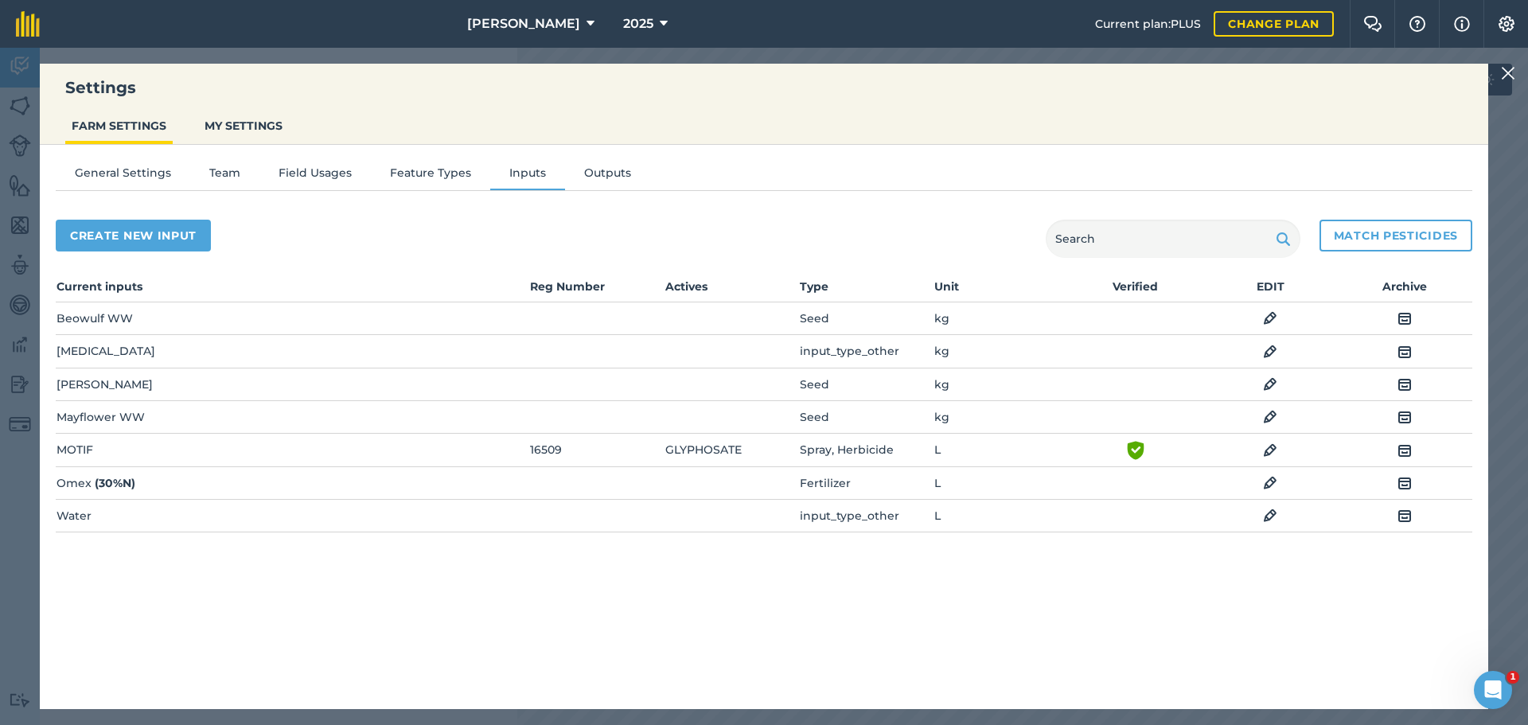
click at [1273, 361] on img at bounding box center [1270, 351] width 14 height 19
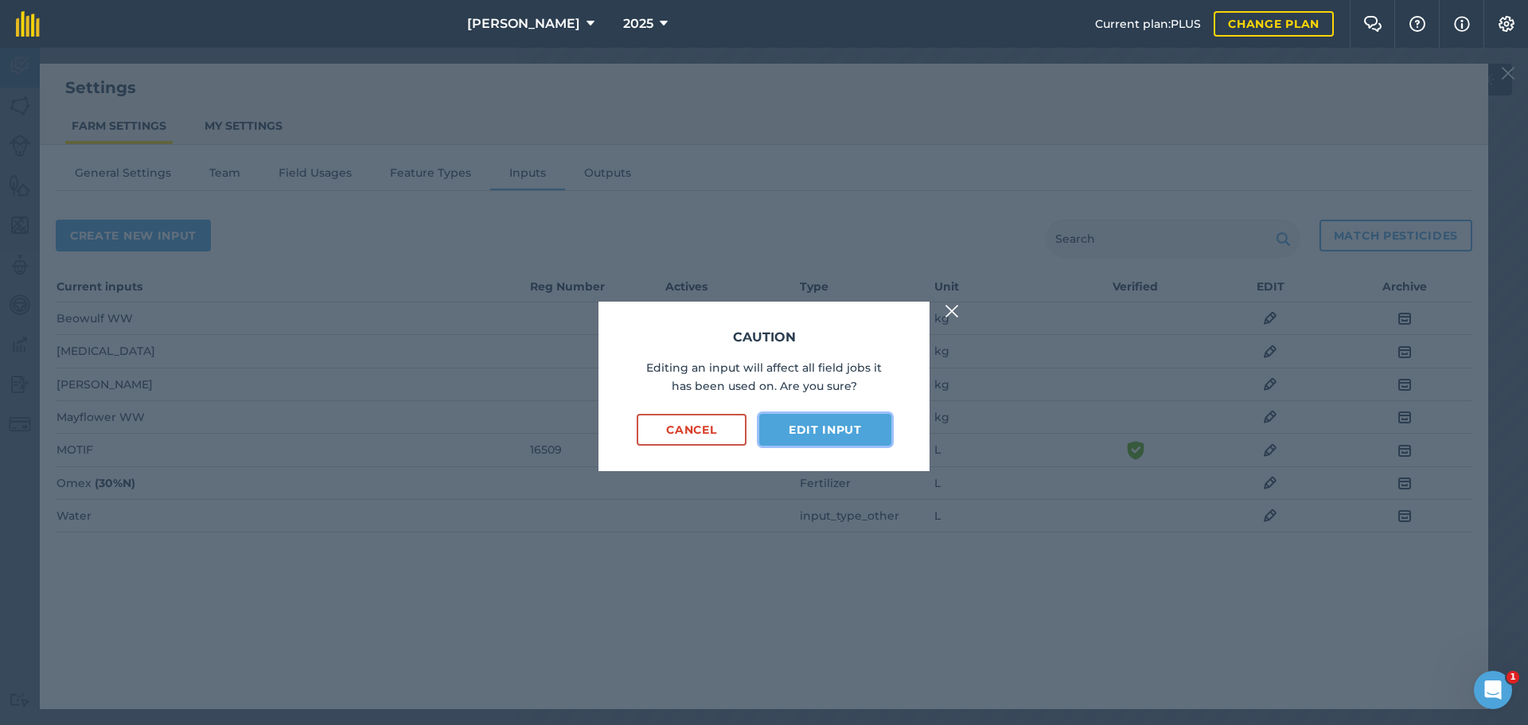
drag, startPoint x: 814, startPoint y: 421, endPoint x: 787, endPoint y: 425, distance: 27.4
click at [811, 423] on button "Edit input" at bounding box center [825, 430] width 132 height 32
select select "KILOGRAMS"
select select "OTHER"
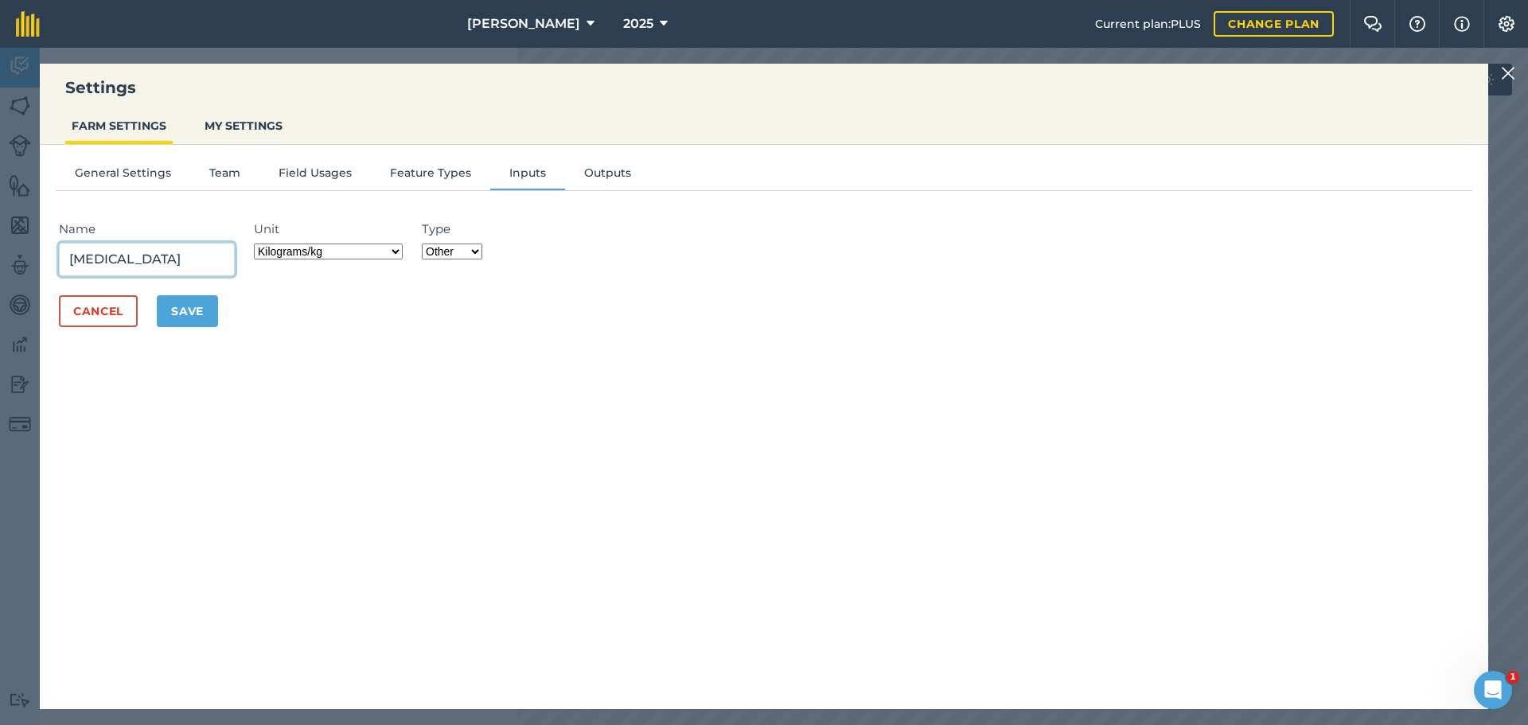
click at [83, 276] on input "[MEDICAL_DATA]" at bounding box center [147, 259] width 176 height 33
type input "[MEDICAL_DATA]"
click at [218, 327] on button "Save" at bounding box center [187, 311] width 61 height 32
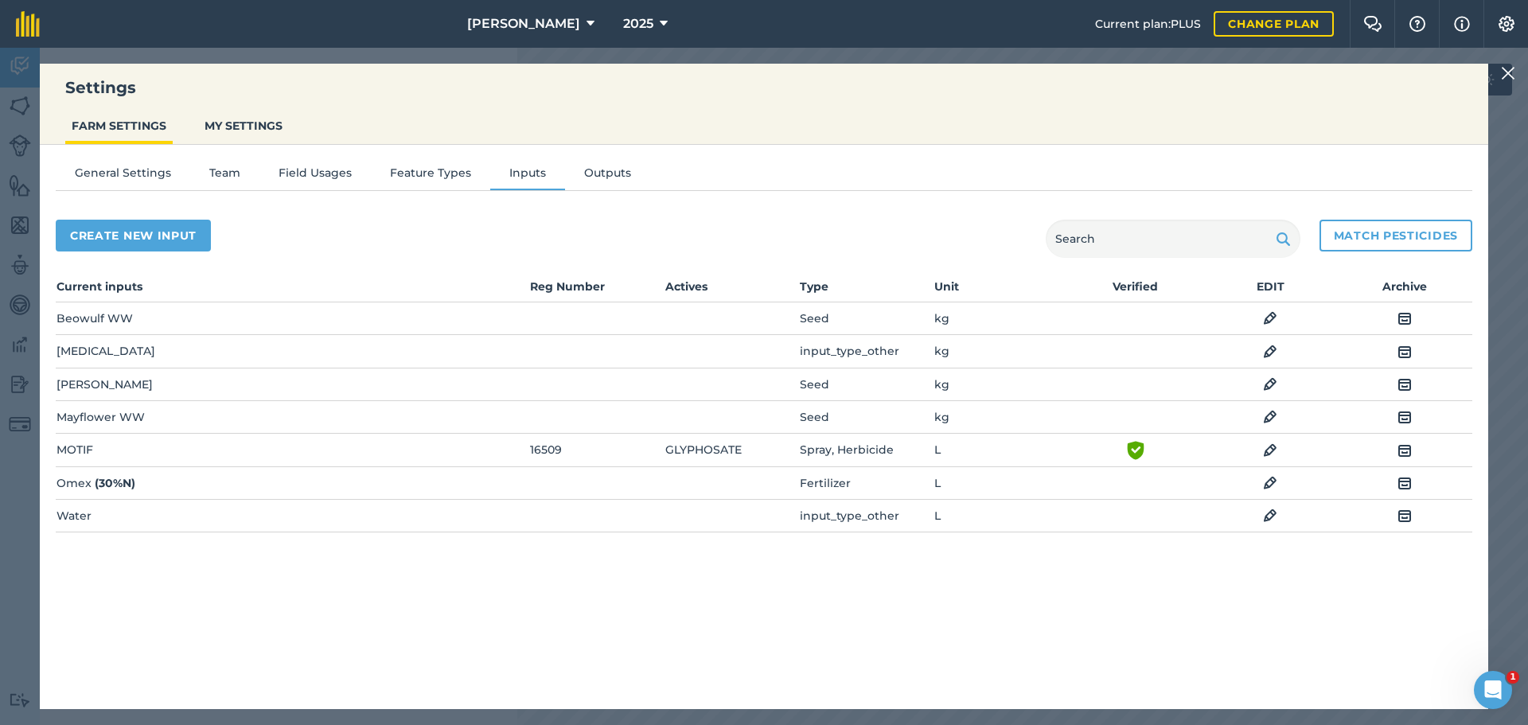
click at [1268, 460] on img at bounding box center [1270, 450] width 14 height 19
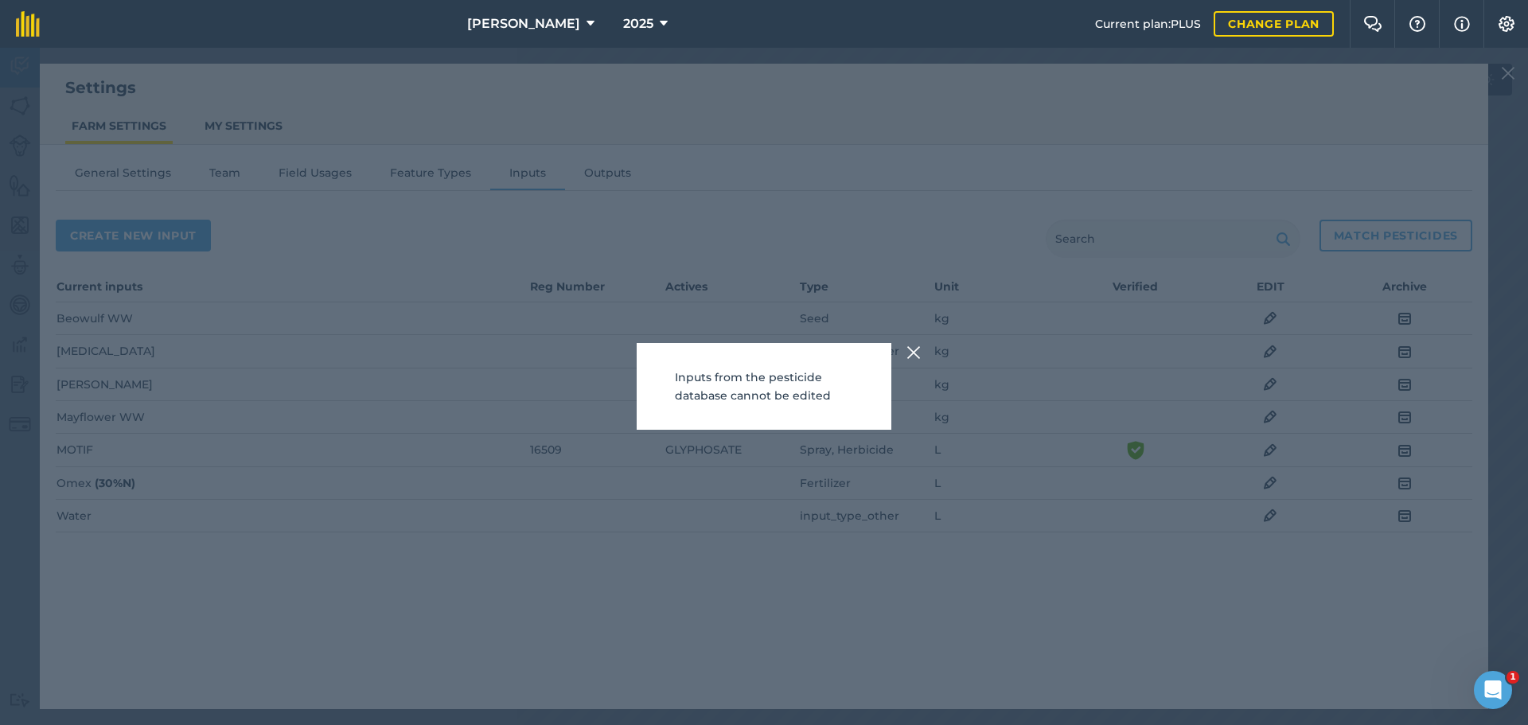
click at [921, 343] on img at bounding box center [914, 352] width 14 height 19
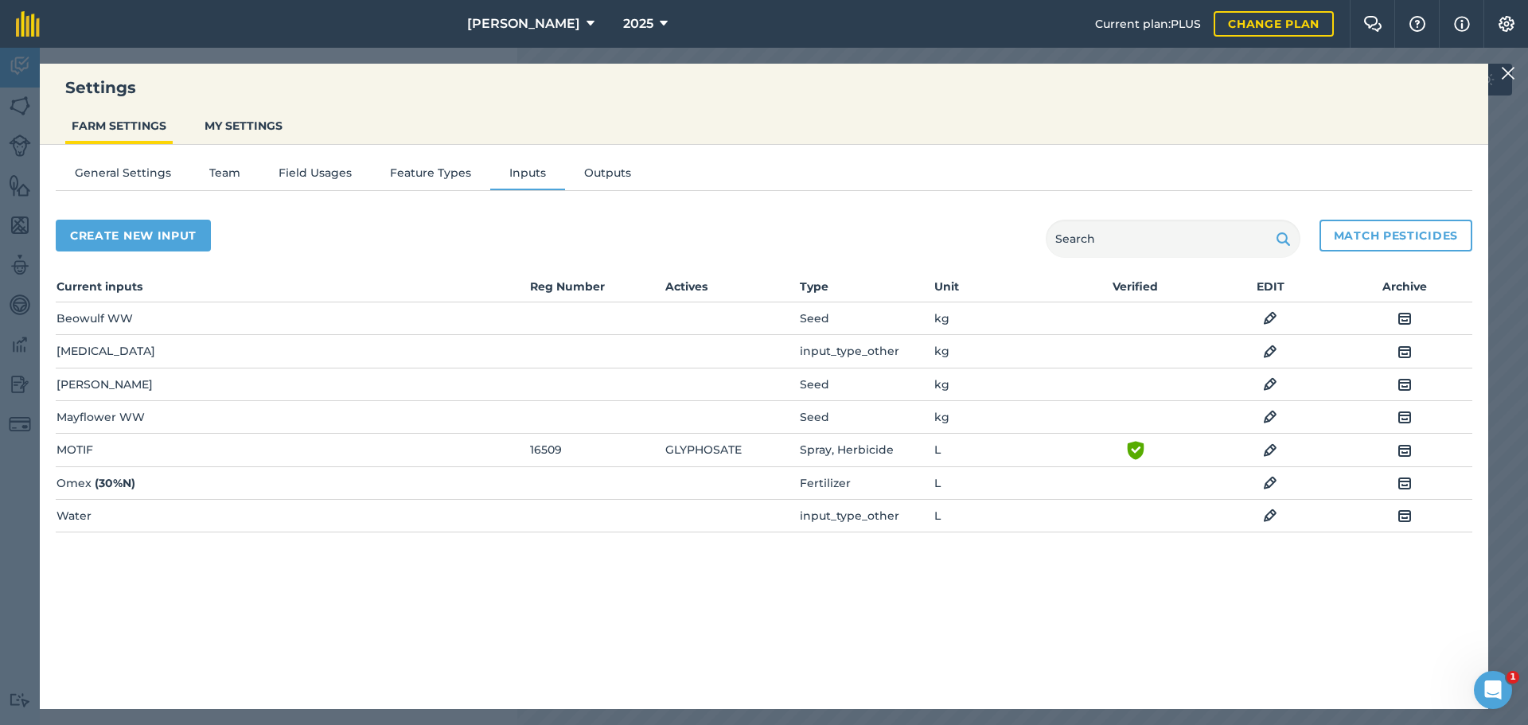
click at [21, 73] on div "Settings FARM SETTINGS MY SETTINGS General Settings Team Field Usages Feature T…" at bounding box center [764, 386] width 1528 height 677
